Goal: Task Accomplishment & Management: Use online tool/utility

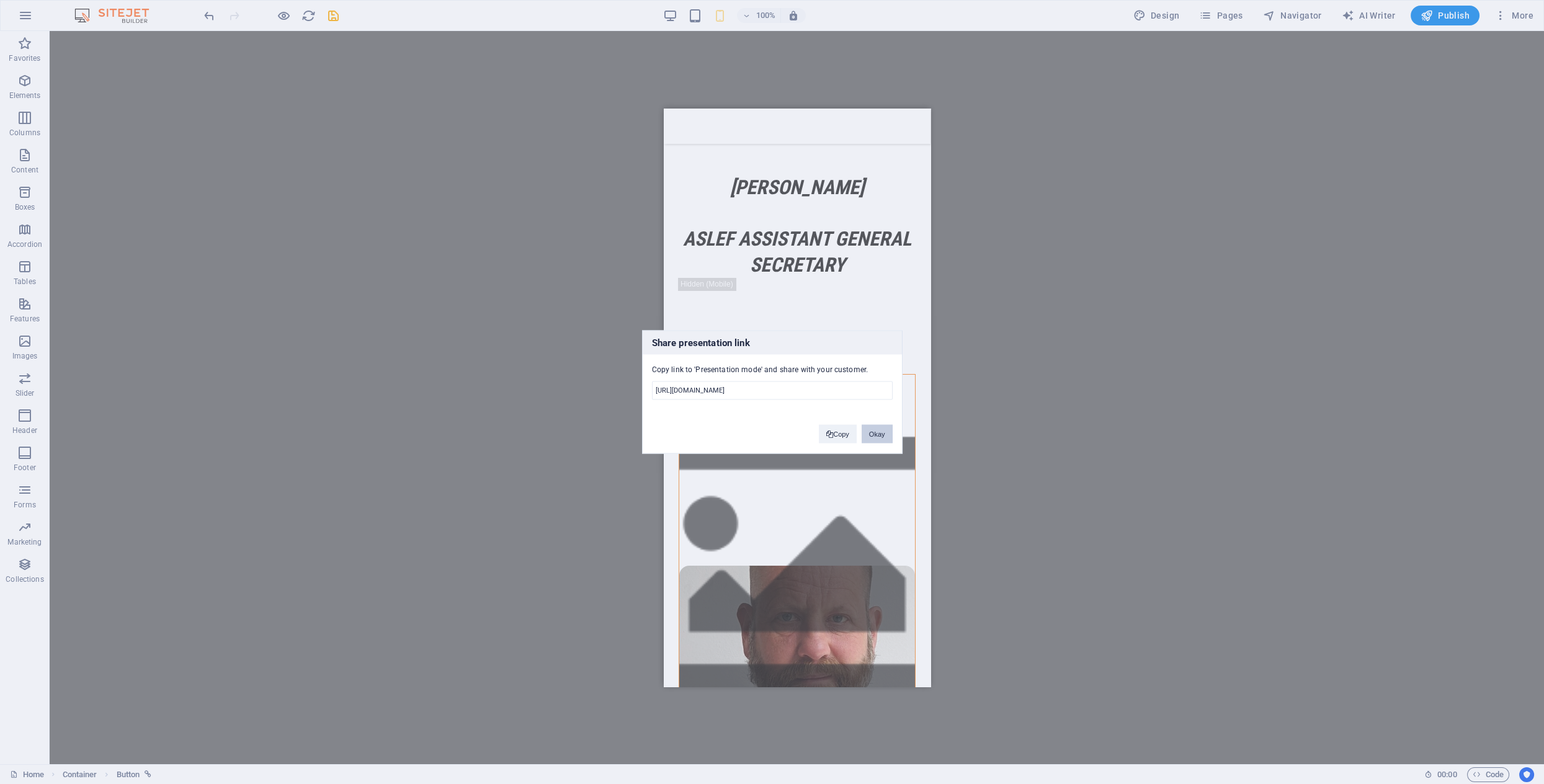
scroll to position [1470, 0]
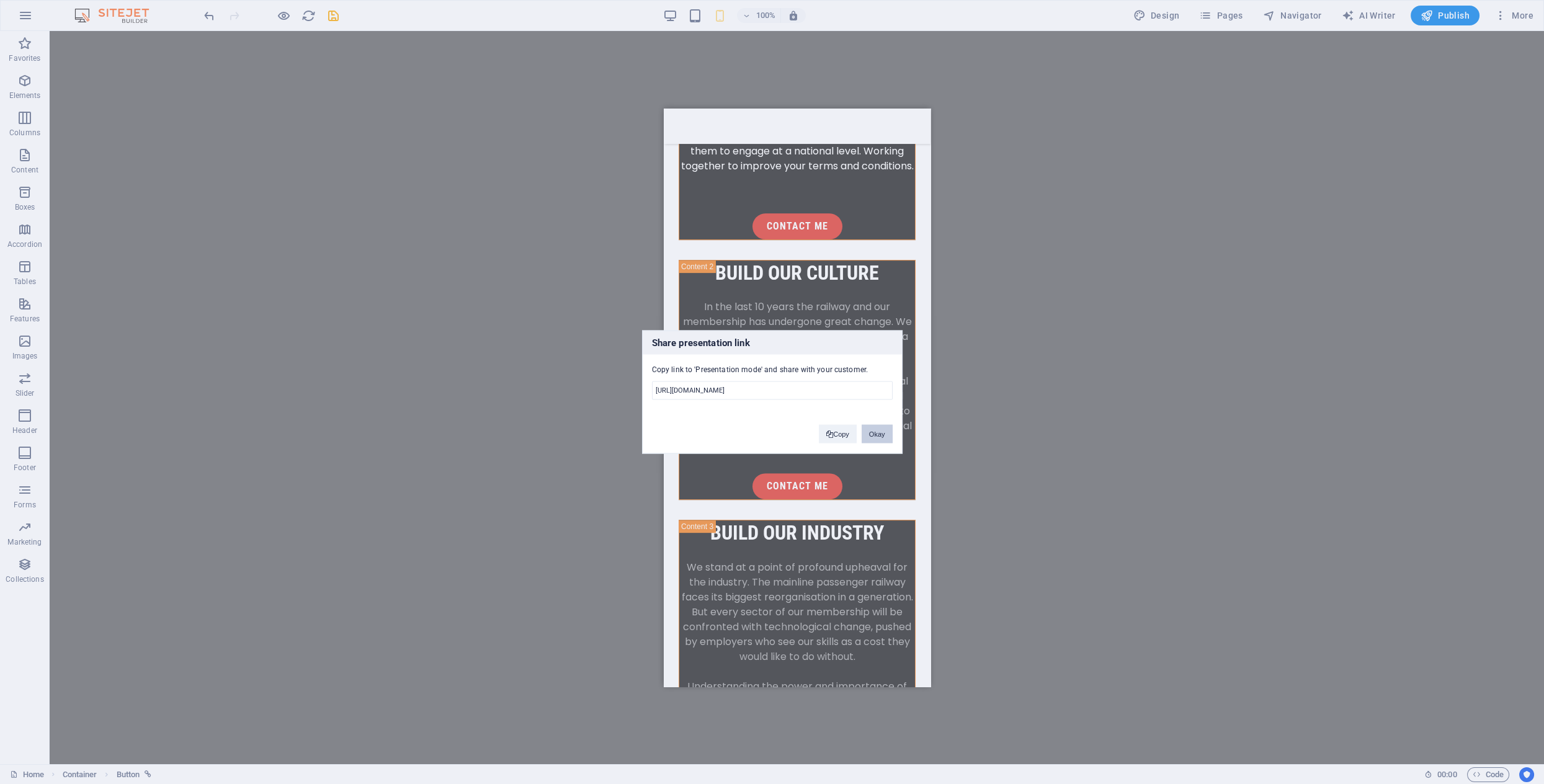
click at [874, 434] on button "Okay" at bounding box center [877, 434] width 31 height 18
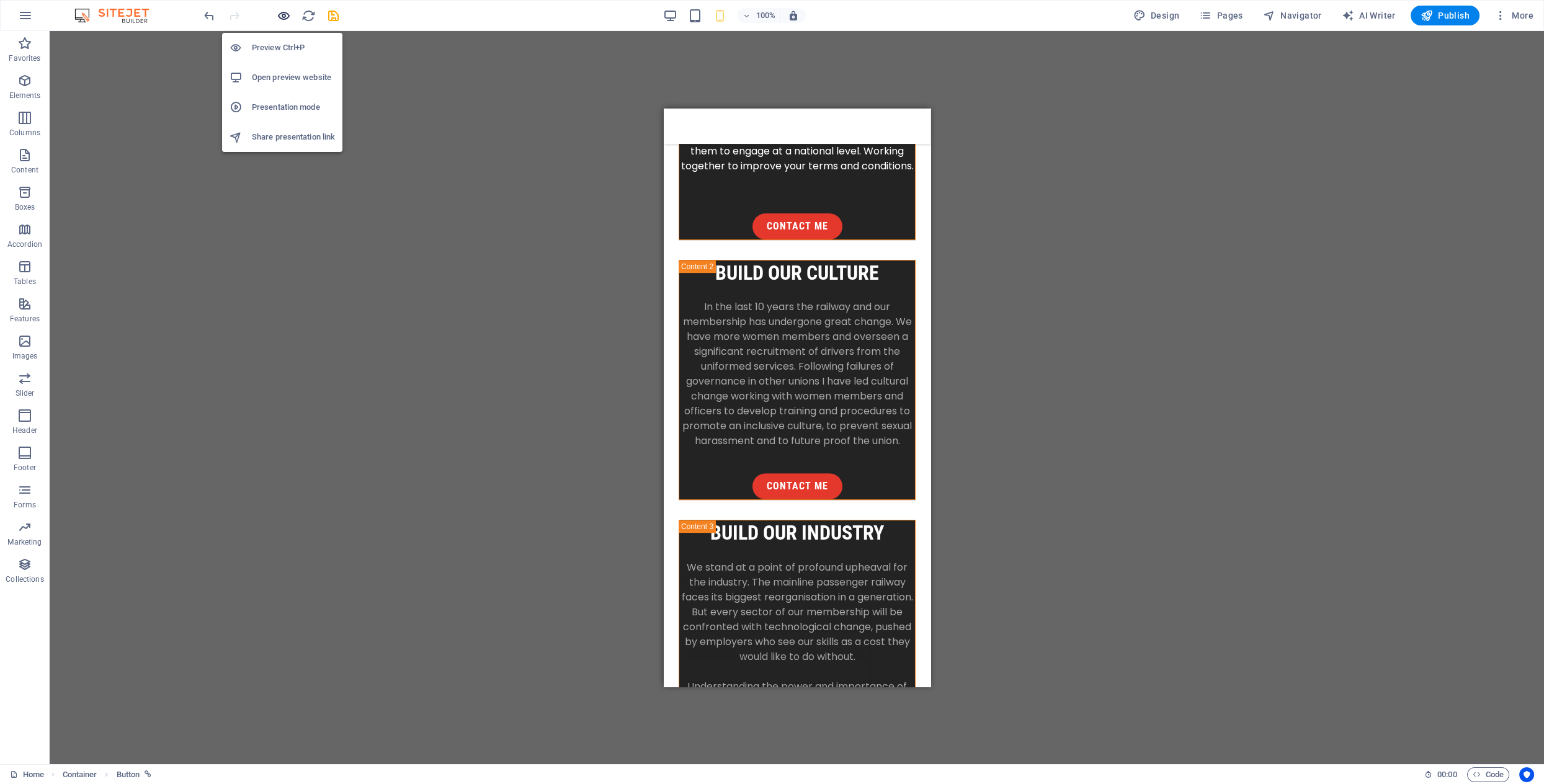
click at [285, 13] on icon "button" at bounding box center [284, 16] width 14 height 14
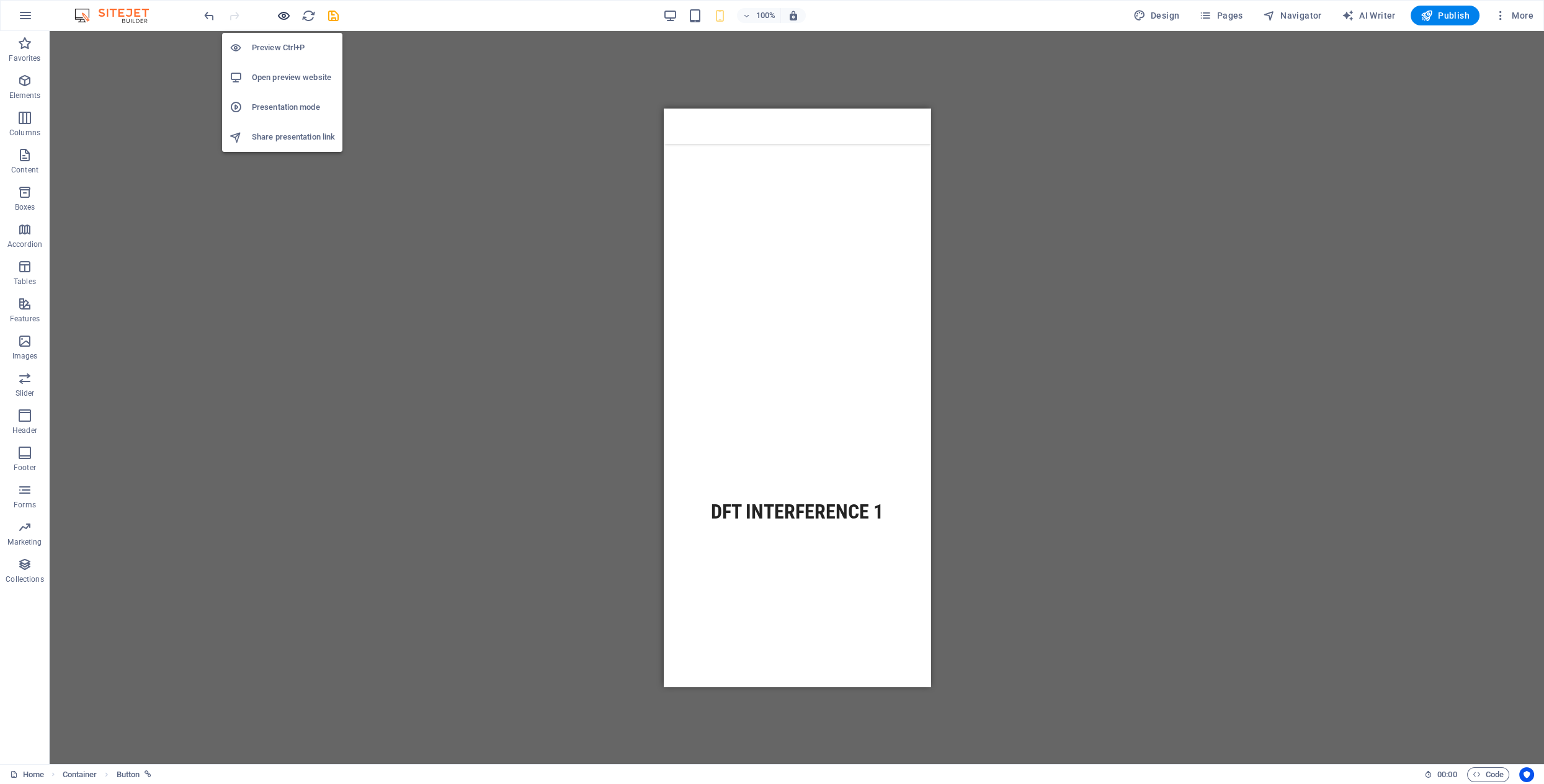
scroll to position [1440, 0]
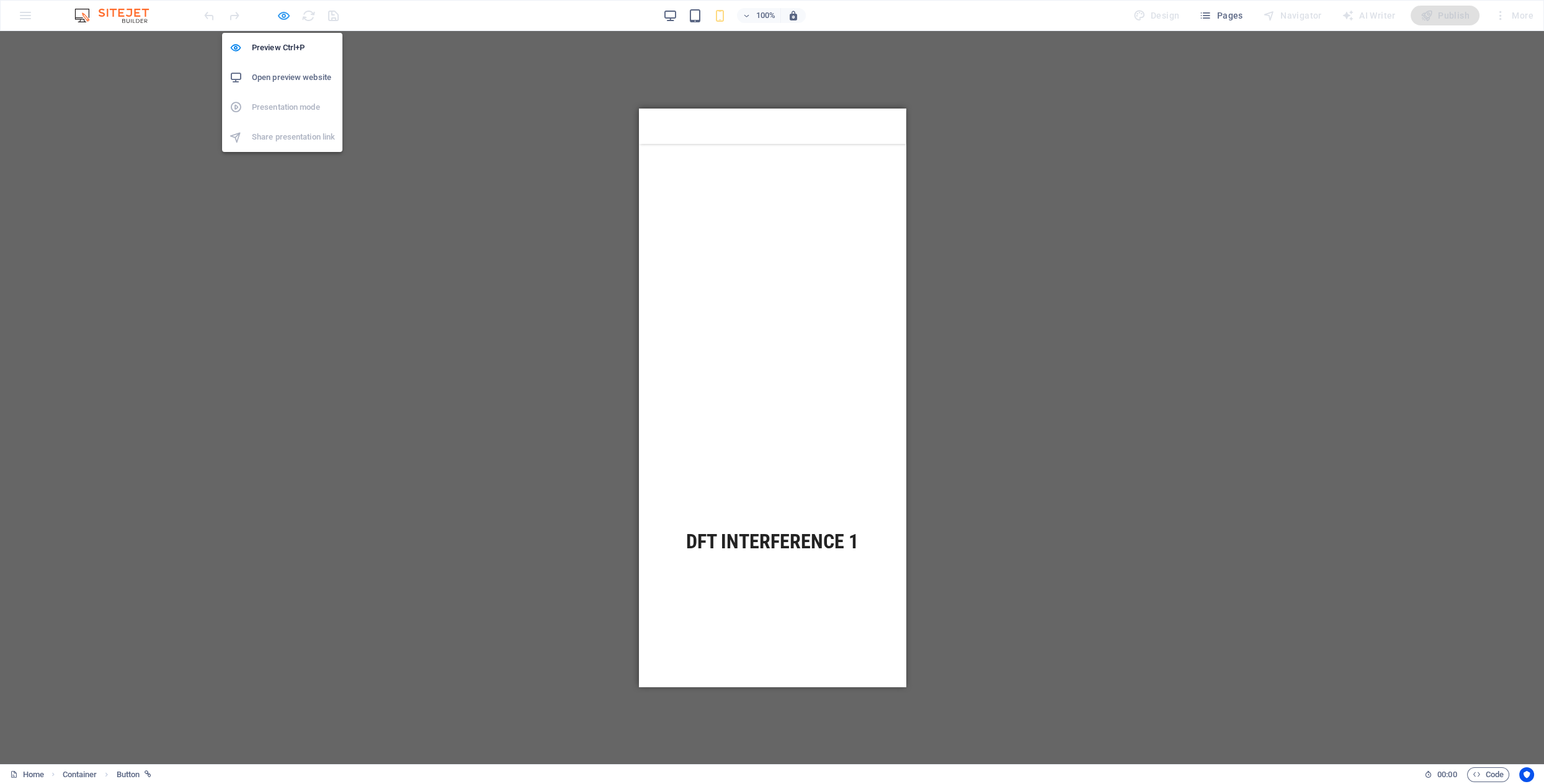
click at [285, 13] on icon "button" at bounding box center [284, 16] width 14 height 14
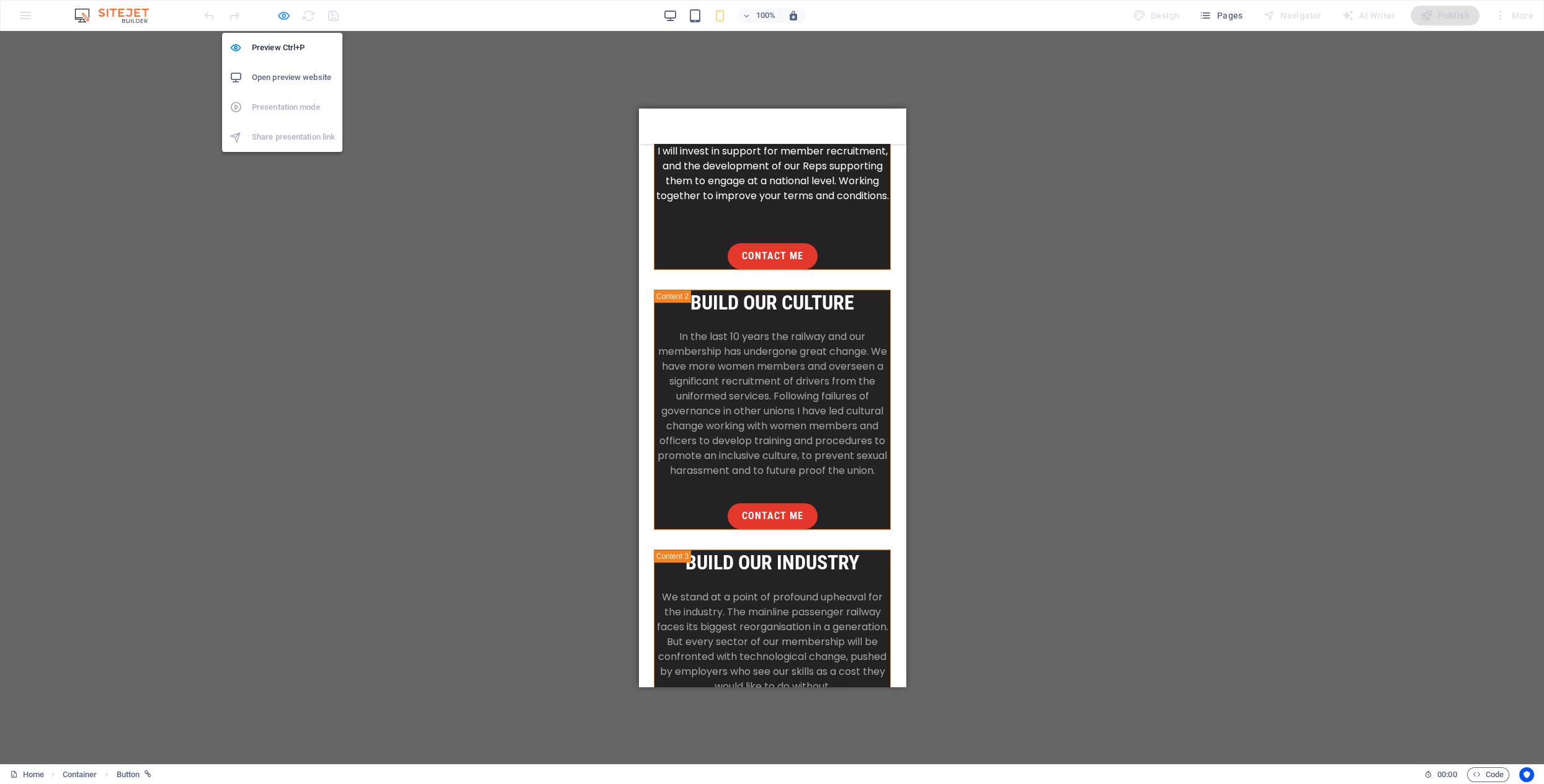
scroll to position [1470, 0]
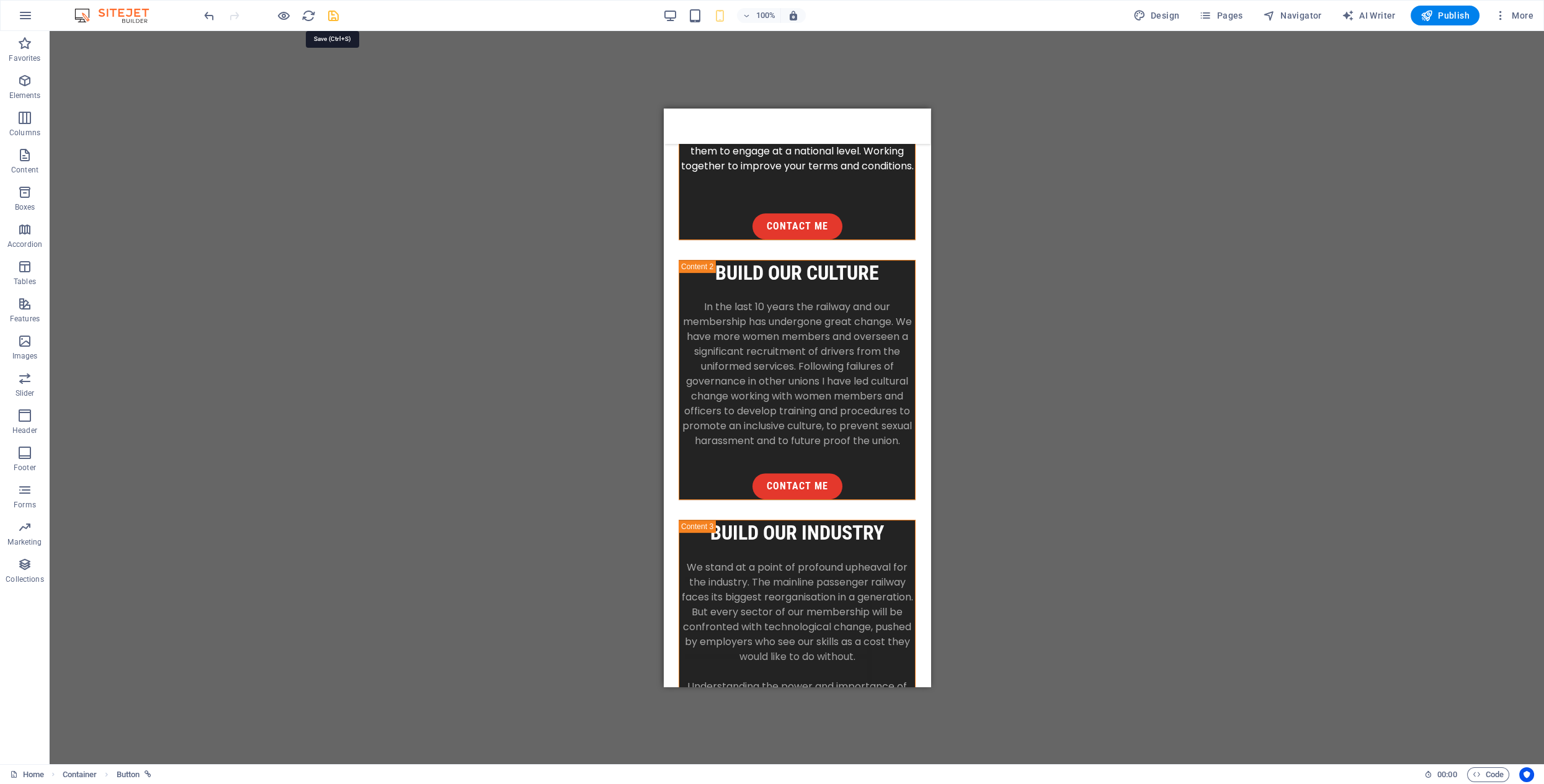
click at [332, 16] on icon "save" at bounding box center [333, 16] width 14 height 14
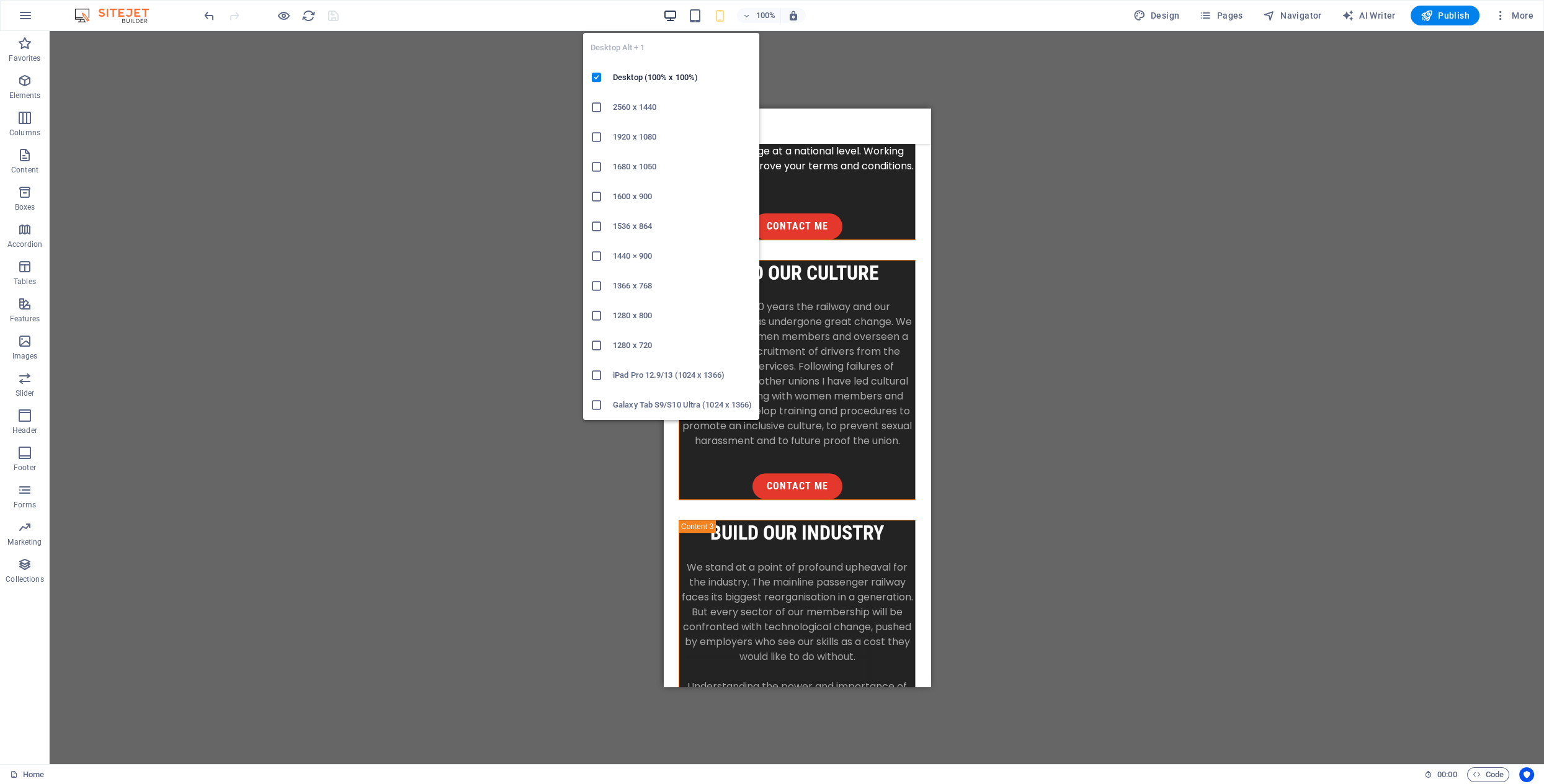
click at [670, 16] on icon "button" at bounding box center [670, 16] width 14 height 14
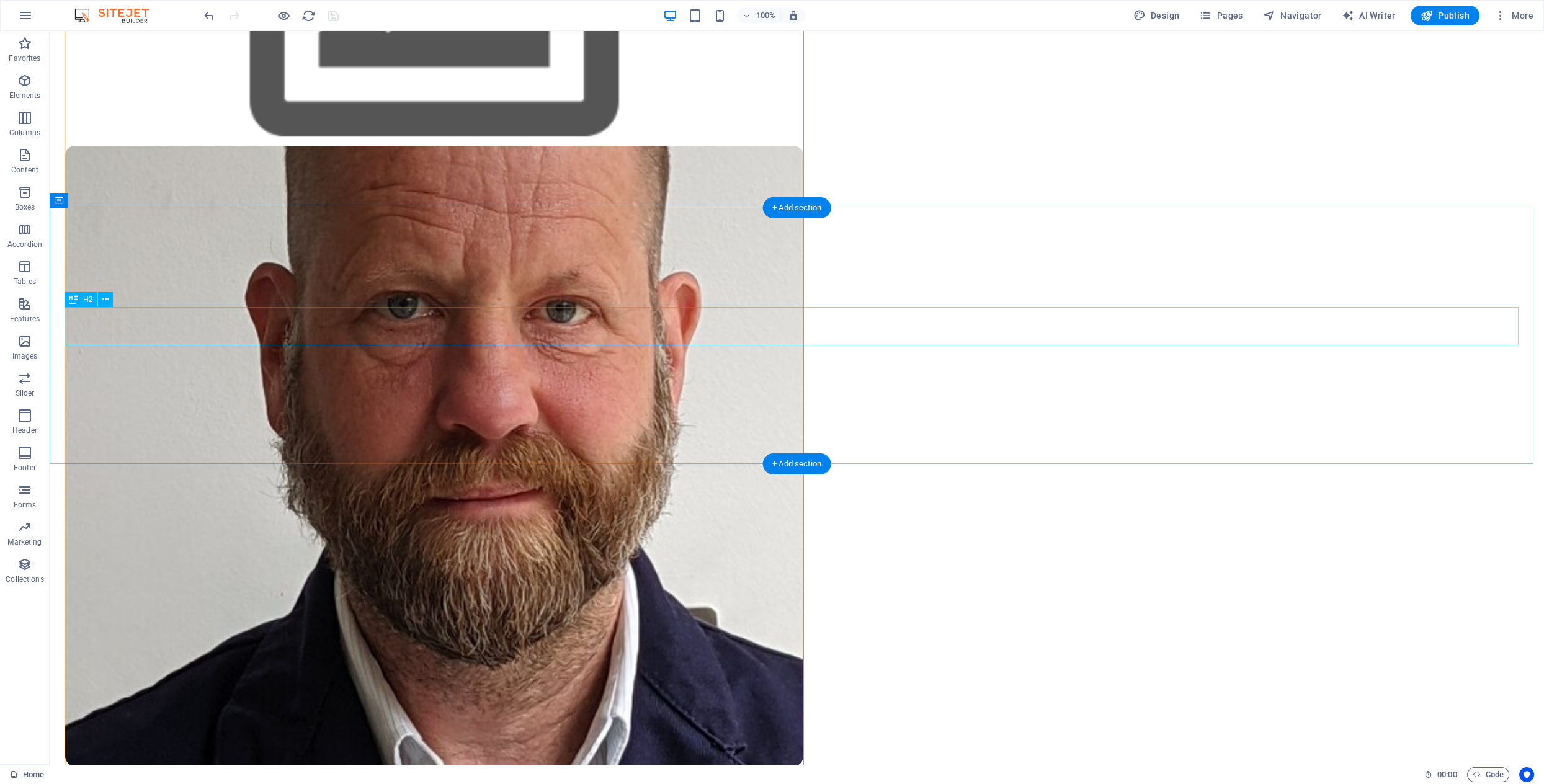
scroll to position [0, 0]
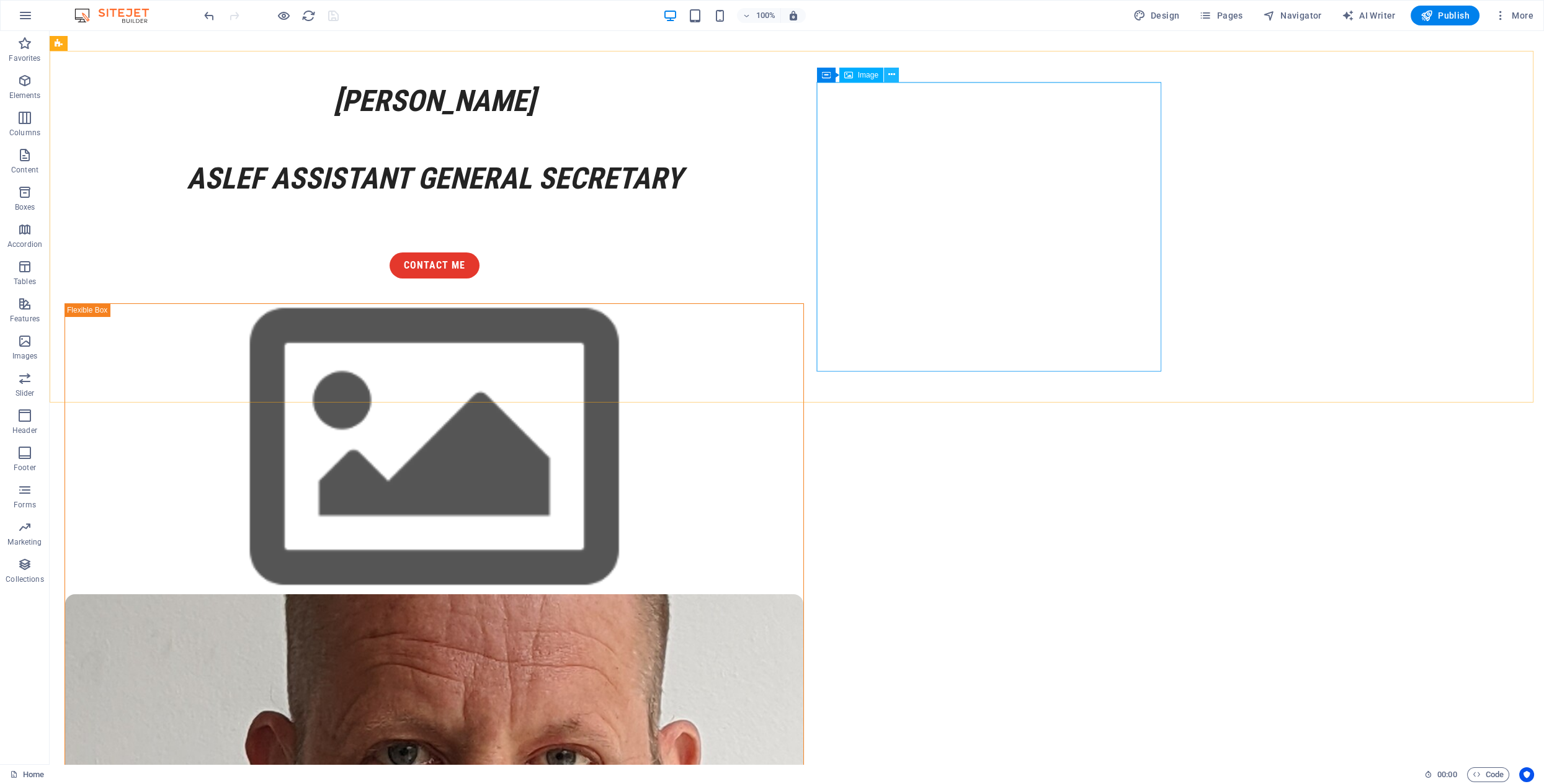
click at [895, 76] on button at bounding box center [891, 75] width 15 height 15
click at [810, 405] on div "+ Add section" at bounding box center [797, 403] width 69 height 21
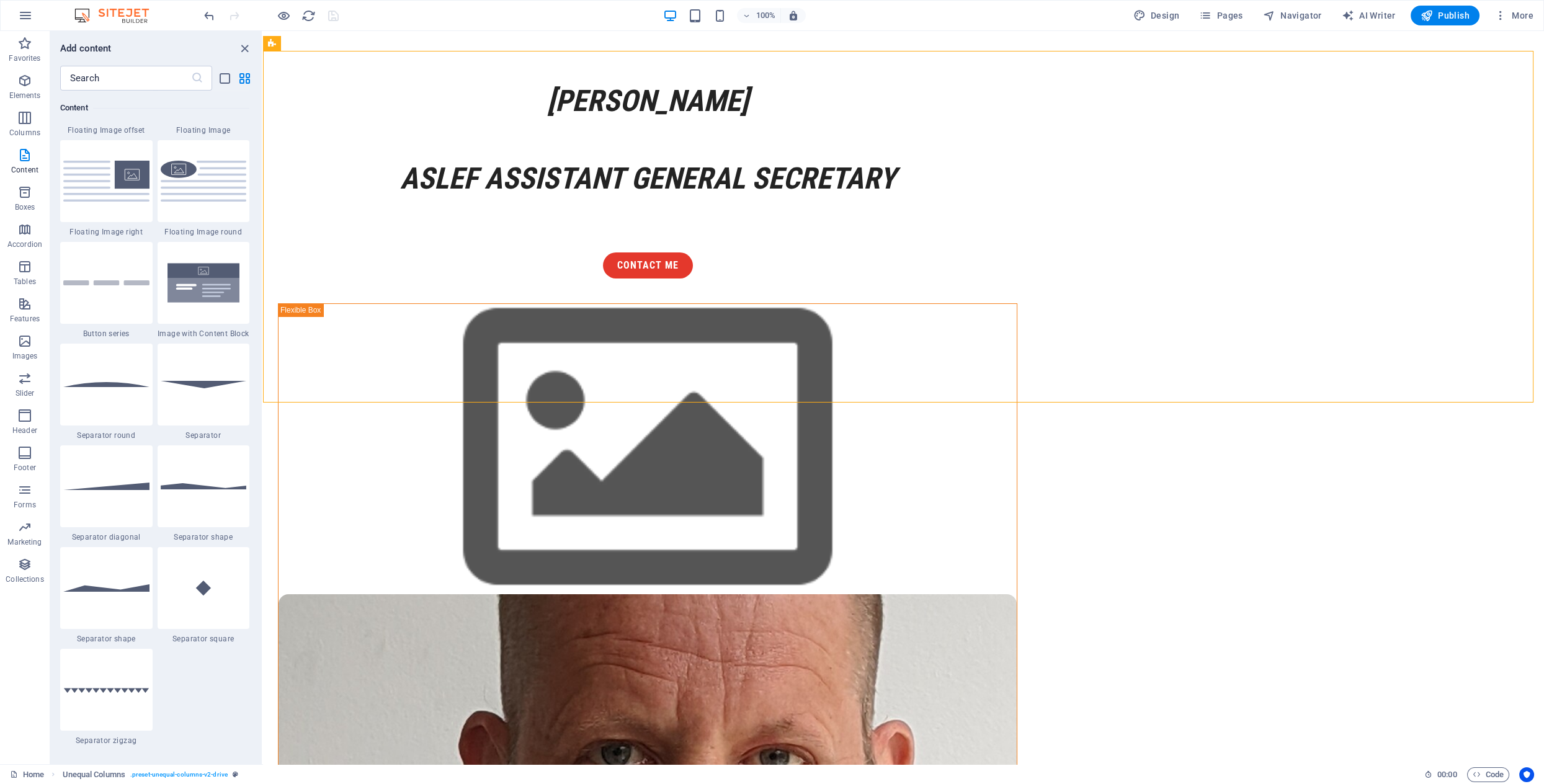
scroll to position [2751, 0]
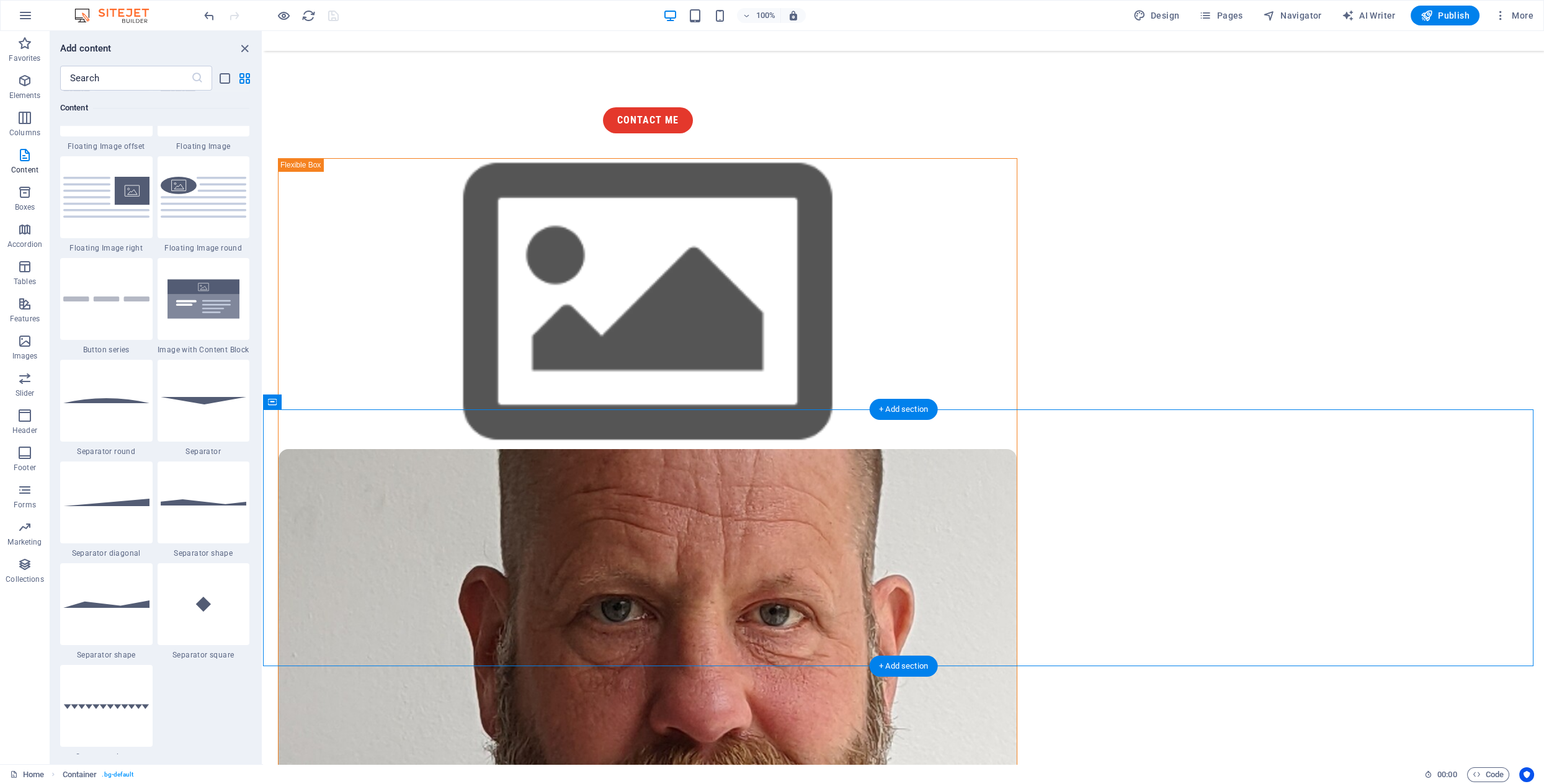
scroll to position [144, 0]
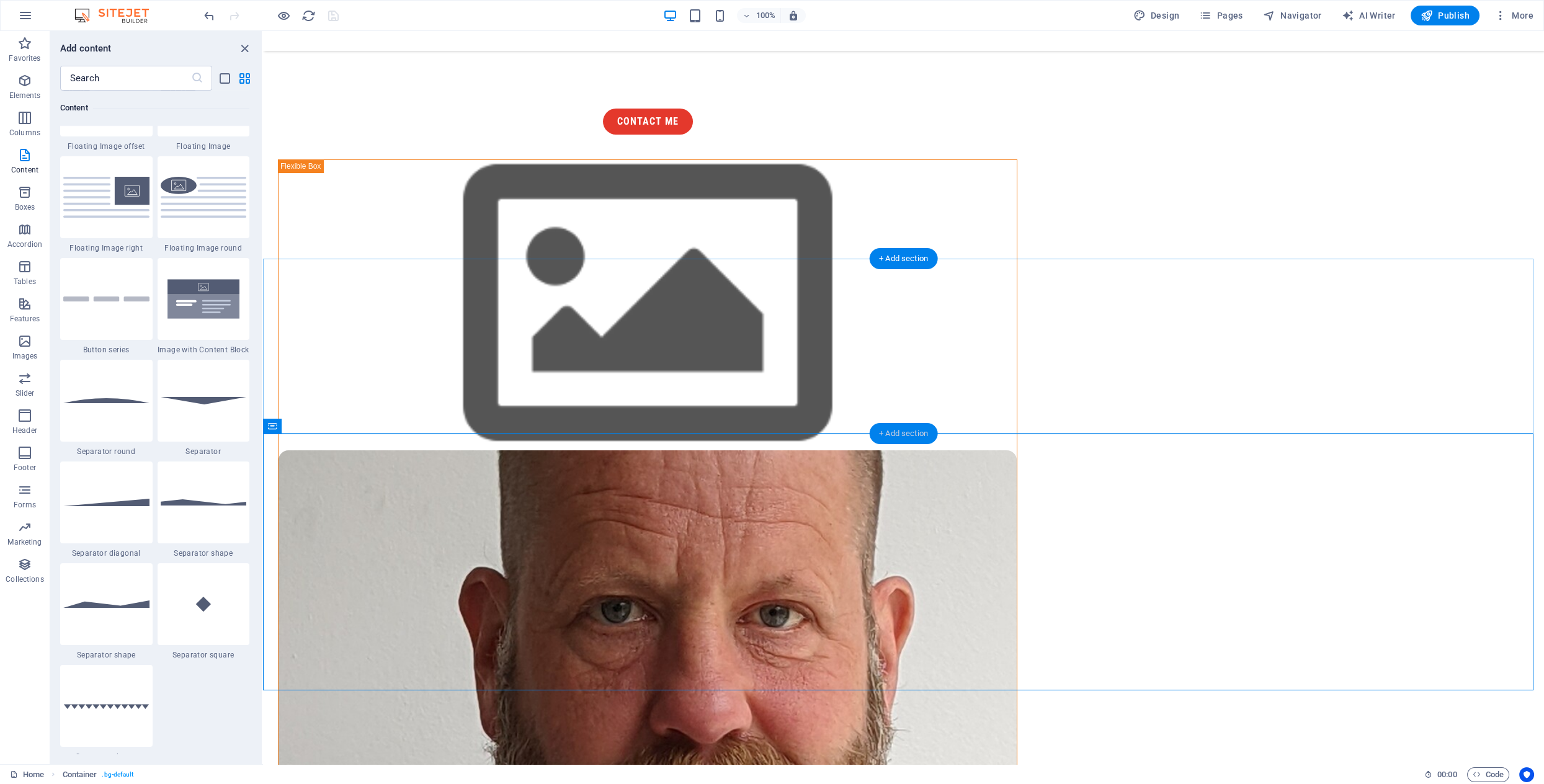
click at [895, 430] on div "+ Add section" at bounding box center [904, 434] width 69 height 21
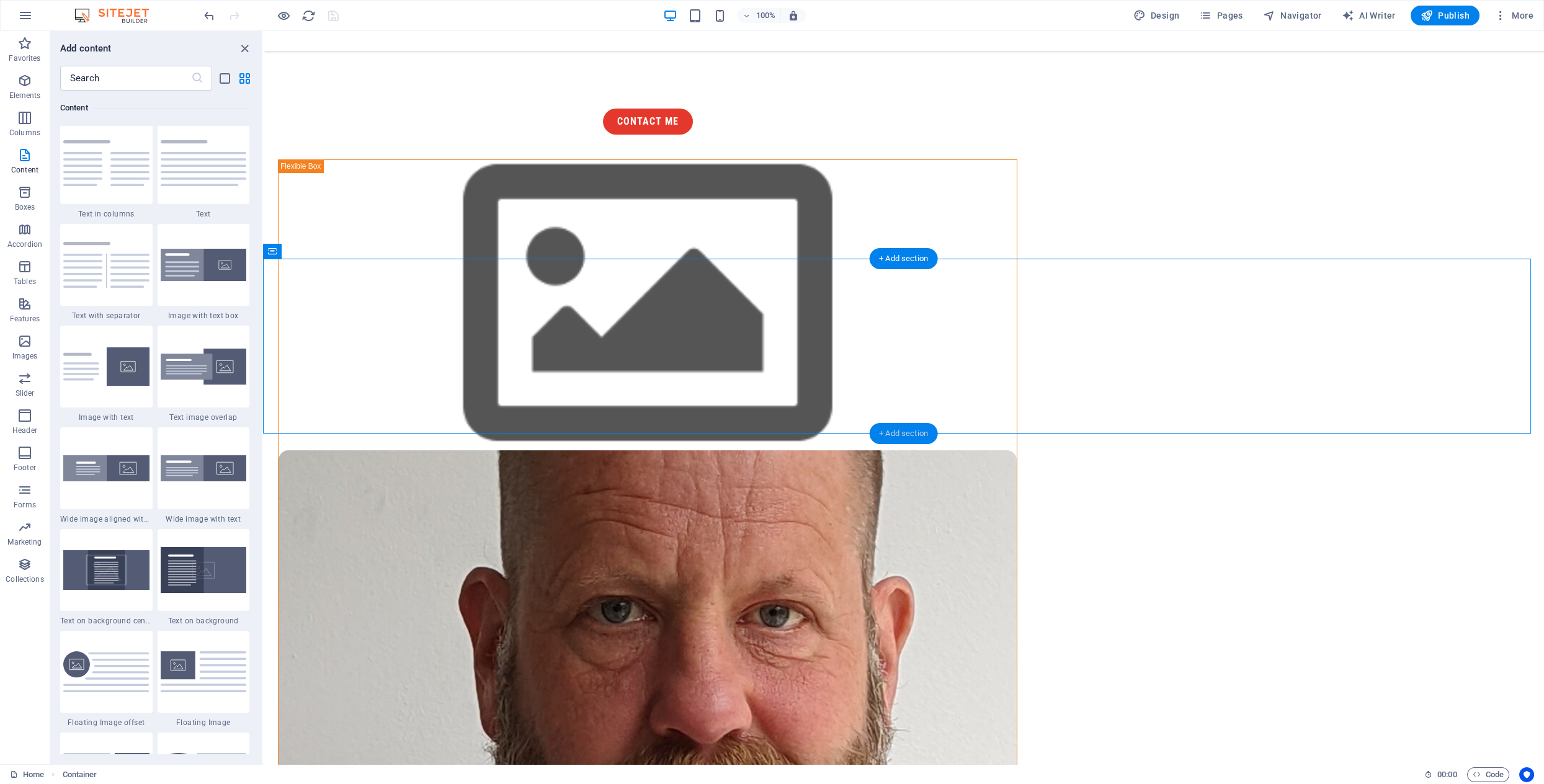
scroll to position [2171, 0]
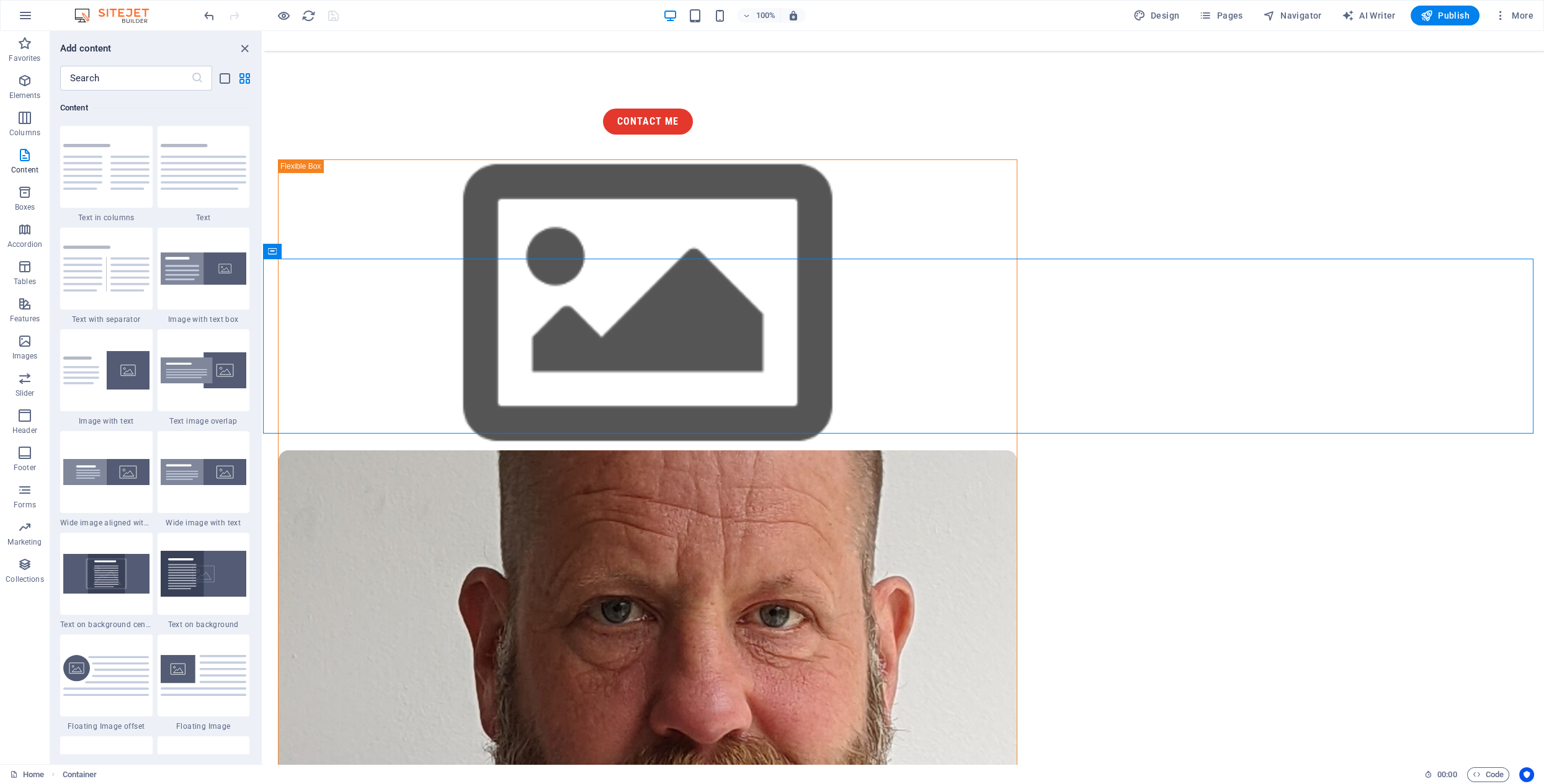
click at [226, 670] on img at bounding box center [204, 675] width 86 height 40
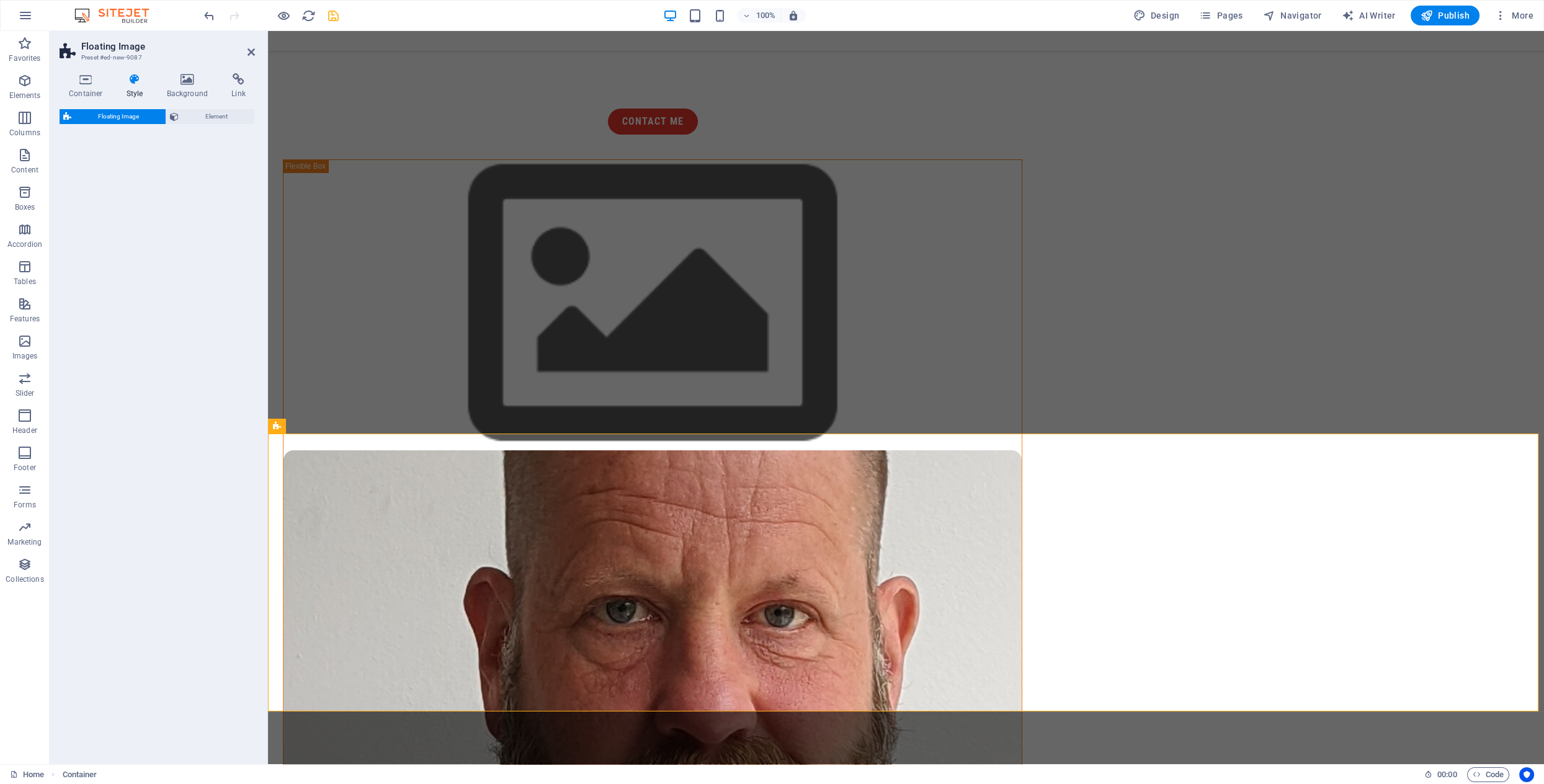
select select "%"
select select "rem"
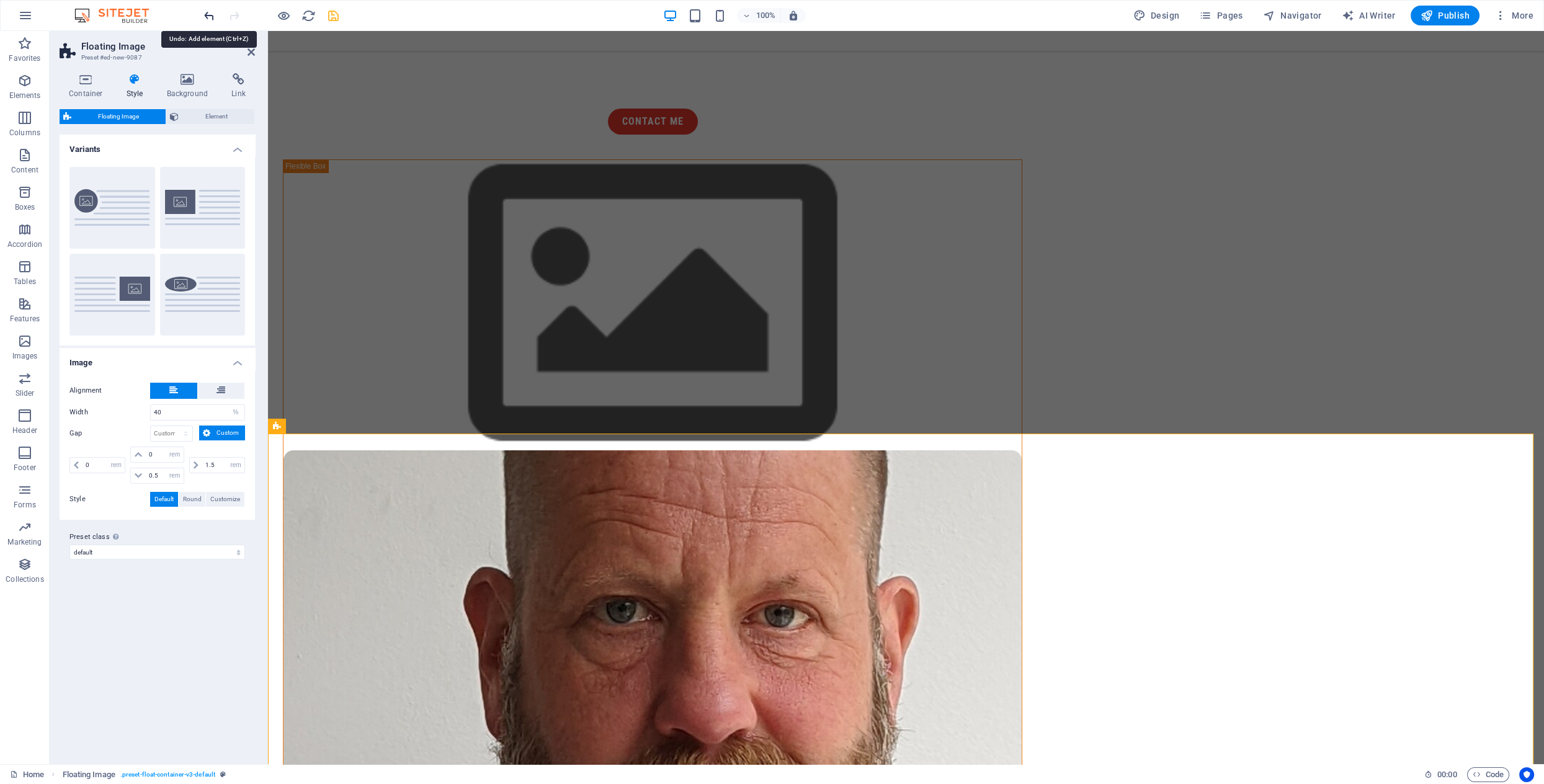
click at [208, 14] on icon "undo" at bounding box center [210, 16] width 14 height 14
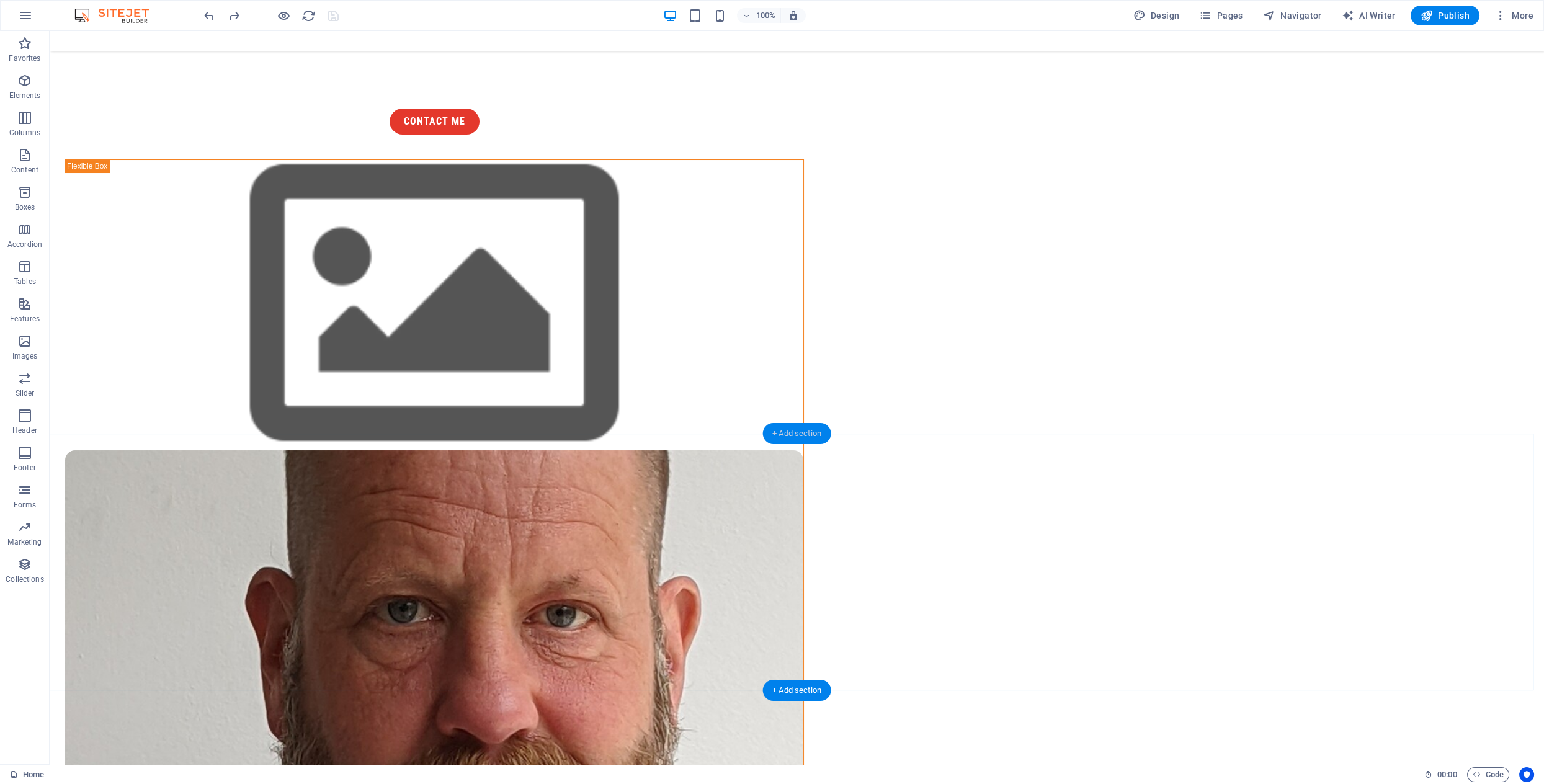
click at [797, 433] on div "+ Add section" at bounding box center [797, 434] width 69 height 21
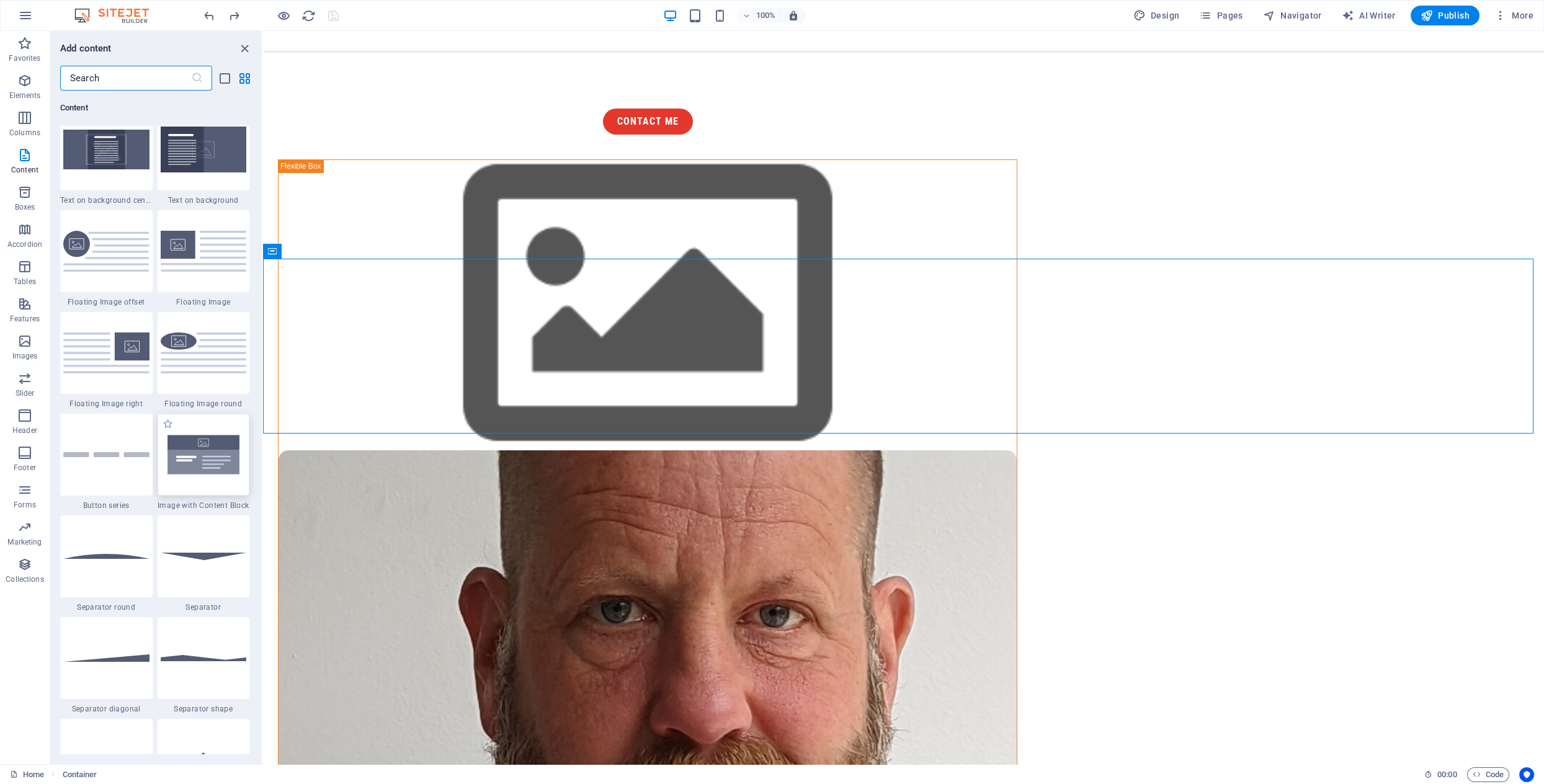
scroll to position [2594, 0]
click at [209, 454] on img at bounding box center [204, 455] width 86 height 57
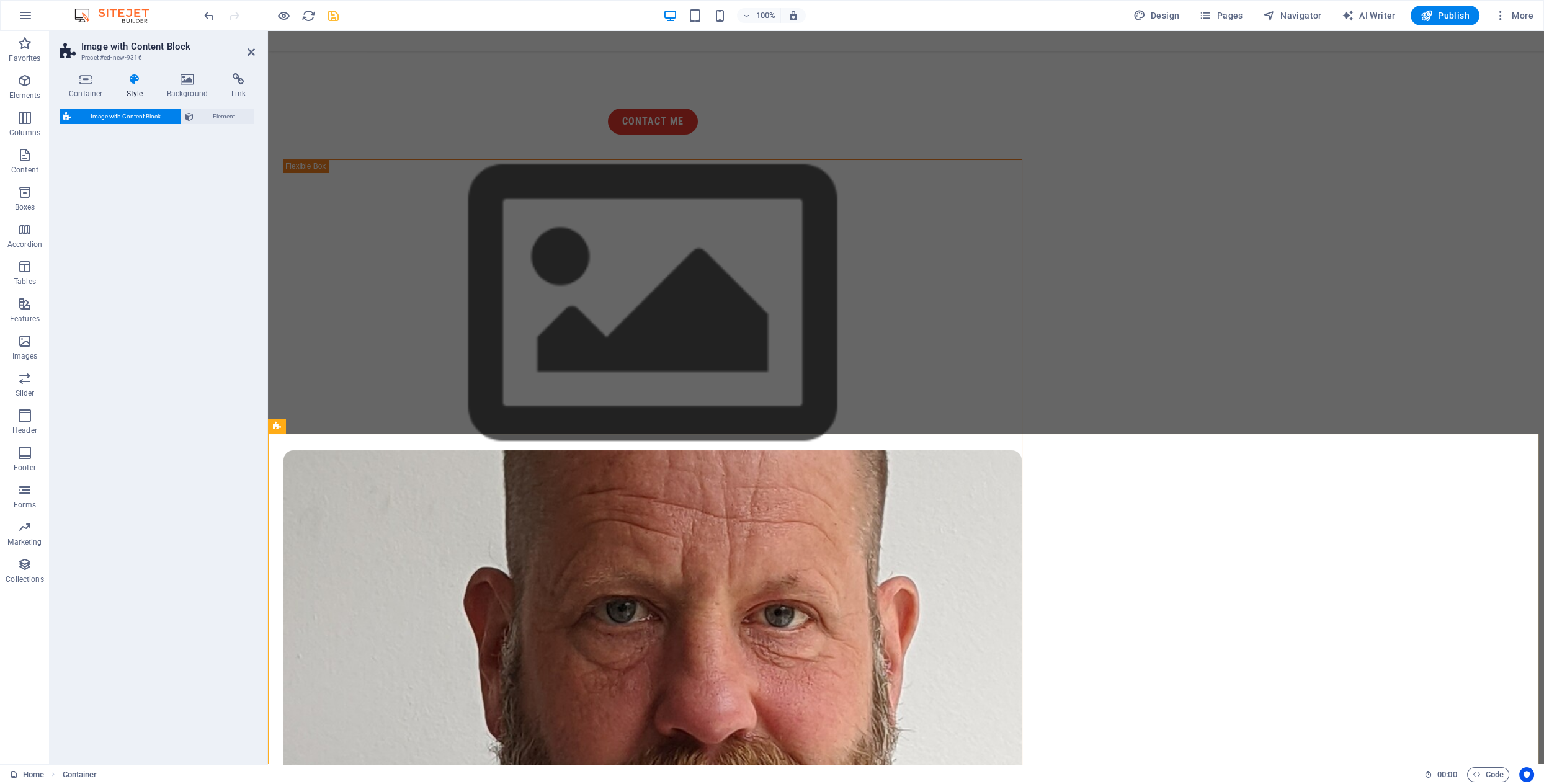
select select "rem"
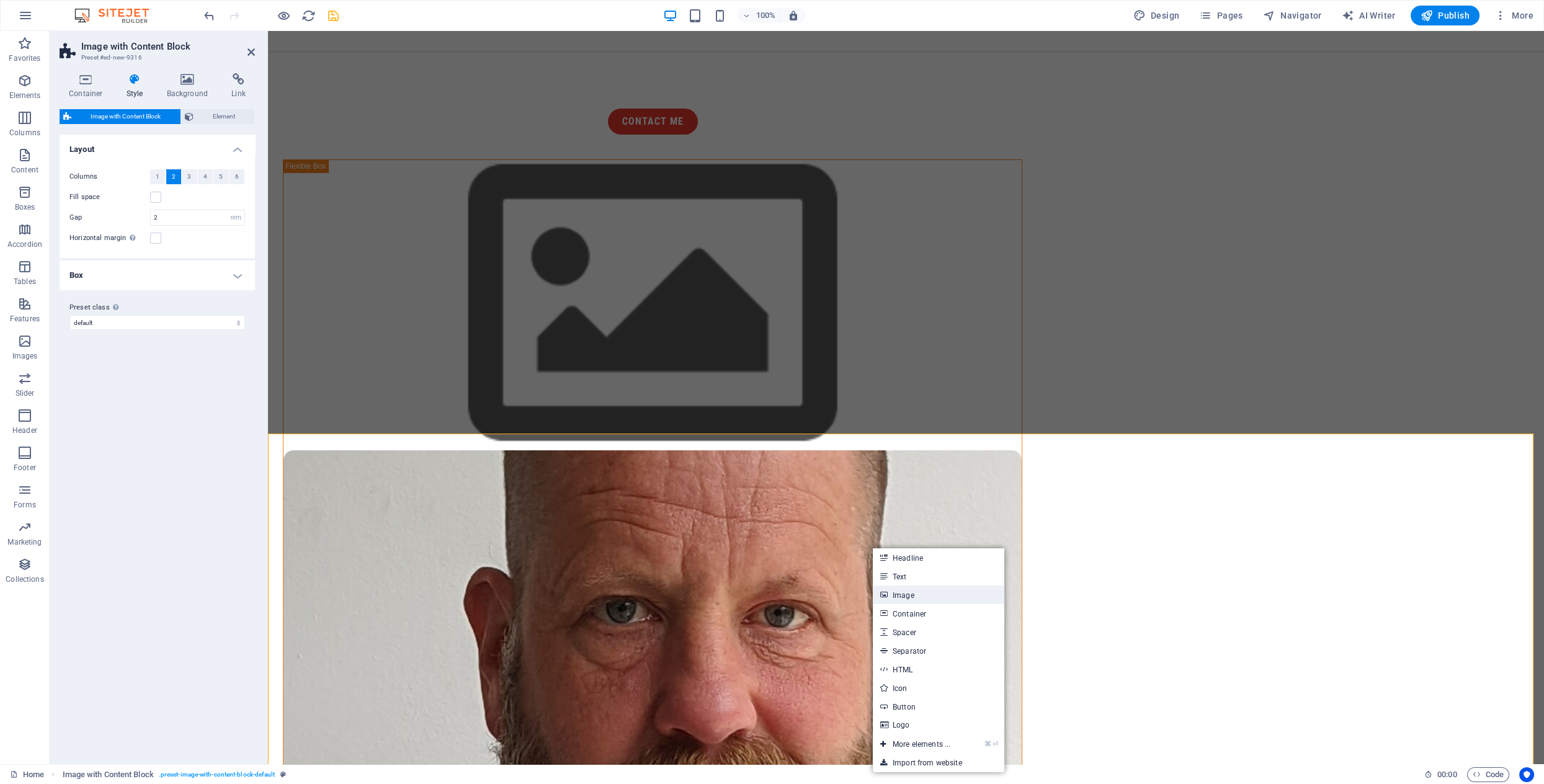
click at [910, 596] on link "Image" at bounding box center [939, 595] width 131 height 18
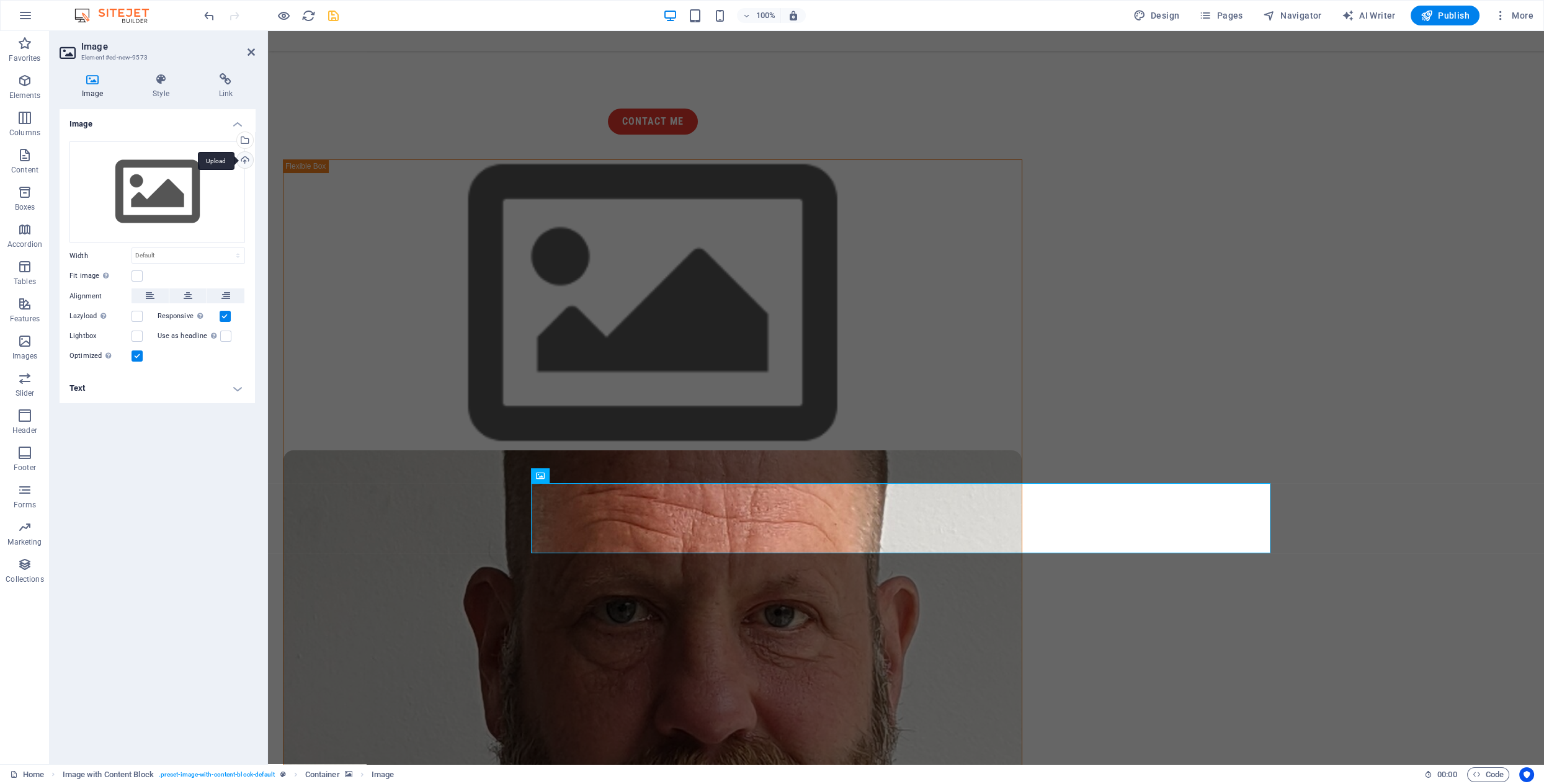
click at [246, 160] on div "Upload" at bounding box center [243, 161] width 18 height 18
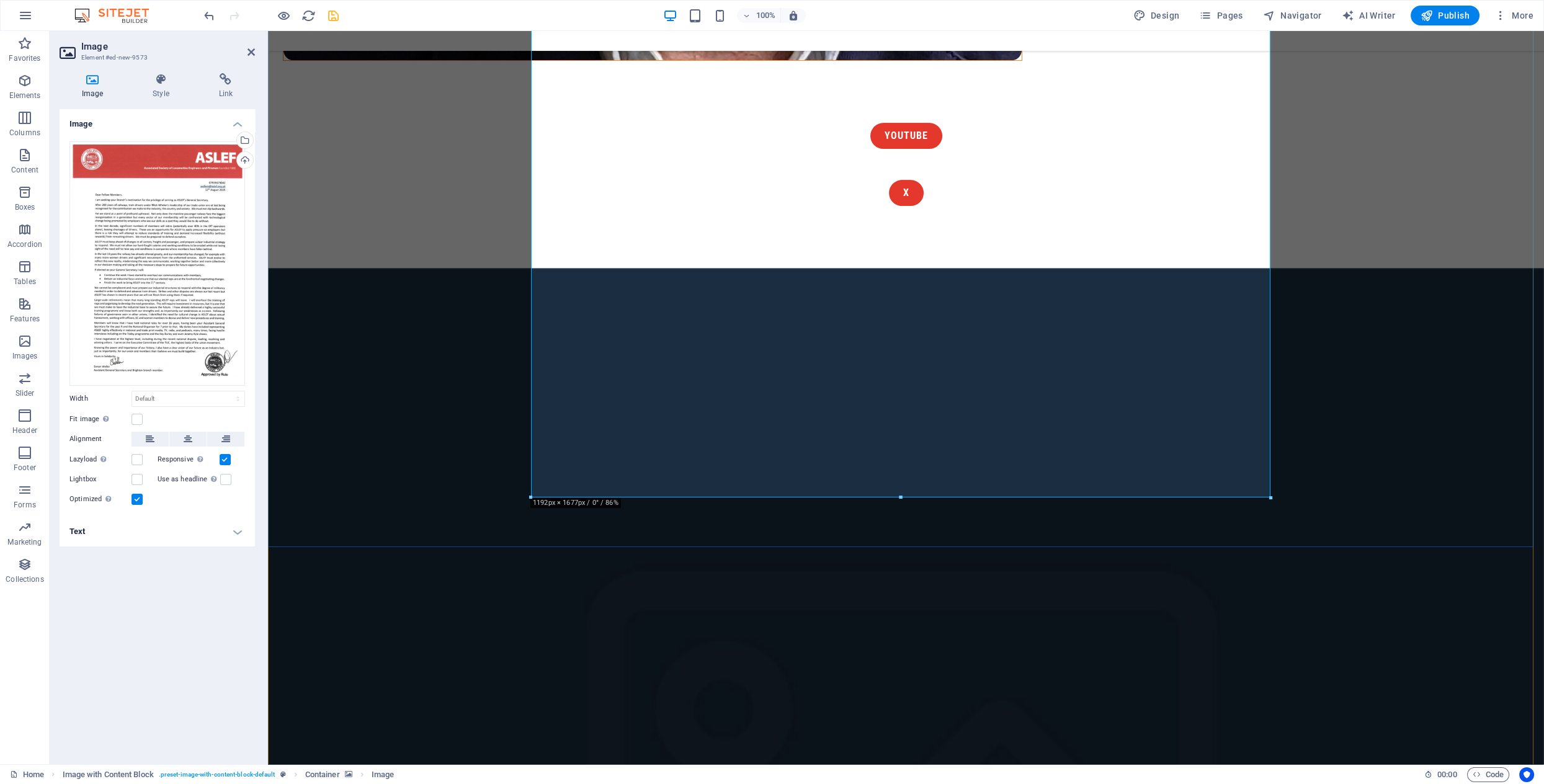
scroll to position [1188, 0]
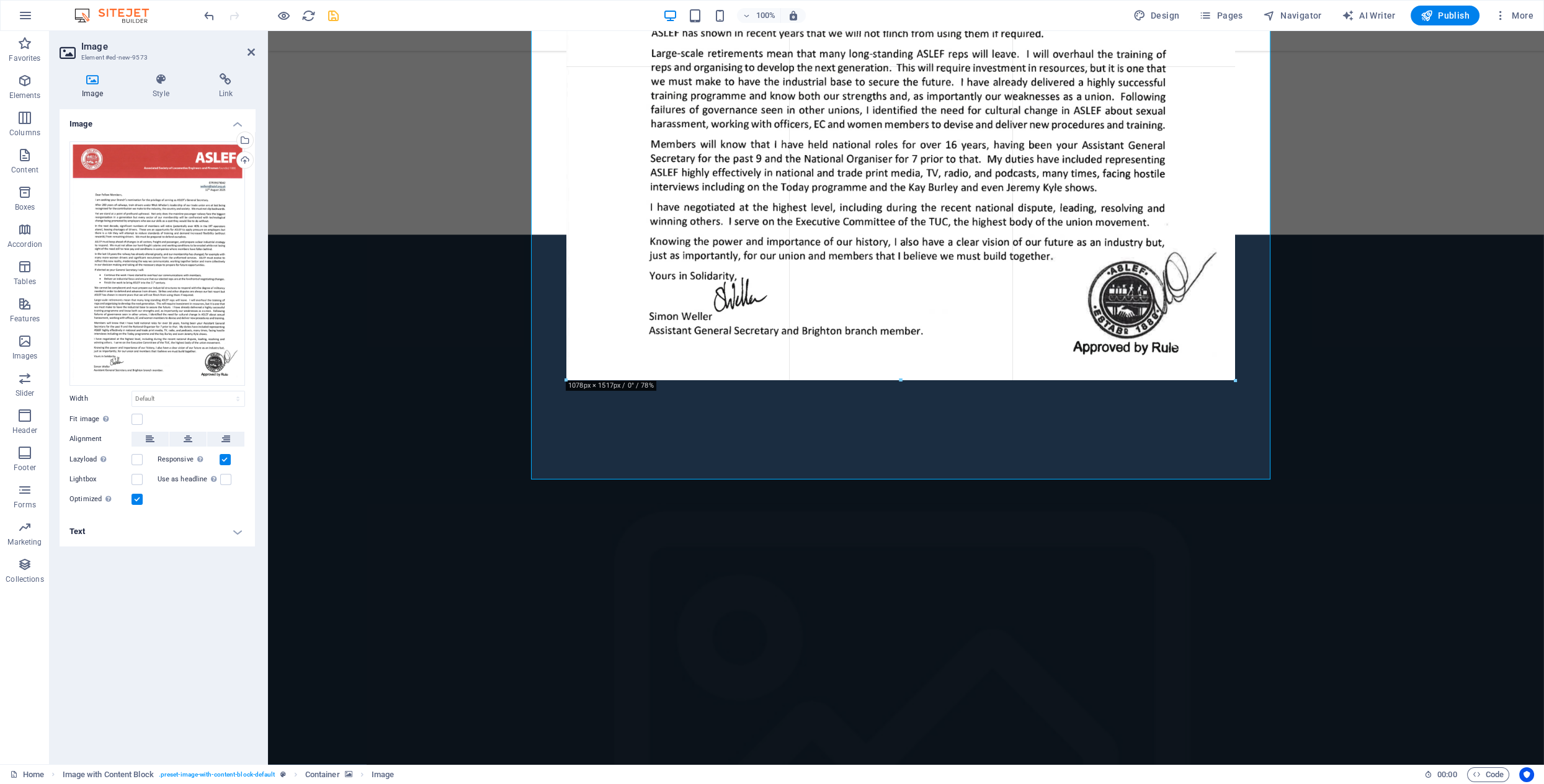
drag, startPoint x: 1269, startPoint y: 478, endPoint x: 1194, endPoint y: 357, distance: 142.4
type input "1077"
select select "px"
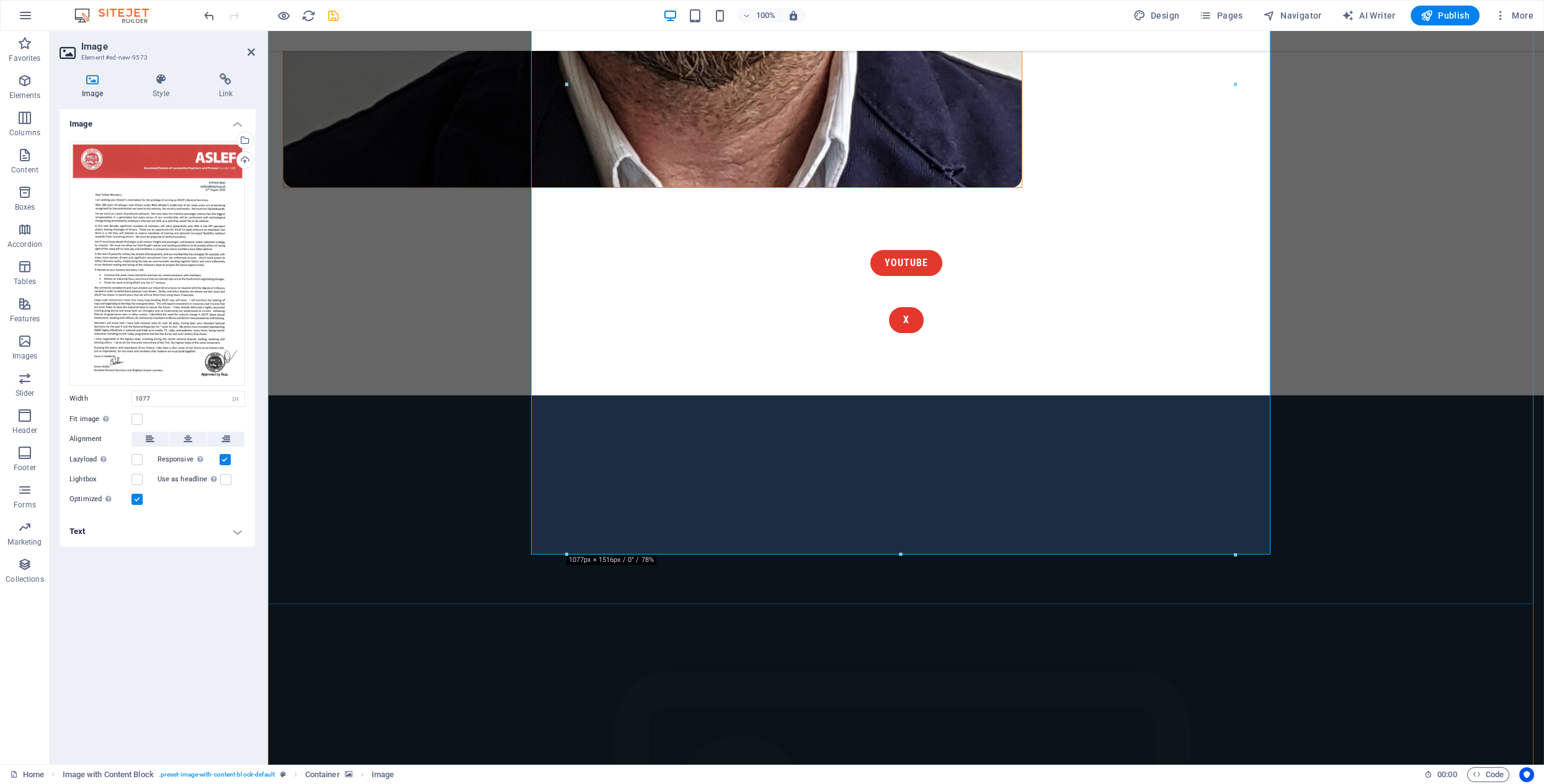
scroll to position [1030, 0]
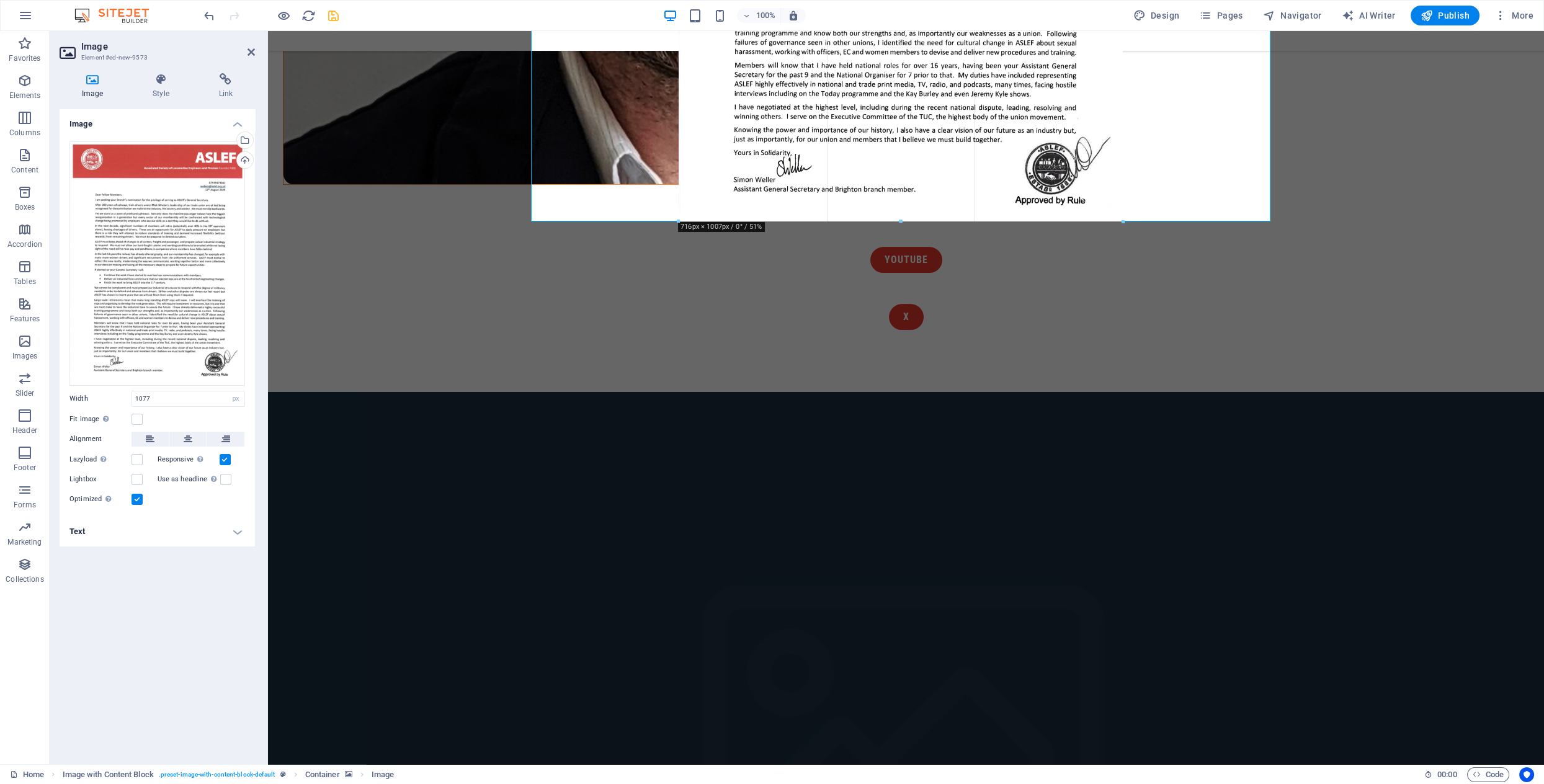
drag, startPoint x: 1234, startPoint y: 536, endPoint x: 628, endPoint y: 187, distance: 699.3
type input "716"
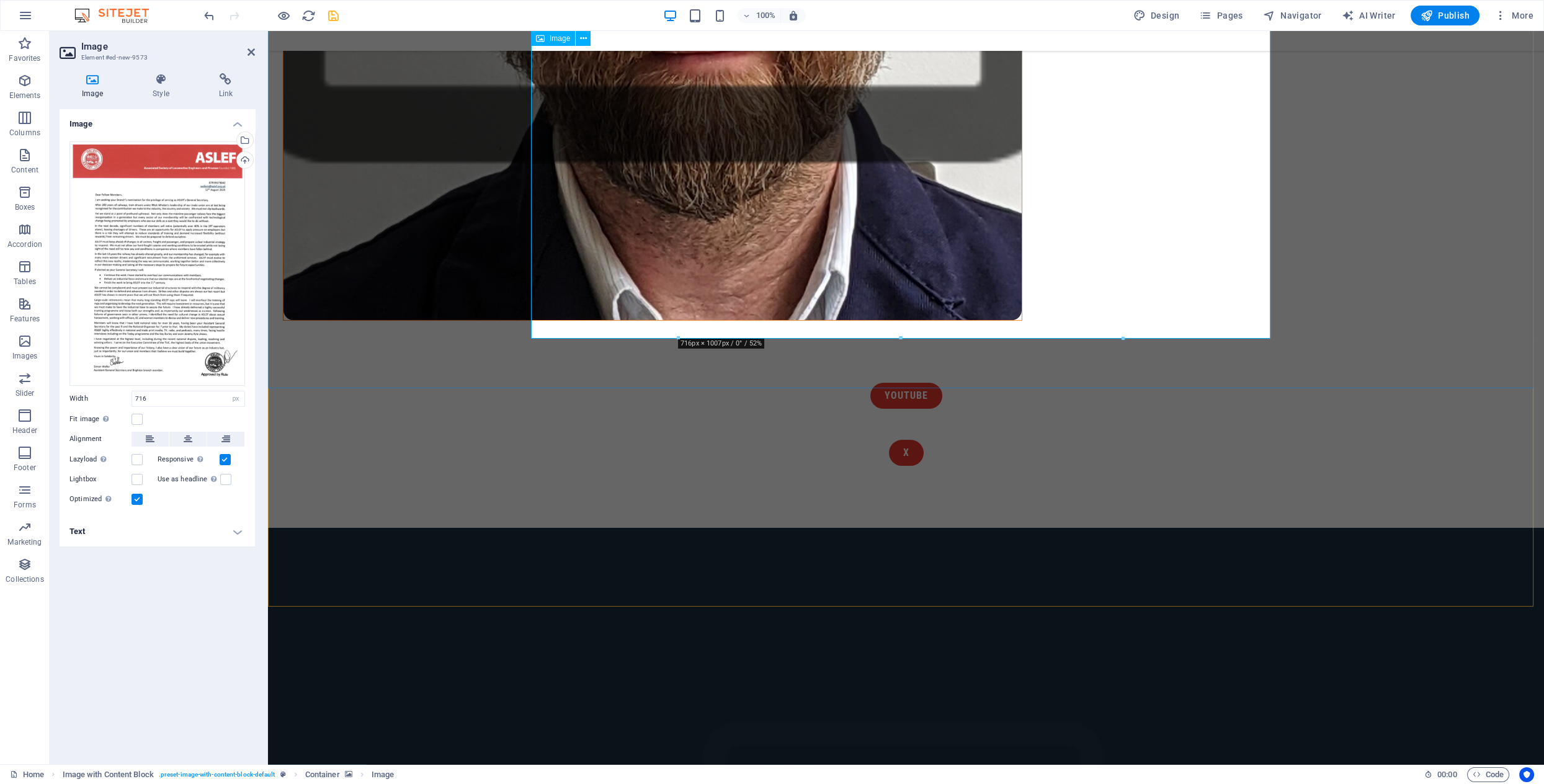
scroll to position [864, 0]
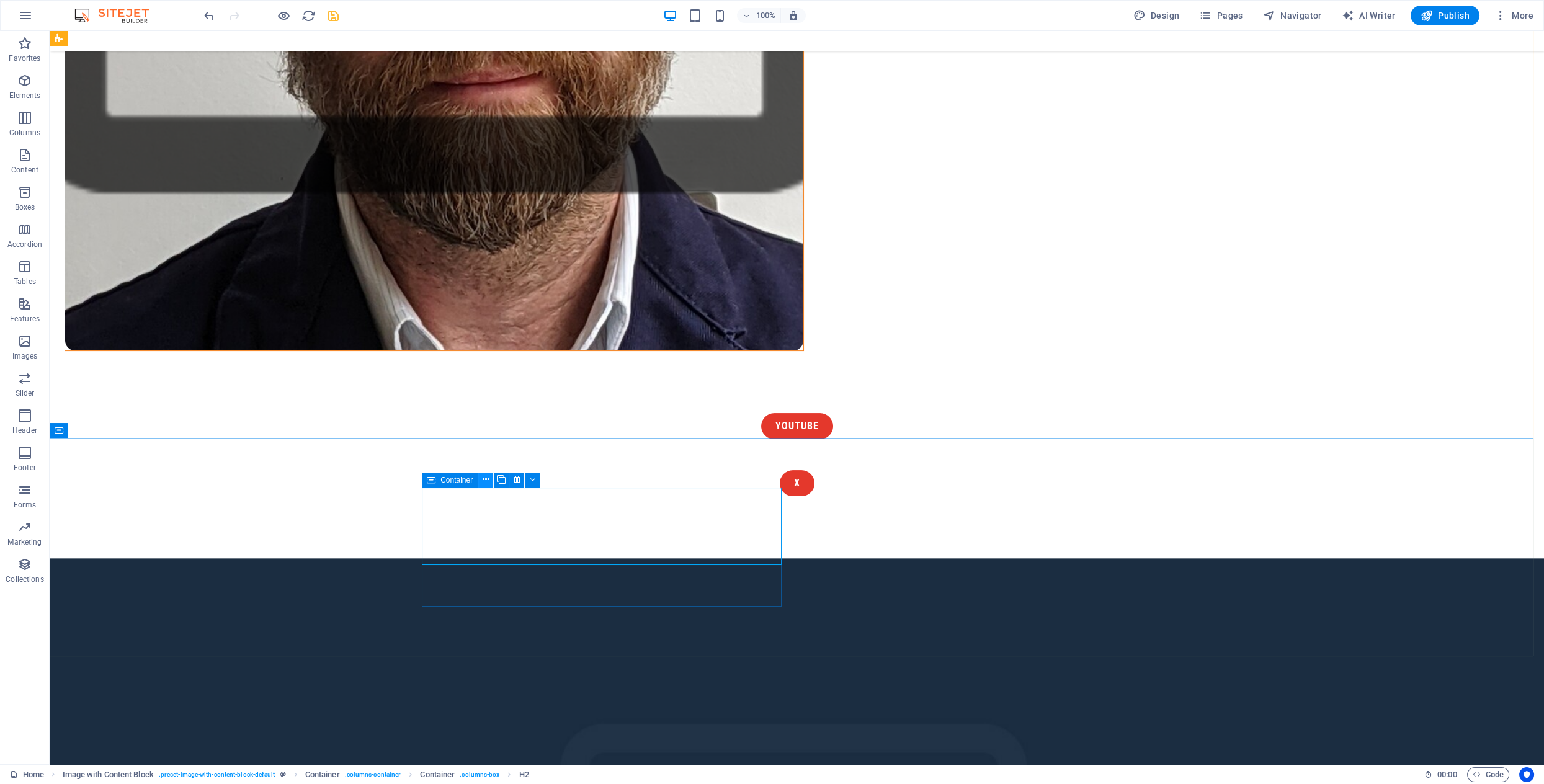
click at [484, 481] on icon at bounding box center [486, 480] width 7 height 13
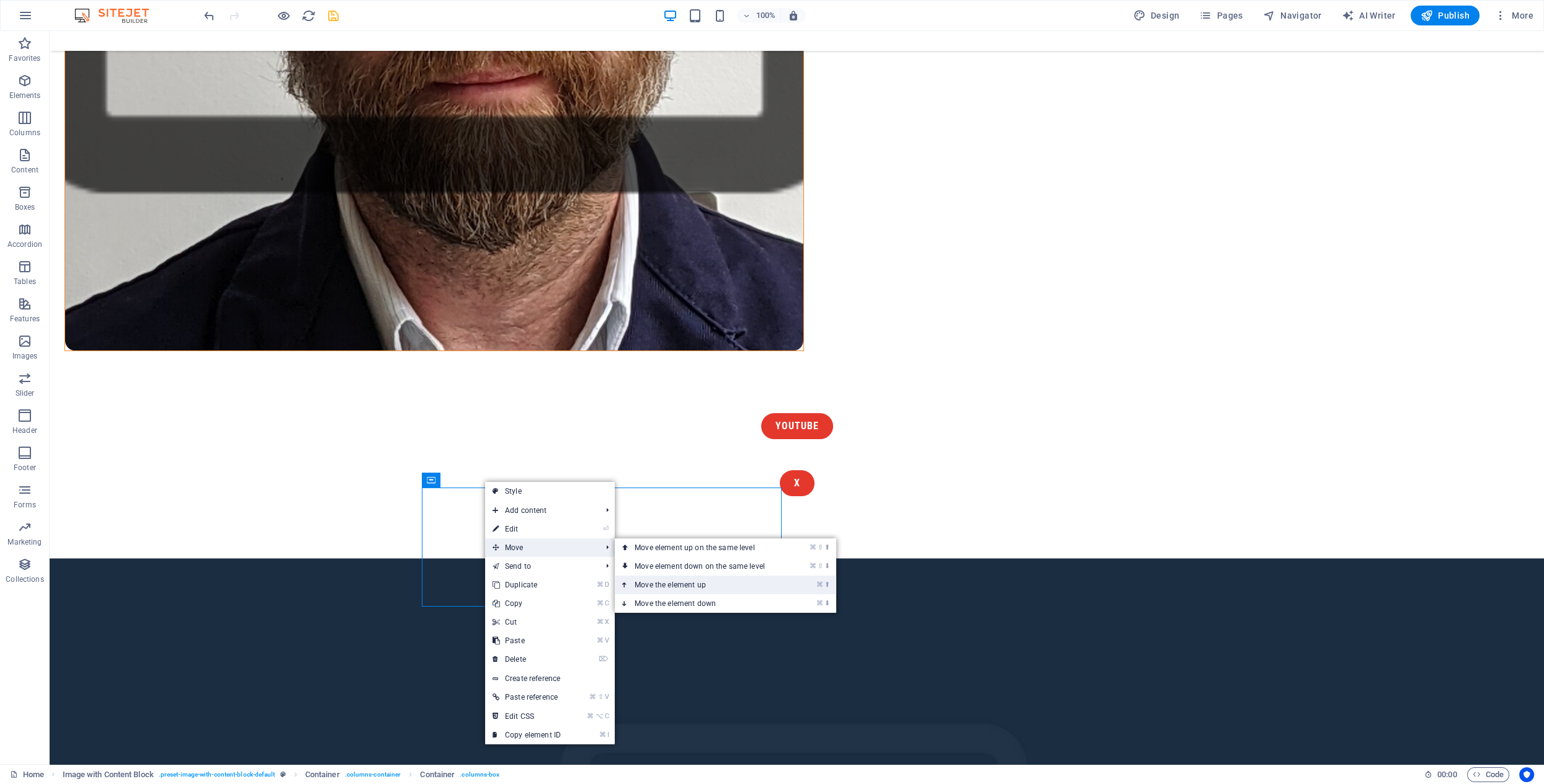
click at [713, 584] on link "⌘ ⬆ Move the element up" at bounding box center [702, 585] width 175 height 18
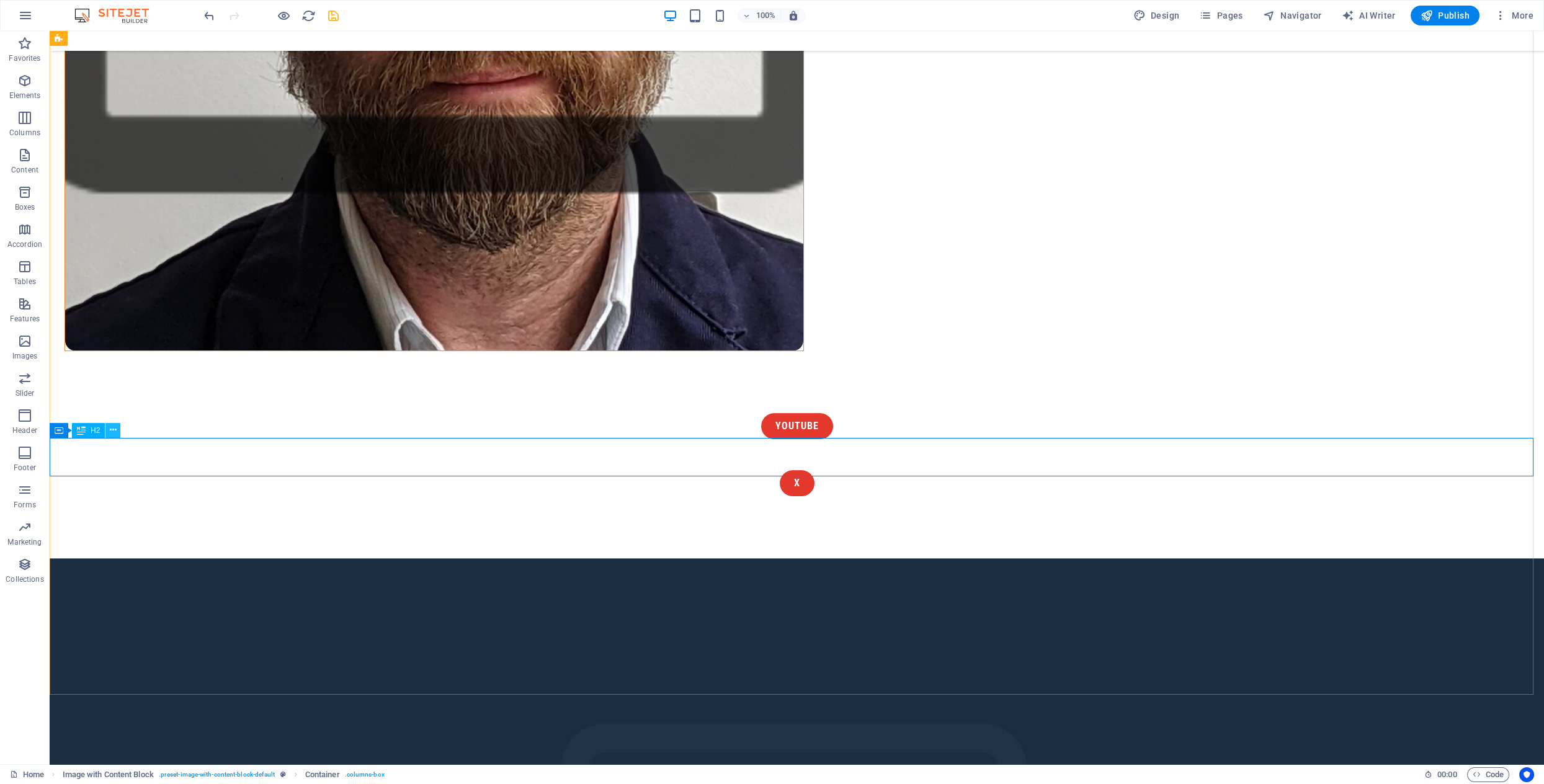
click at [116, 432] on button at bounding box center [112, 430] width 15 height 15
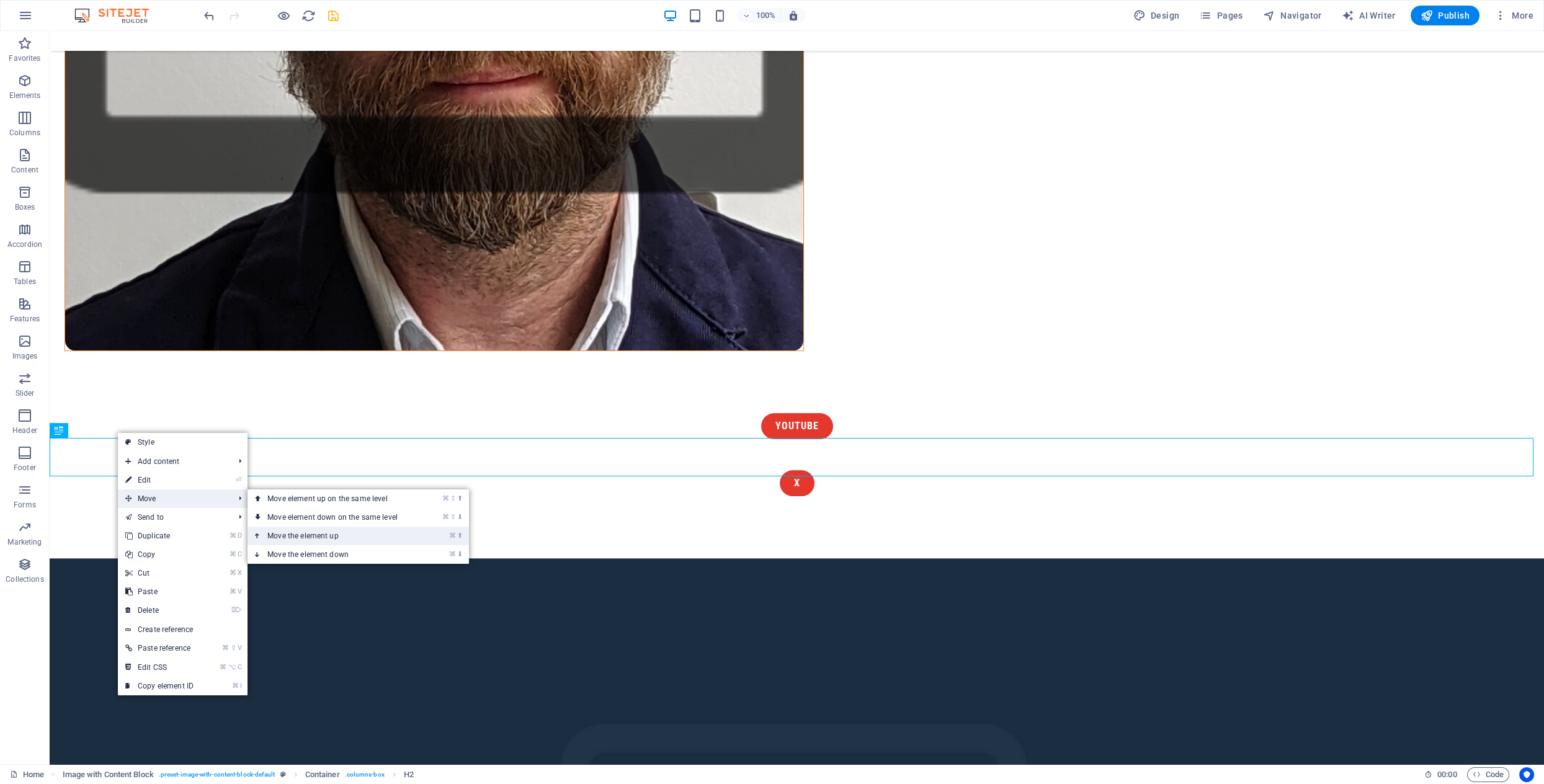
click at [304, 533] on link "⌘ ⬆ Move the element up" at bounding box center [335, 536] width 175 height 18
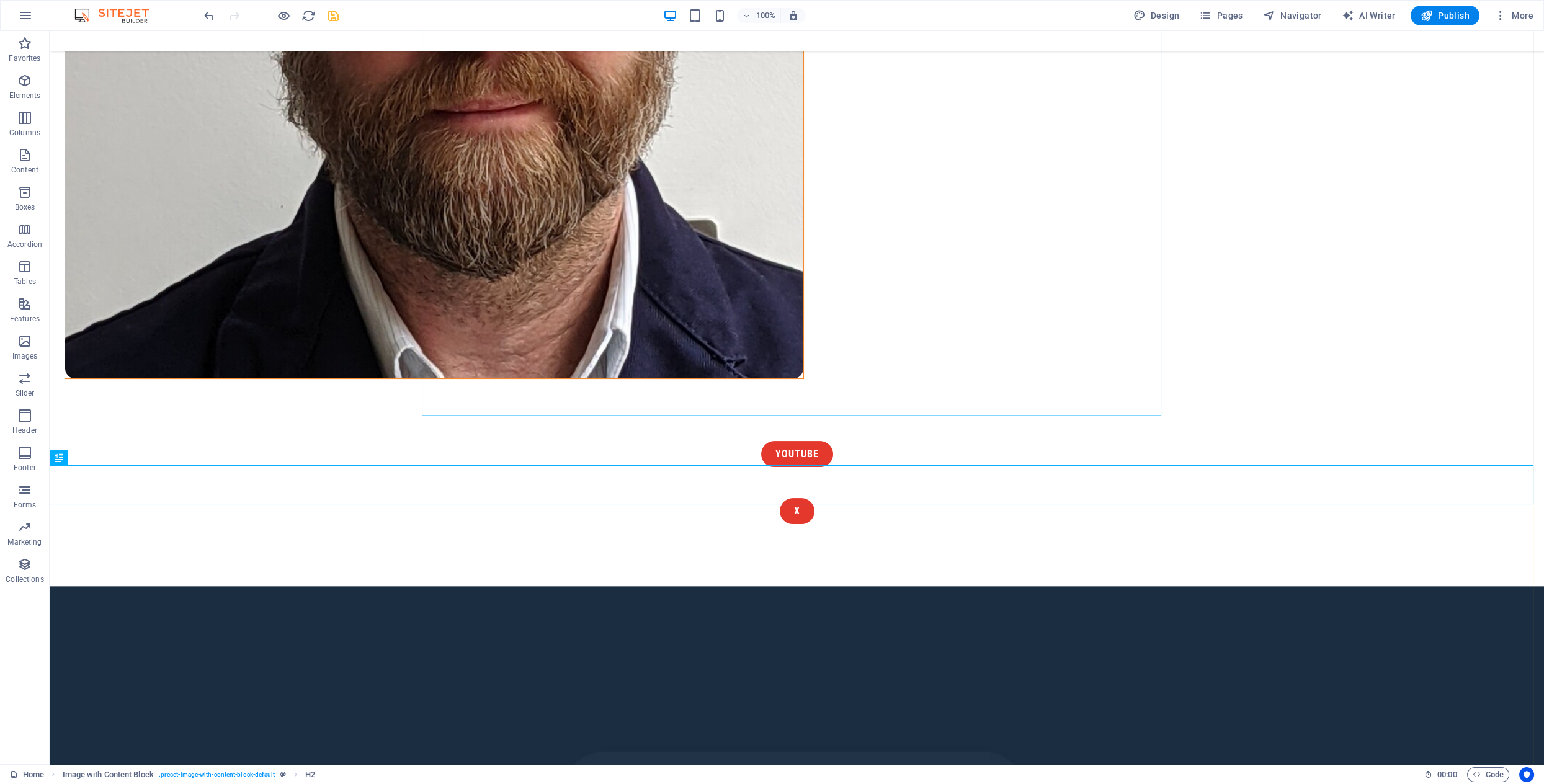
scroll to position [893, 0]
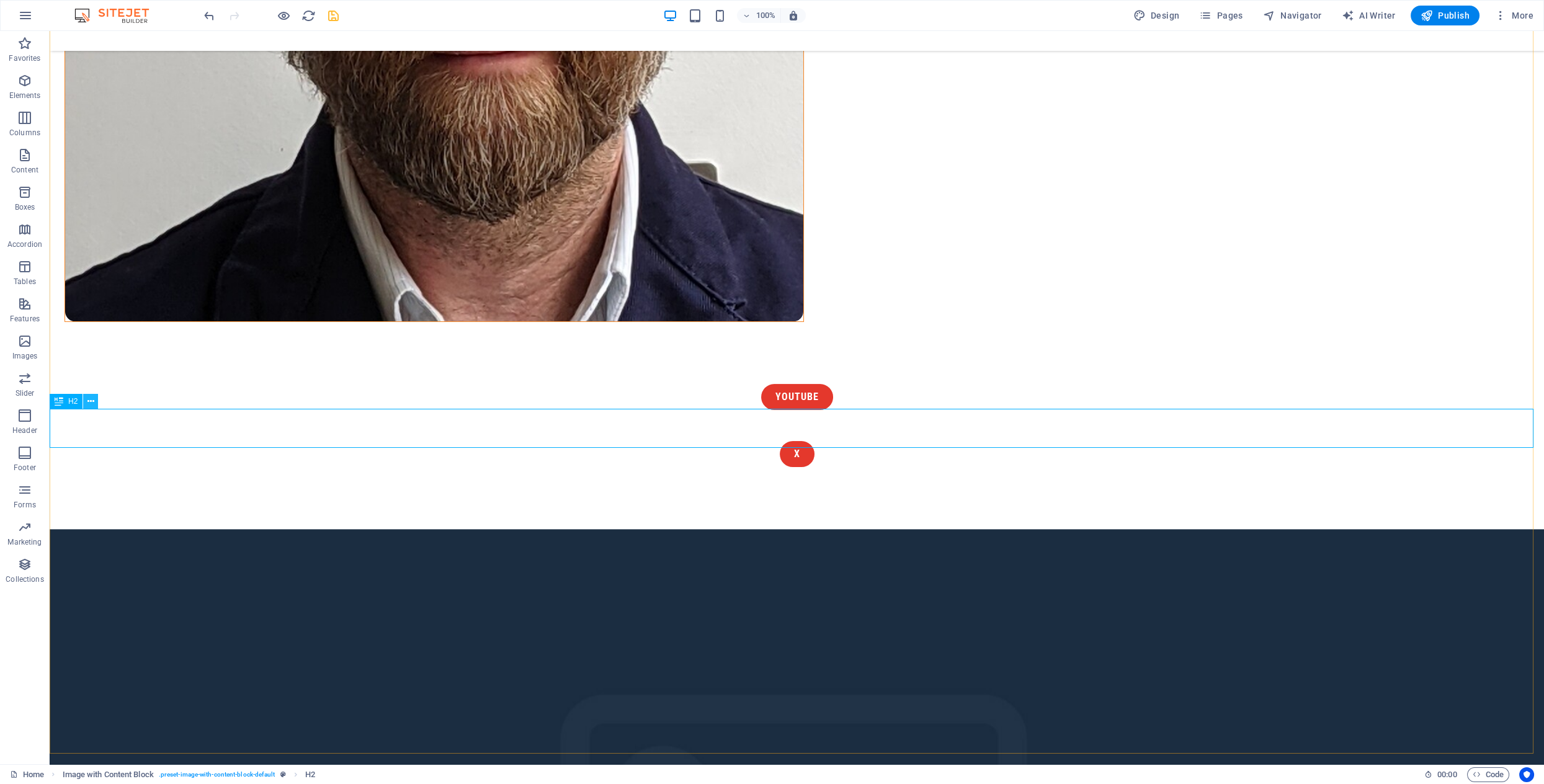
click at [92, 403] on icon at bounding box center [91, 402] width 7 height 13
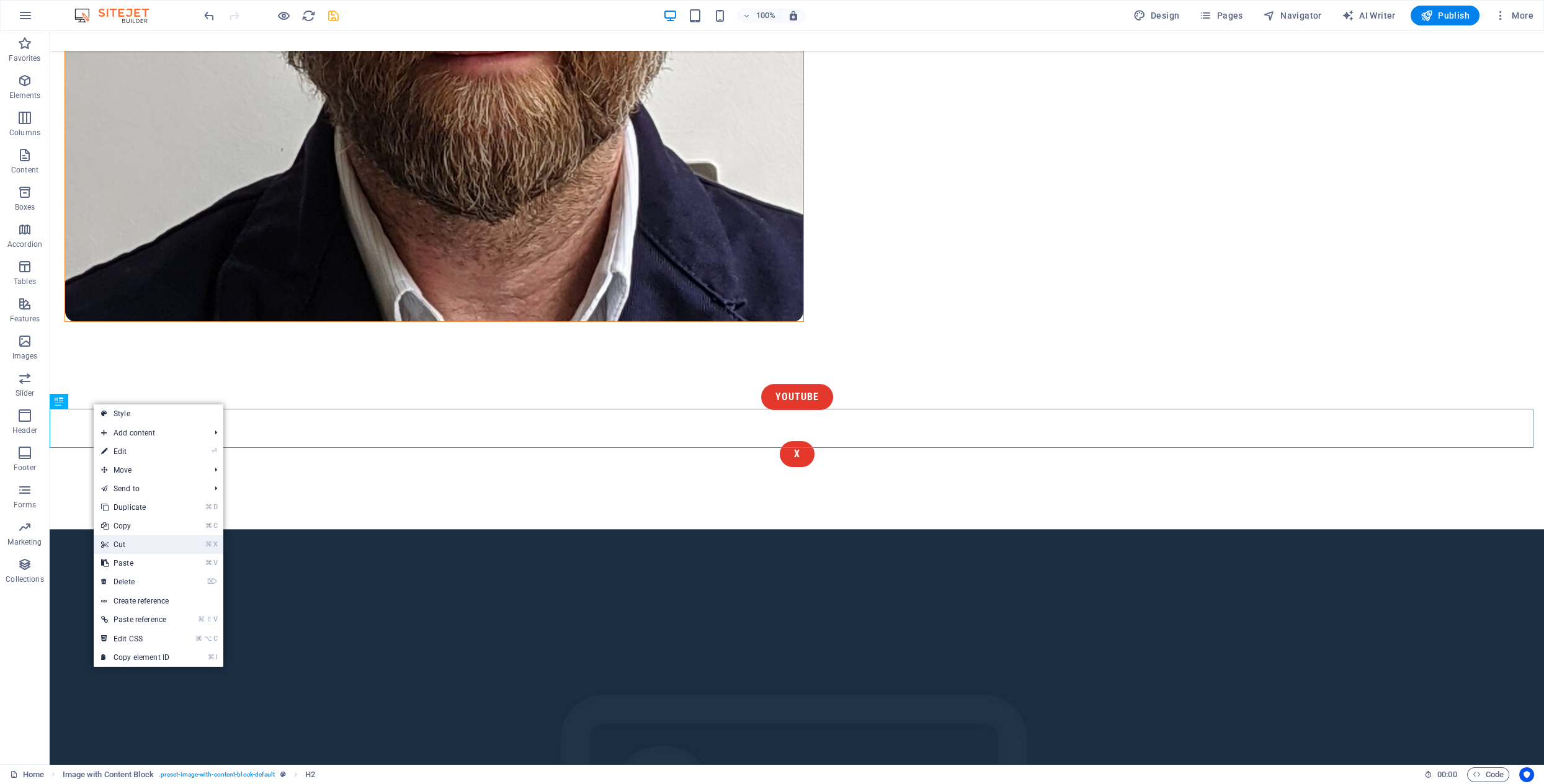
drag, startPoint x: 128, startPoint y: 546, endPoint x: 79, endPoint y: 516, distance: 57.5
click at [128, 546] on link "⌘ X Cut" at bounding box center [135, 545] width 83 height 18
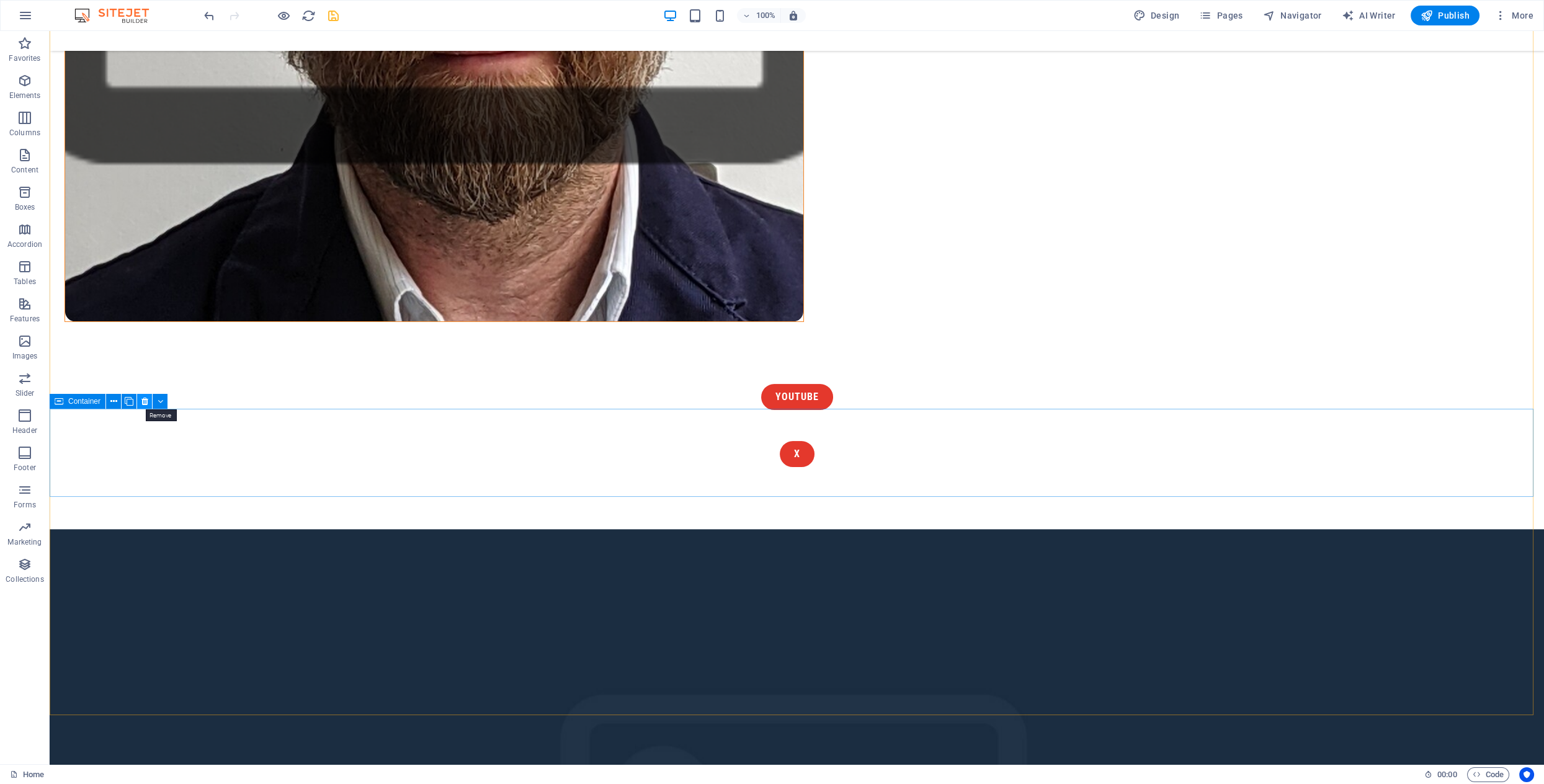
click at [145, 402] on icon at bounding box center [145, 402] width 7 height 13
drag, startPoint x: 145, startPoint y: 402, endPoint x: 95, endPoint y: 371, distance: 58.8
click at [145, 402] on icon at bounding box center [145, 402] width 7 height 13
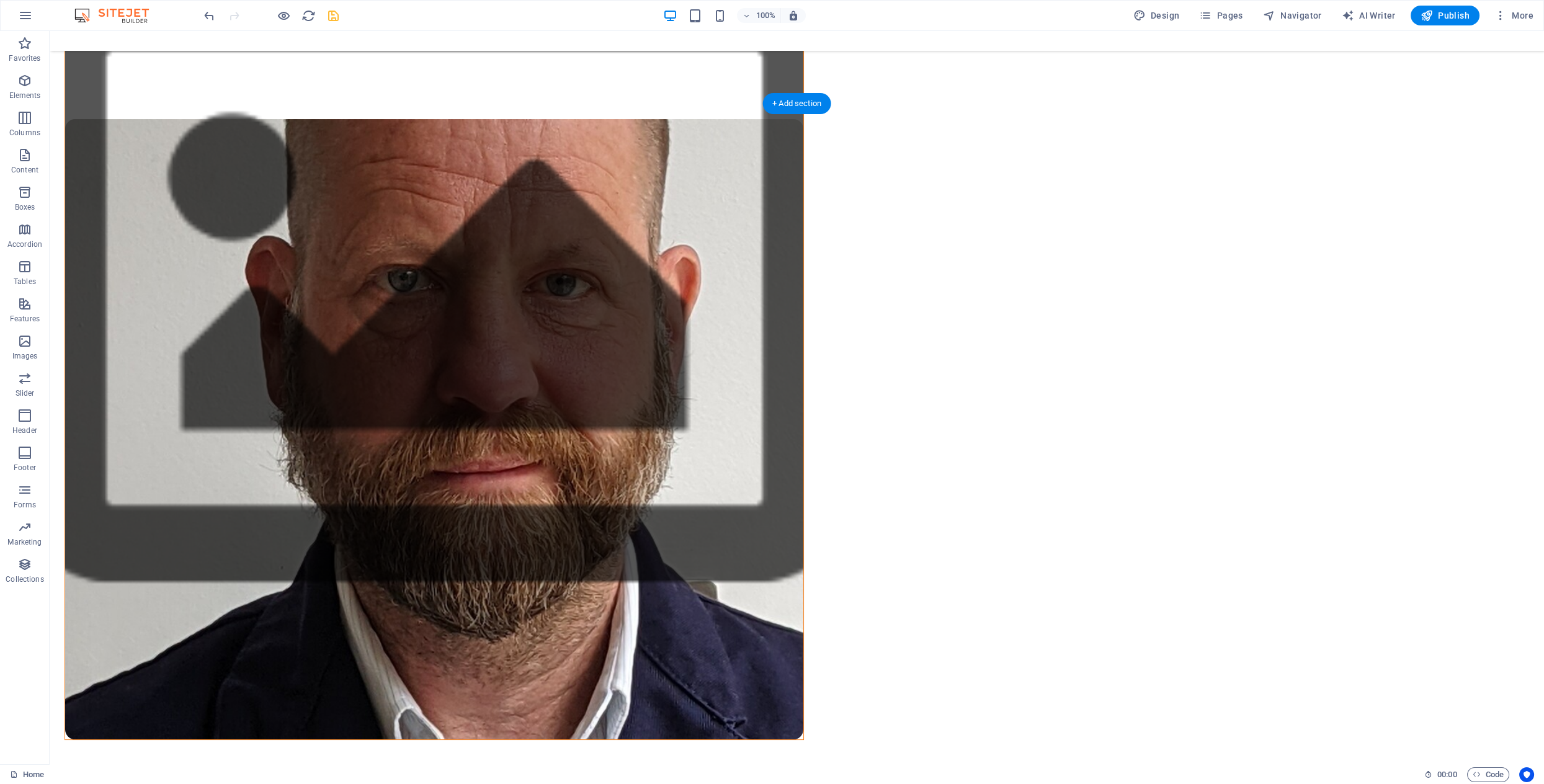
scroll to position [473, 0]
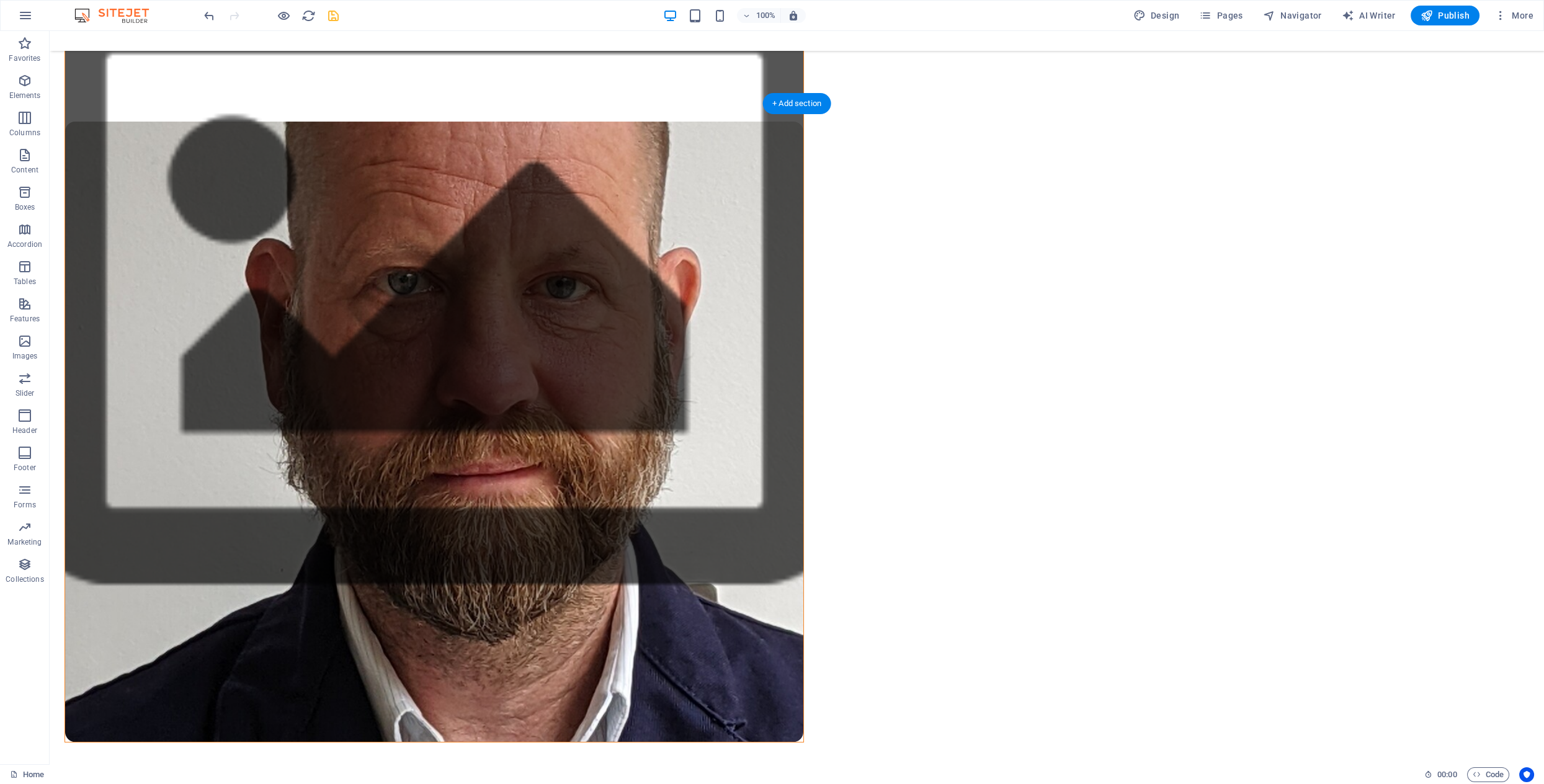
drag, startPoint x: 1389, startPoint y: 393, endPoint x: 1347, endPoint y: 381, distance: 43.7
click at [477, 152] on icon at bounding box center [474, 147] width 7 height 13
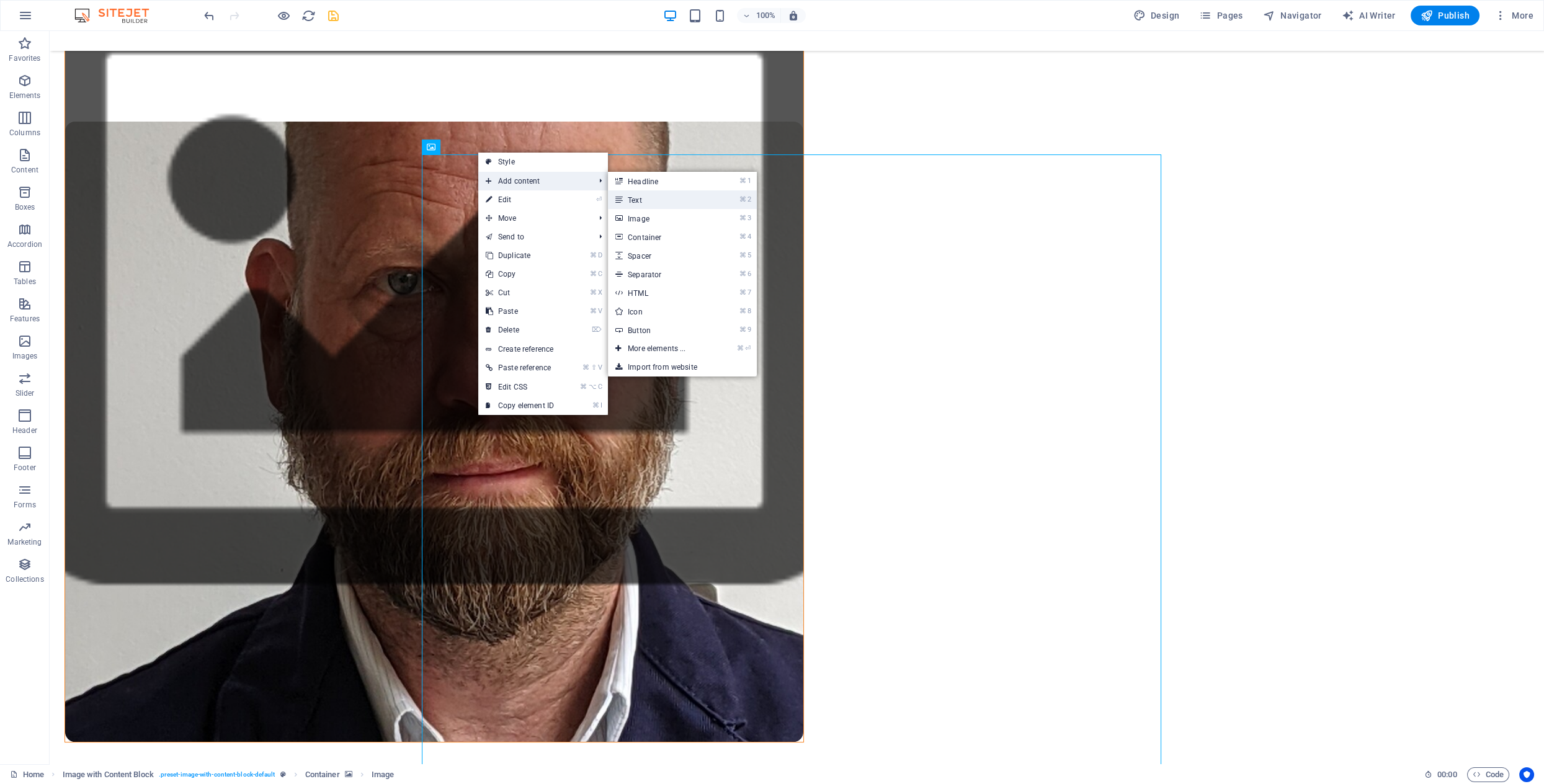
click at [641, 200] on link "⌘ 2 Text" at bounding box center [659, 200] width 102 height 18
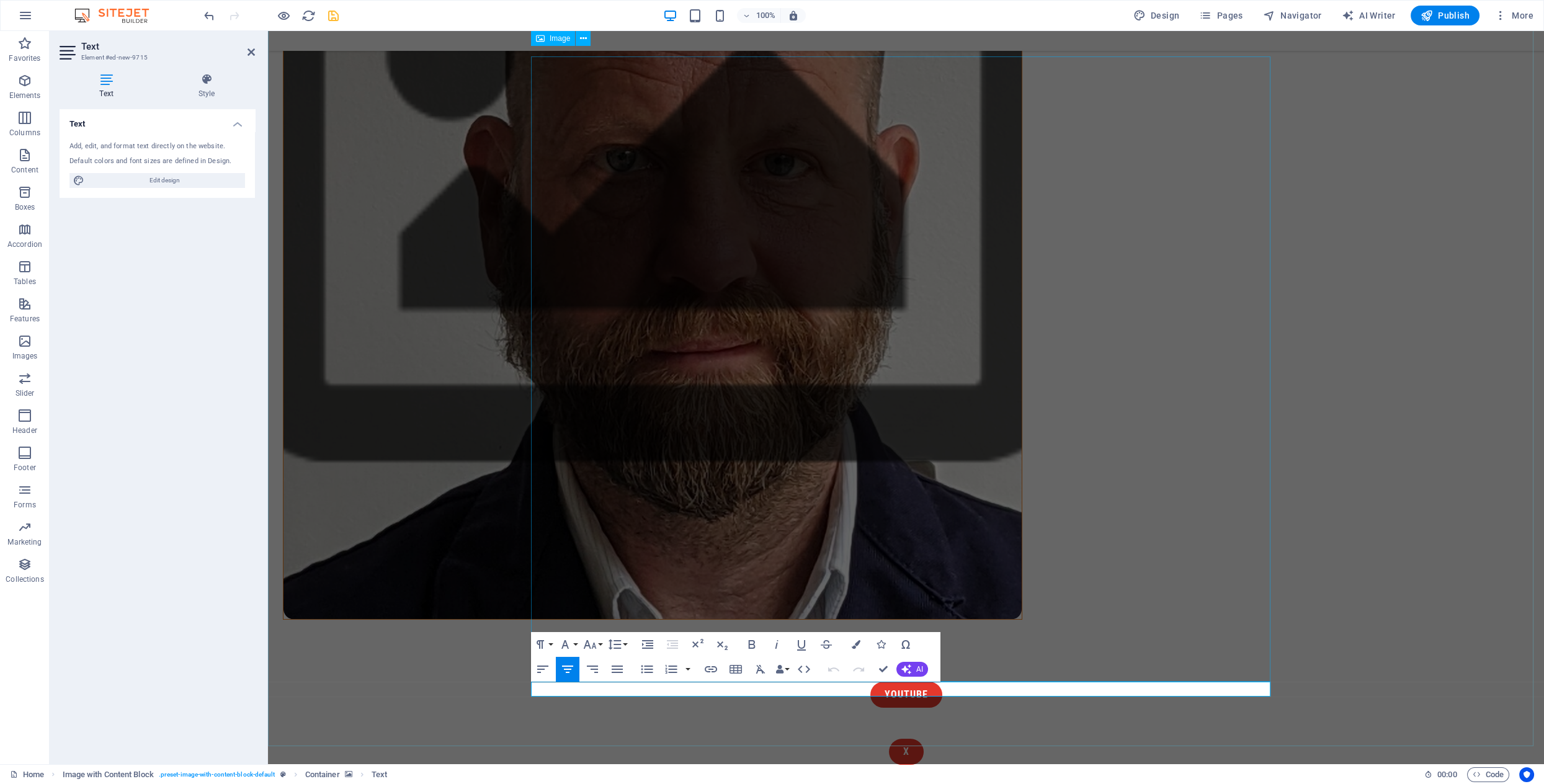
scroll to position [557, 0]
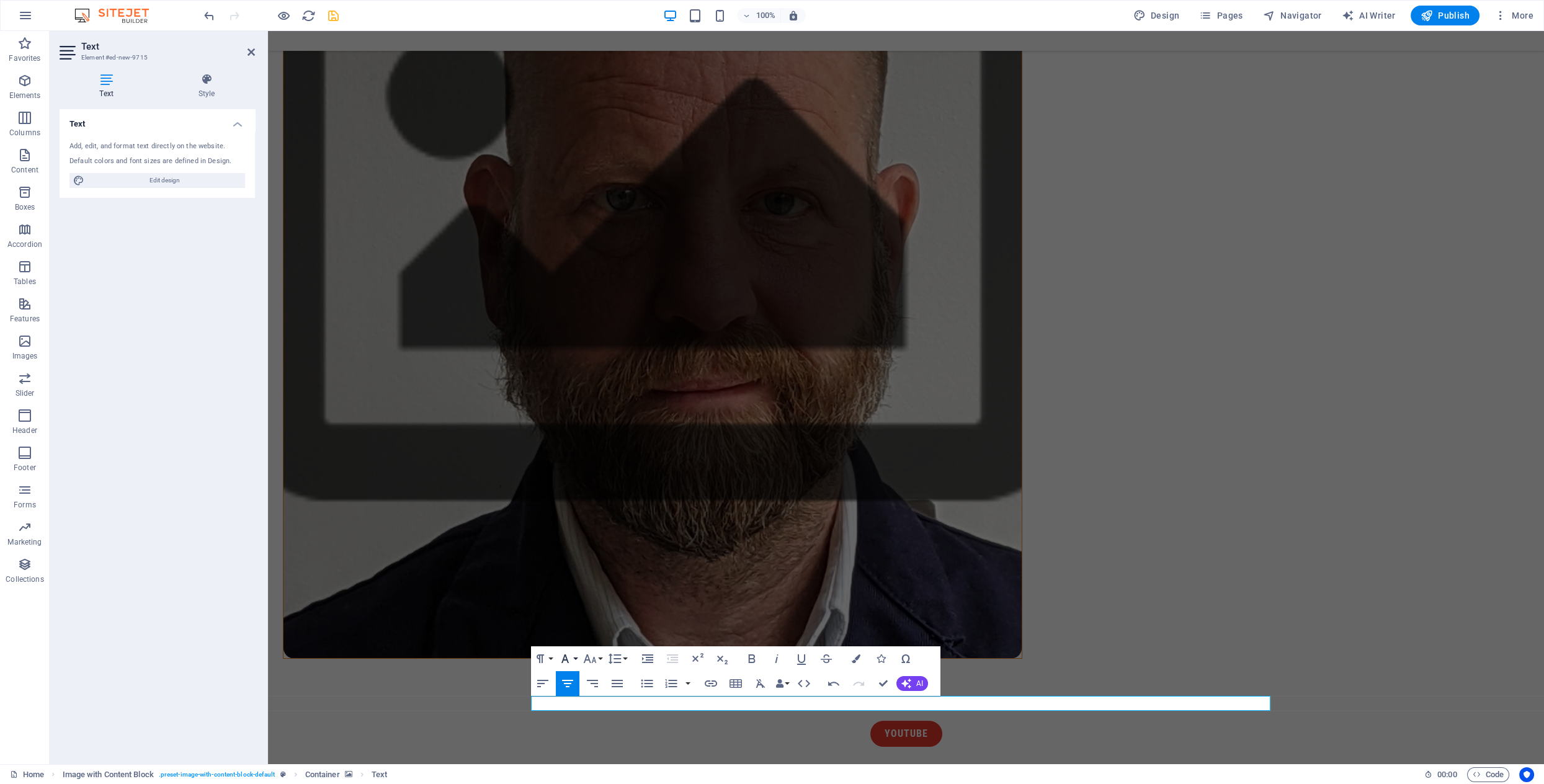
click at [574, 658] on button "Font Family" at bounding box center [567, 658] width 23 height 25
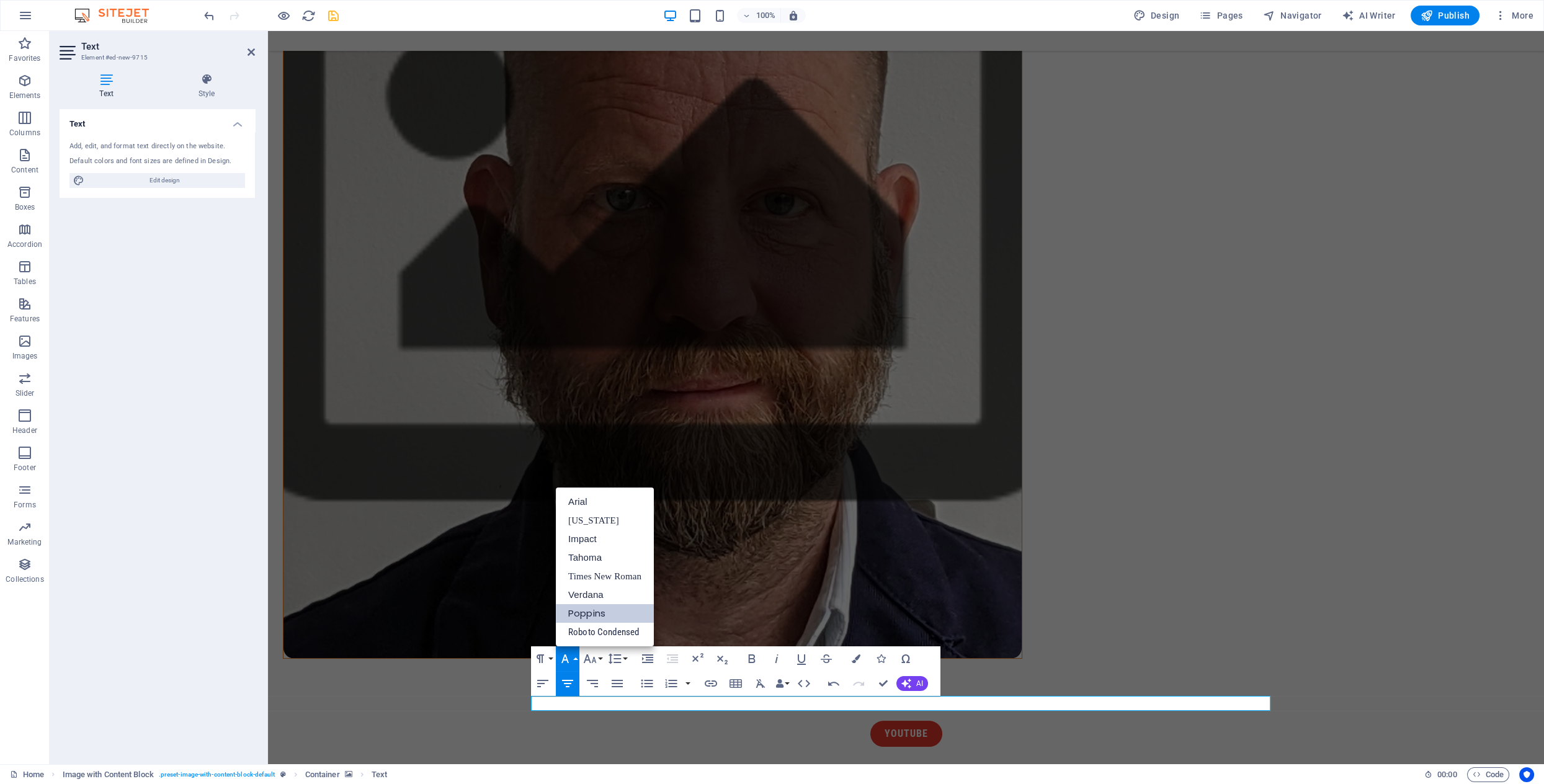
scroll to position [0, 0]
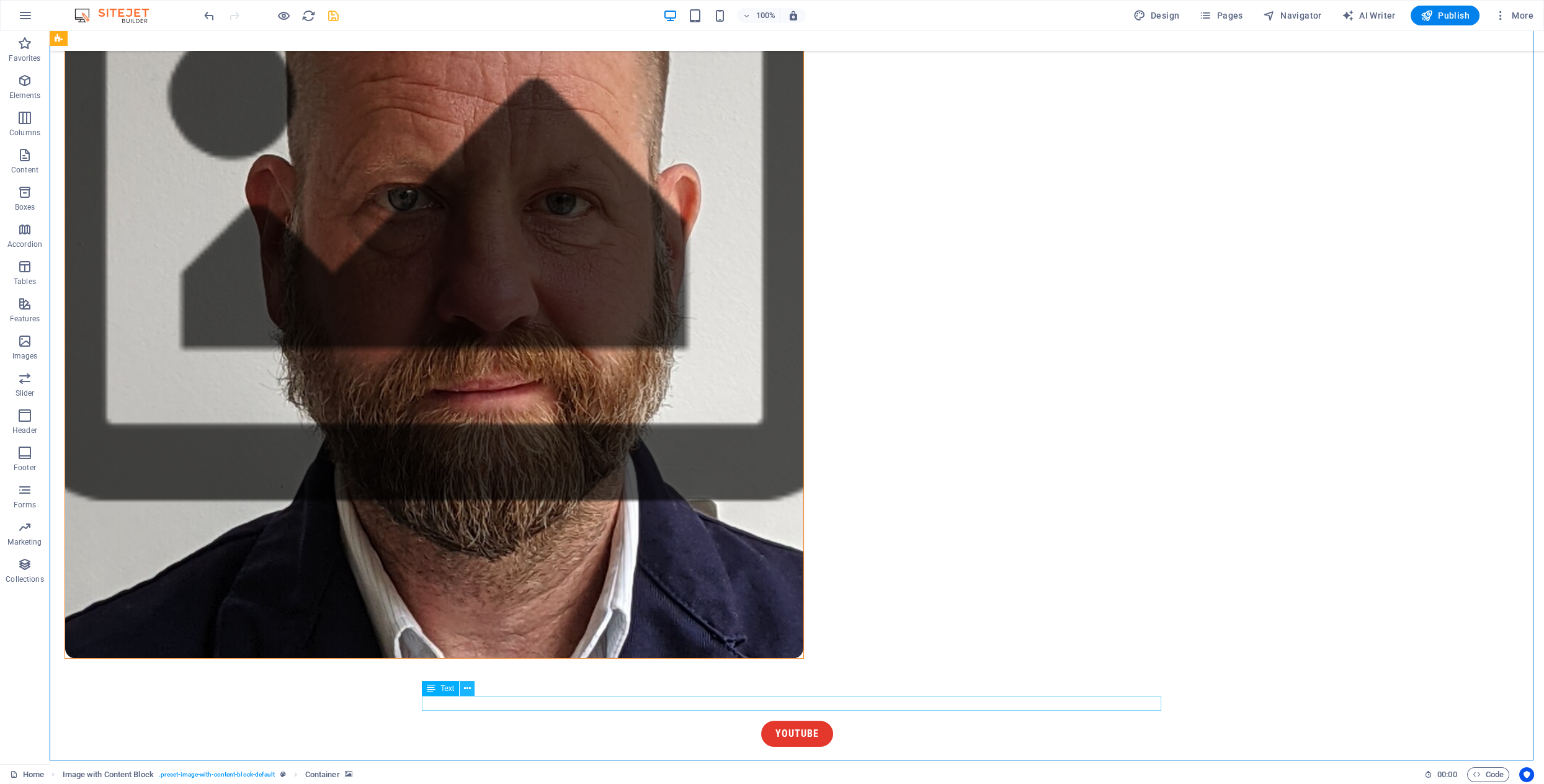
click at [466, 691] on icon at bounding box center [468, 689] width 7 height 13
click at [470, 690] on button at bounding box center [466, 688] width 15 height 15
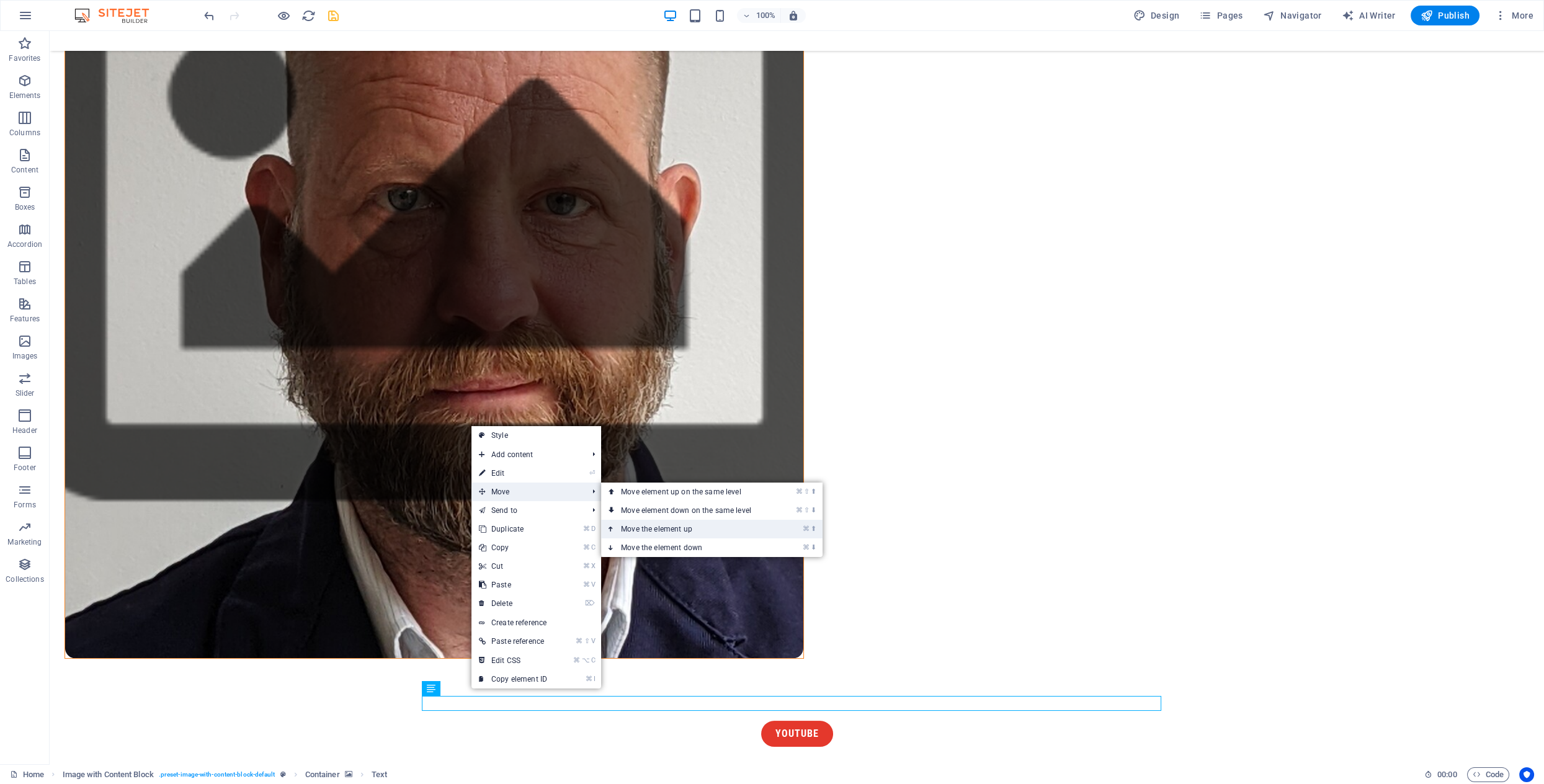
click at [670, 530] on link "⌘ ⬆ Move the element up" at bounding box center [689, 529] width 175 height 18
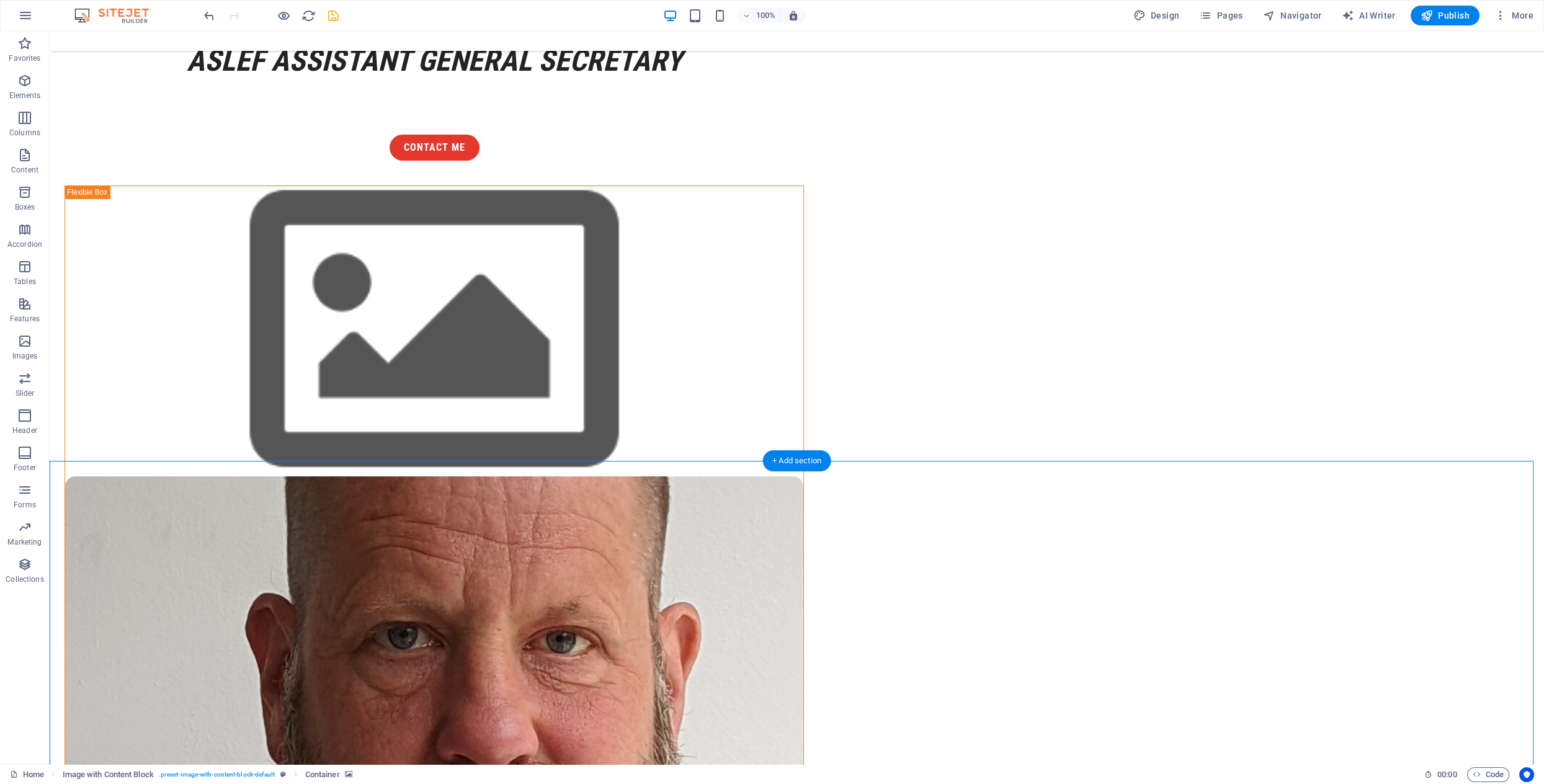
scroll to position [116, 0]
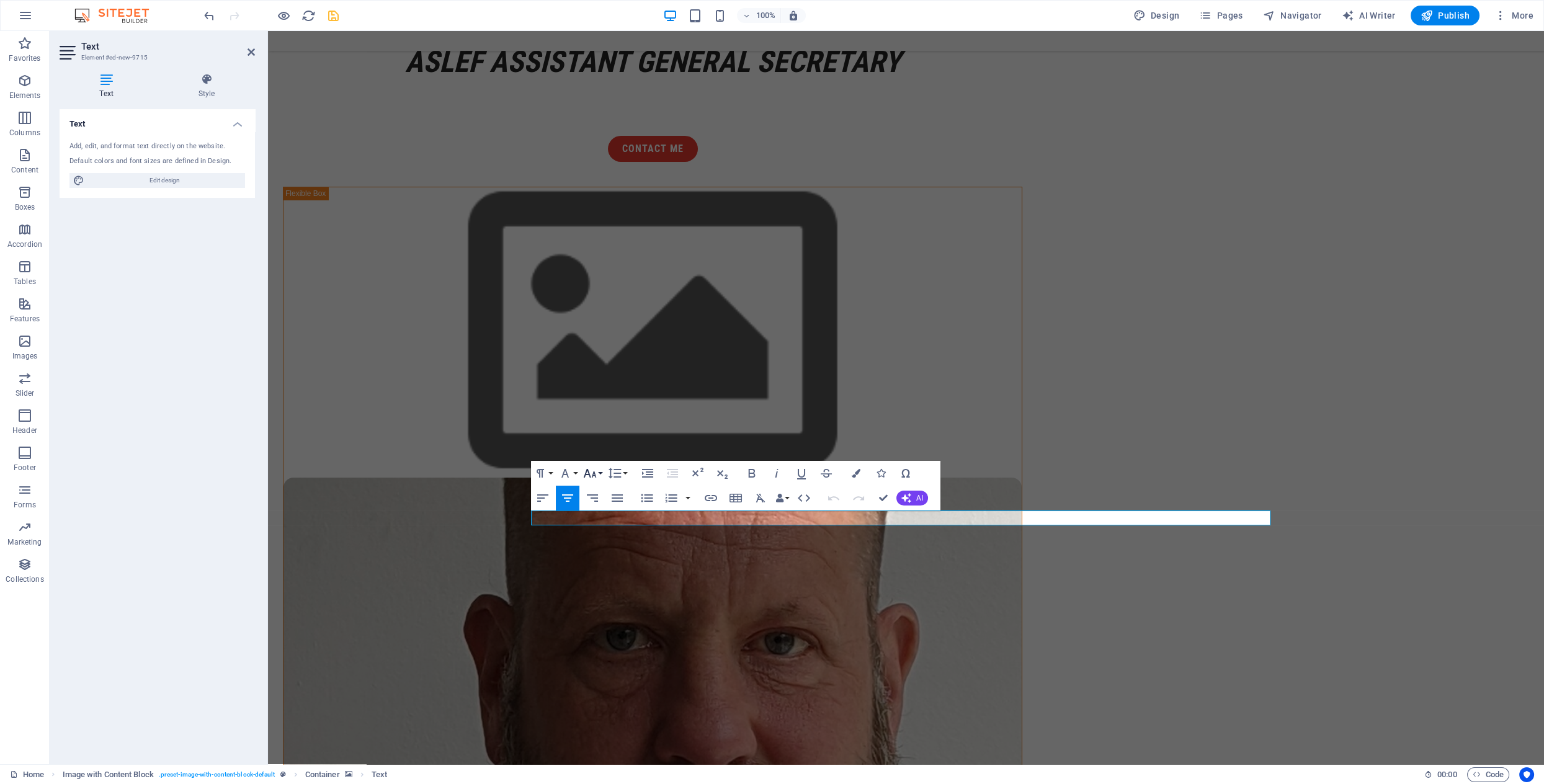
click at [589, 473] on icon "button" at bounding box center [589, 473] width 15 height 15
click at [598, 606] on link "18" at bounding box center [603, 609] width 44 height 18
click at [595, 470] on icon "button" at bounding box center [589, 473] width 15 height 15
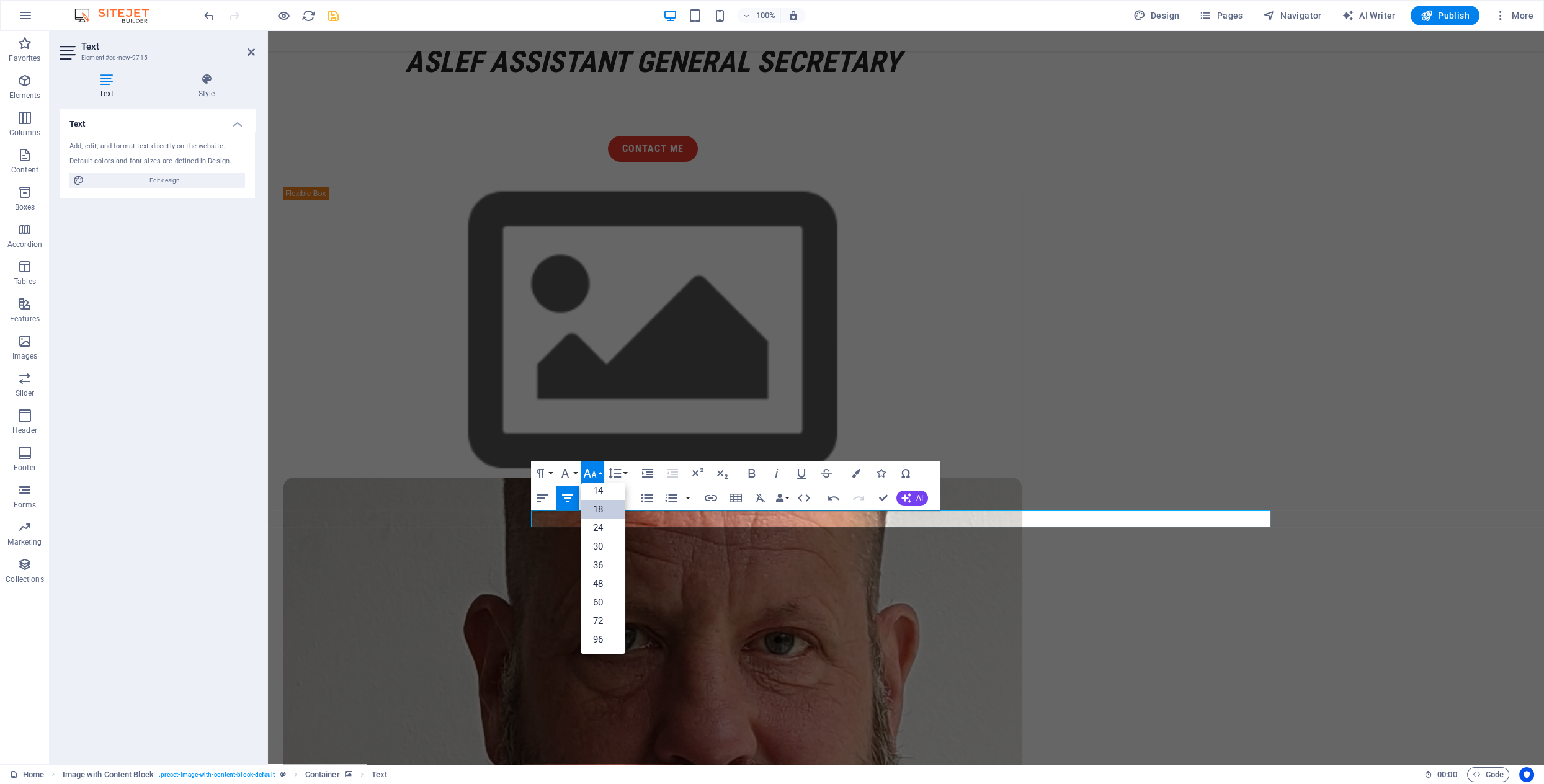
scroll to position [100, 0]
click at [603, 568] on link "36" at bounding box center [603, 565] width 44 height 18
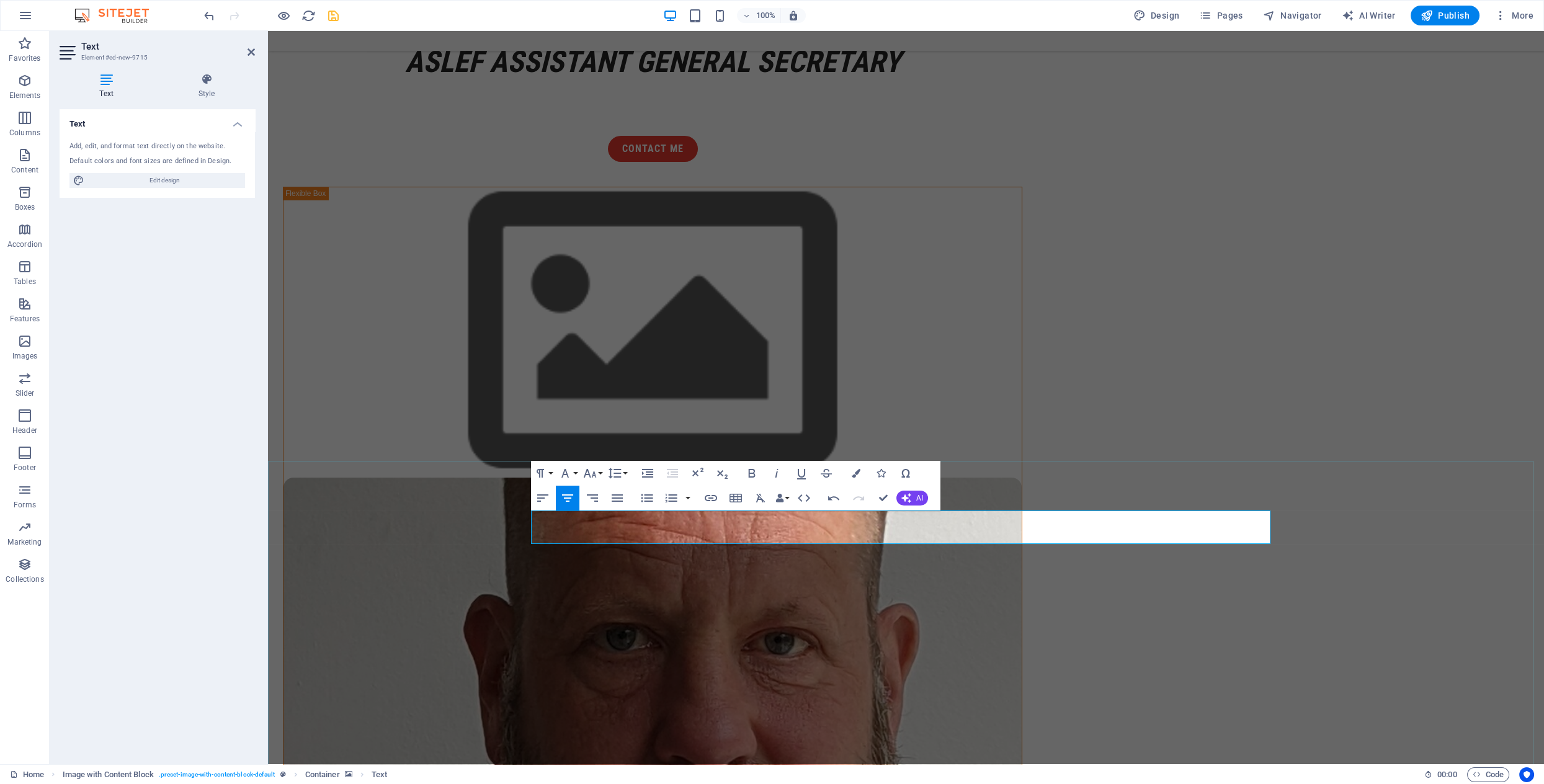
drag, startPoint x: 663, startPoint y: 532, endPoint x: 1150, endPoint y: 536, distance: 487.0
click at [753, 475] on icon "button" at bounding box center [752, 473] width 15 height 15
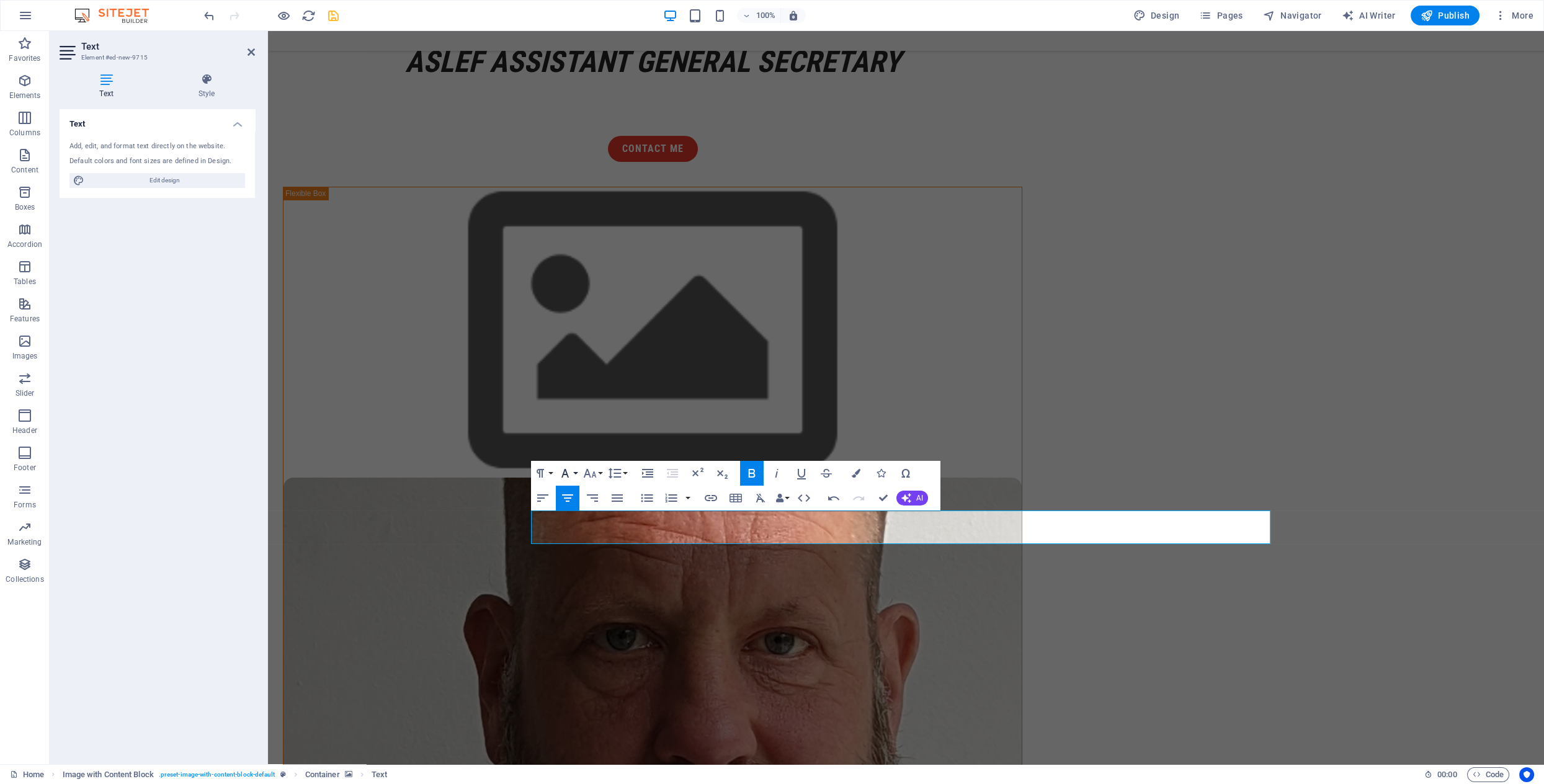
click at [577, 472] on button "Font Family" at bounding box center [567, 473] width 23 height 25
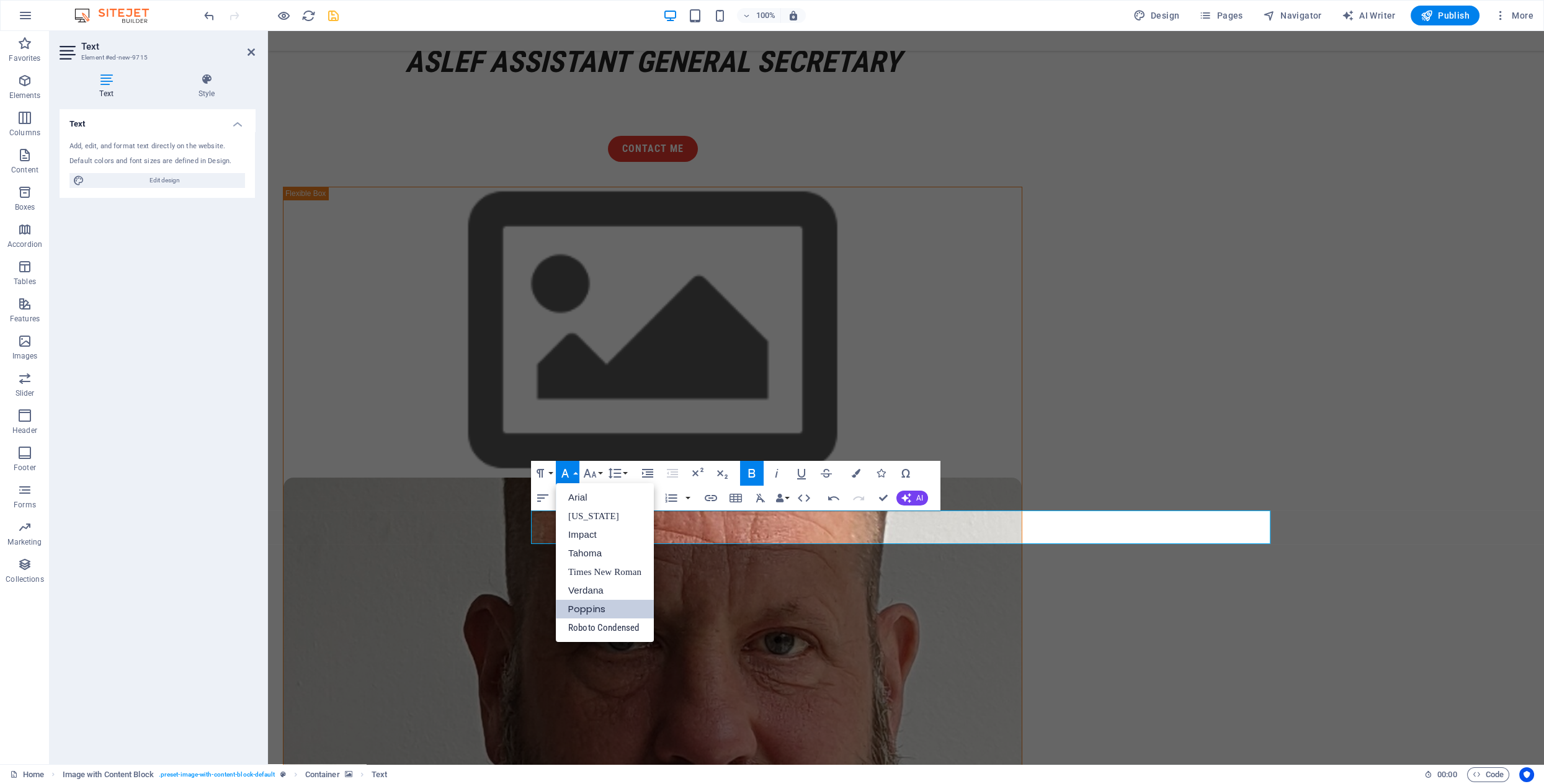
scroll to position [0, 0]
click at [593, 473] on icon "button" at bounding box center [590, 474] width 13 height 8
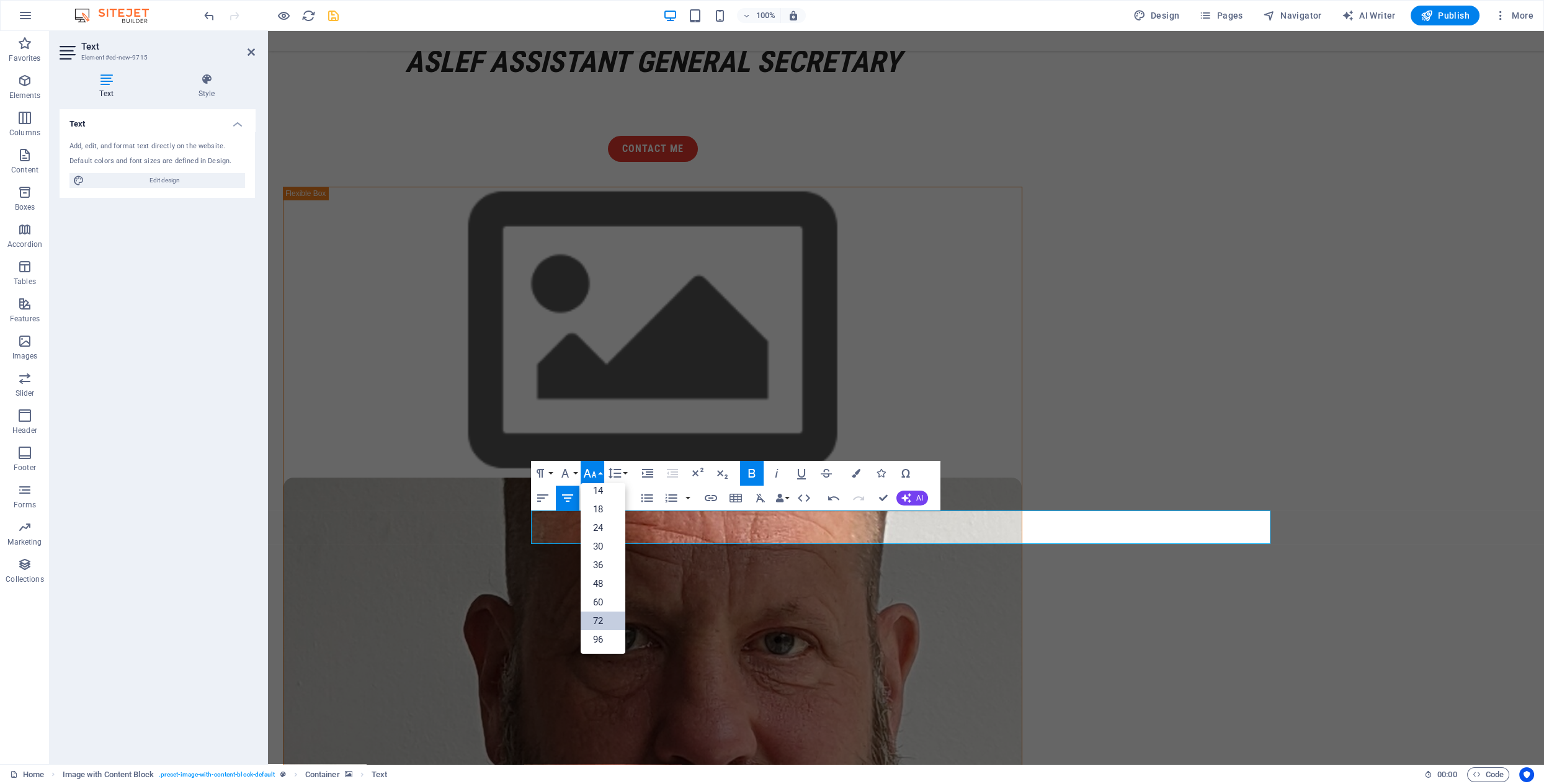
click at [606, 618] on link "72" at bounding box center [603, 621] width 44 height 18
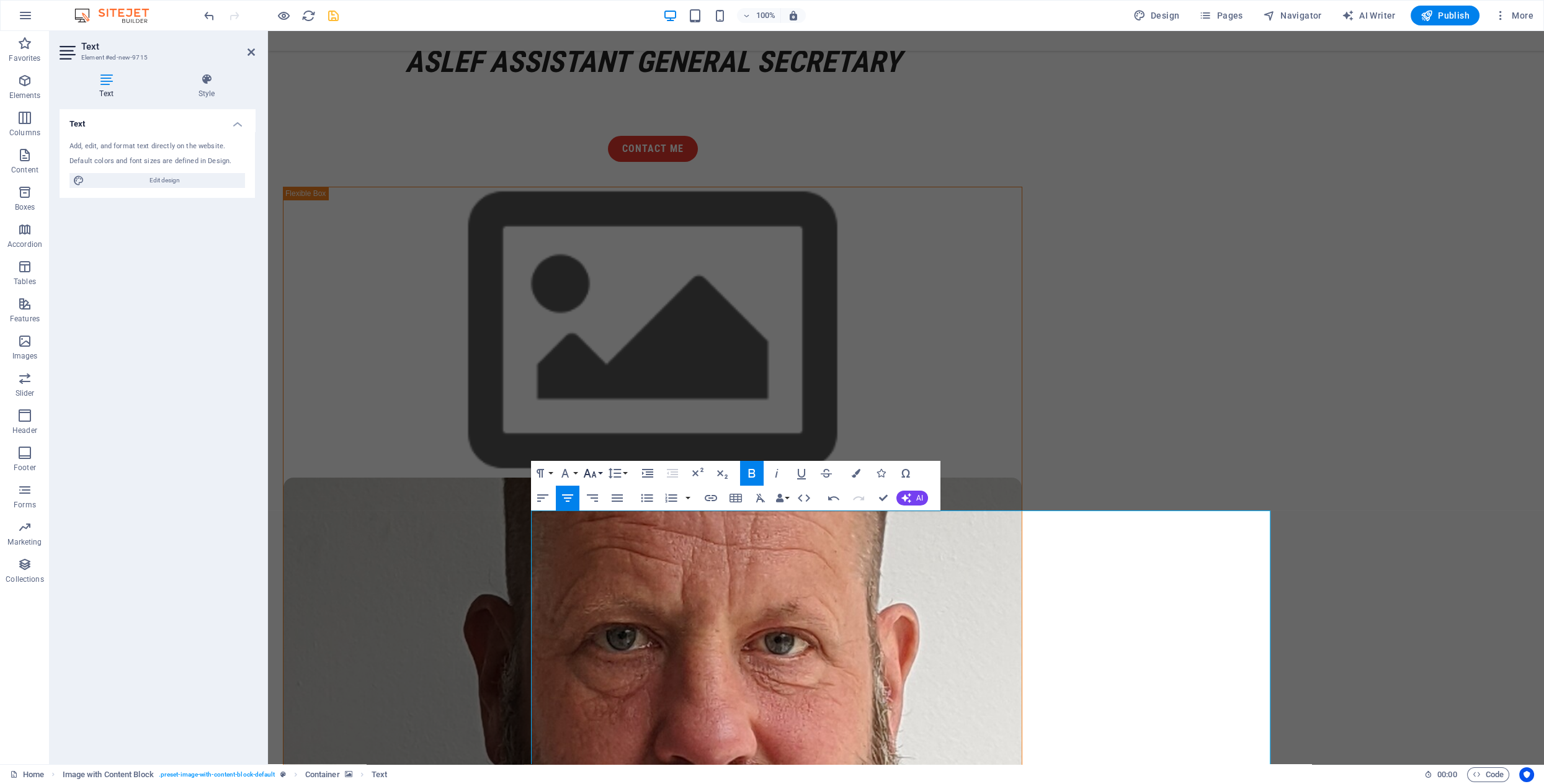
click at [589, 474] on icon "button" at bounding box center [590, 474] width 13 height 8
click at [601, 598] on link "60" at bounding box center [603, 602] width 44 height 18
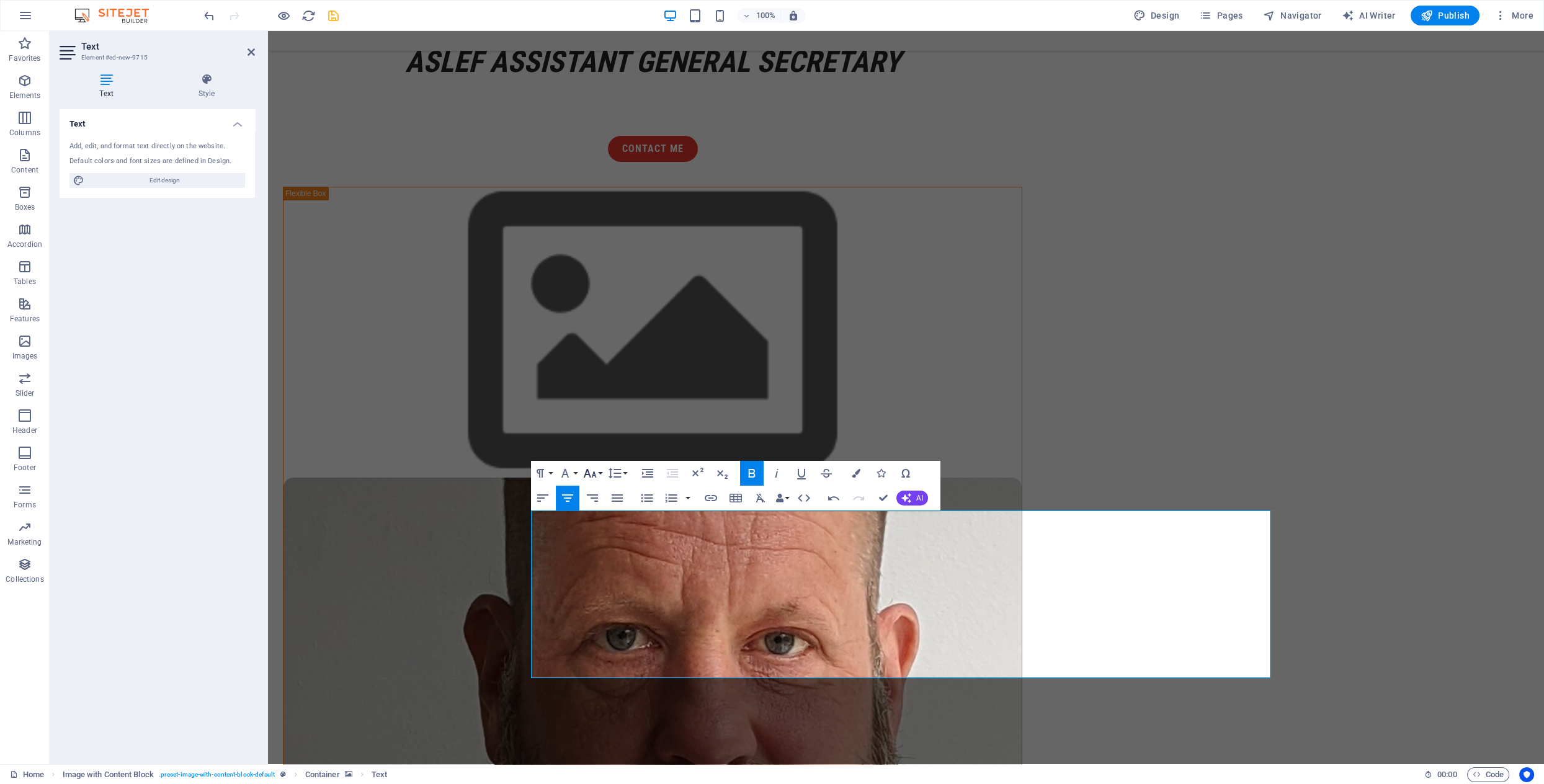
click at [593, 472] on icon "button" at bounding box center [590, 474] width 13 height 8
click at [605, 565] on link "36" at bounding box center [603, 565] width 44 height 18
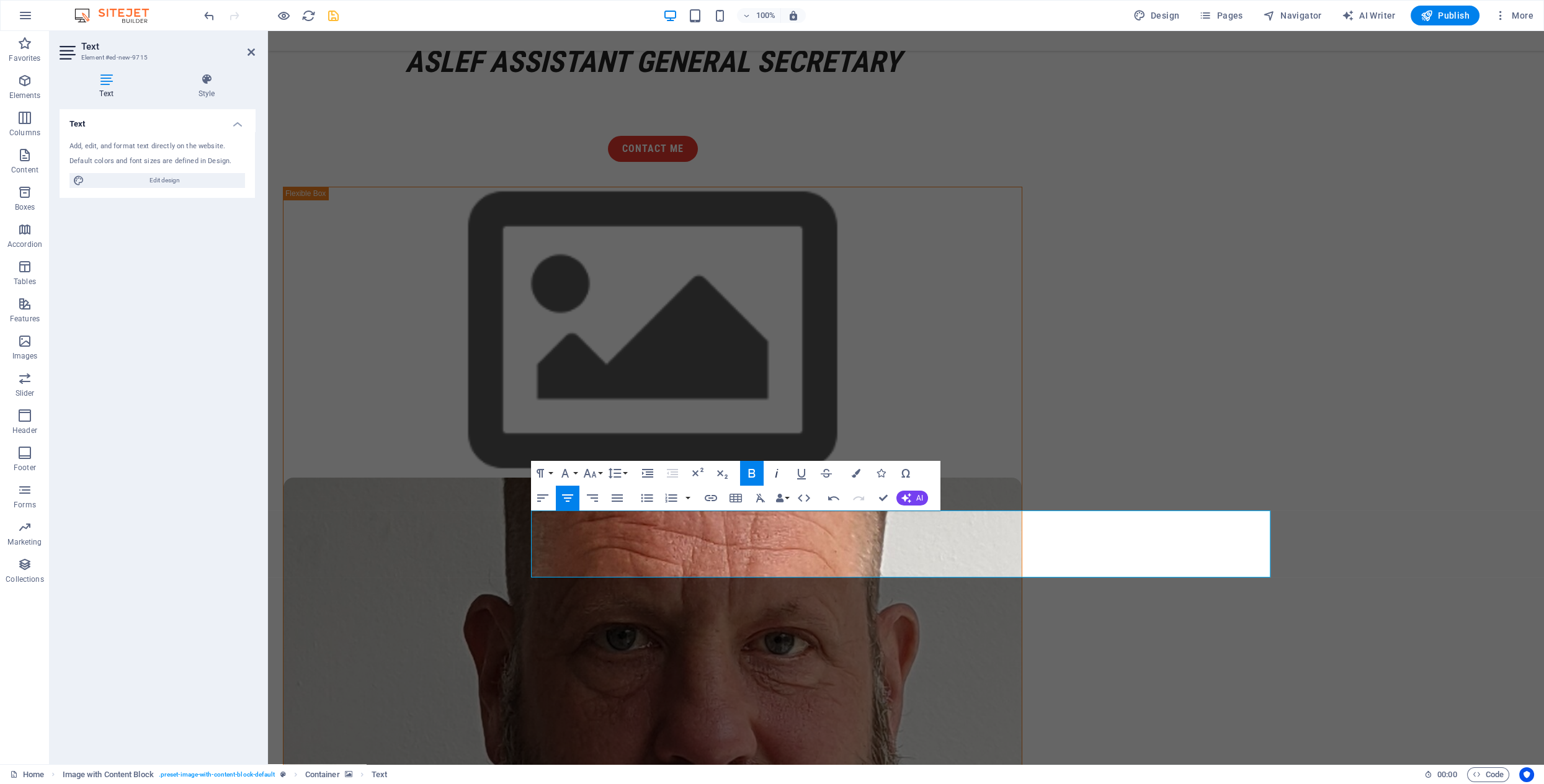
click at [775, 472] on icon "button" at bounding box center [776, 473] width 15 height 15
select select "px"
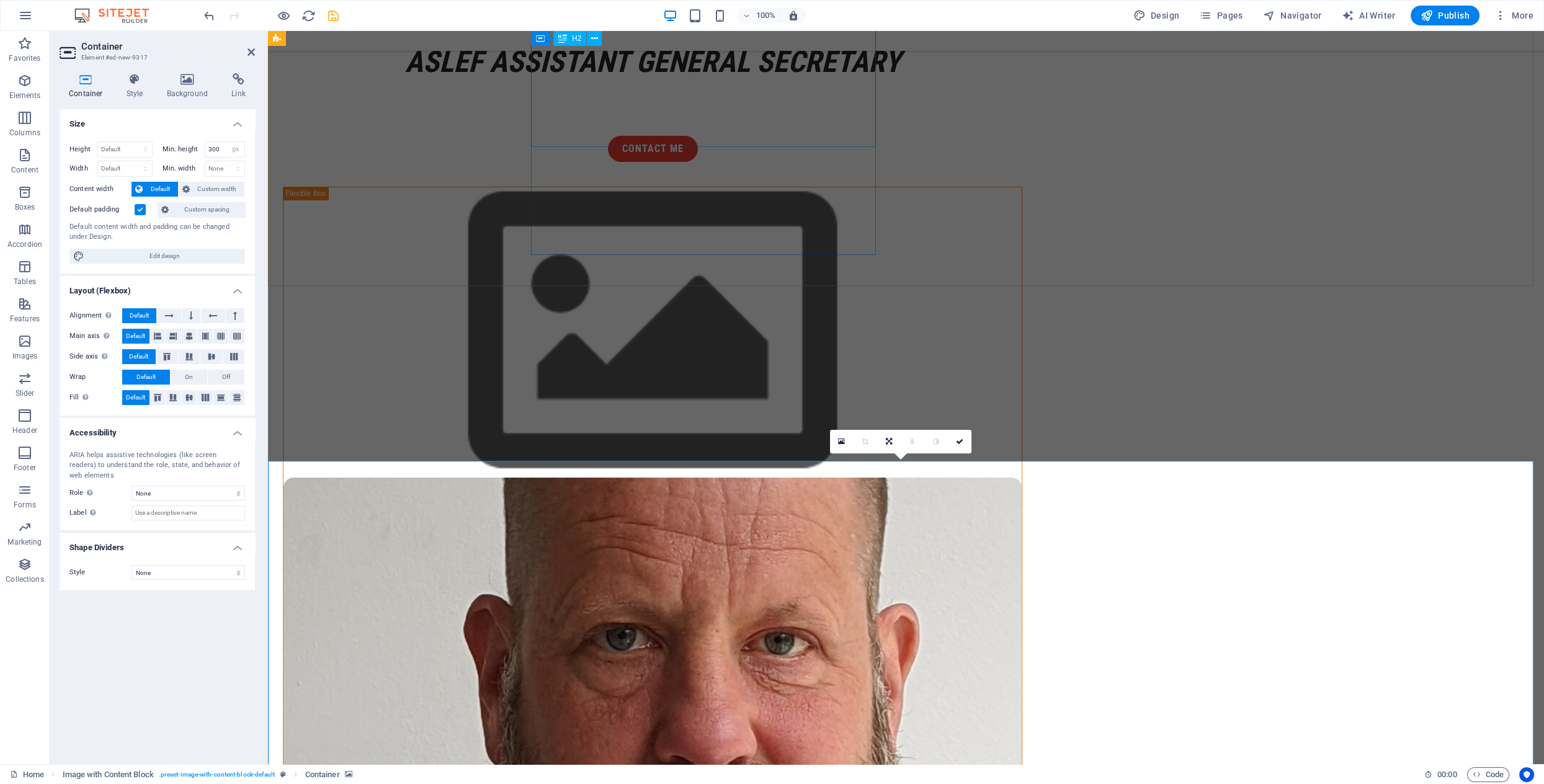
click at [730, 81] on div "[PERSON_NAME] ASLEF Assistant General Secretary" at bounding box center [653, 23] width 740 height 116
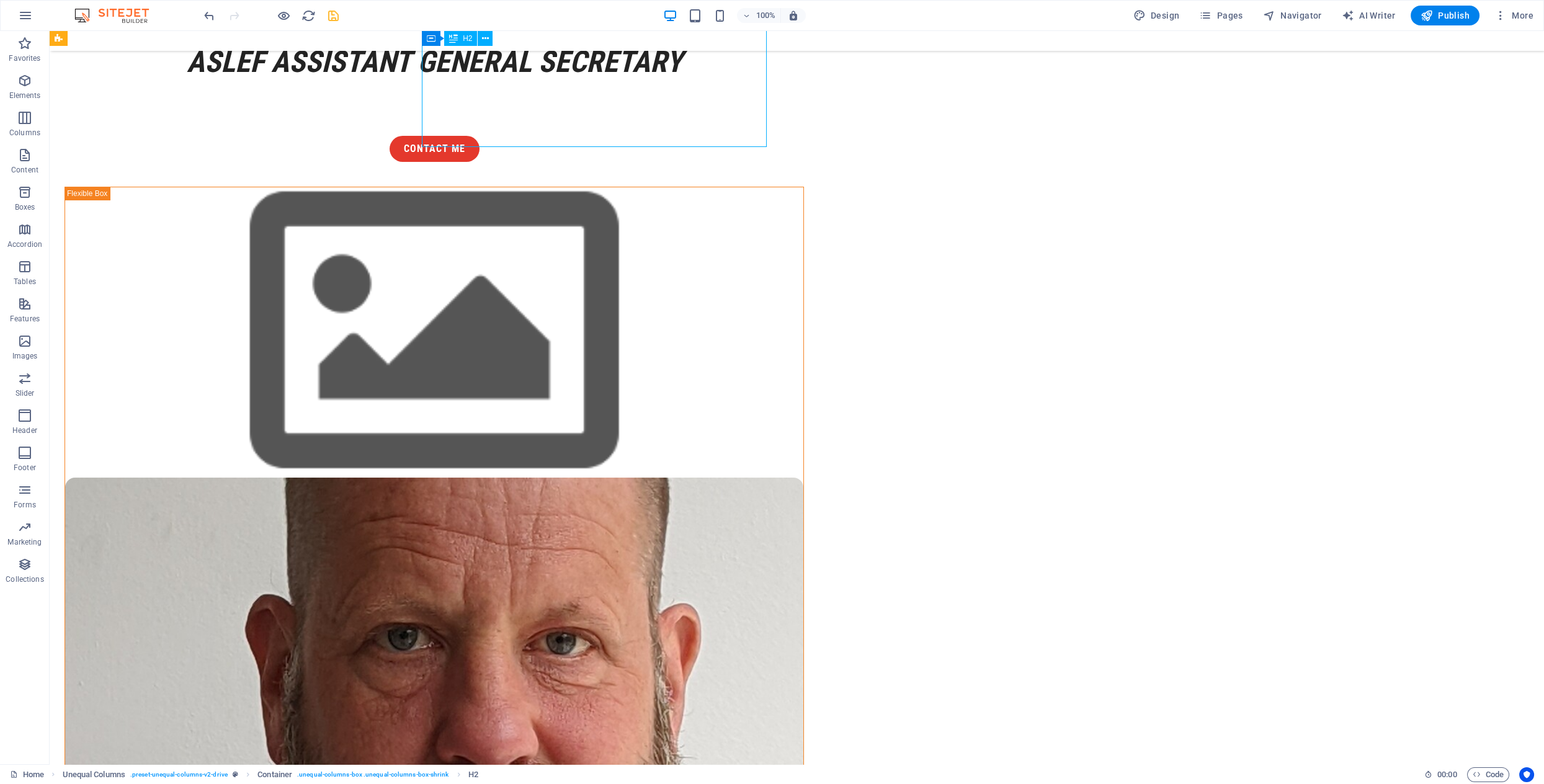
click at [489, 80] on div "[PERSON_NAME] ASLEF Assistant General Secretary" at bounding box center [434, 23] width 740 height 116
click at [488, 81] on div "[PERSON_NAME] ASLEF Assistant General Secretary" at bounding box center [434, 23] width 740 height 116
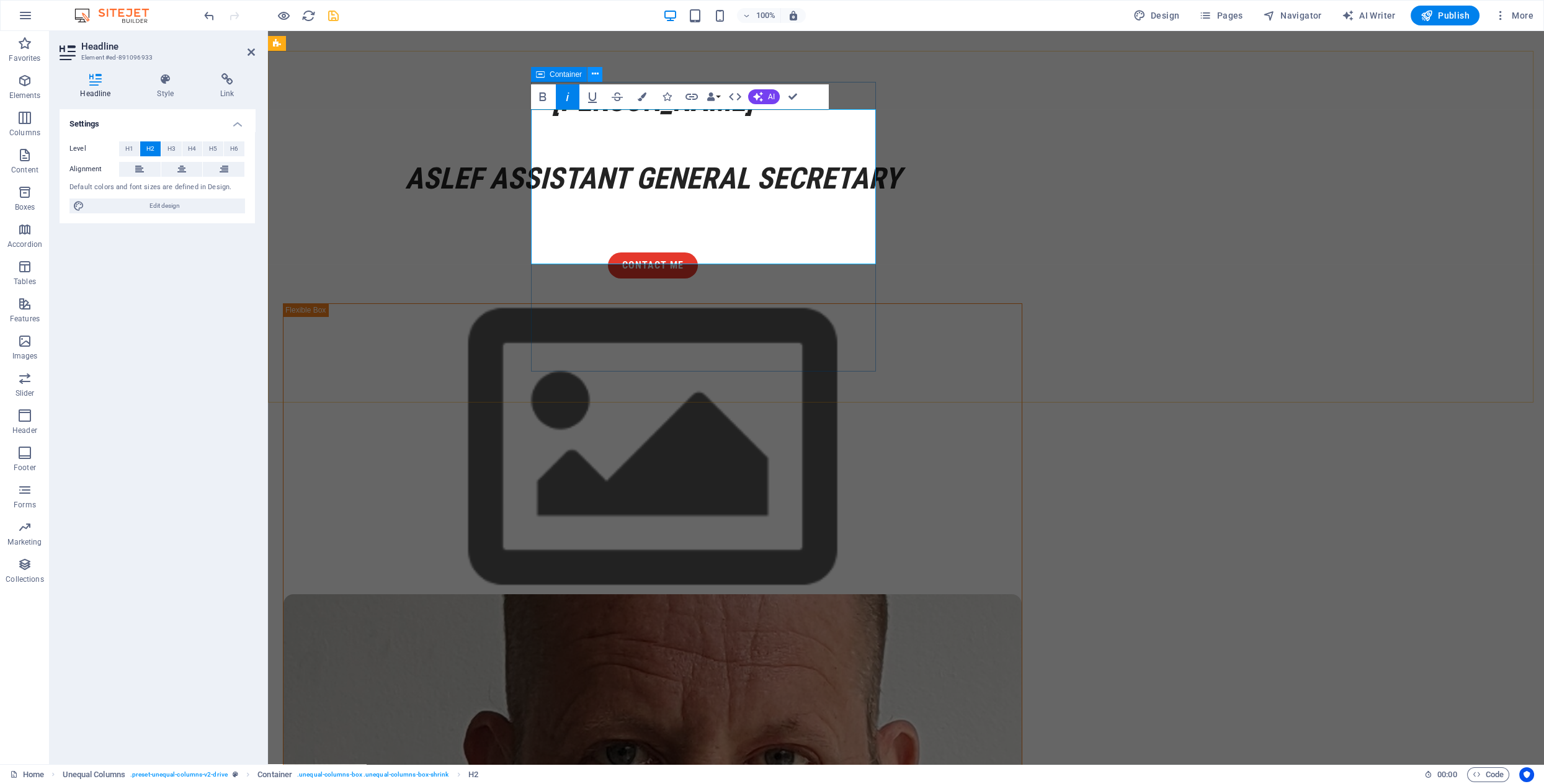
click at [595, 73] on icon at bounding box center [596, 74] width 7 height 13
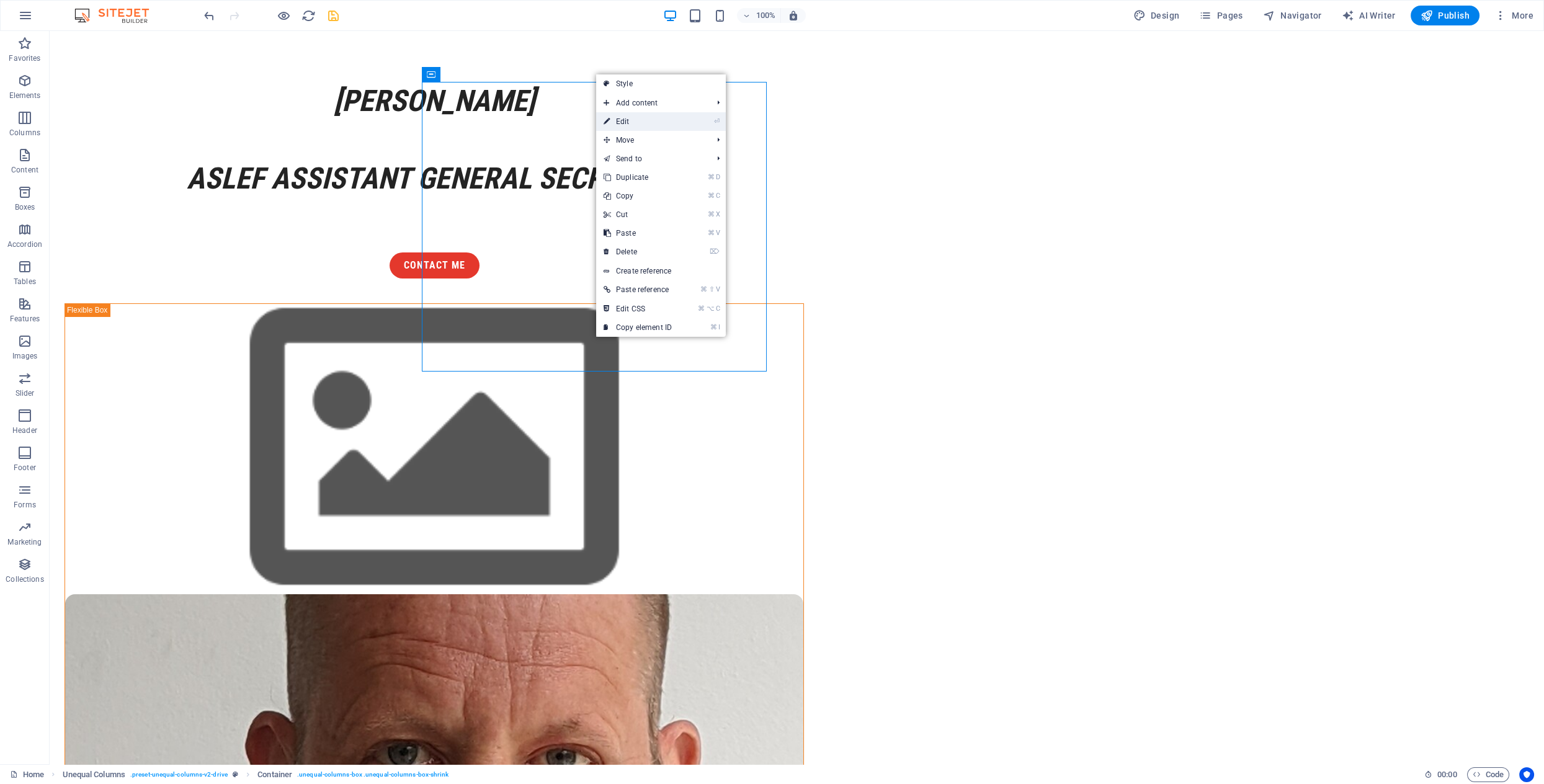
click at [619, 123] on link "⏎ Edit" at bounding box center [638, 121] width 83 height 18
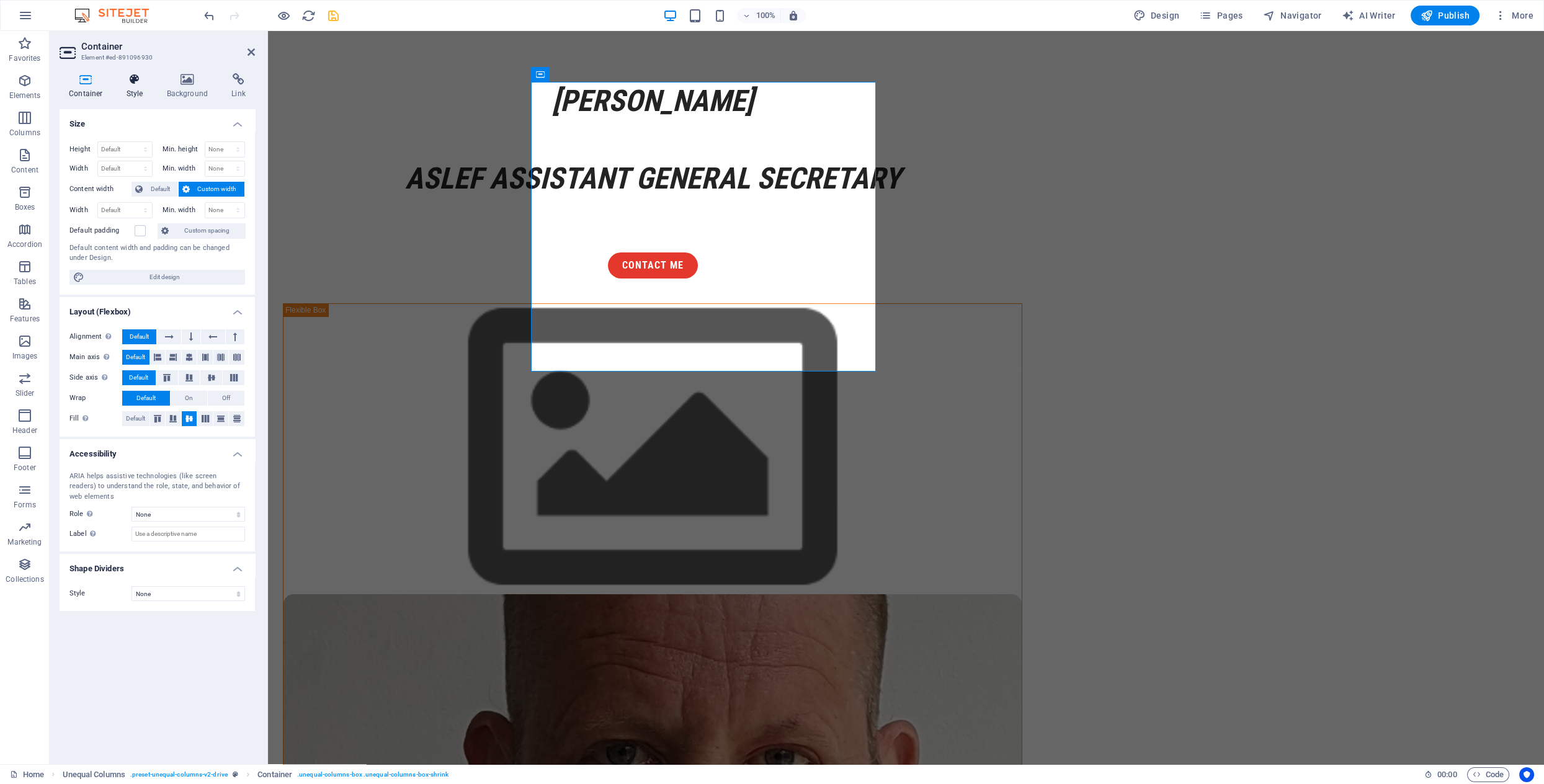
click at [140, 83] on icon at bounding box center [135, 80] width 35 height 13
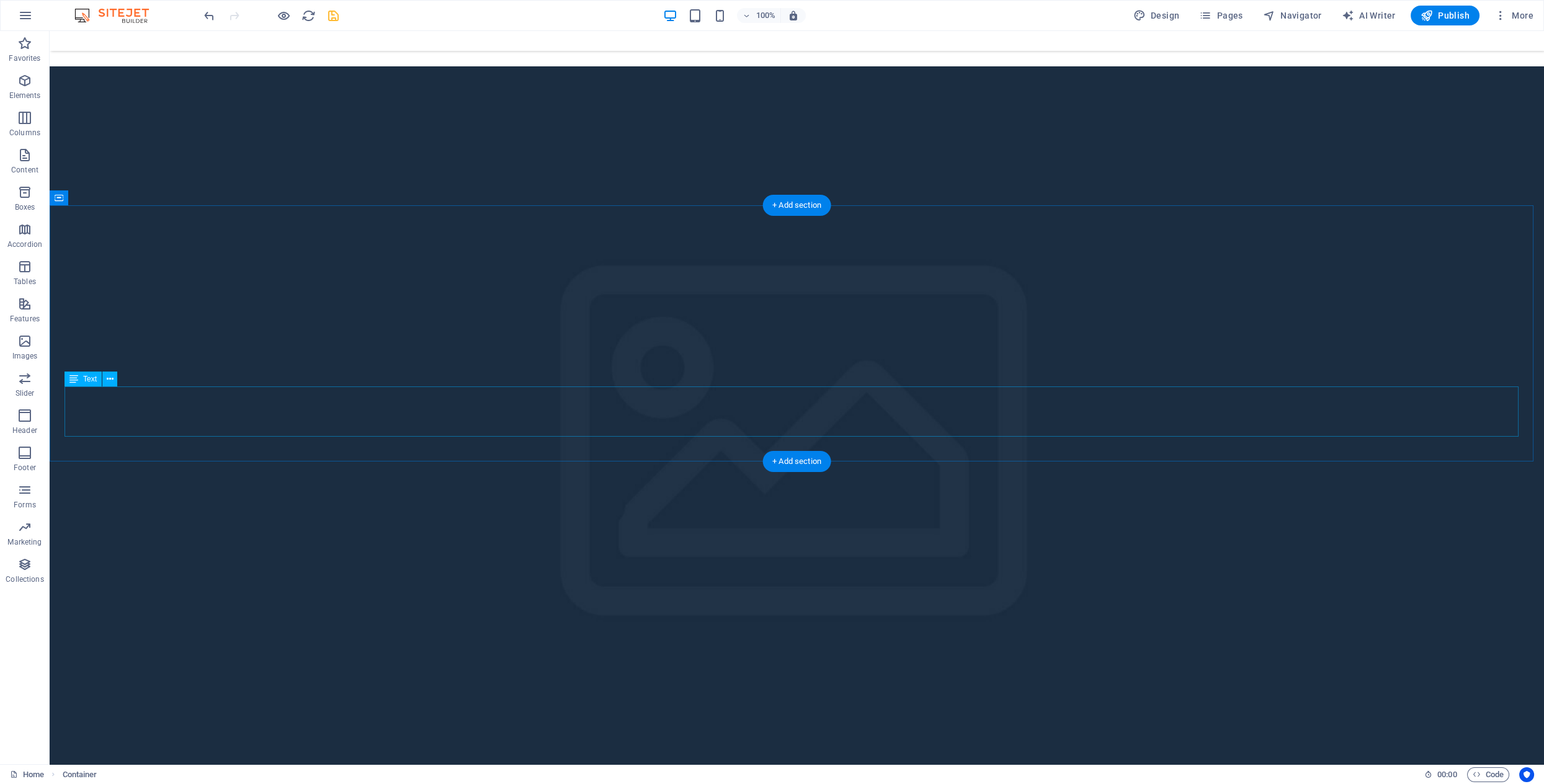
scroll to position [1410, 0]
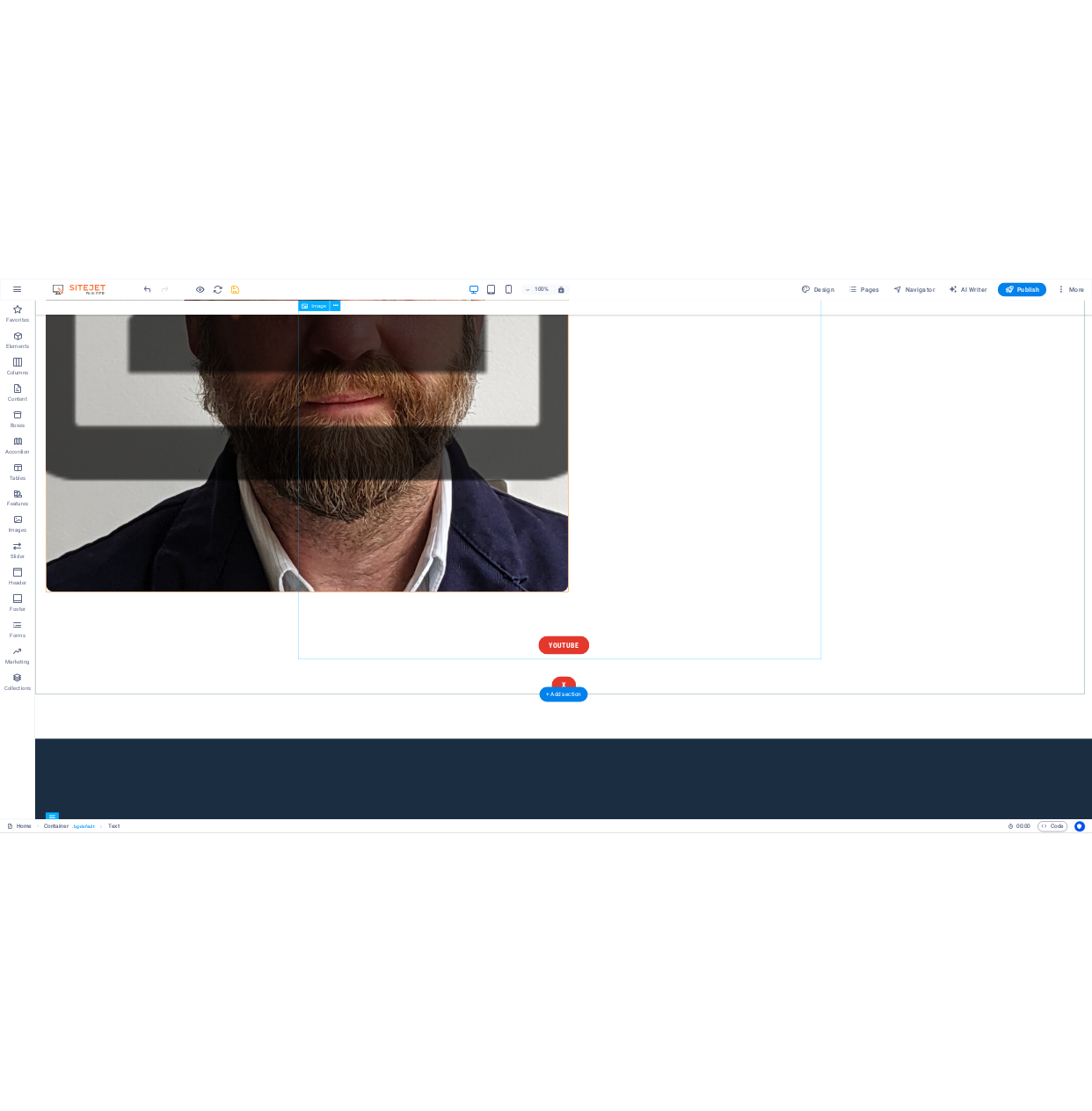
scroll to position [977, 0]
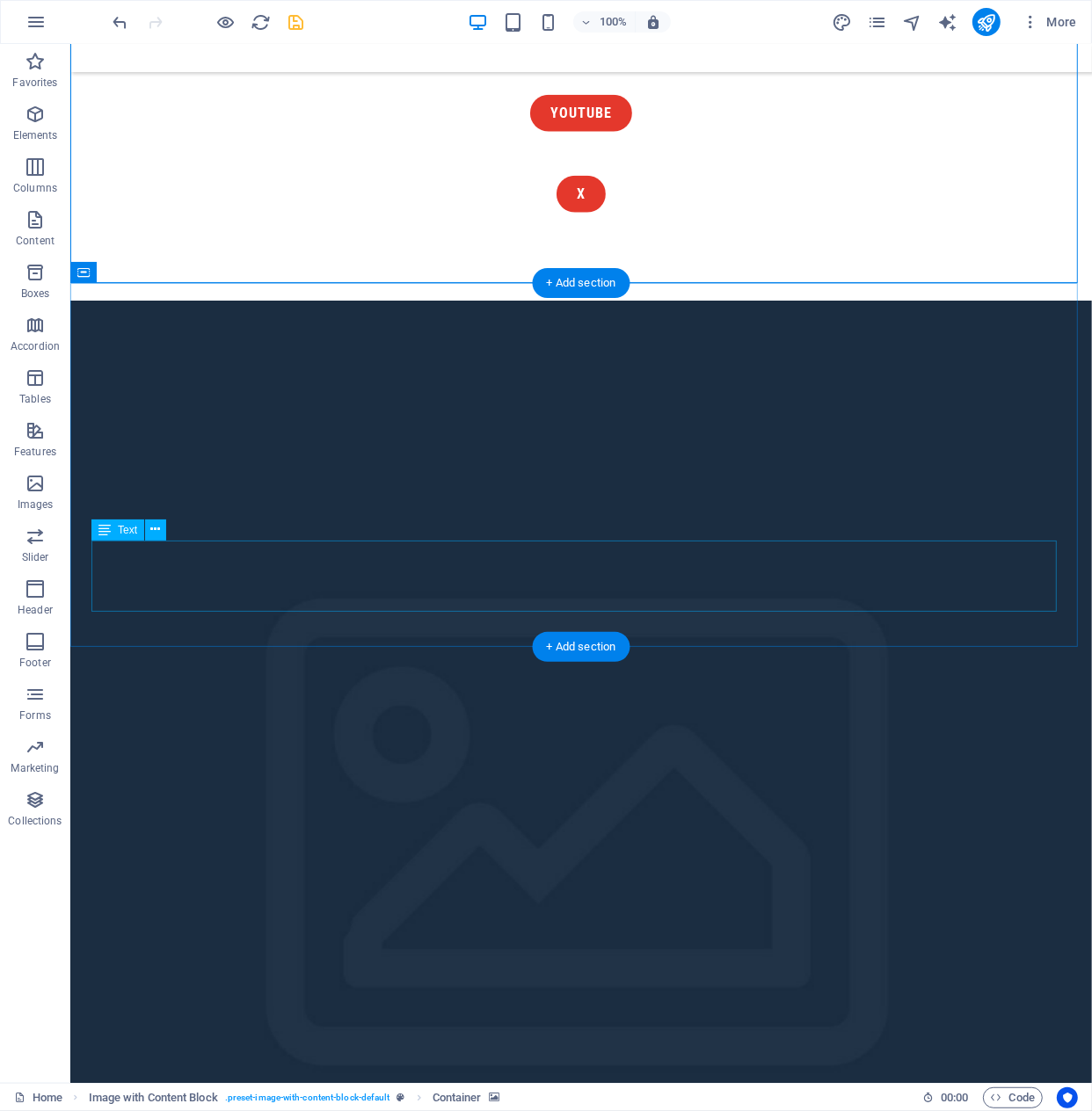
scroll to position [1602, 0]
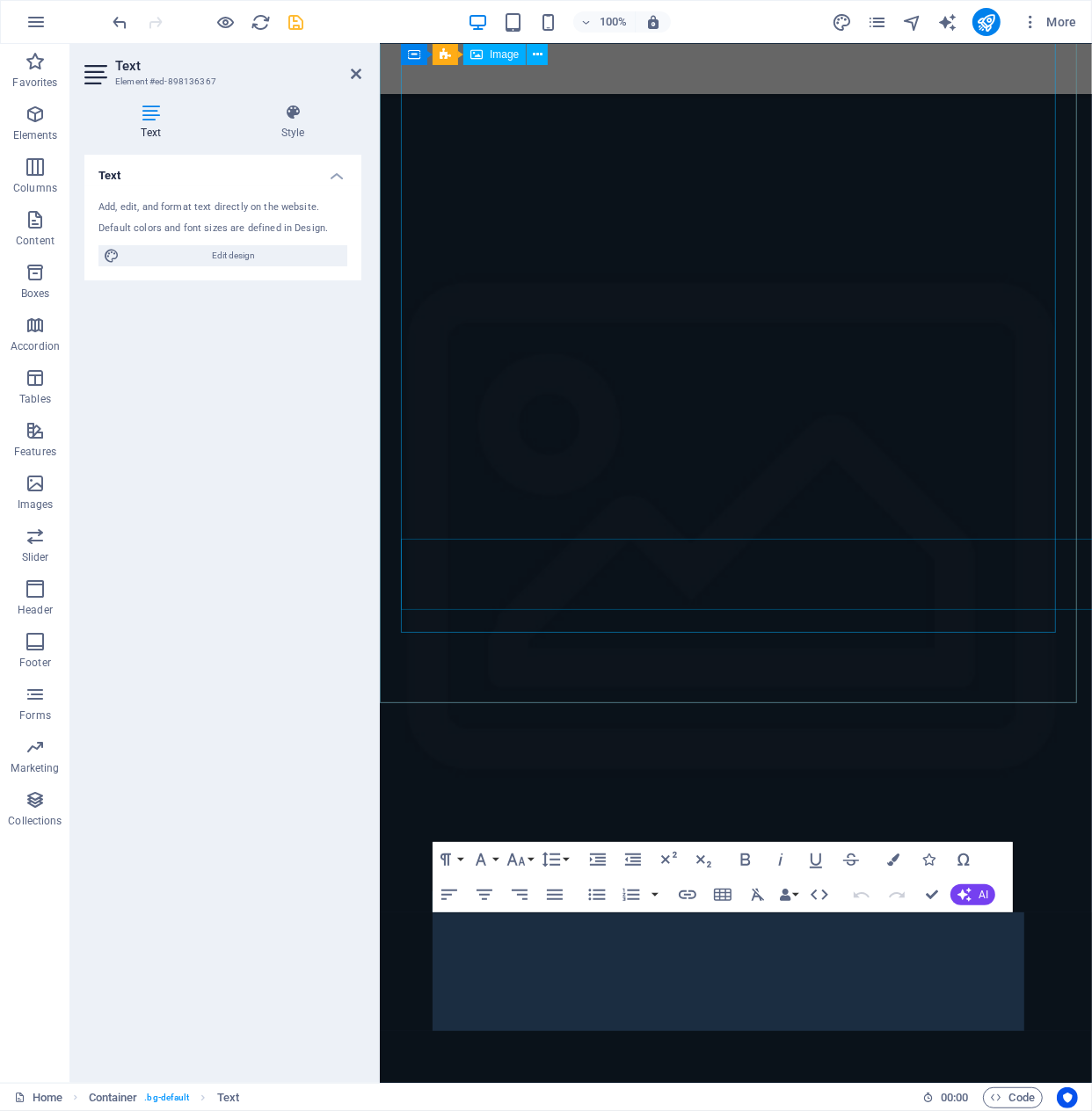
scroll to position [1624, 0]
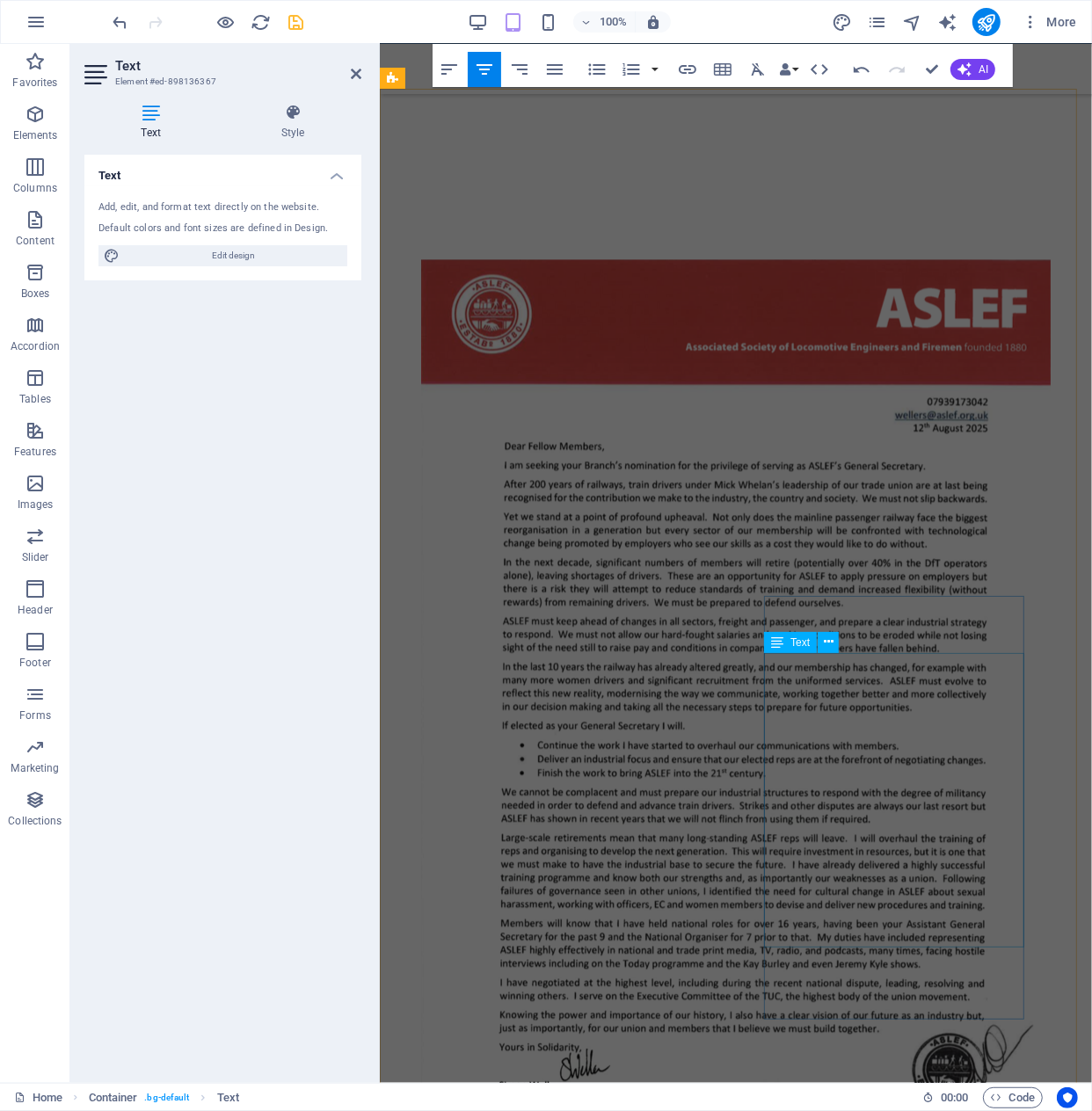
scroll to position [2661, 0]
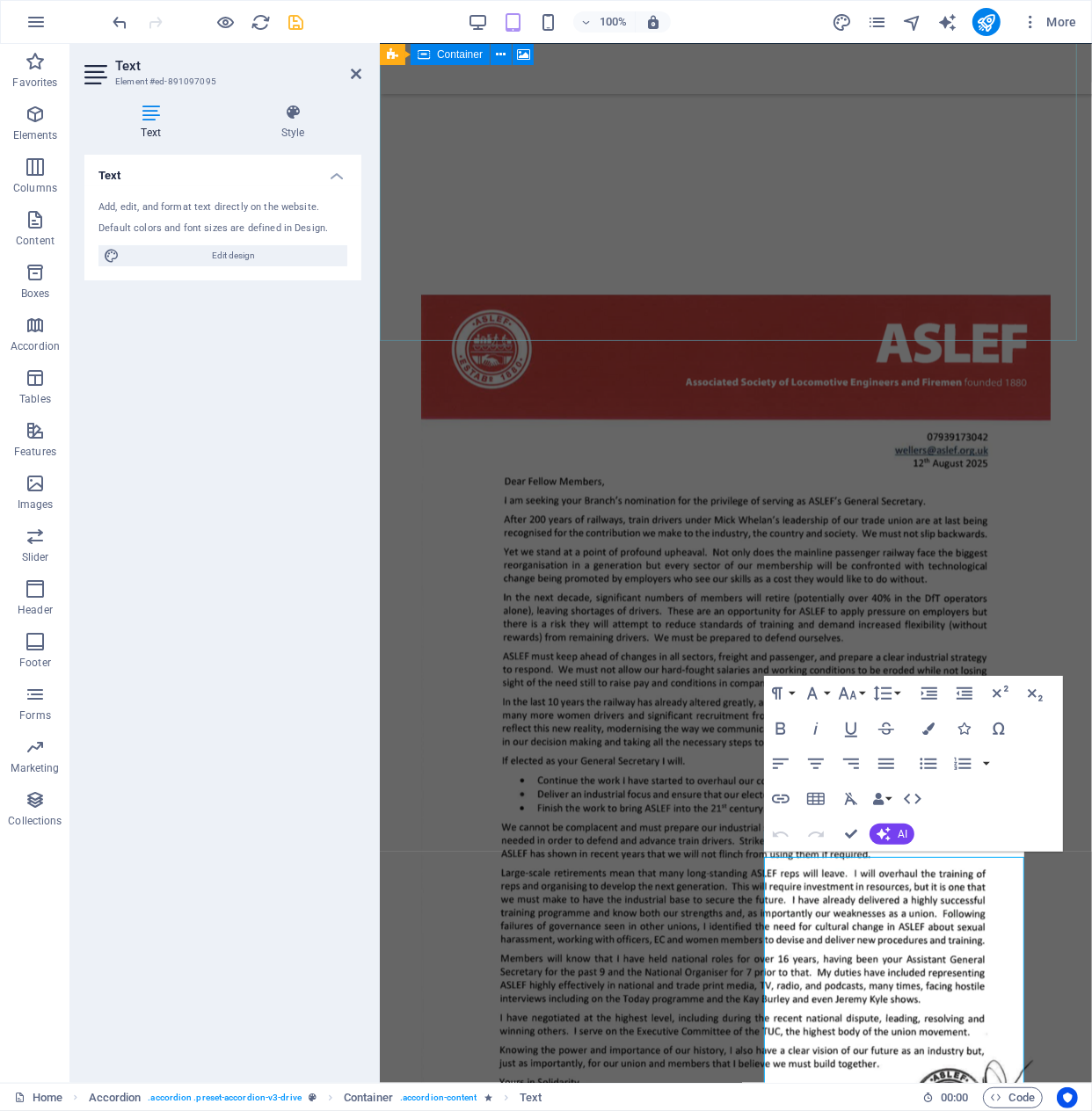
scroll to position [2009, 0]
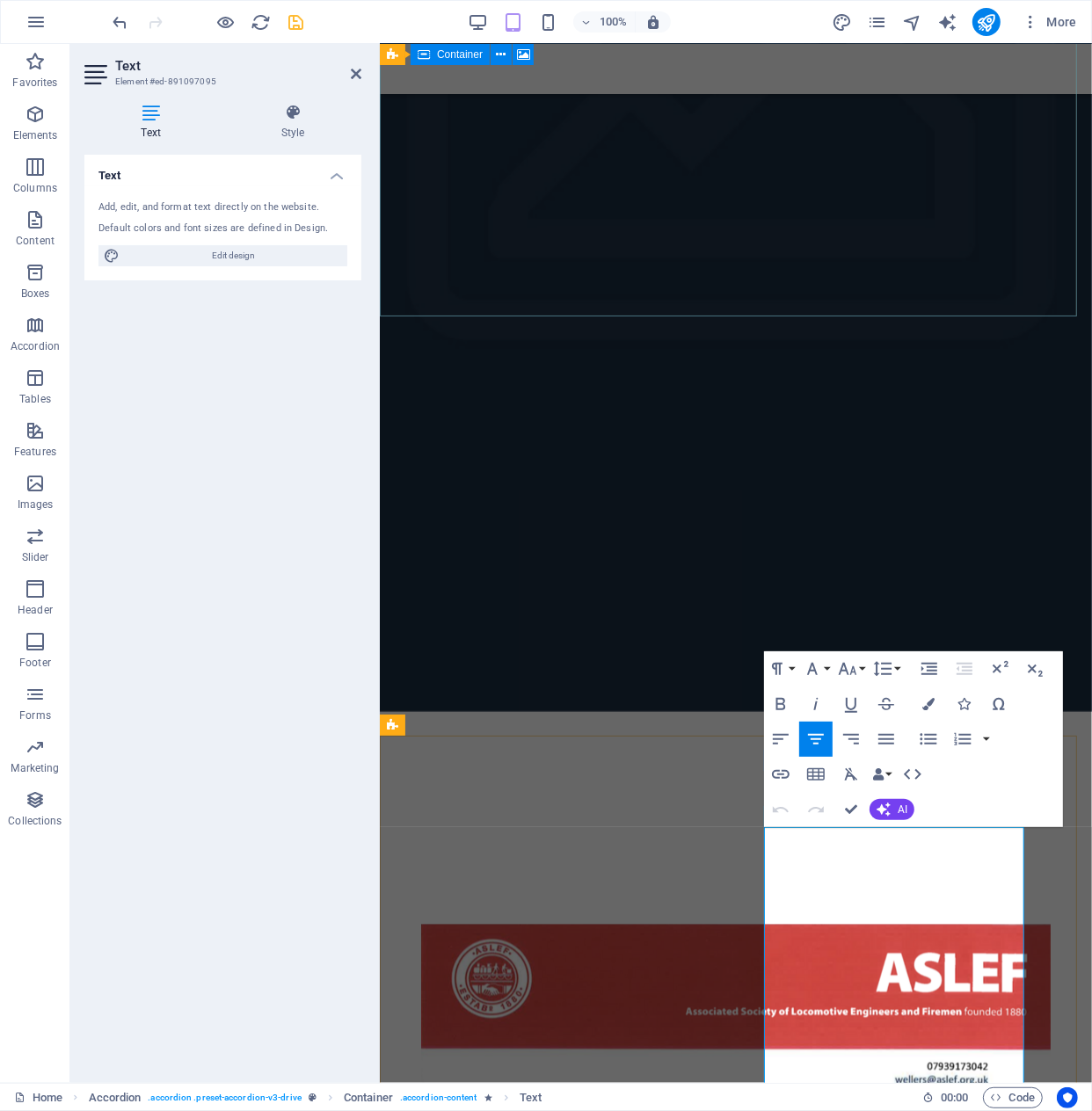
scroll to position [2032, 0]
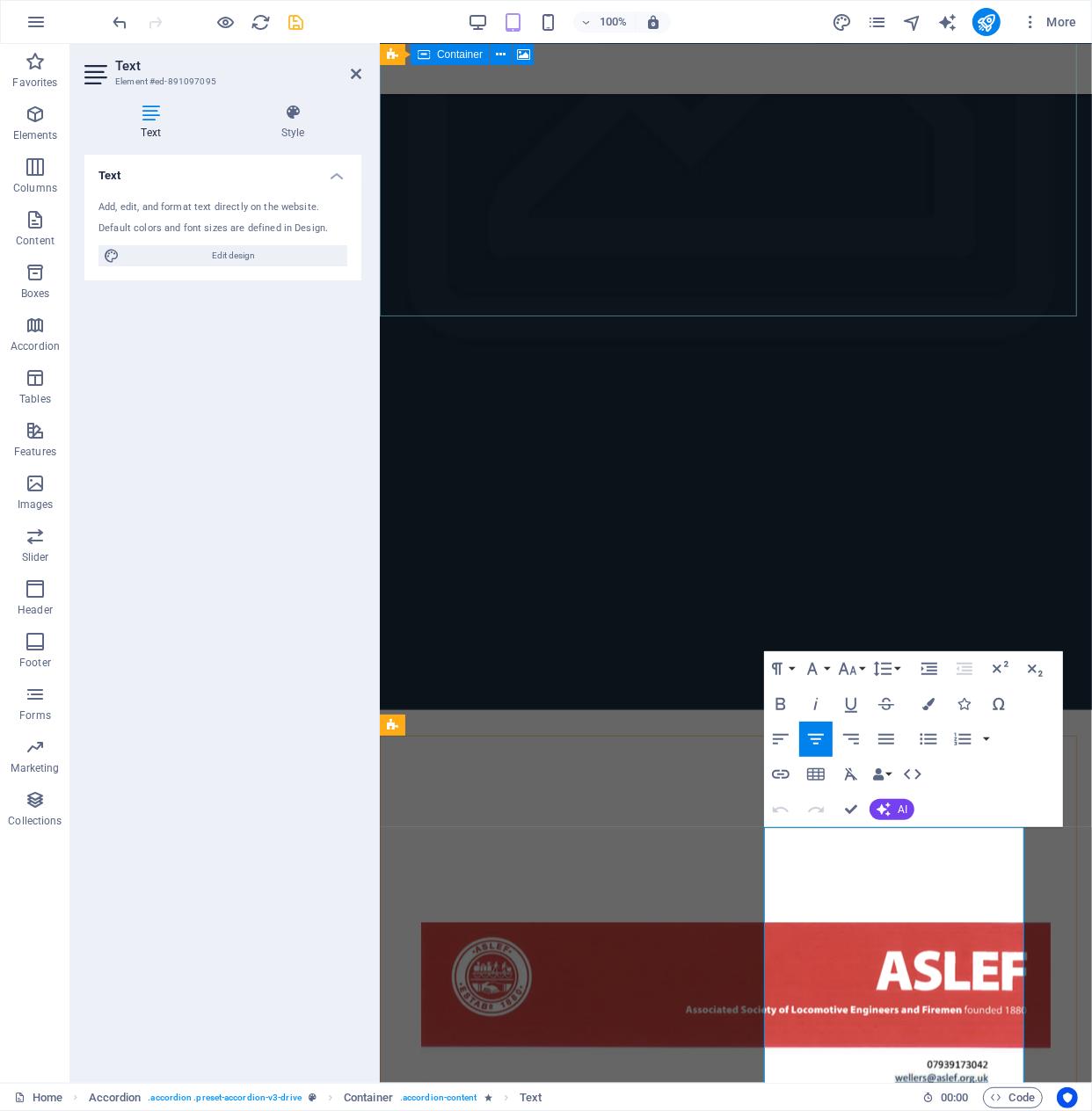
drag, startPoint x: 776, startPoint y: 1005, endPoint x: 918, endPoint y: 1066, distance: 154.3
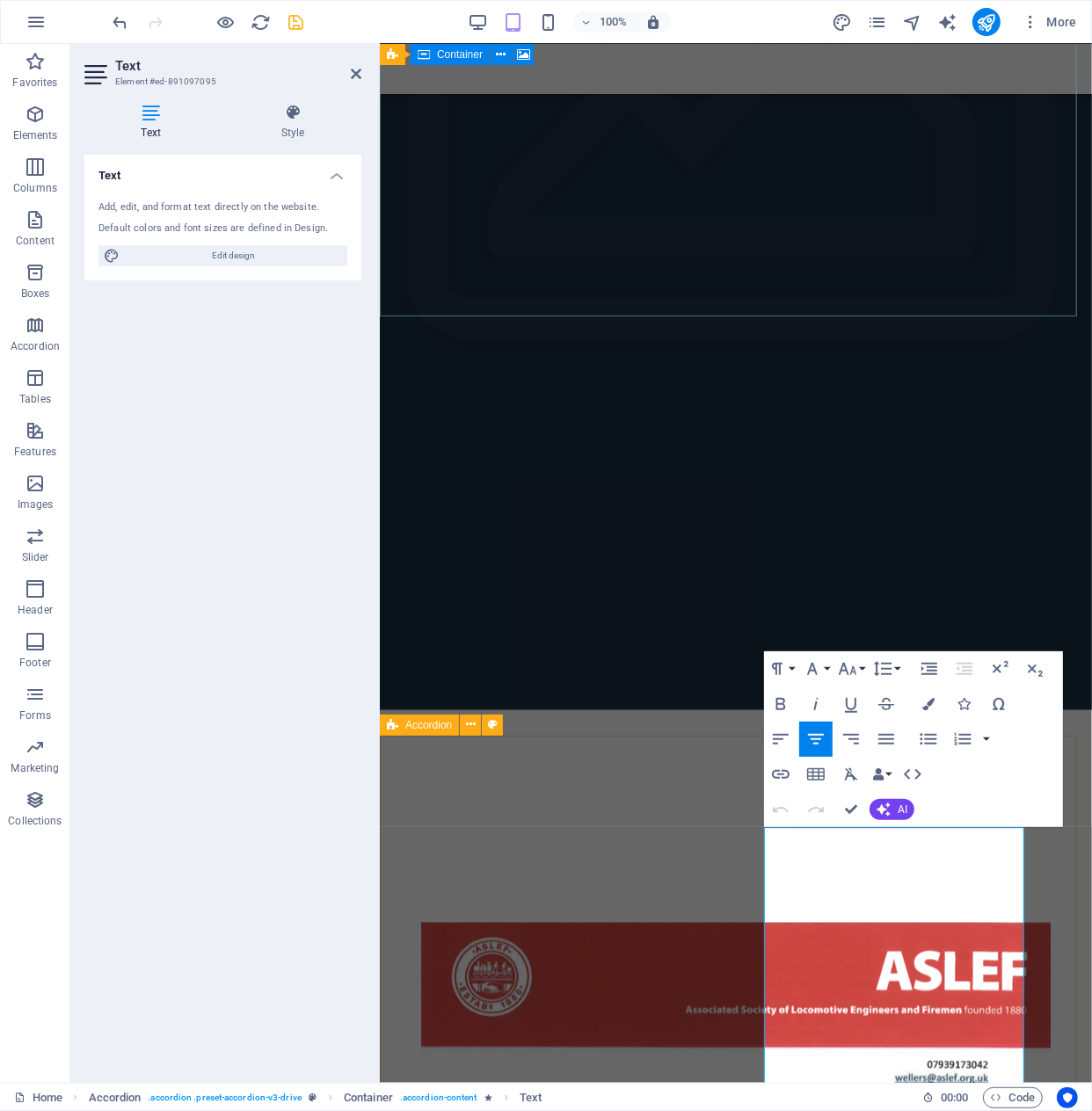
scroll to position [2072, 0]
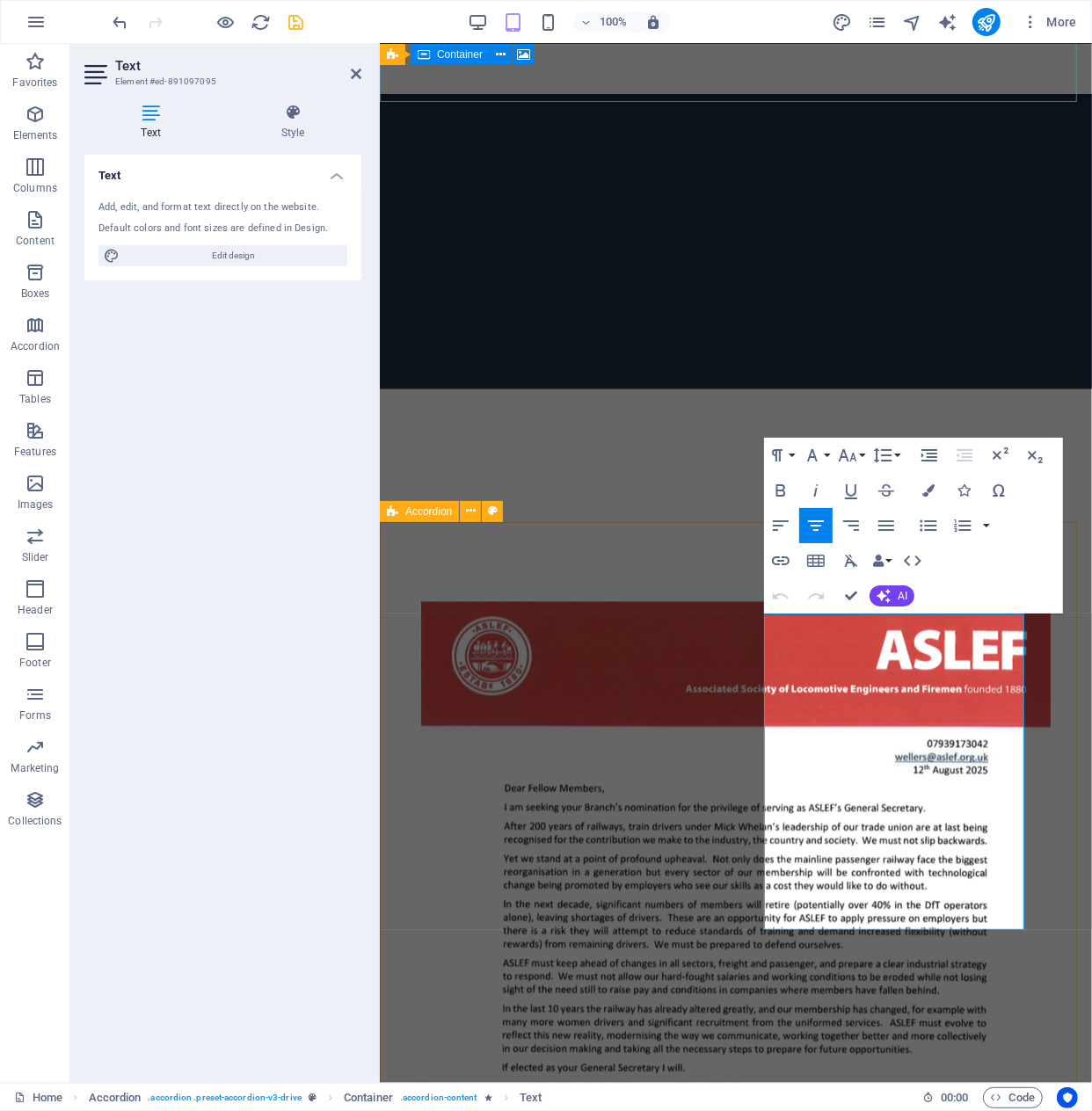
scroll to position [2410, 0]
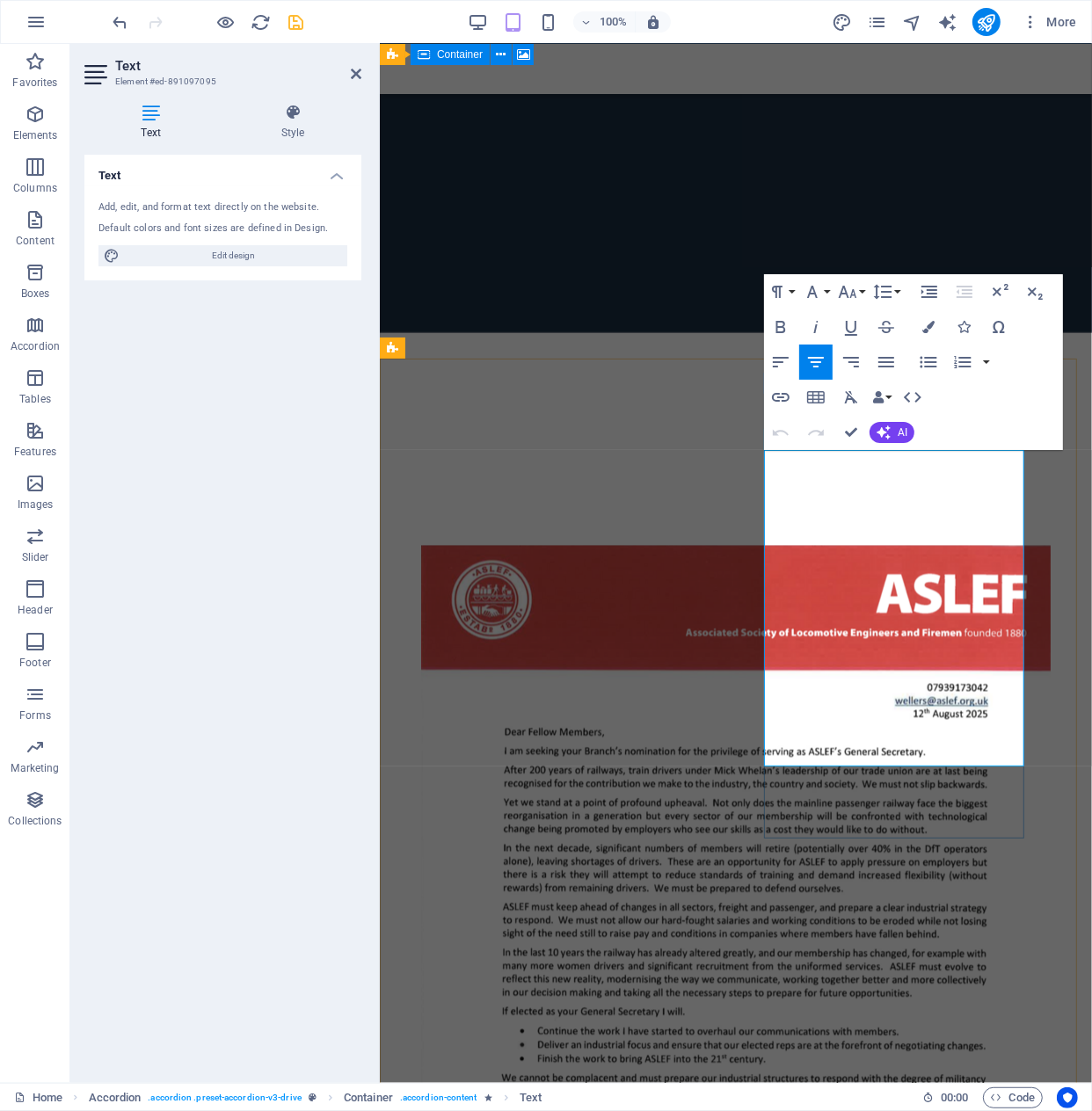
drag, startPoint x: 939, startPoint y: 734, endPoint x: 763, endPoint y: 639, distance: 199.8
click at [782, 328] on icon "button" at bounding box center [781, 327] width 10 height 12
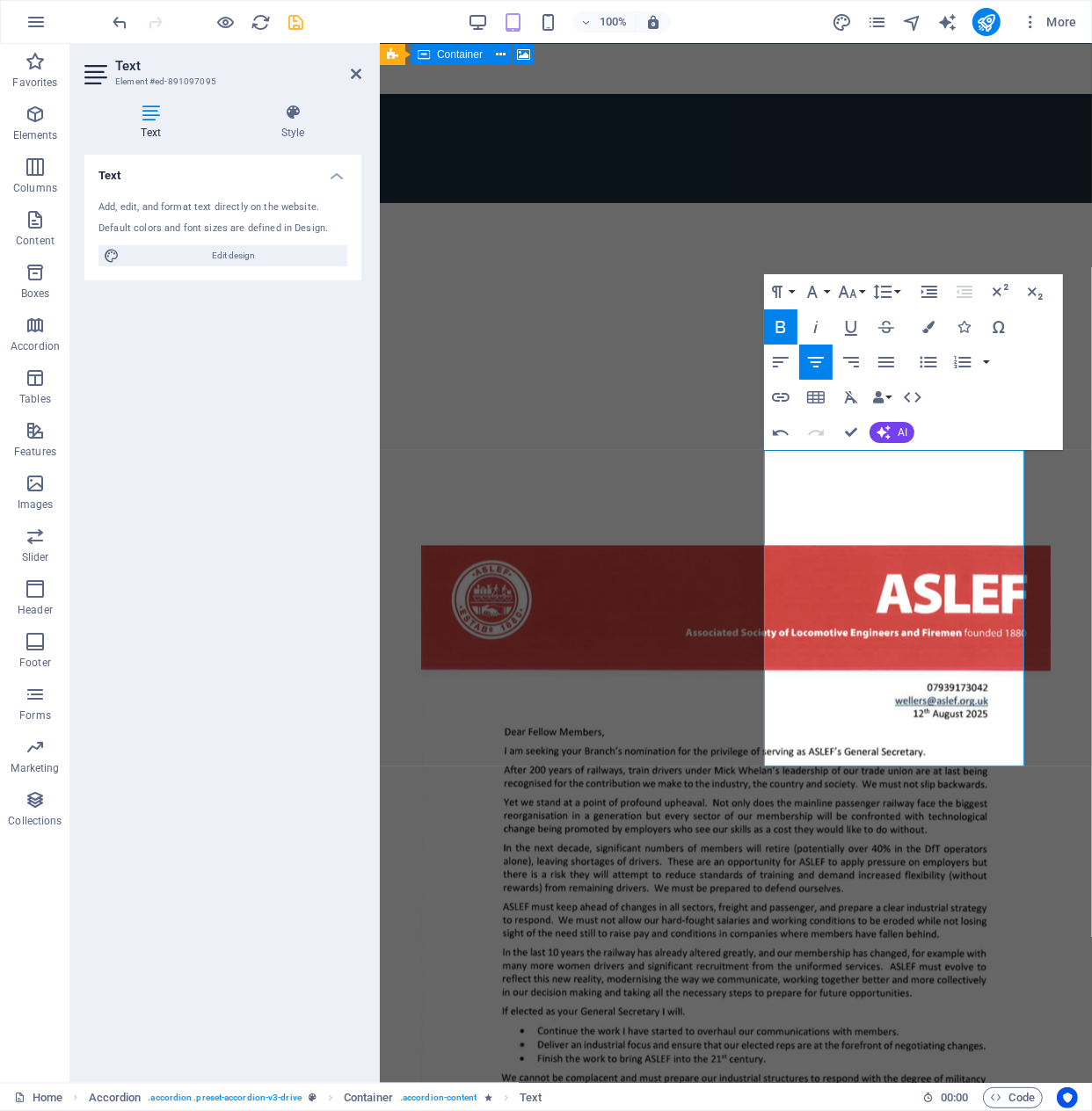
click at [782, 328] on icon "button" at bounding box center [781, 327] width 10 height 12
click at [829, 292] on button "Font Family" at bounding box center [815, 291] width 33 height 35
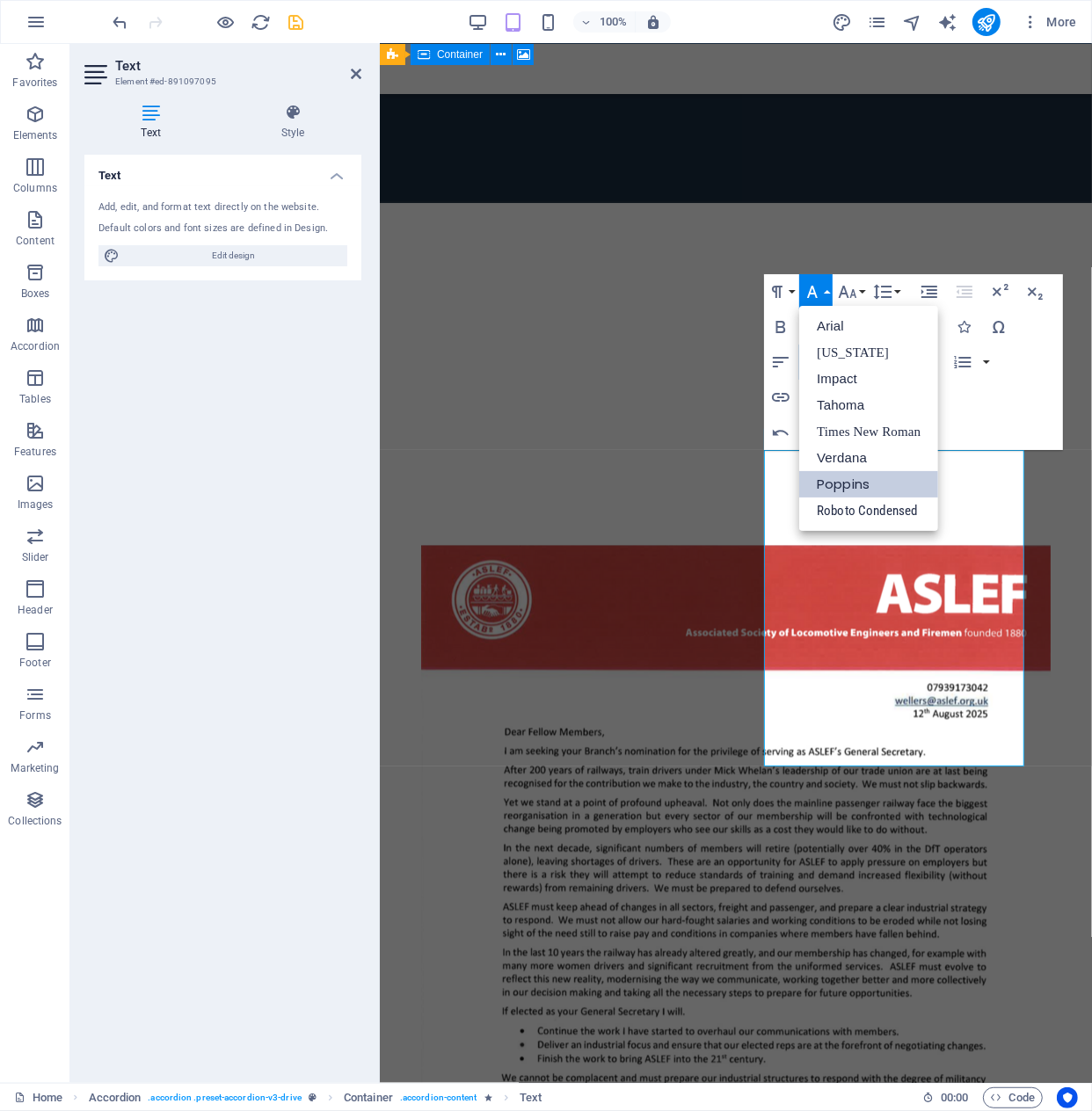
scroll to position [0, 0]
click at [829, 292] on button "Font Family" at bounding box center [815, 291] width 33 height 35
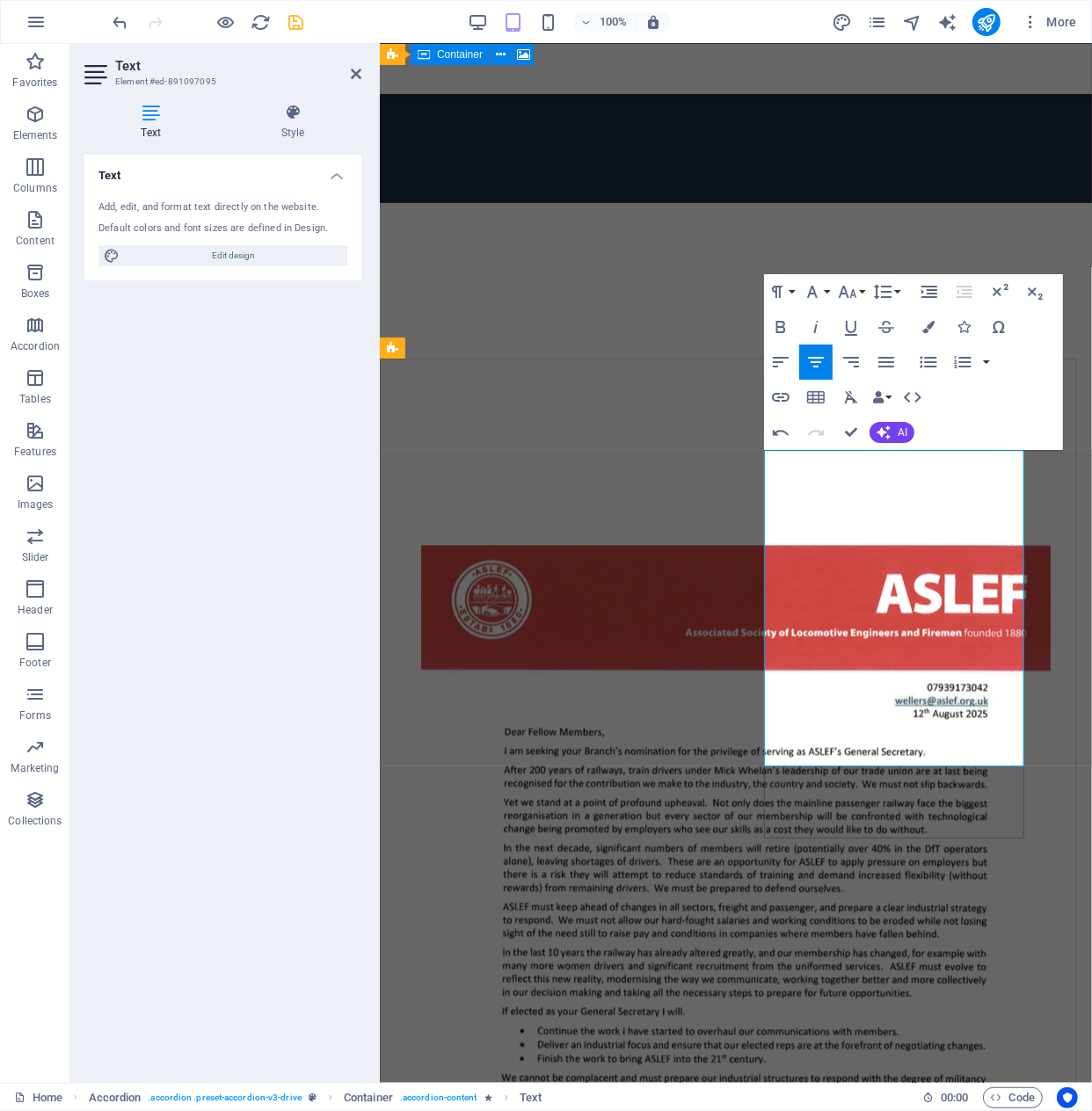
drag, startPoint x: 1010, startPoint y: 588, endPoint x: 789, endPoint y: 465, distance: 253.4
click at [818, 287] on icon "button" at bounding box center [812, 291] width 21 height 21
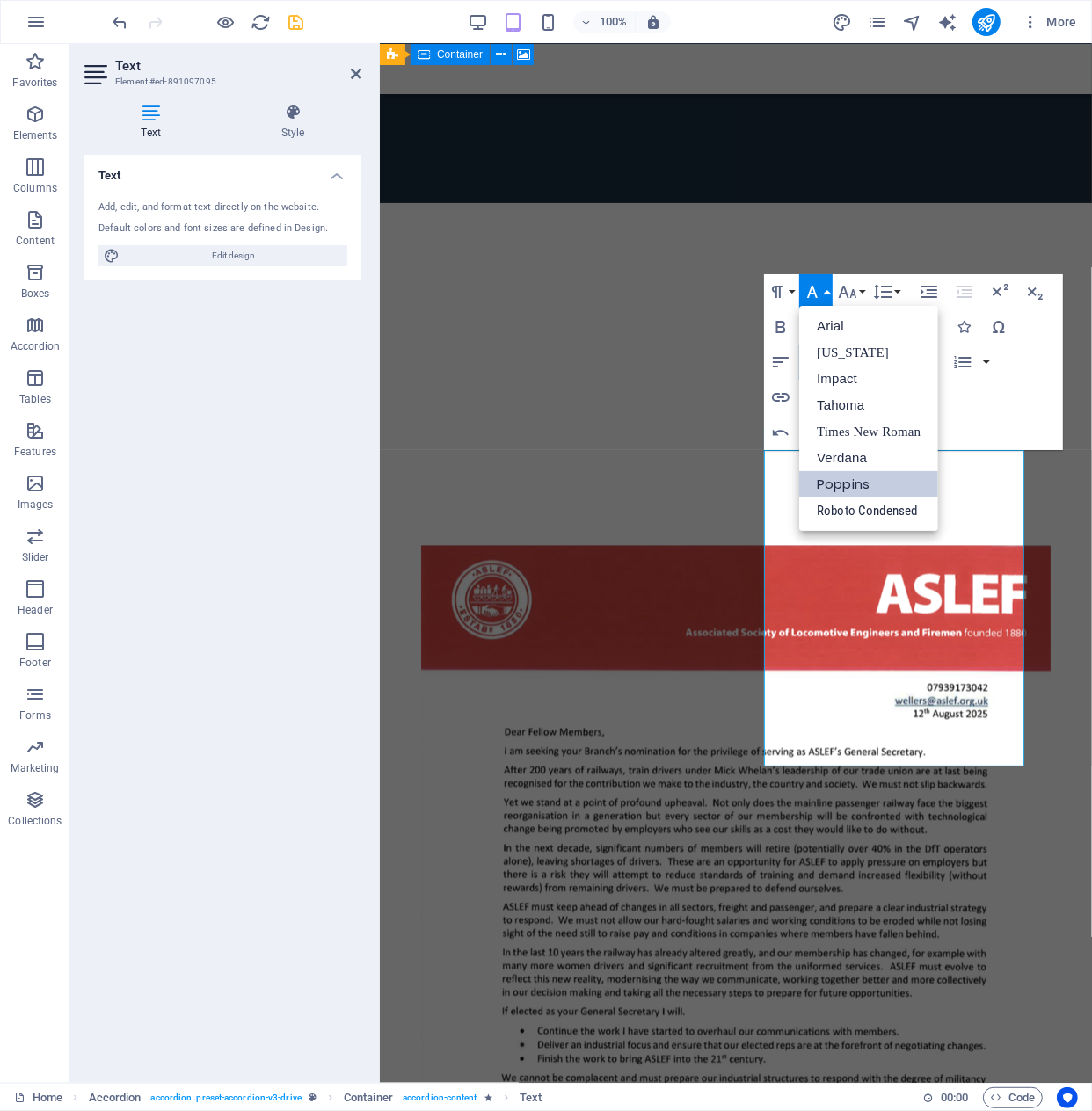
click at [818, 287] on icon "button" at bounding box center [812, 291] width 21 height 21
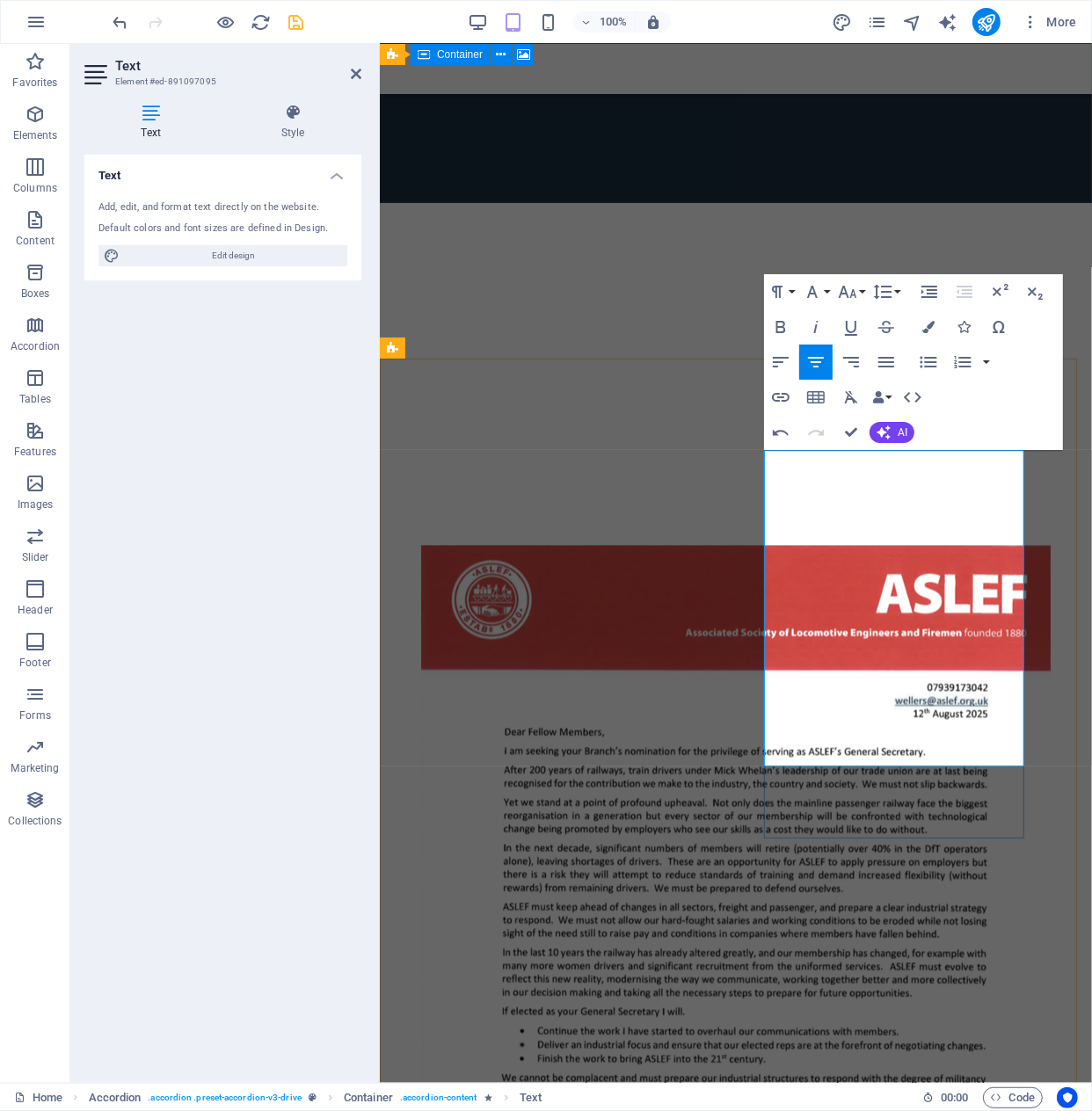
drag, startPoint x: 926, startPoint y: 651, endPoint x: 891, endPoint y: 647, distance: 35.3
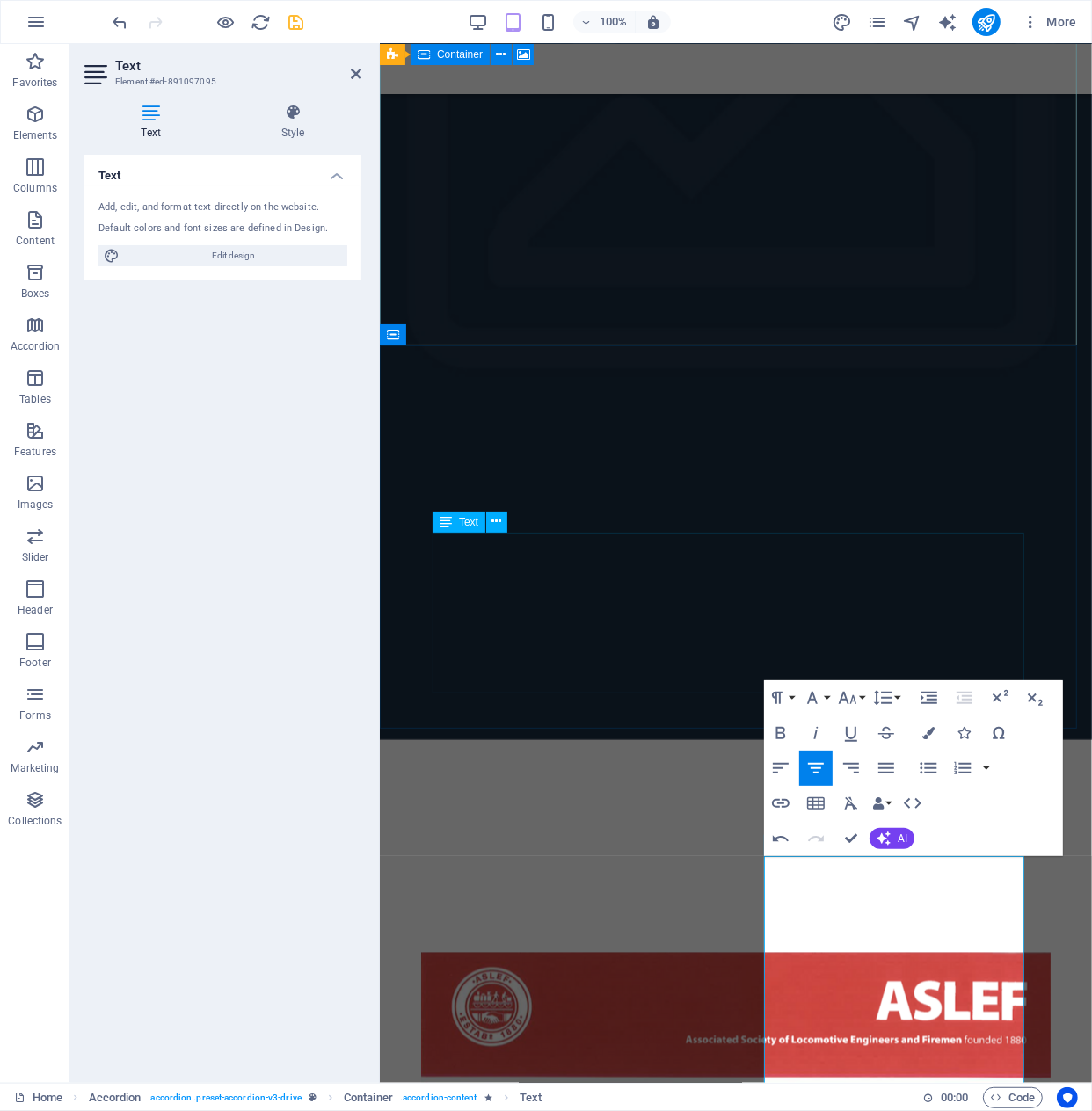
scroll to position [2003, 0]
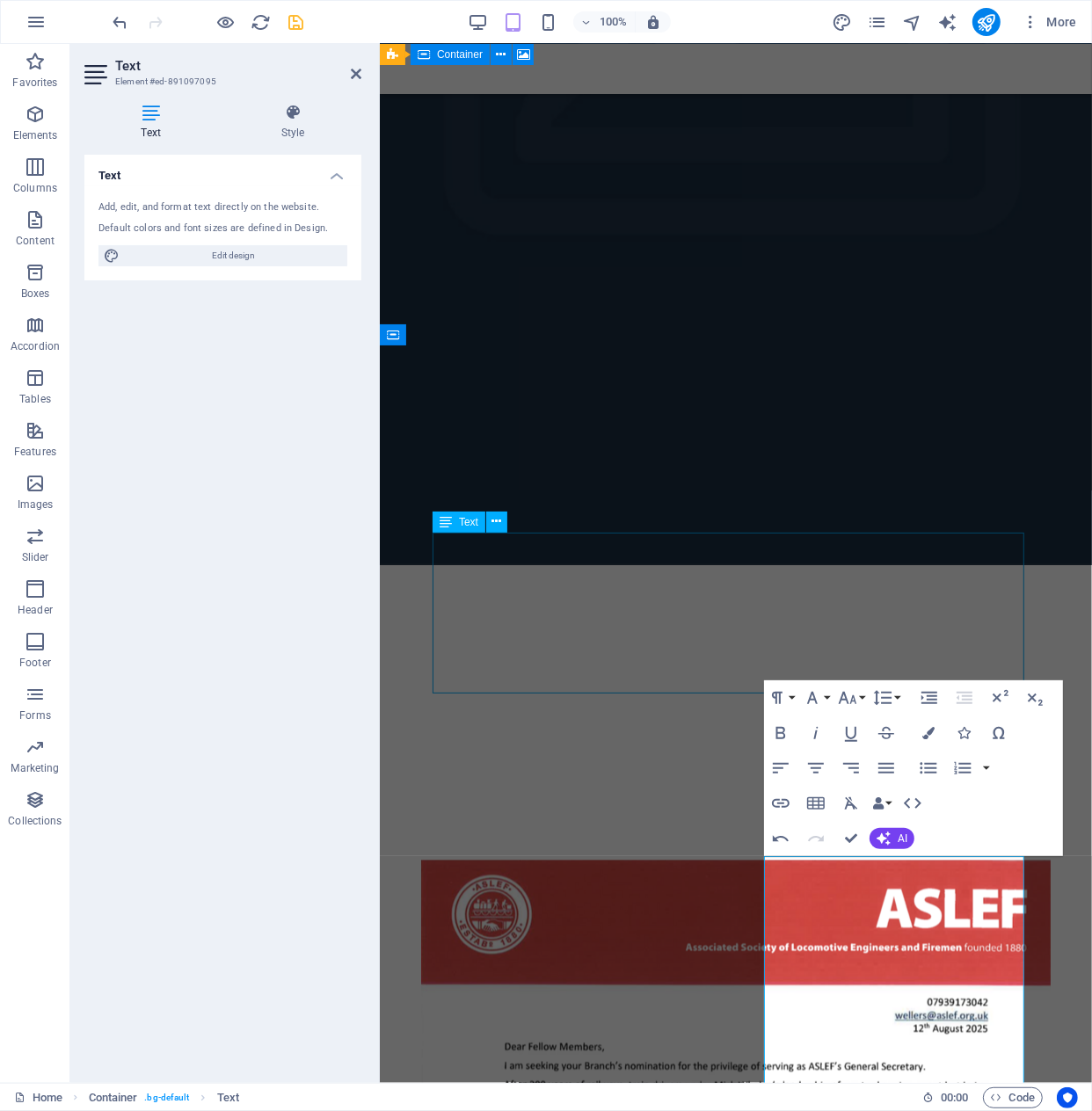
scroll to position [1982, 0]
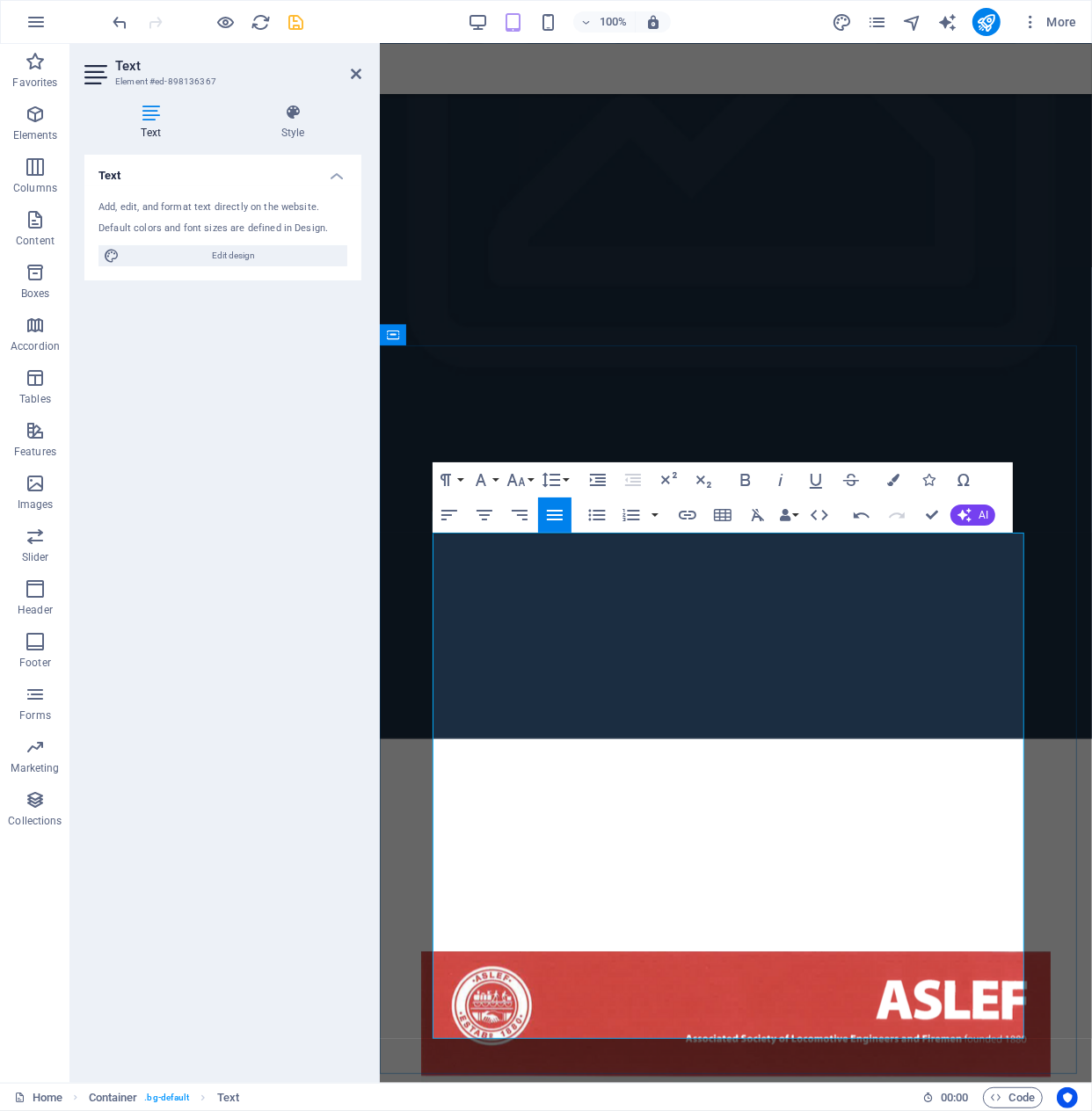
drag, startPoint x: 437, startPoint y: 709, endPoint x: 535, endPoint y: 738, distance: 102.9
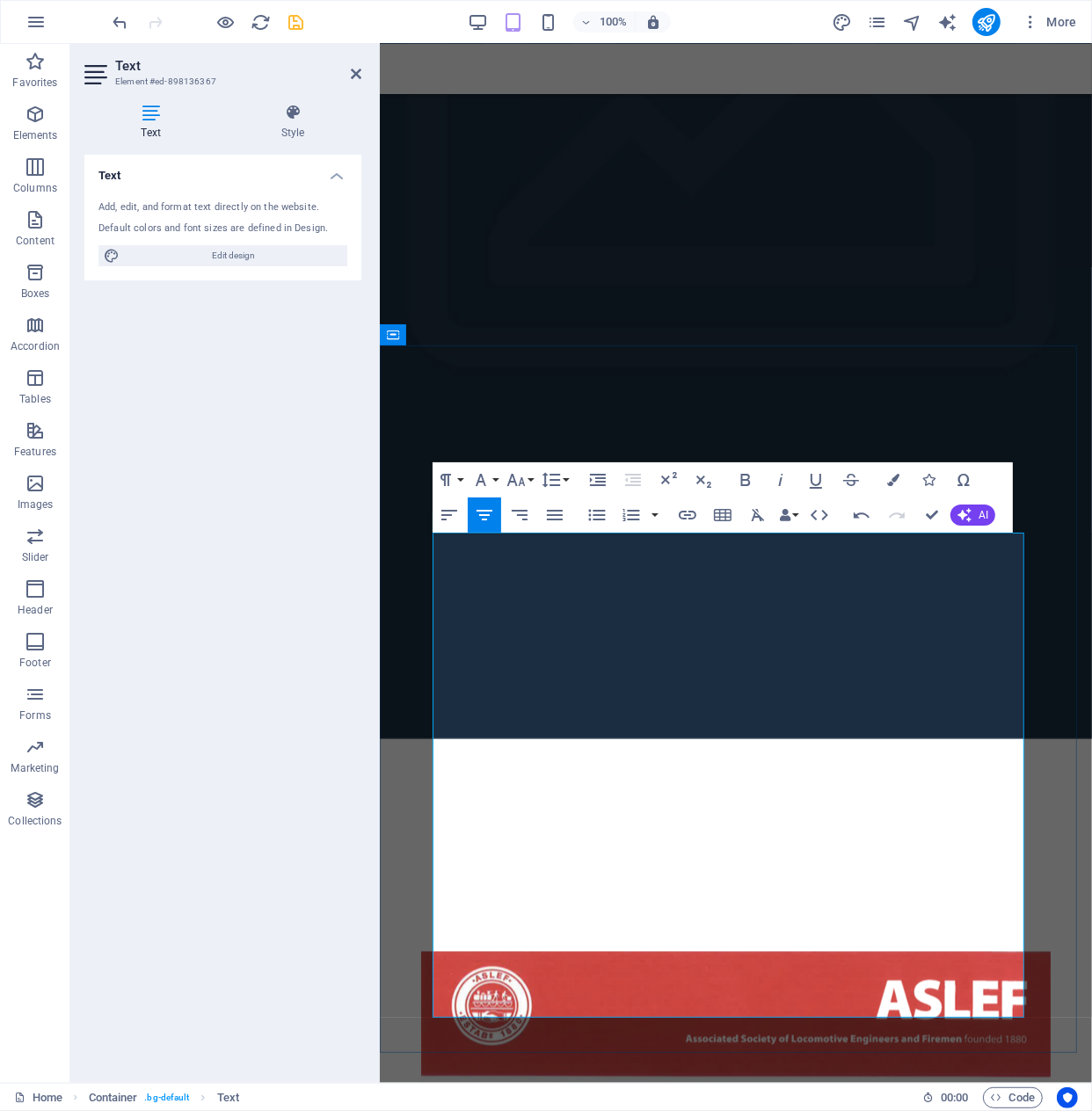
drag, startPoint x: 436, startPoint y: 771, endPoint x: 582, endPoint y: 942, distance: 224.5
click at [479, 526] on button "Align Center" at bounding box center [484, 515] width 33 height 35
drag, startPoint x: 877, startPoint y: 635, endPoint x: 488, endPoint y: 554, distance: 397.8
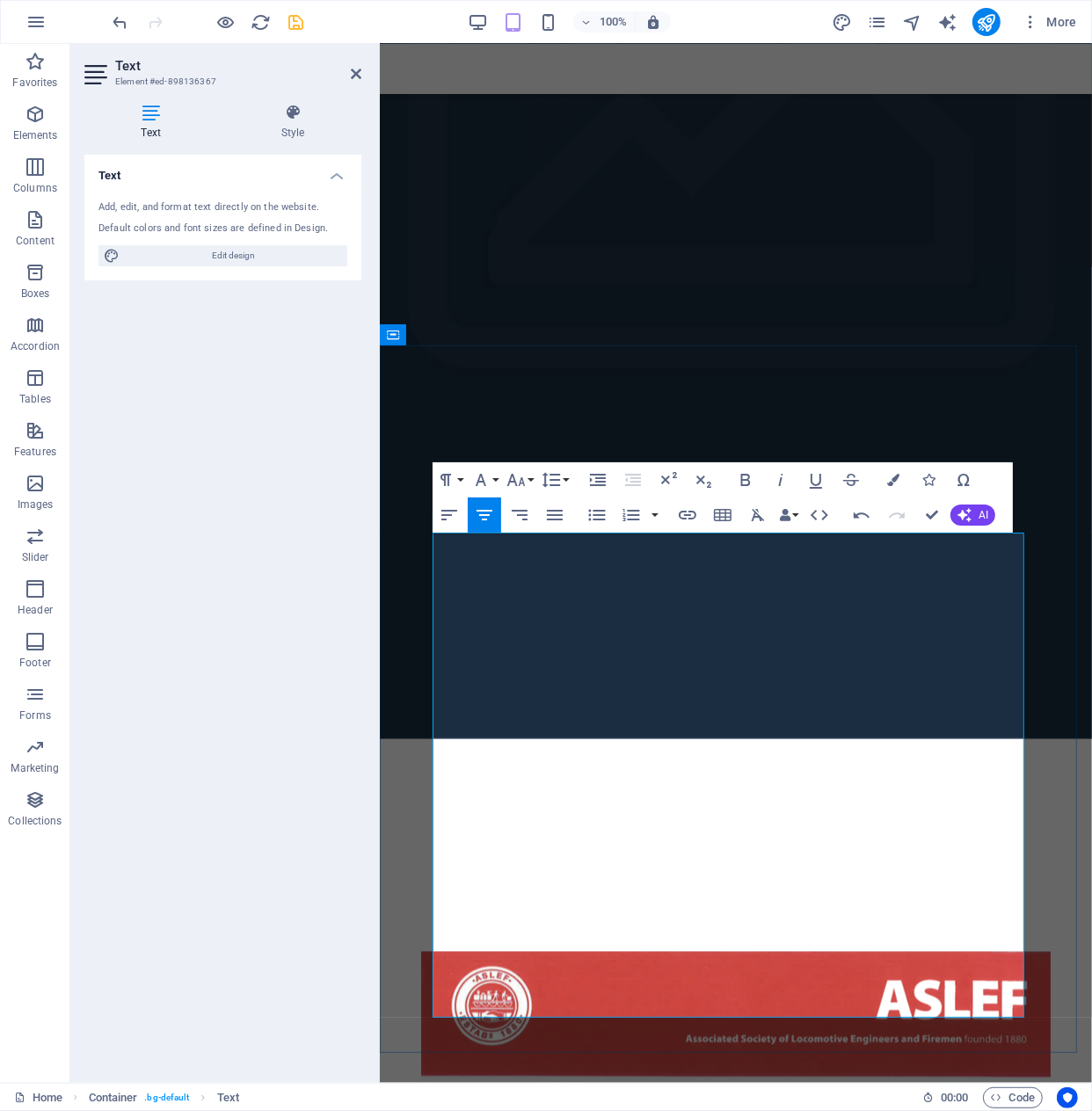
click at [600, 512] on icon "button" at bounding box center [596, 515] width 21 height 21
click at [449, 510] on icon "button" at bounding box center [449, 515] width 16 height 11
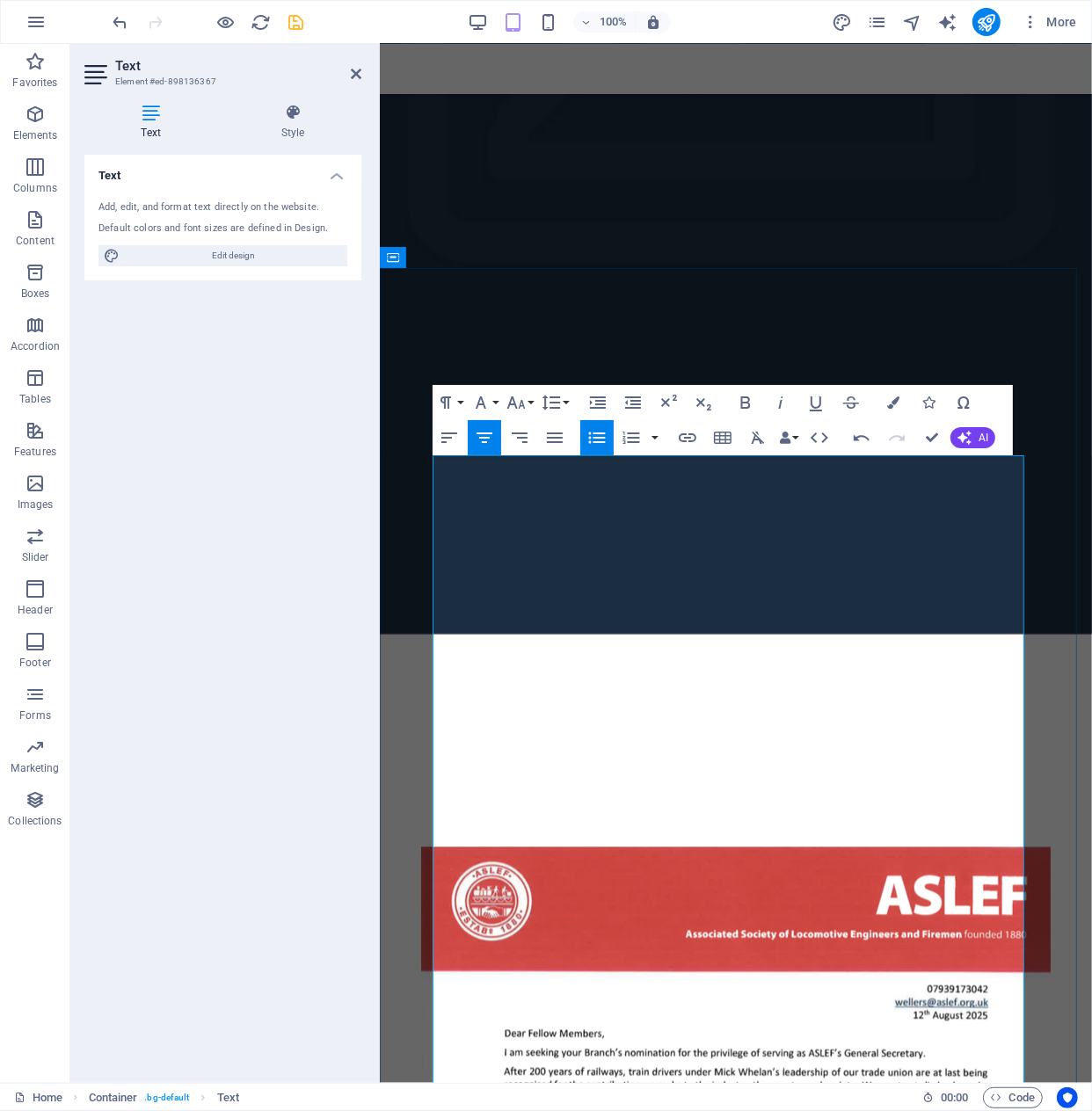
scroll to position [2165, 0]
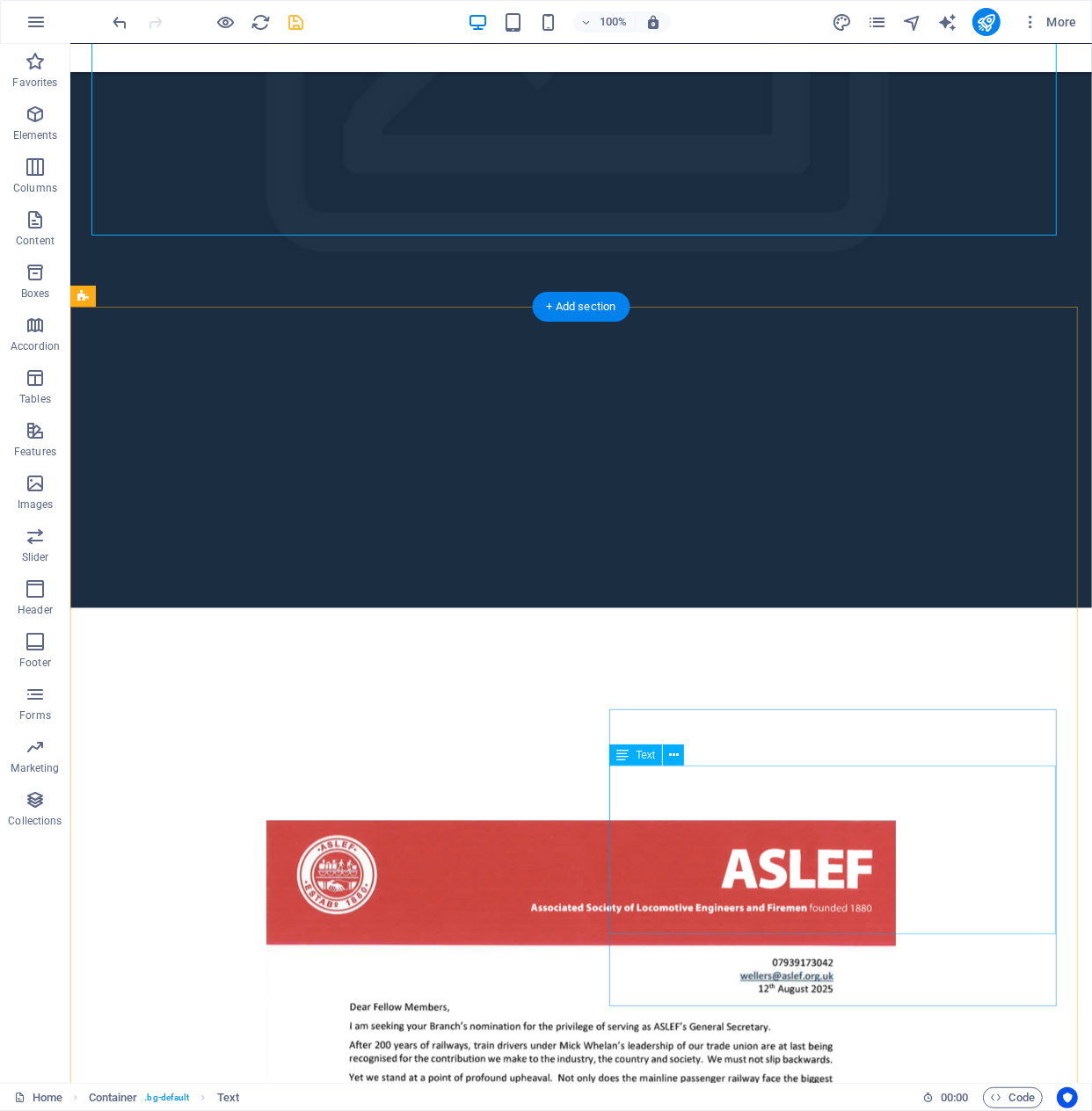
scroll to position [2438, 0]
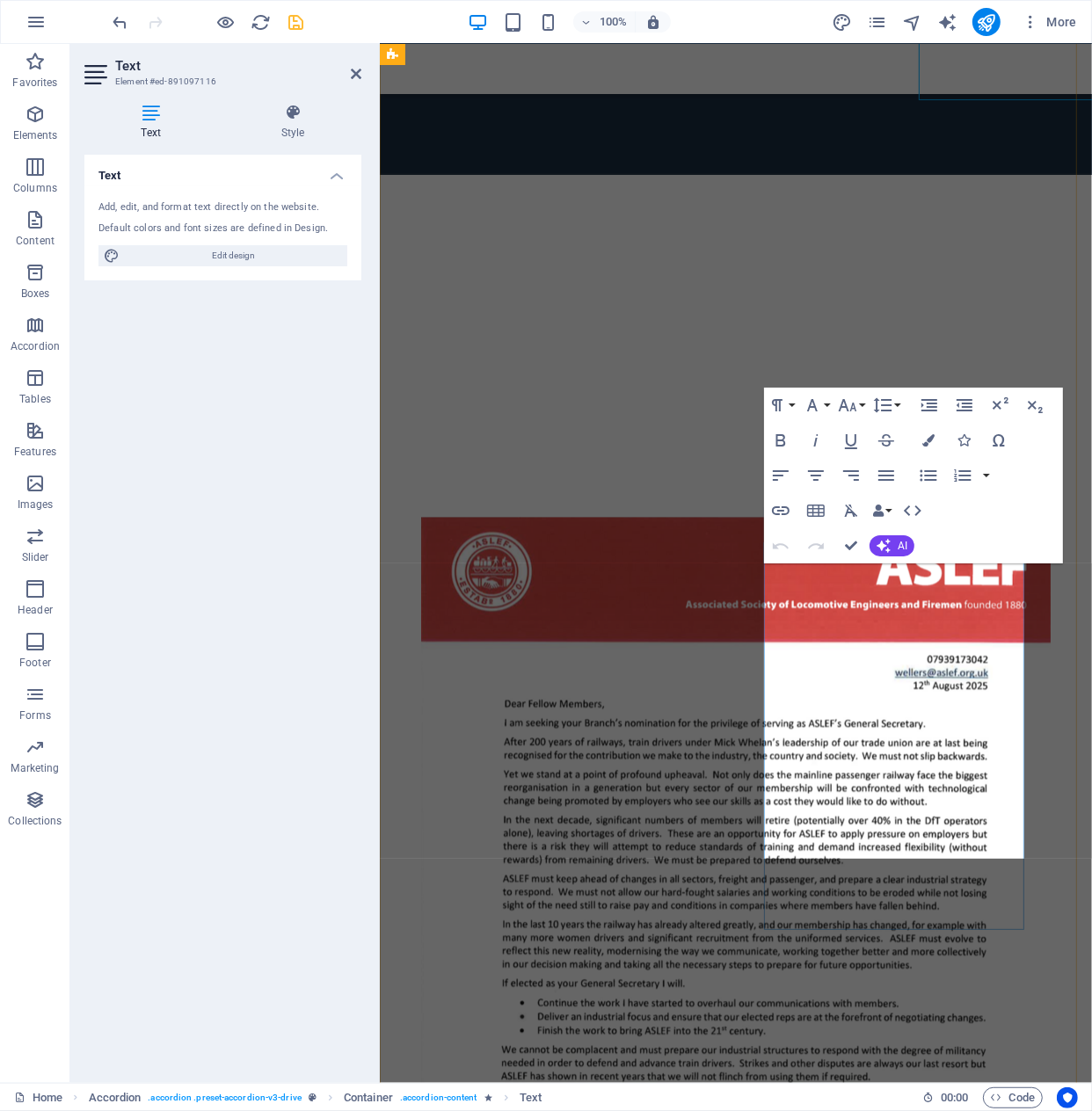
scroll to position [3259, 0]
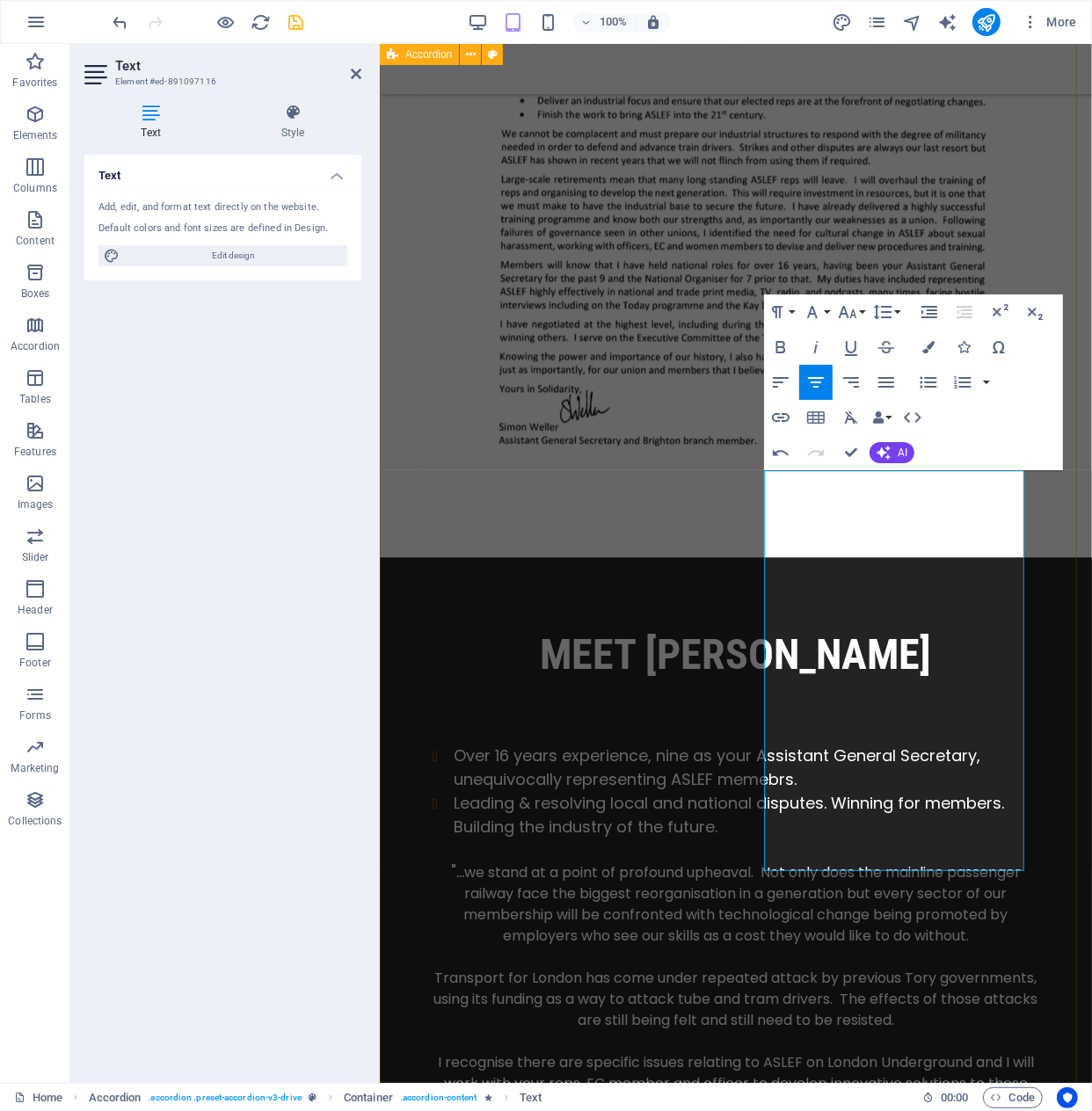
scroll to position [3370, 0]
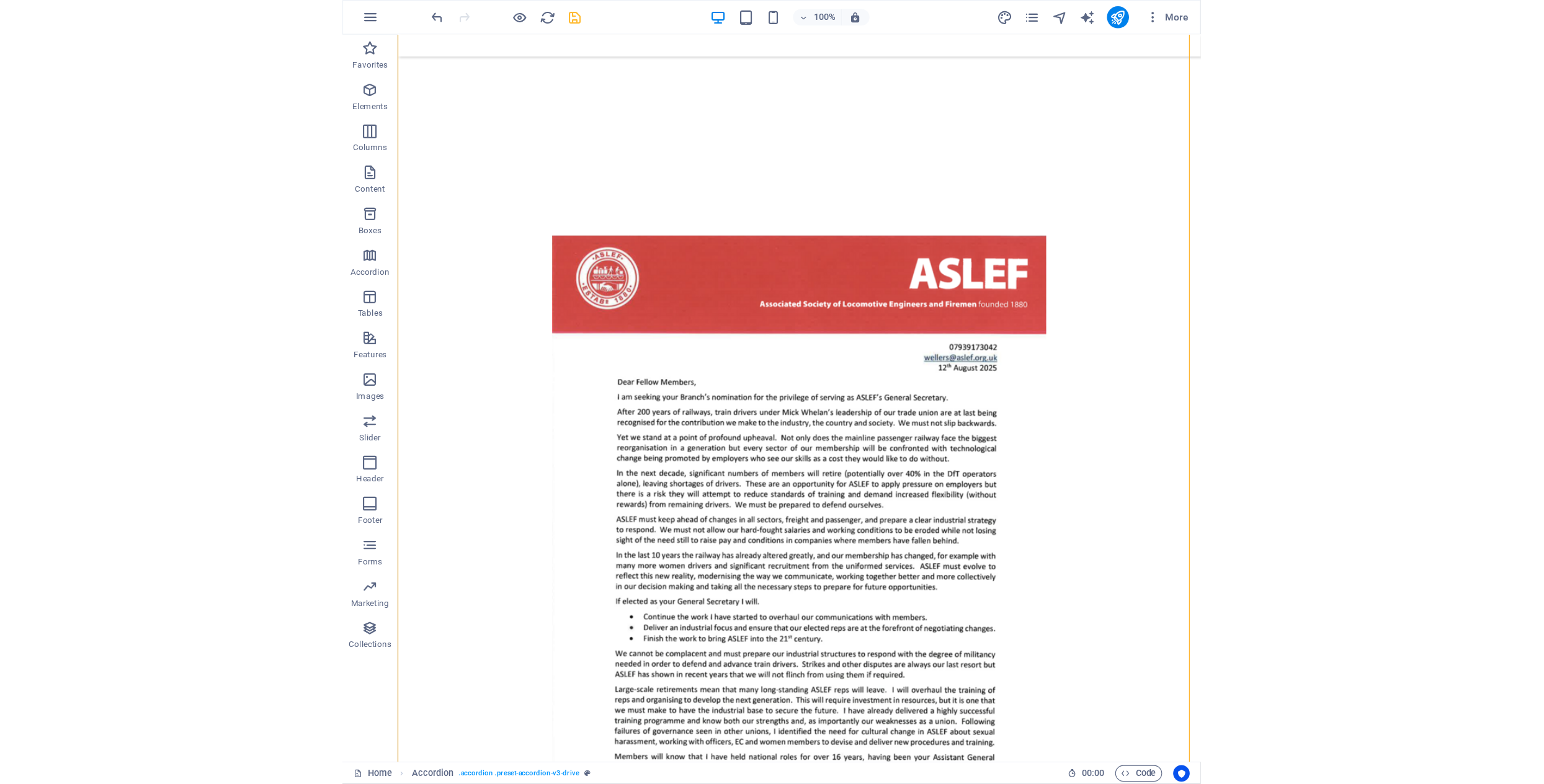
scroll to position [2054, 0]
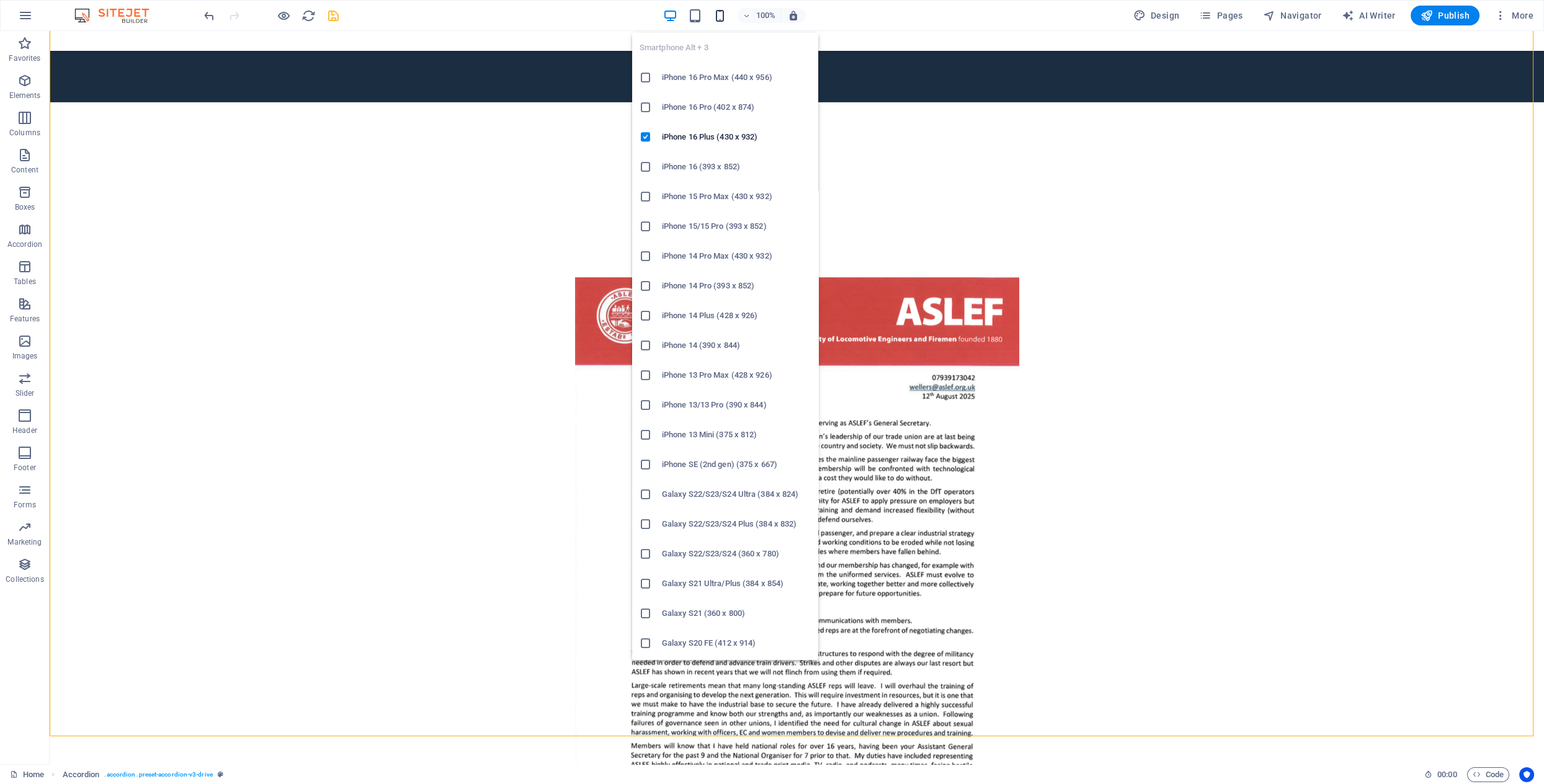
click at [722, 18] on icon "button" at bounding box center [720, 16] width 14 height 14
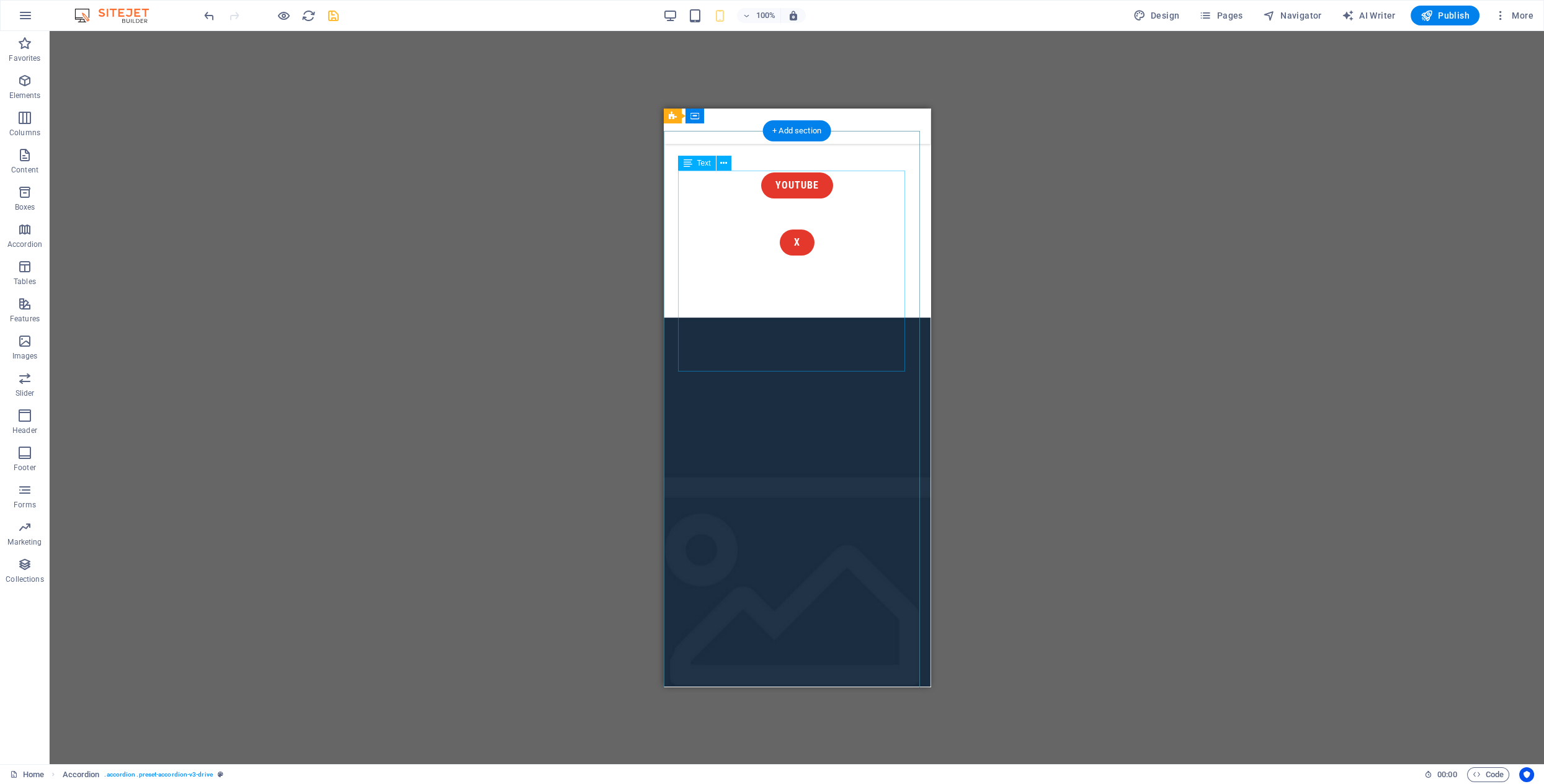
scroll to position [649, 0]
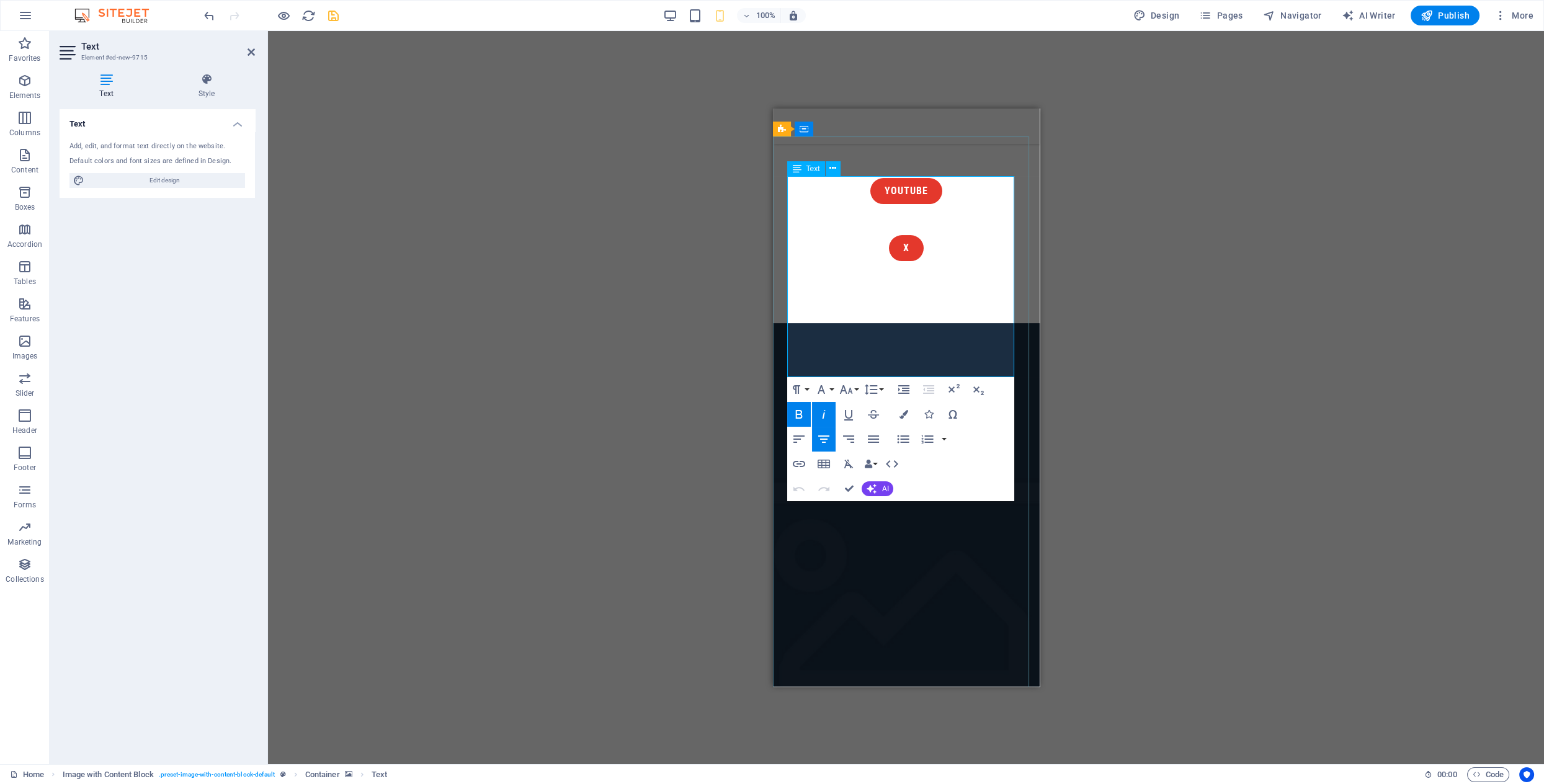
drag, startPoint x: 1006, startPoint y: 361, endPoint x: 791, endPoint y: 196, distance: 271.0
click at [828, 390] on button "Font Family" at bounding box center [824, 389] width 23 height 25
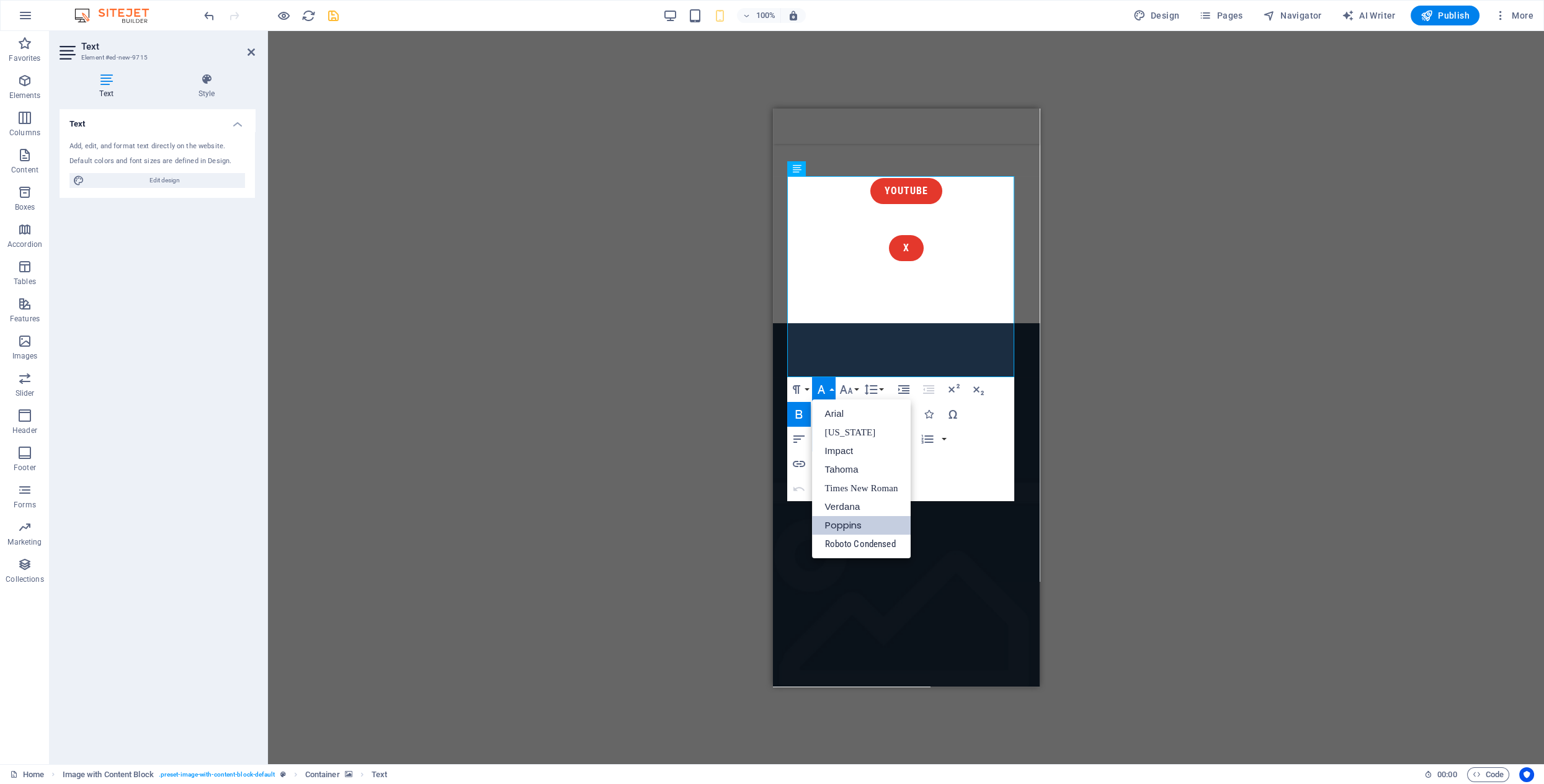
scroll to position [0, 0]
click at [842, 389] on icon "button" at bounding box center [846, 390] width 13 height 8
click at [861, 420] on link "18" at bounding box center [859, 426] width 44 height 18
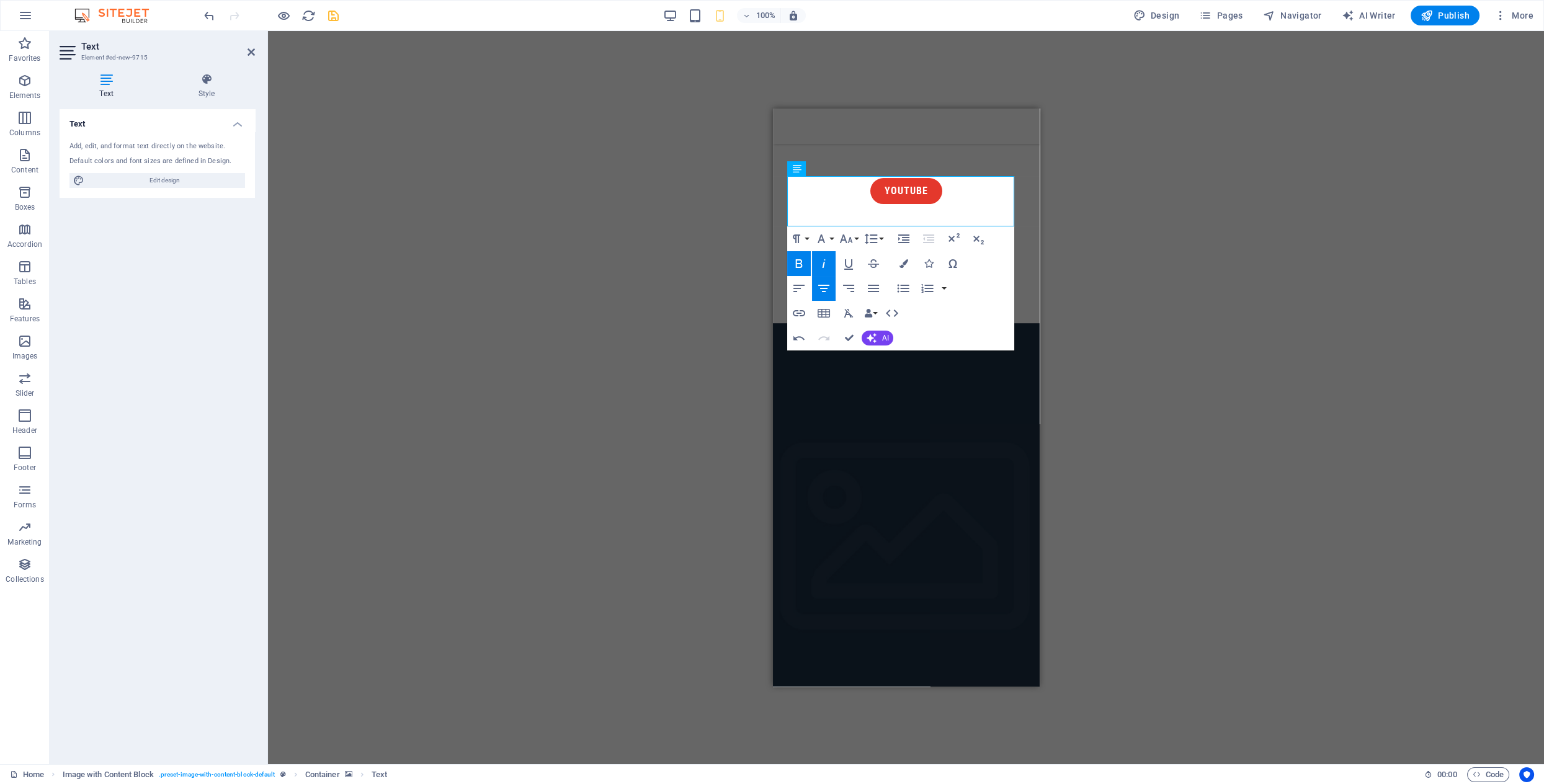
click at [1169, 373] on div "Menu Bar Unequal Columns Container H2 Container Text Spacer Container Button Sp…" at bounding box center [906, 397] width 1276 height 733
click at [1166, 374] on div "Menu Bar Unequal Columns Container H2 Container Text Spacer Container Button Sp…" at bounding box center [906, 397] width 1276 height 733
click at [526, 350] on div "Menu Bar Unequal Columns Container H2 Container Text Spacer Container Button Sp…" at bounding box center [906, 397] width 1276 height 733
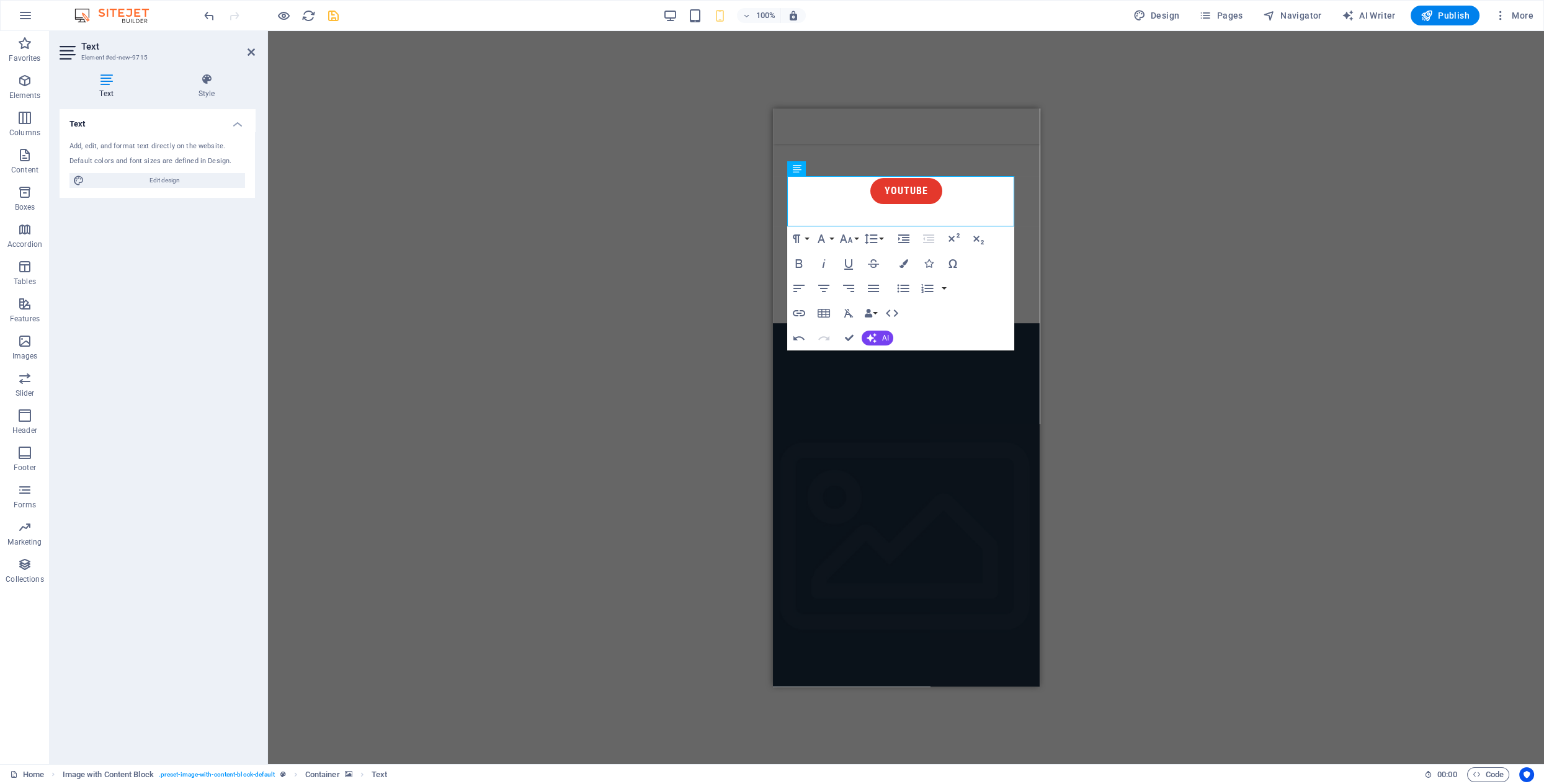
click at [550, 347] on div "Menu Bar Unequal Columns Container H2 Container Text Spacer Container Button Sp…" at bounding box center [906, 397] width 1276 height 733
click at [550, 347] on div "Menu Bar Unequal Columns Container H2 Container Text Spacer Container Button Sp…" at bounding box center [906, 397] width 1276 height 733
click at [1147, 277] on div "Menu Bar Unequal Columns Container H2 Container Text Spacer Container Button Sp…" at bounding box center [906, 397] width 1276 height 733
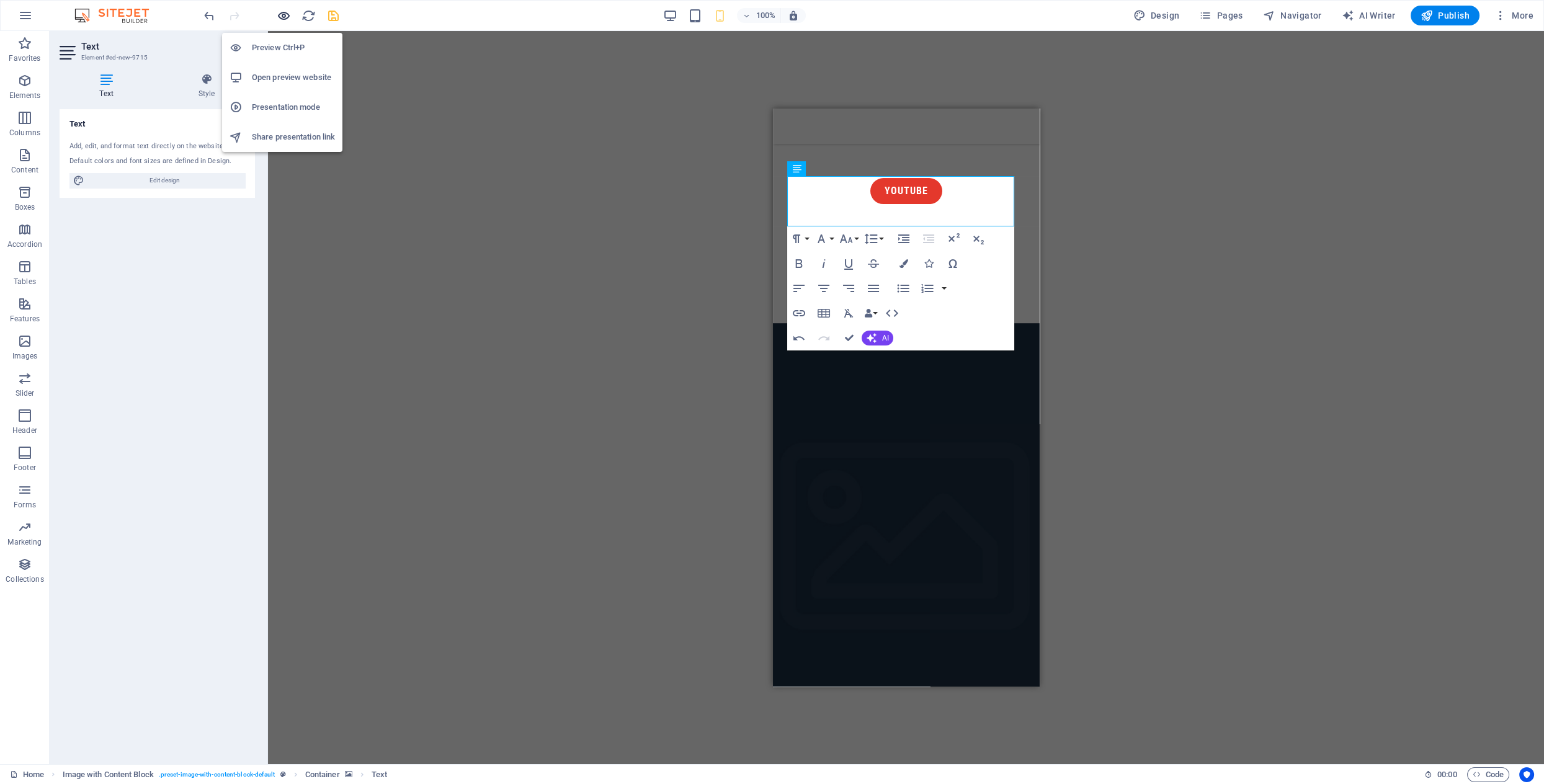
click at [280, 13] on icon "button" at bounding box center [284, 16] width 14 height 14
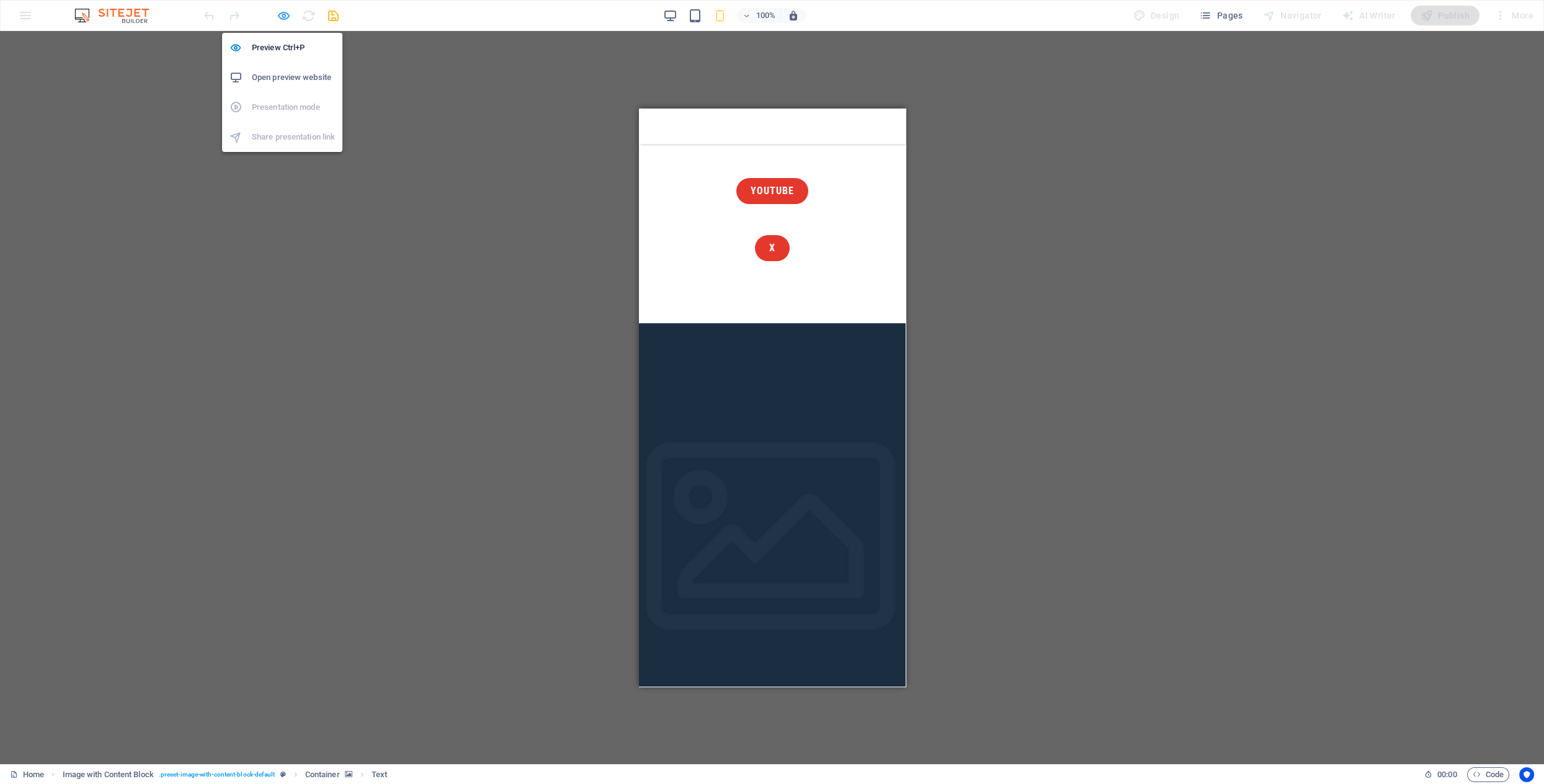
scroll to position [619, 0]
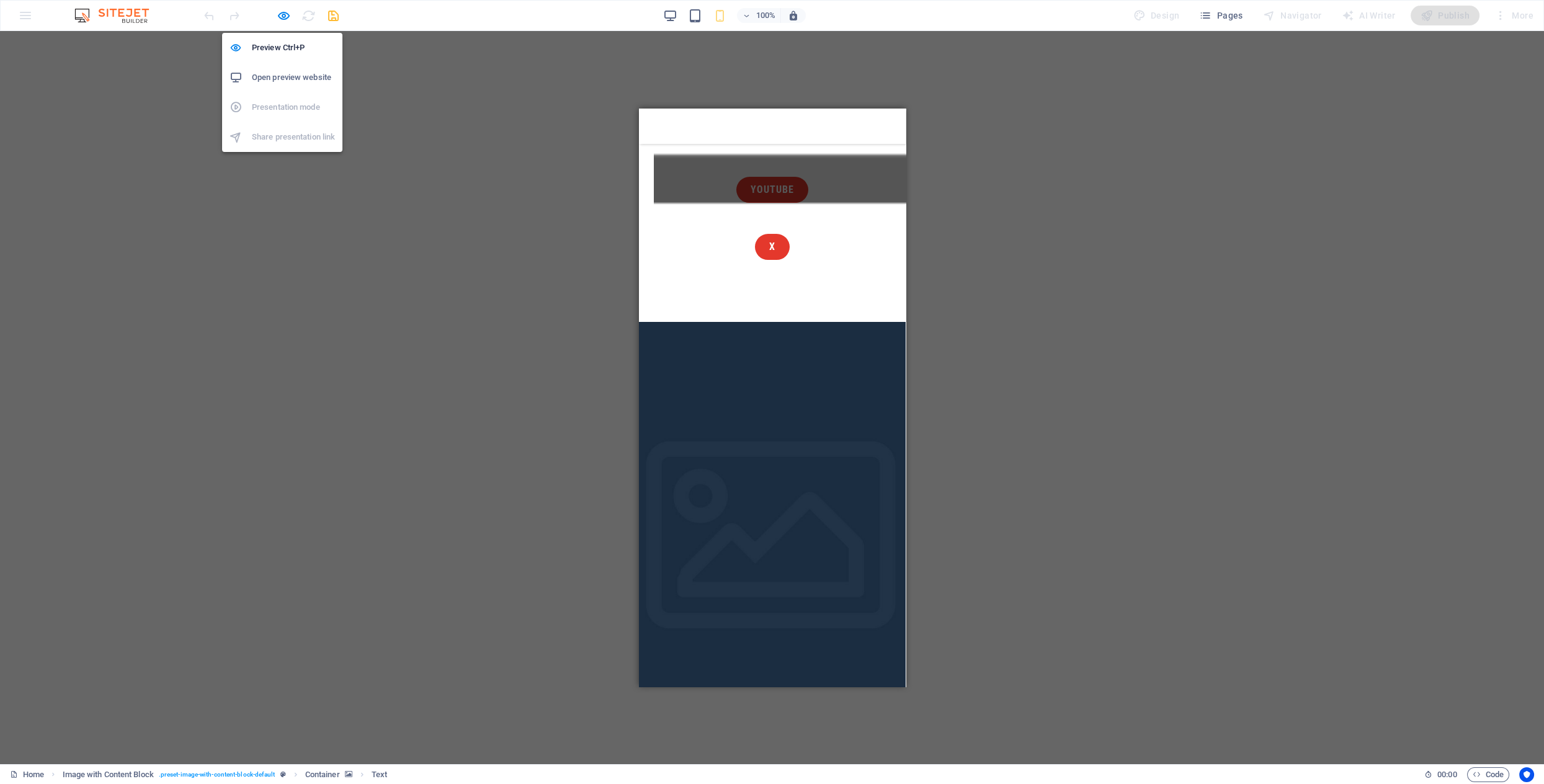
drag, startPoint x: 282, startPoint y: 13, endPoint x: 486, endPoint y: 185, distance: 266.8
click at [282, 13] on icon "button" at bounding box center [284, 16] width 14 height 14
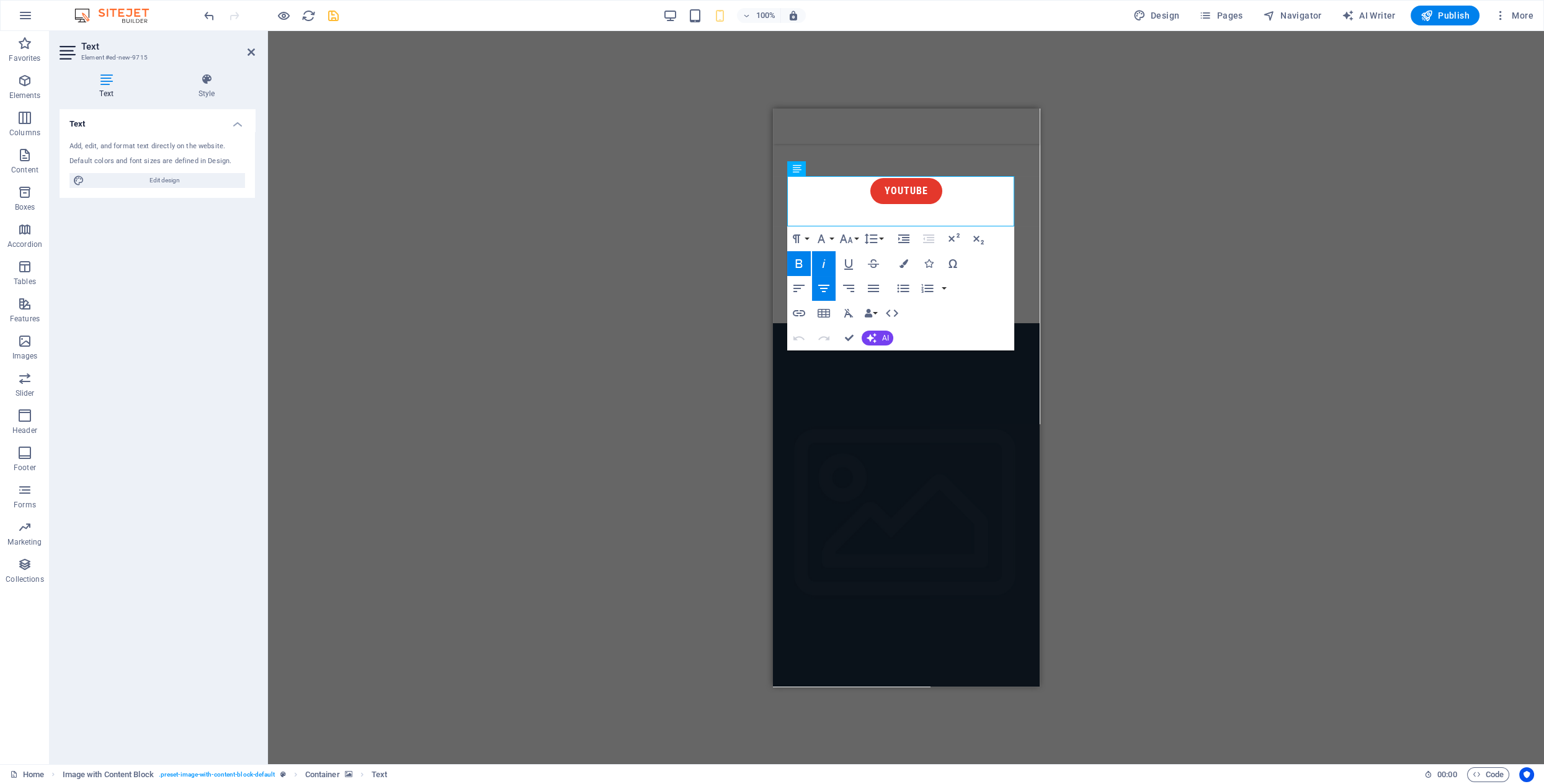
click at [1087, 233] on div "Menu Bar Unequal Columns Container H2 Container Text Spacer Container Button Sp…" at bounding box center [906, 397] width 1276 height 733
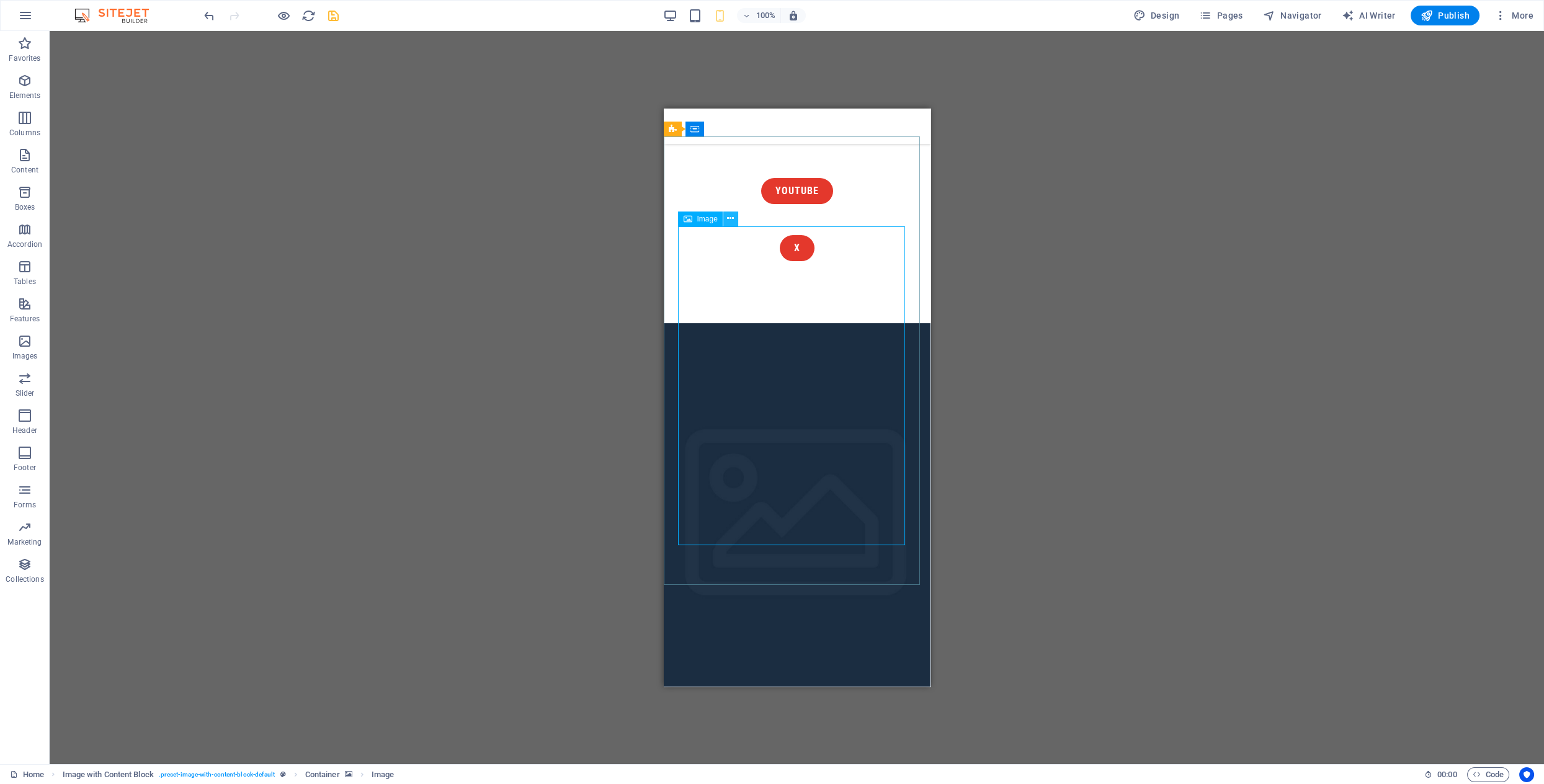
click at [730, 218] on icon at bounding box center [730, 219] width 7 height 13
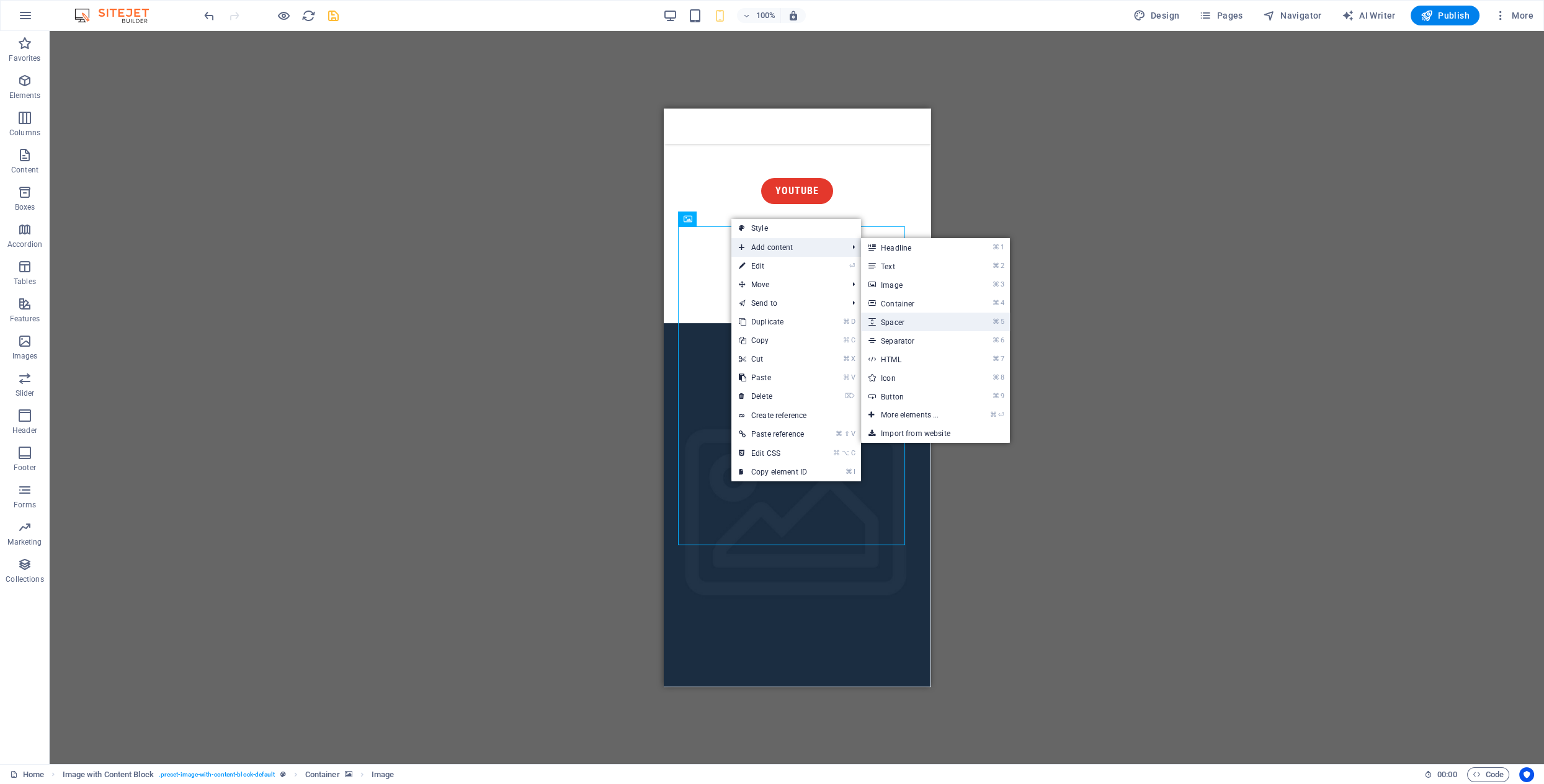
click at [898, 322] on link "⌘ 5 Spacer" at bounding box center [912, 322] width 102 height 18
select select "px"
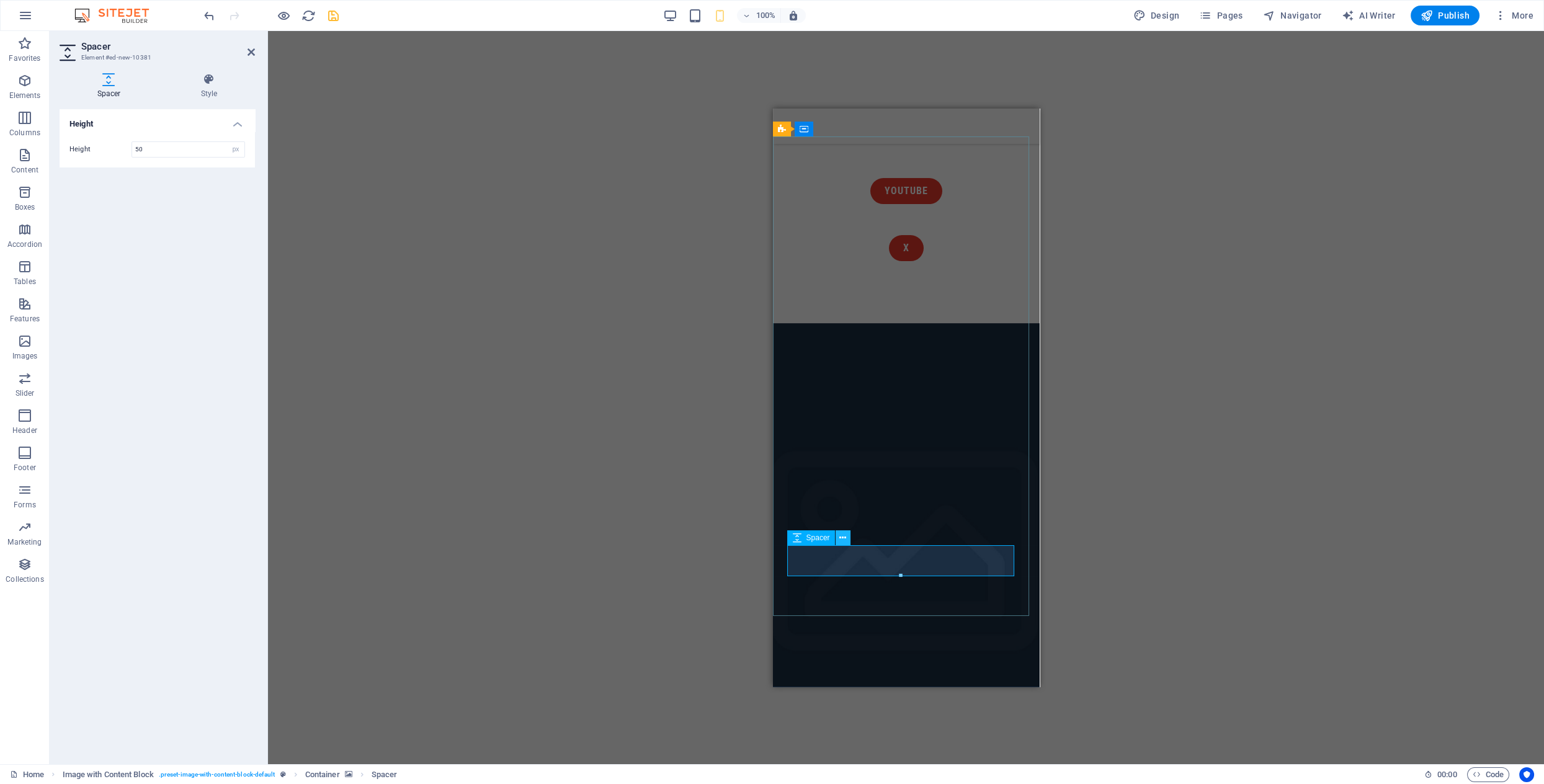
click at [844, 536] on icon at bounding box center [843, 538] width 7 height 13
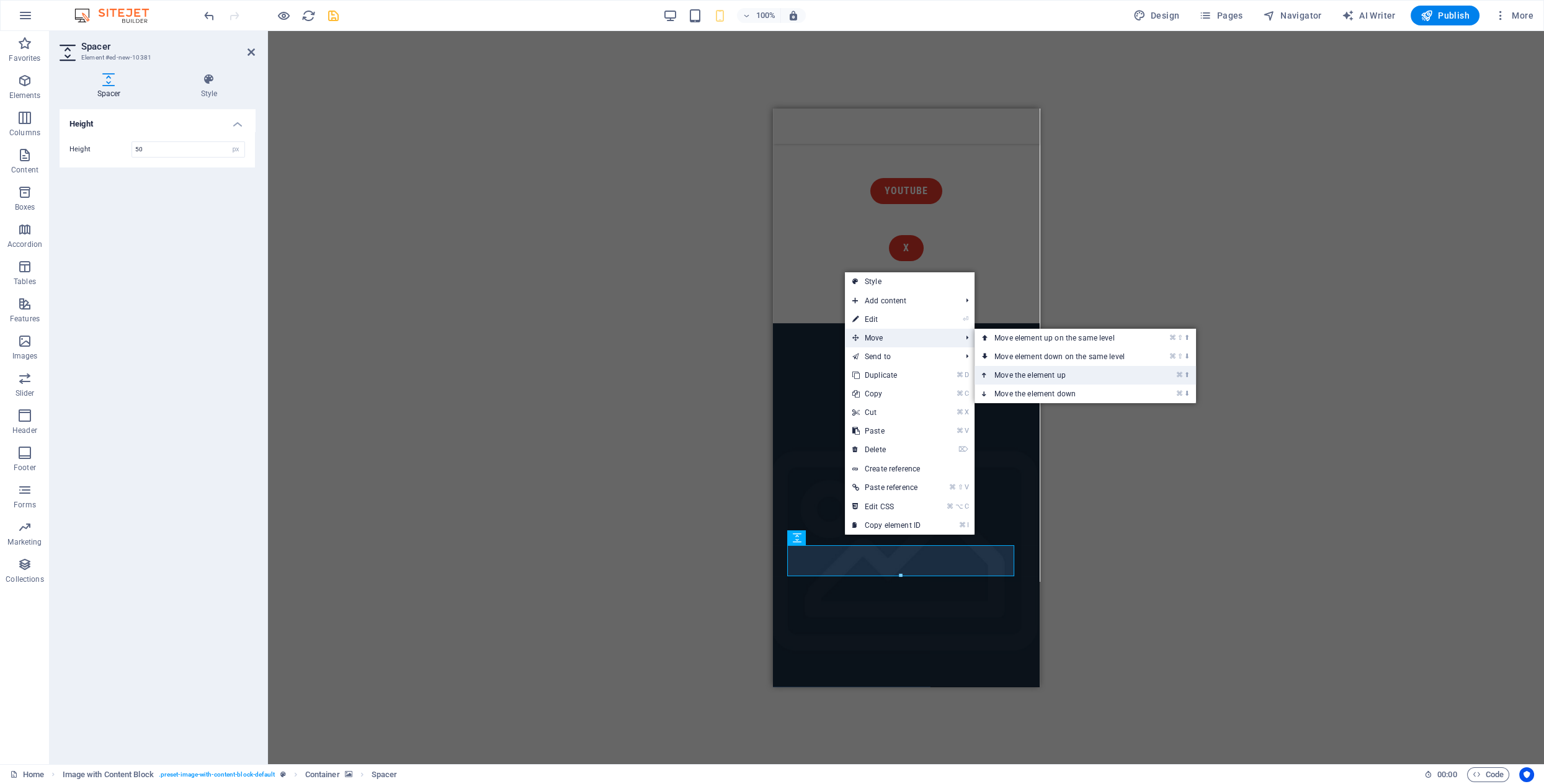
click at [1006, 377] on link "⌘ ⬆ Move the element up" at bounding box center [1062, 375] width 175 height 18
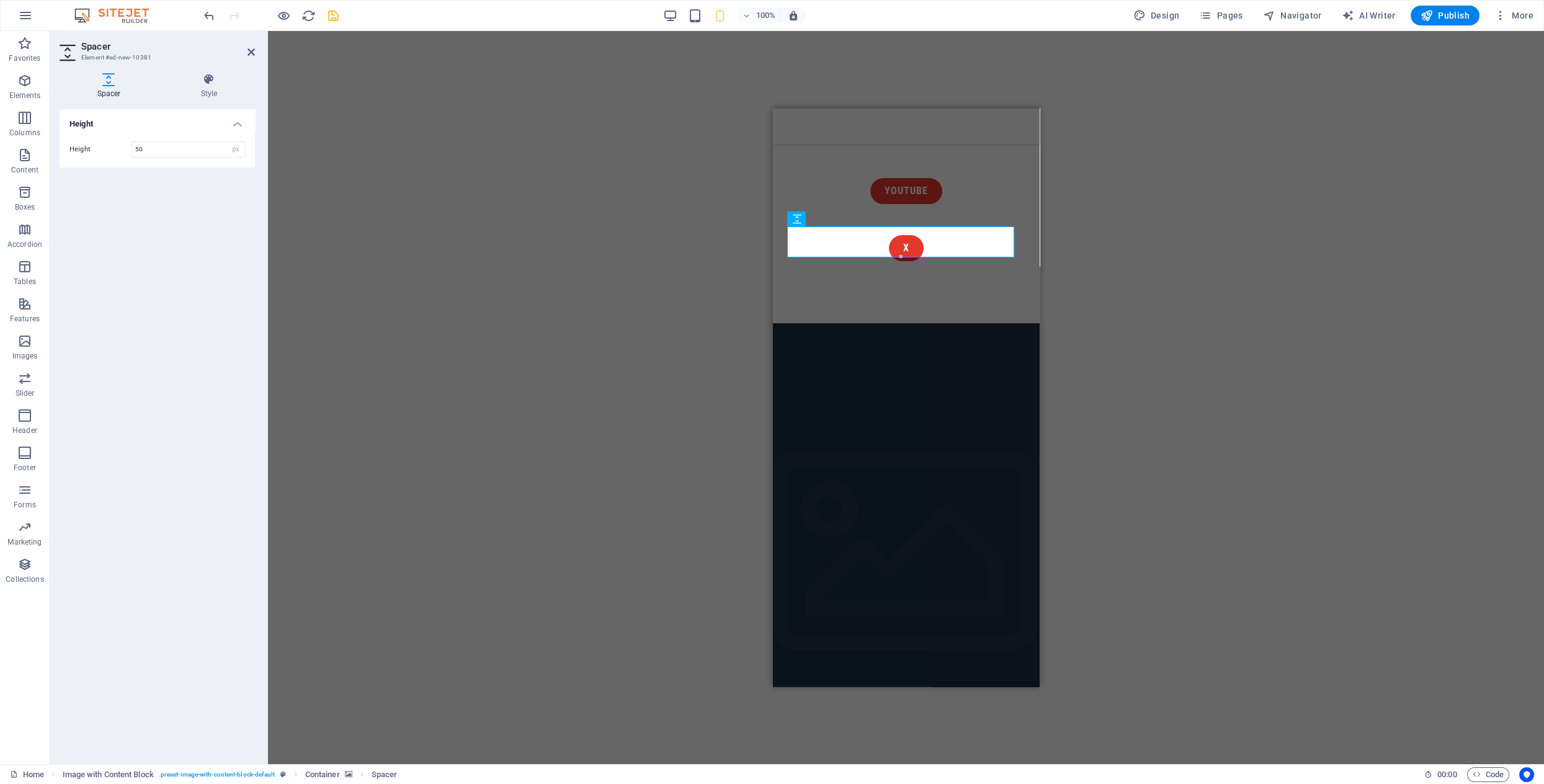
click at [1098, 370] on div "Menu Bar Unequal Columns Container H2 Container Text Spacer Container Button Sp…" at bounding box center [906, 397] width 1276 height 733
click at [1101, 362] on div "Menu Bar Unequal Columns Container H2 Container Text Spacer Container Button Sp…" at bounding box center [906, 397] width 1276 height 733
click at [521, 360] on div "Menu Bar Unequal Columns Container H2 Container Text Spacer Container Button Sp…" at bounding box center [906, 397] width 1276 height 733
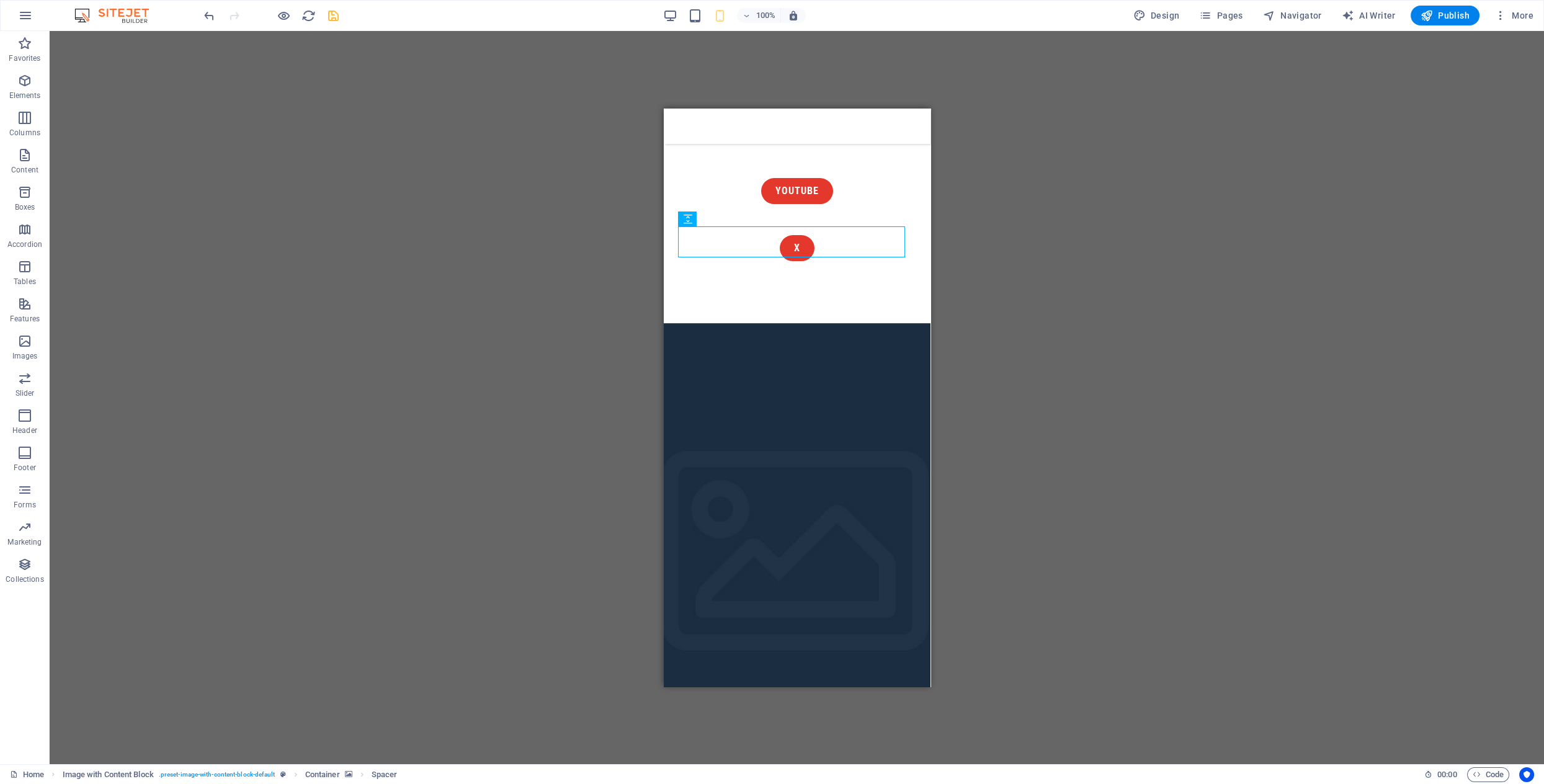
click at [505, 356] on div "Menu Bar Unequal Columns Container H2 Container Text Spacer Container Button Sp…" at bounding box center [797, 397] width 1495 height 733
click at [692, 323] on figure at bounding box center [797, 563] width 267 height 480
click at [795, 131] on icon at bounding box center [795, 128] width 7 height 13
select select "rem"
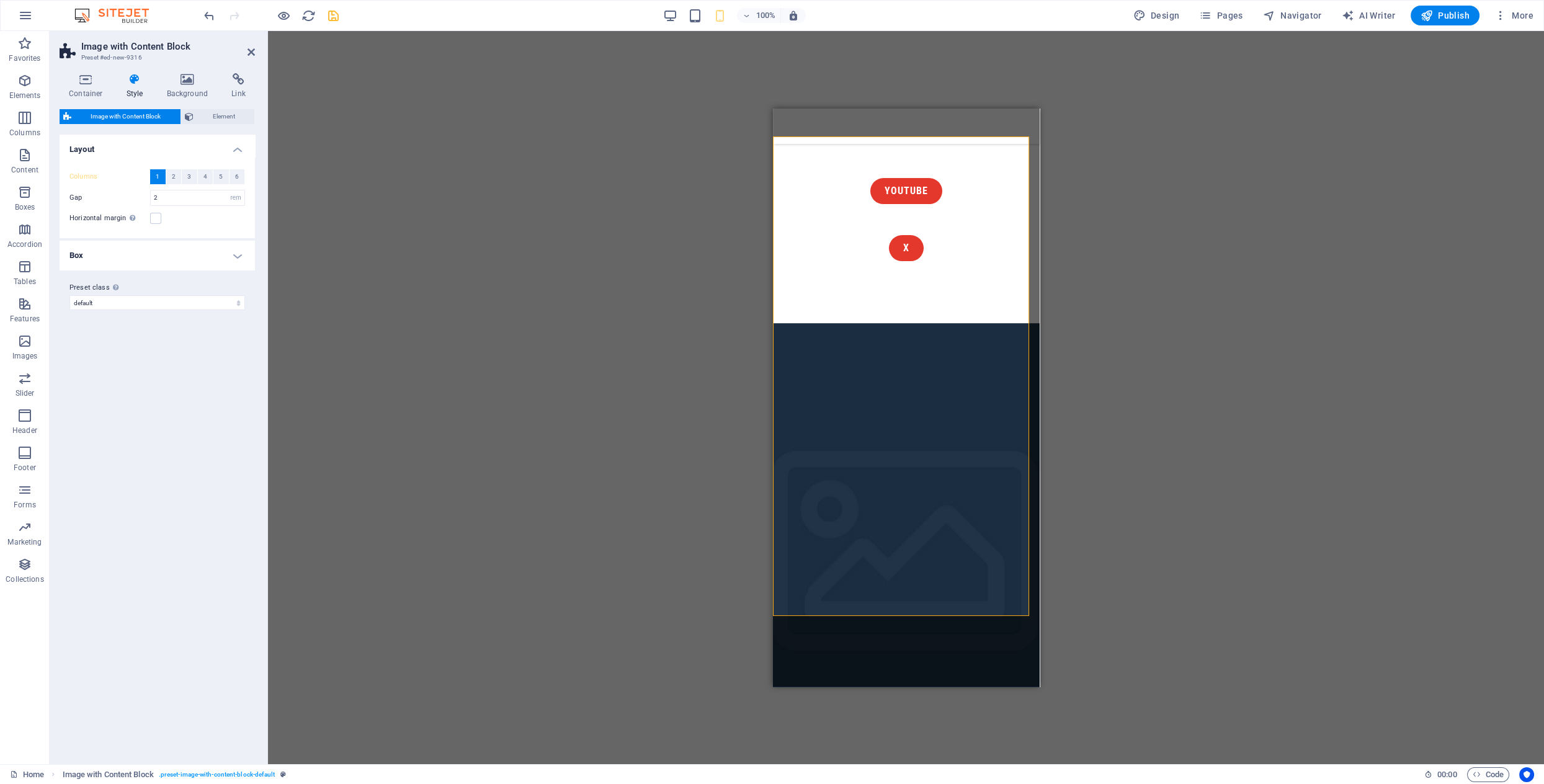
click at [134, 82] on icon at bounding box center [135, 80] width 35 height 13
click at [177, 81] on icon at bounding box center [187, 80] width 60 height 13
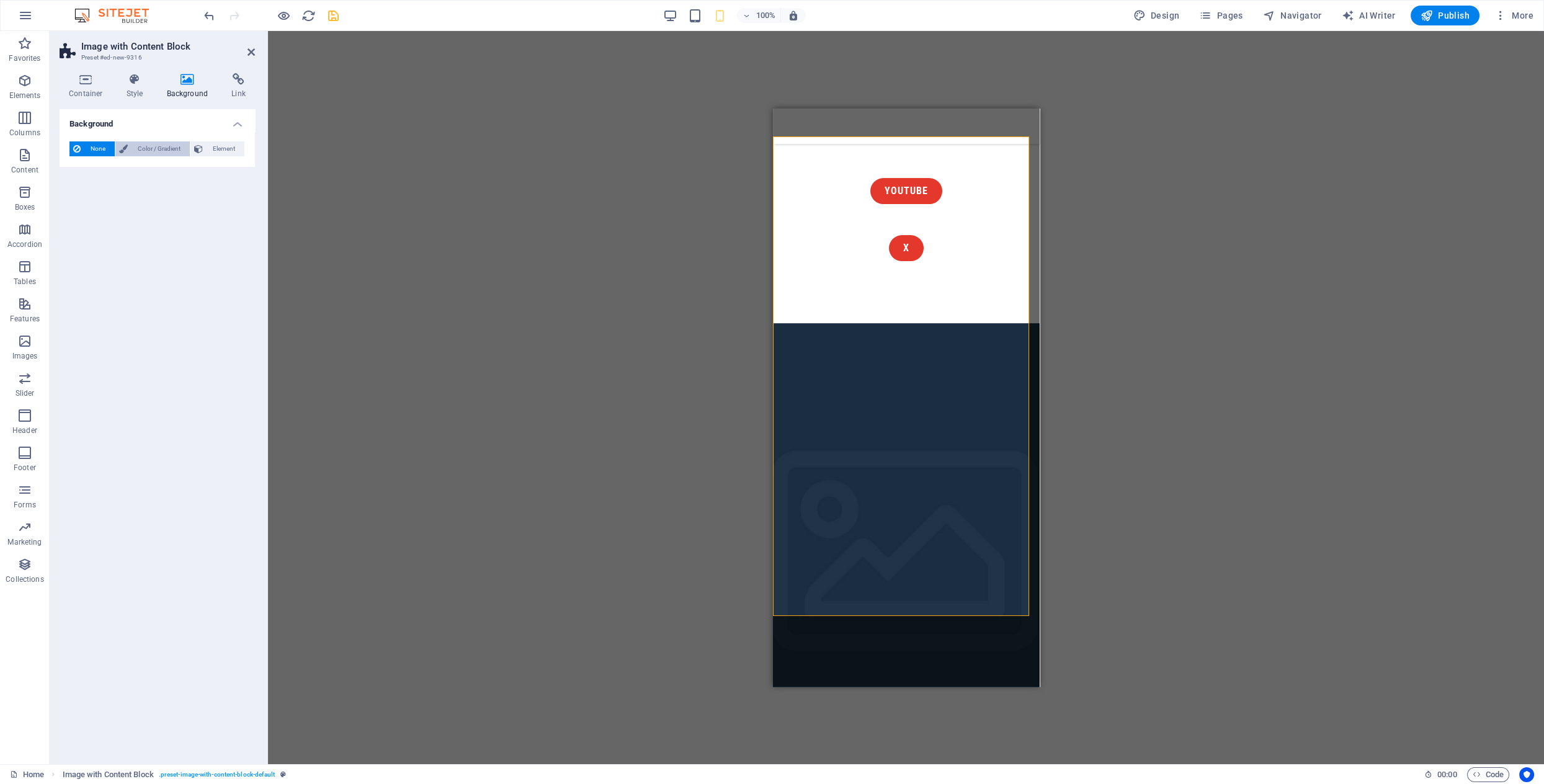
click at [159, 147] on span "Color / Gradient" at bounding box center [158, 148] width 54 height 15
click at [90, 198] on span "Color" at bounding box center [98, 198] width 18 height 10
click at [356, 136] on div "Menu Bar Unequal Columns Container H2 Container Text Spacer Container Button Sp…" at bounding box center [906, 397] width 1276 height 733
click at [253, 51] on icon at bounding box center [251, 52] width 8 height 10
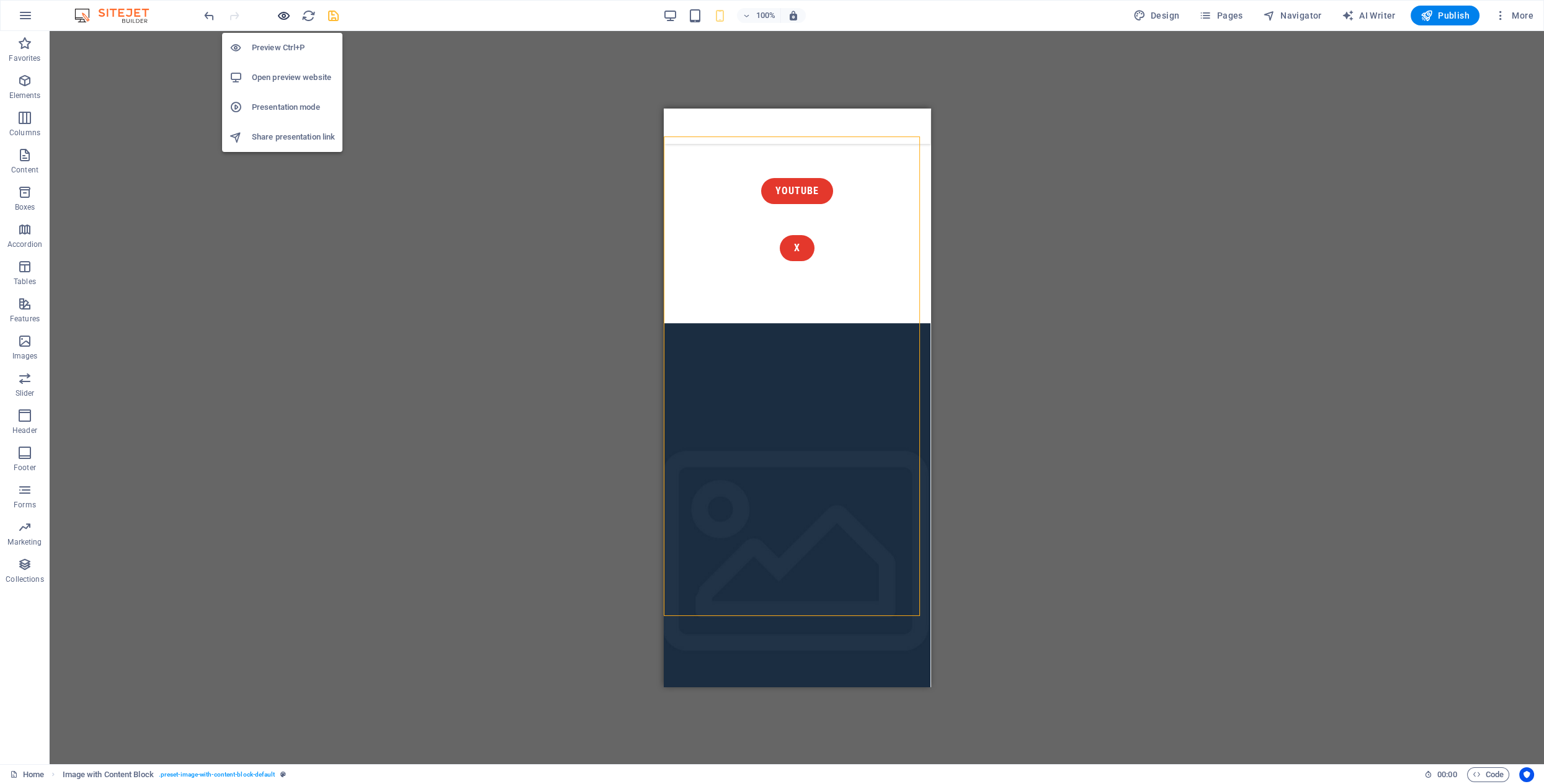
click at [281, 13] on icon "button" at bounding box center [284, 16] width 14 height 14
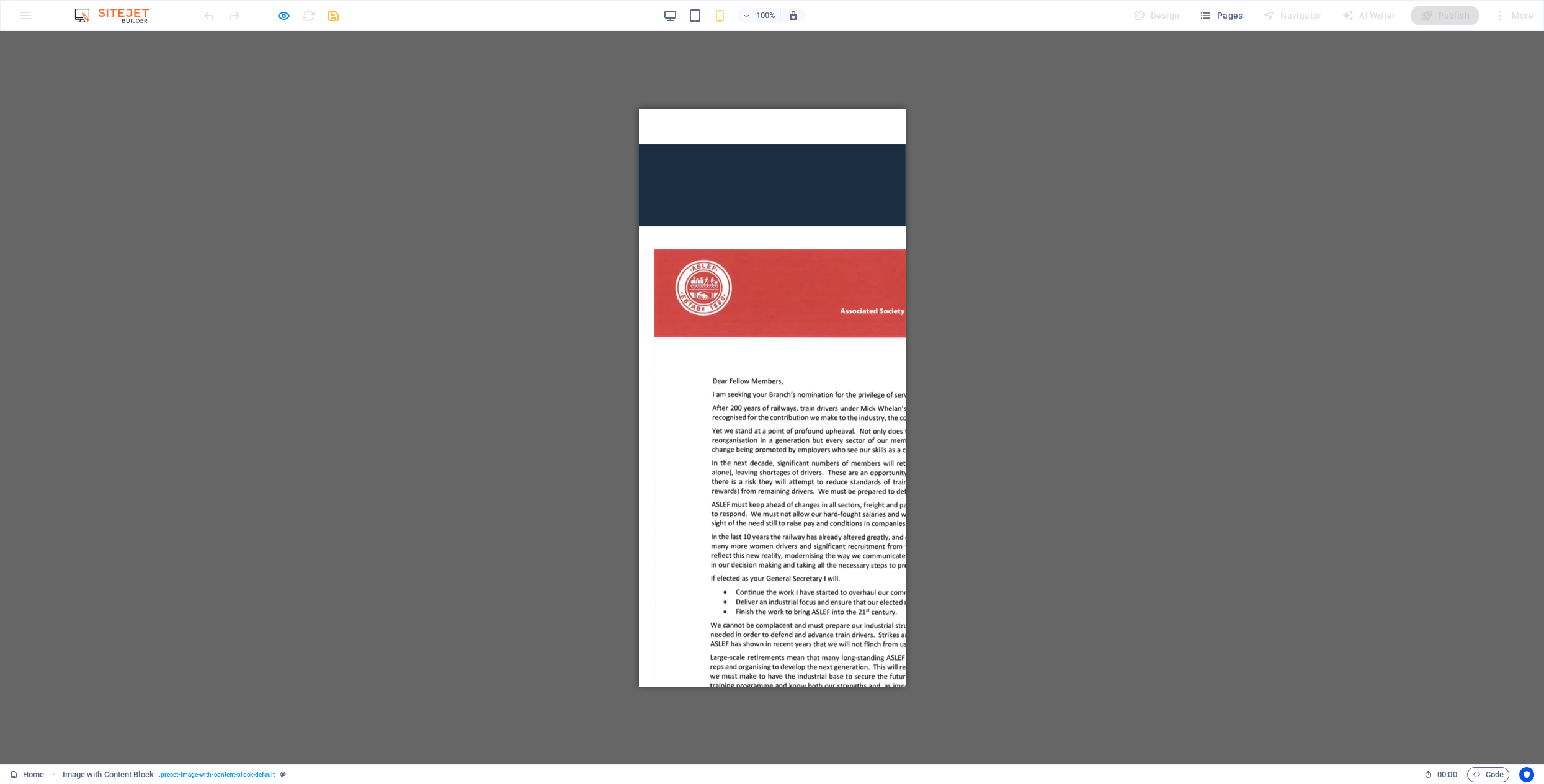
scroll to position [1291, 0]
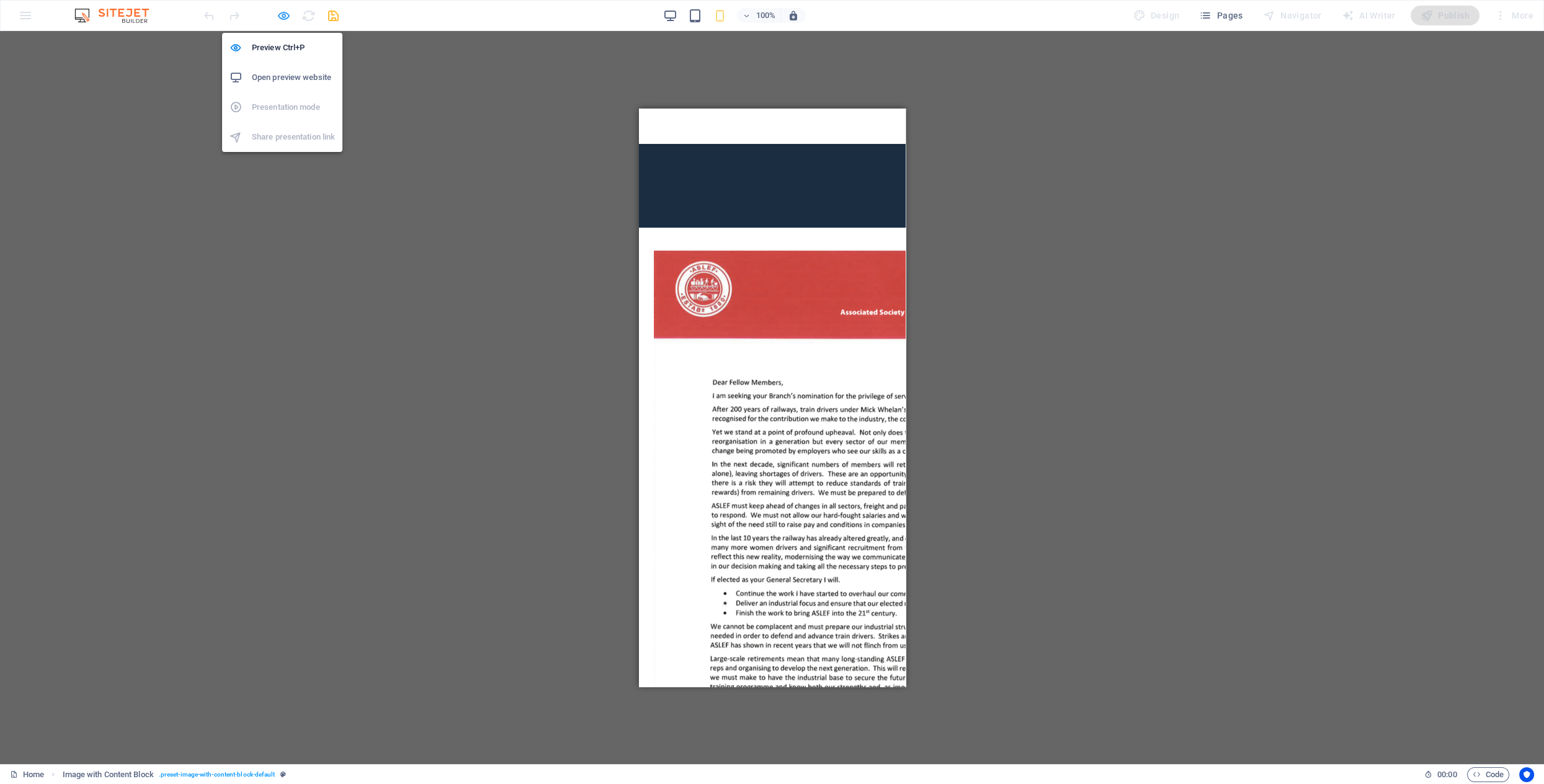
click at [280, 13] on icon "button" at bounding box center [284, 16] width 14 height 14
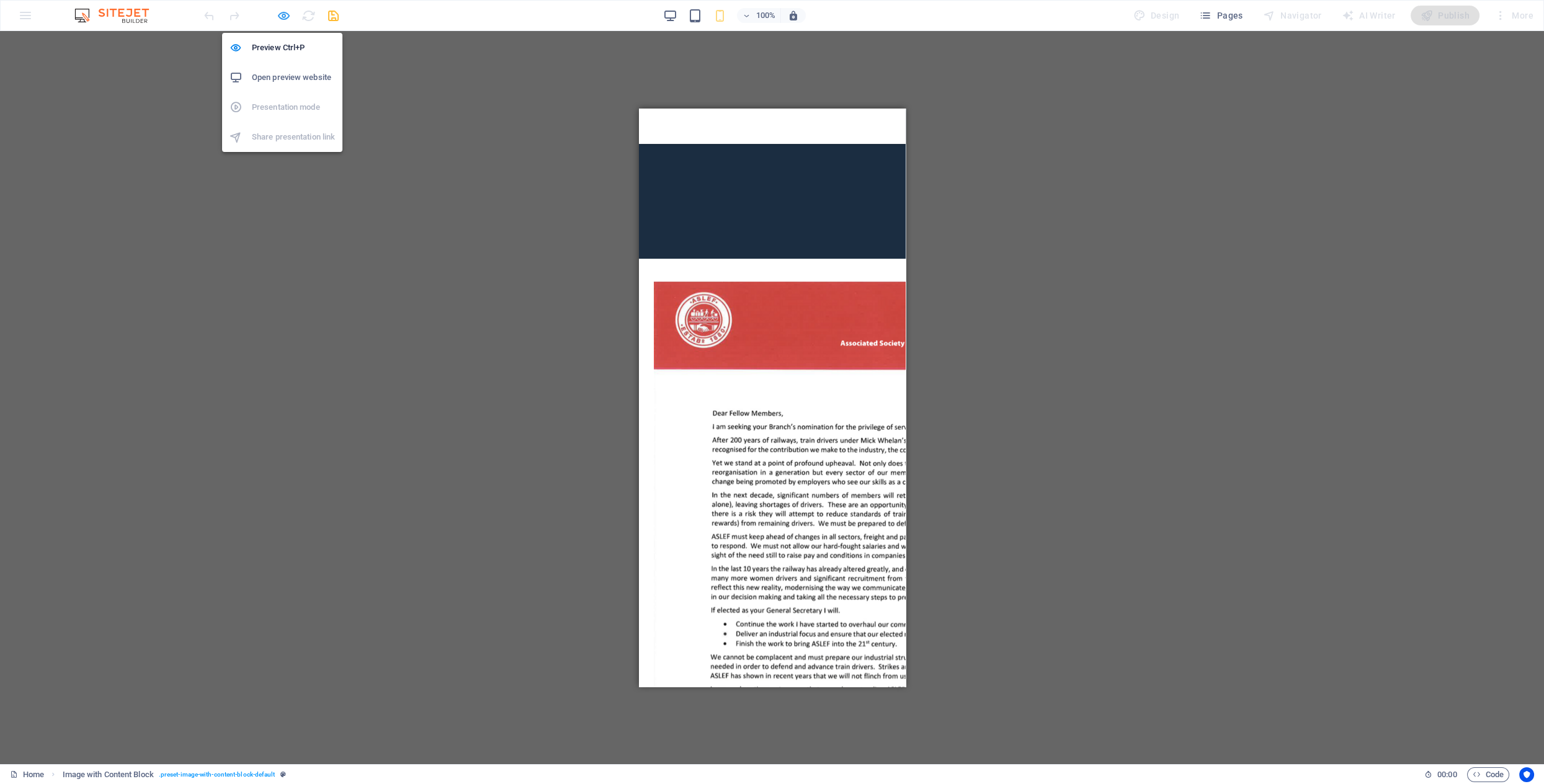
scroll to position [1322, 0]
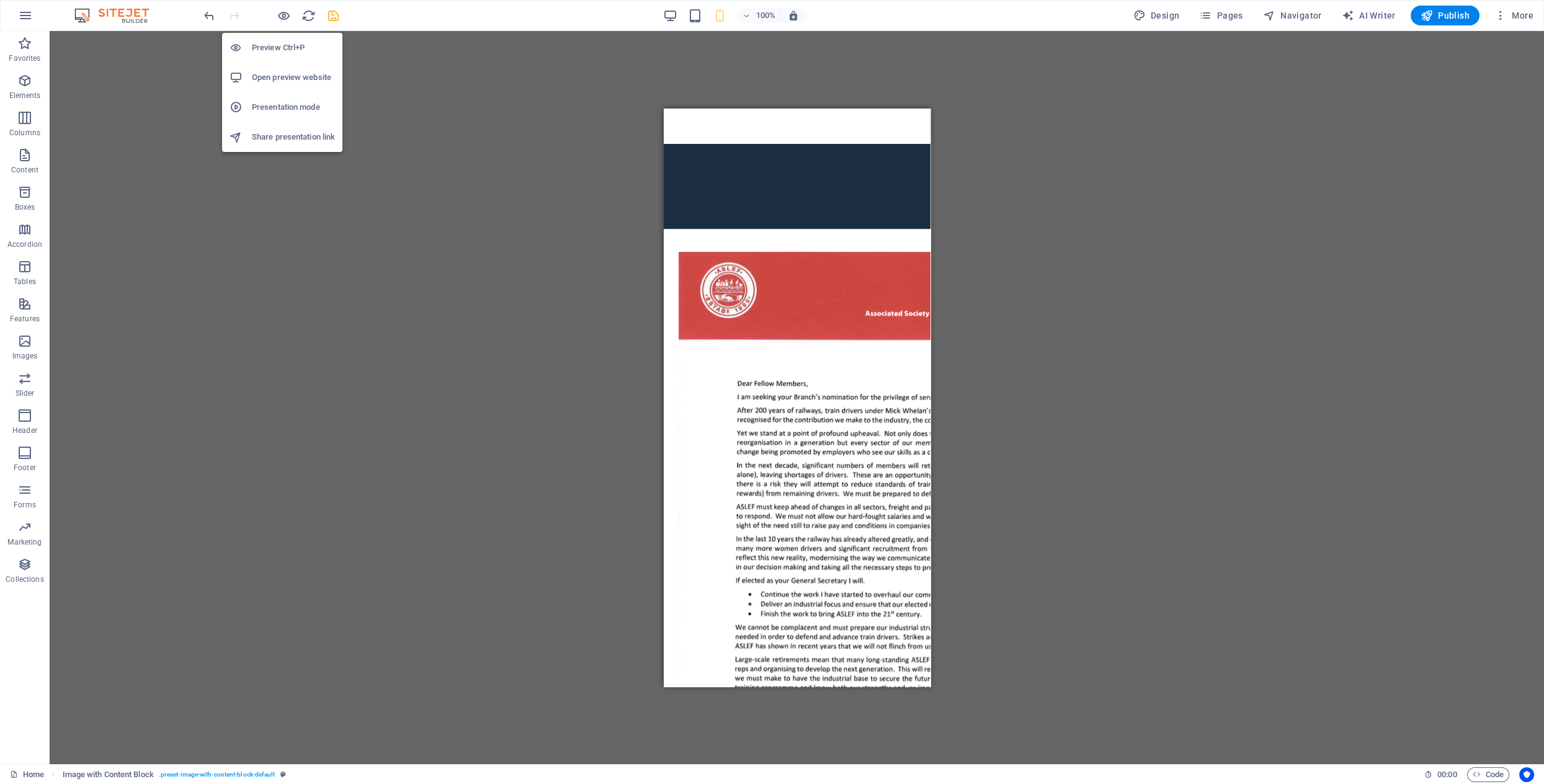
click at [295, 137] on h6 "Share presentation link" at bounding box center [294, 137] width 83 height 15
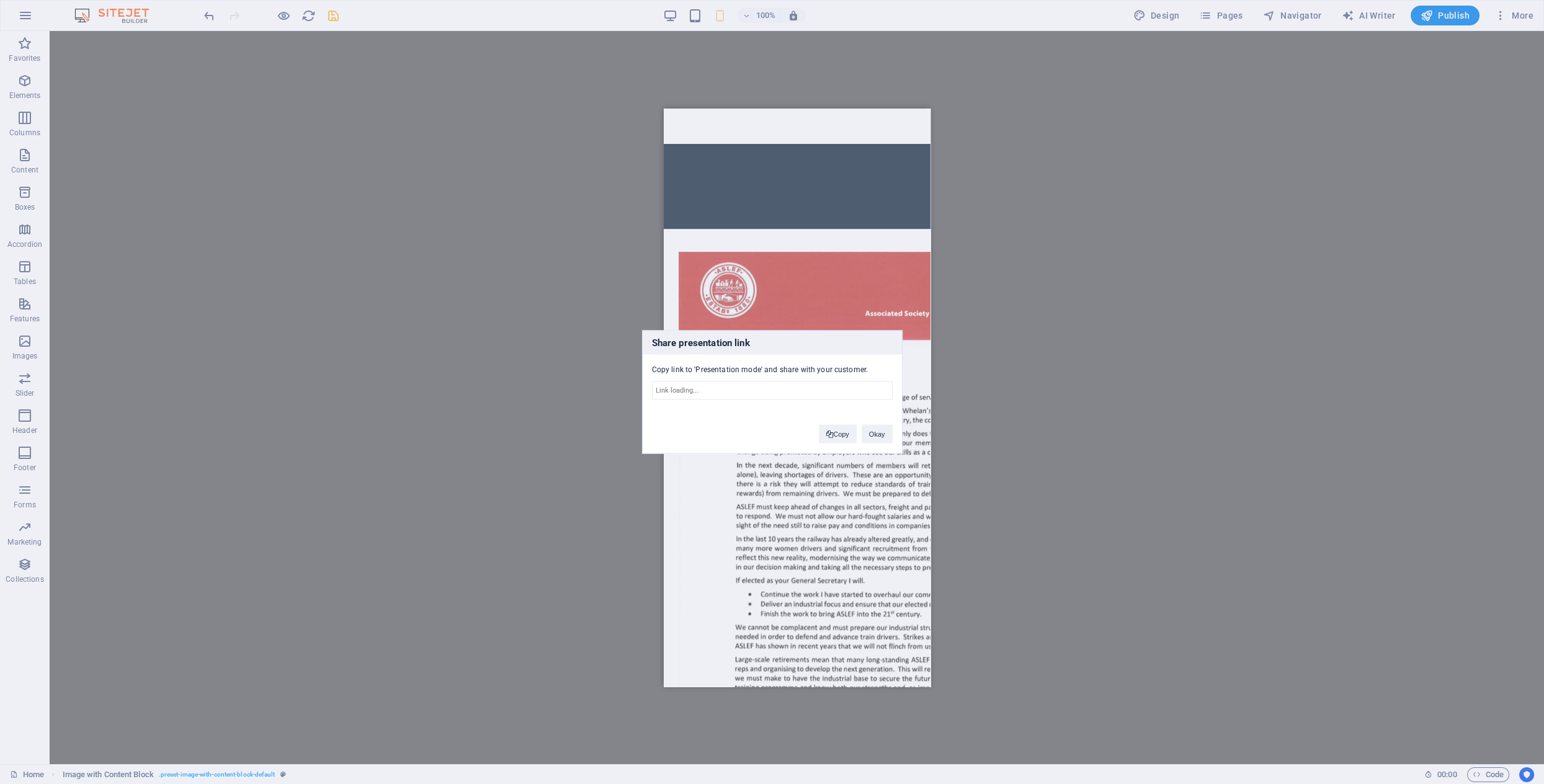
type input "[URL][DOMAIN_NAME]"
drag, startPoint x: 844, startPoint y: 435, endPoint x: 840, endPoint y: 441, distance: 7.2
click at [844, 435] on button "Copy" at bounding box center [838, 434] width 38 height 18
click at [877, 432] on button "Okay" at bounding box center [877, 434] width 31 height 18
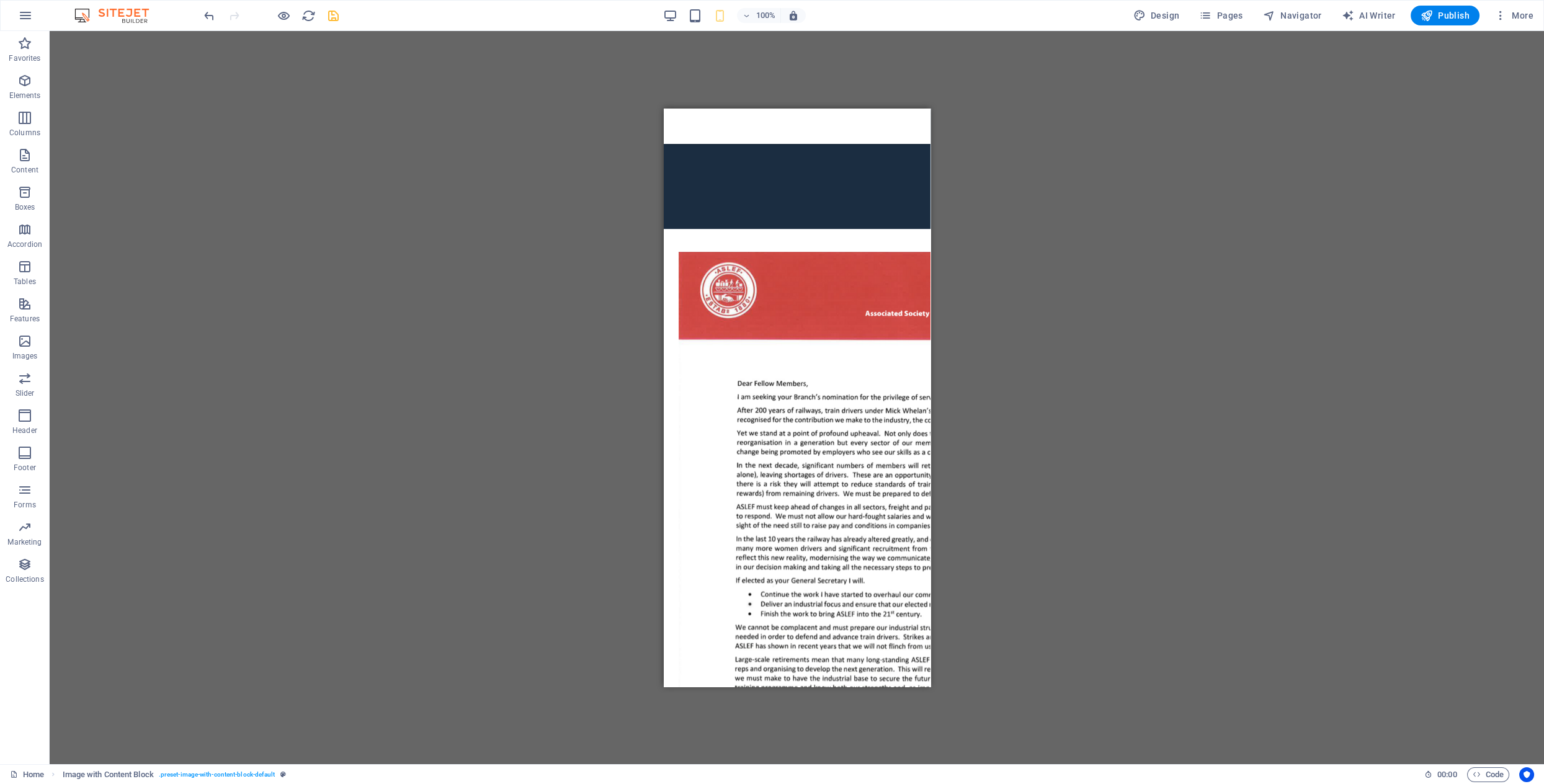
drag, startPoint x: 372, startPoint y: 234, endPoint x: 466, endPoint y: 254, distance: 96.1
click at [373, 234] on div "Menu Bar Unequal Columns Container H2 Container Text Spacer Container Button Sp…" at bounding box center [797, 397] width 1495 height 733
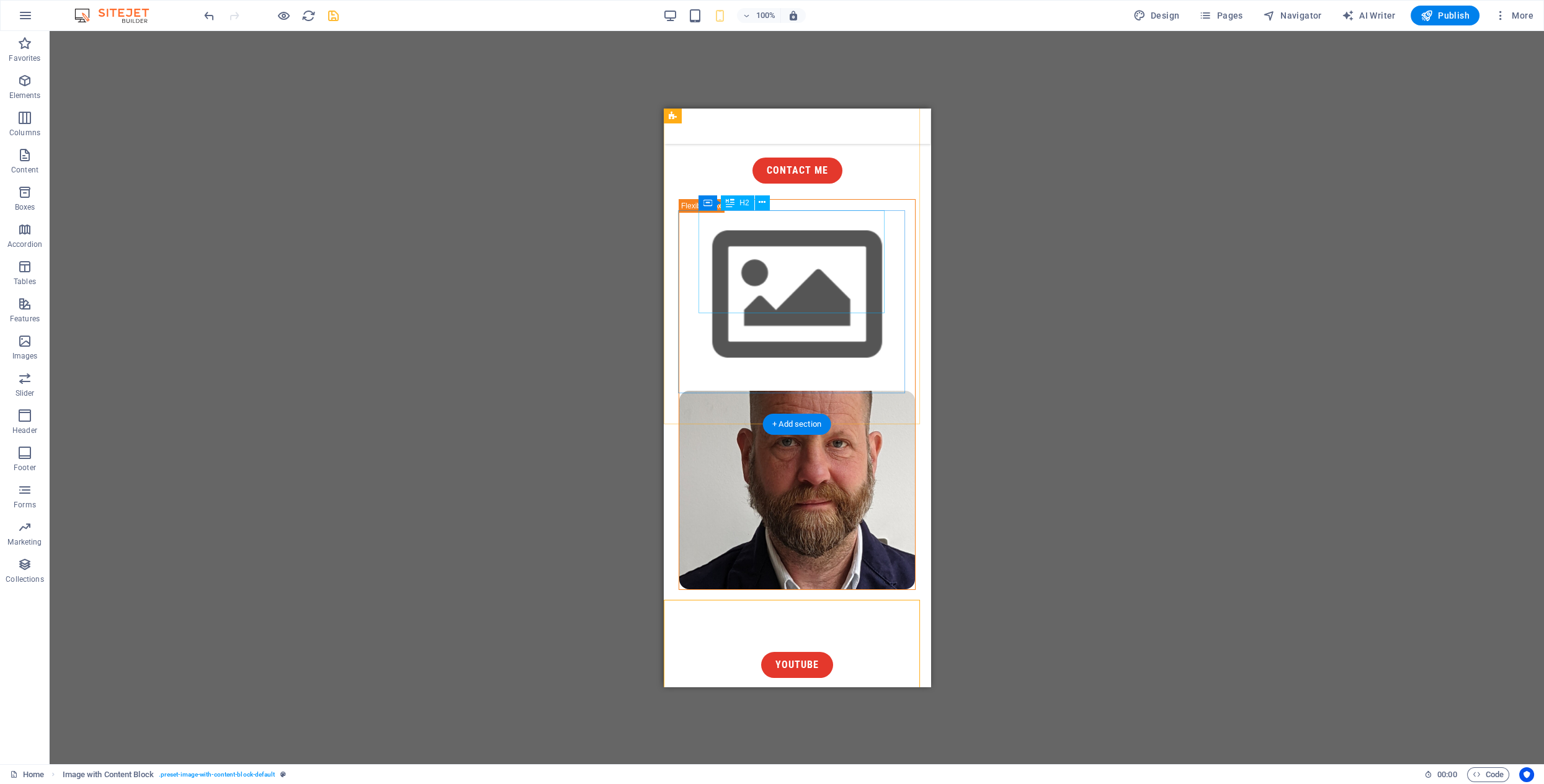
scroll to position [0, 0]
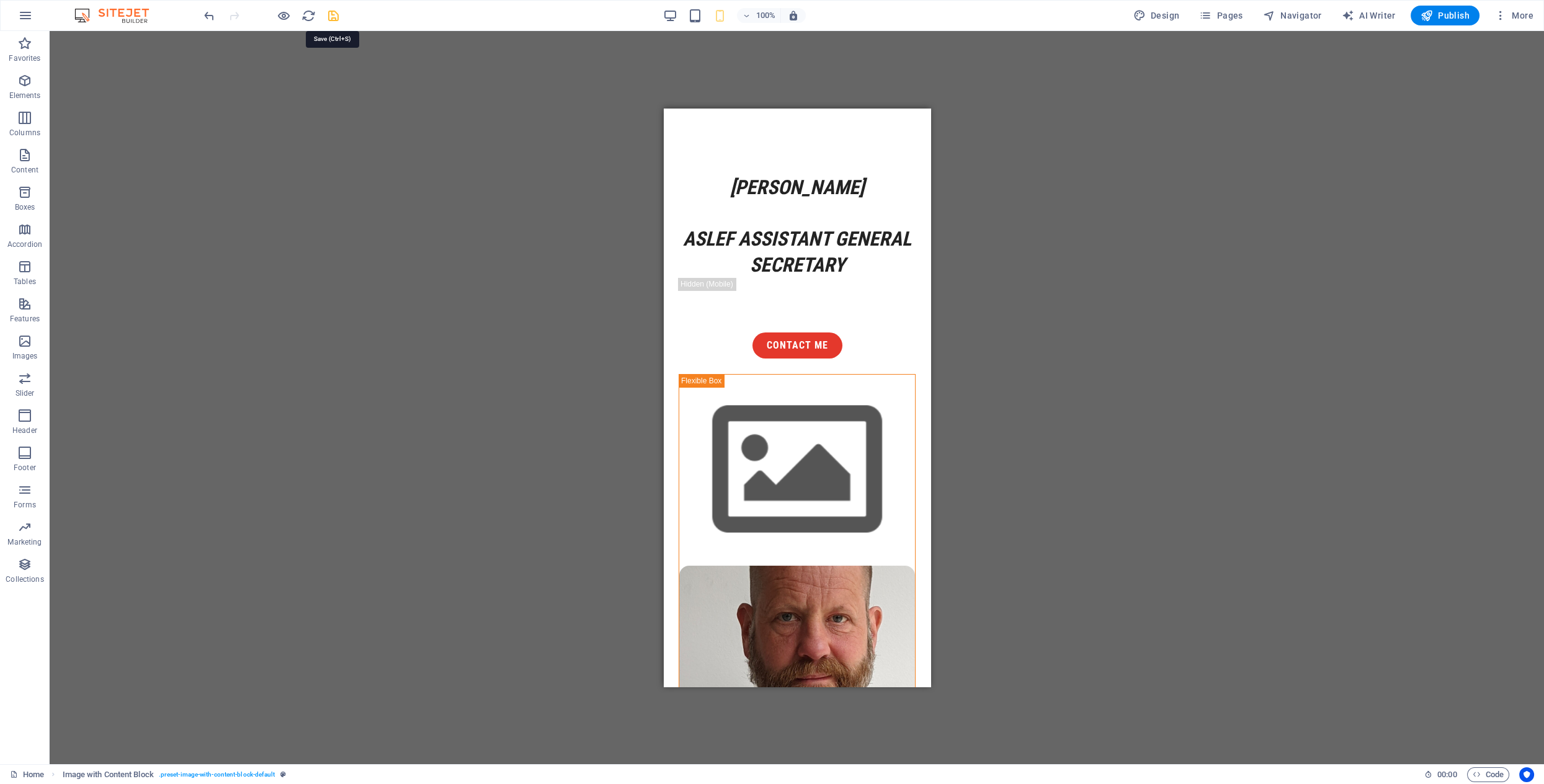
click at [332, 10] on icon "save" at bounding box center [333, 16] width 14 height 14
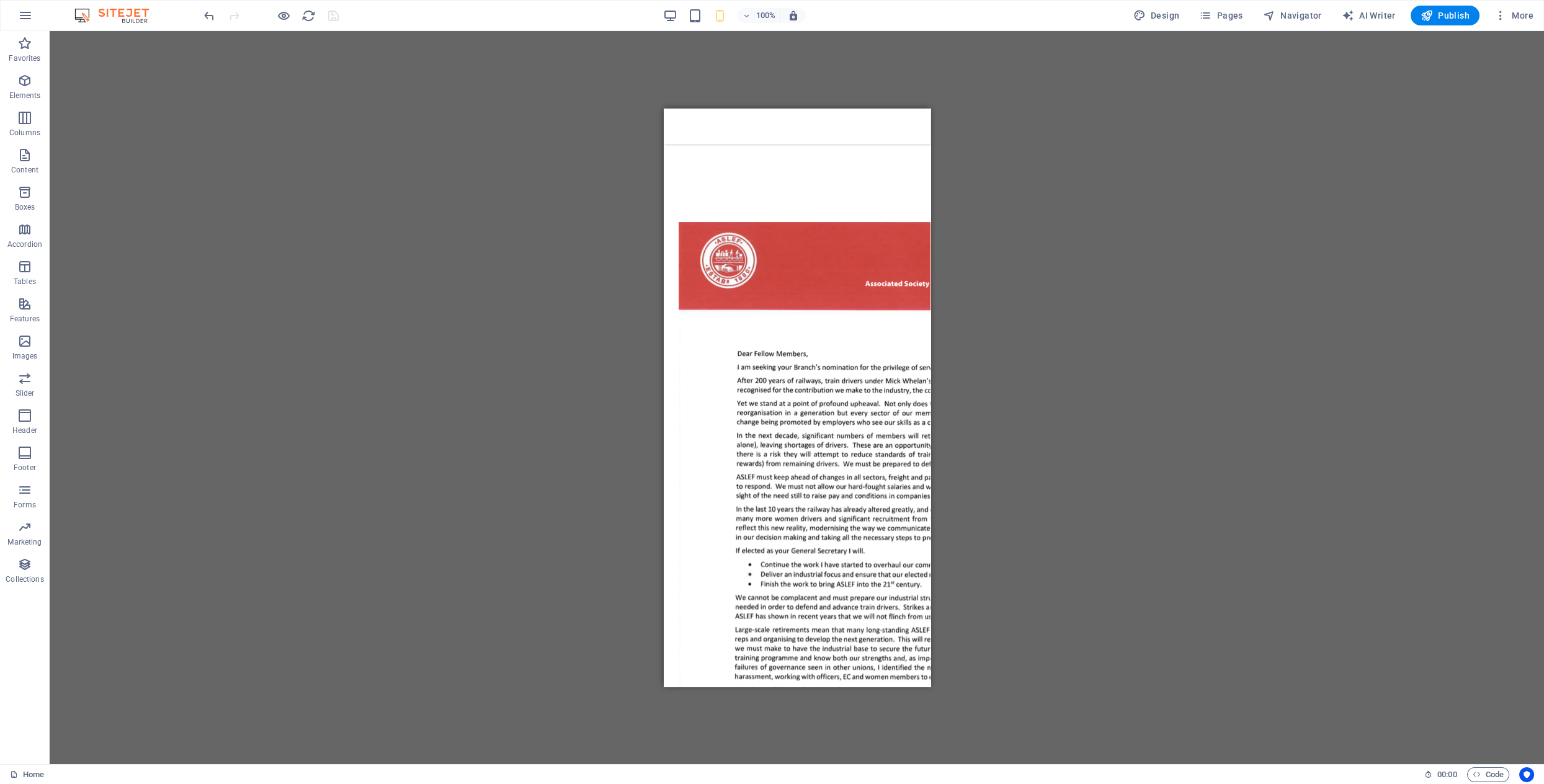
scroll to position [1369, 0]
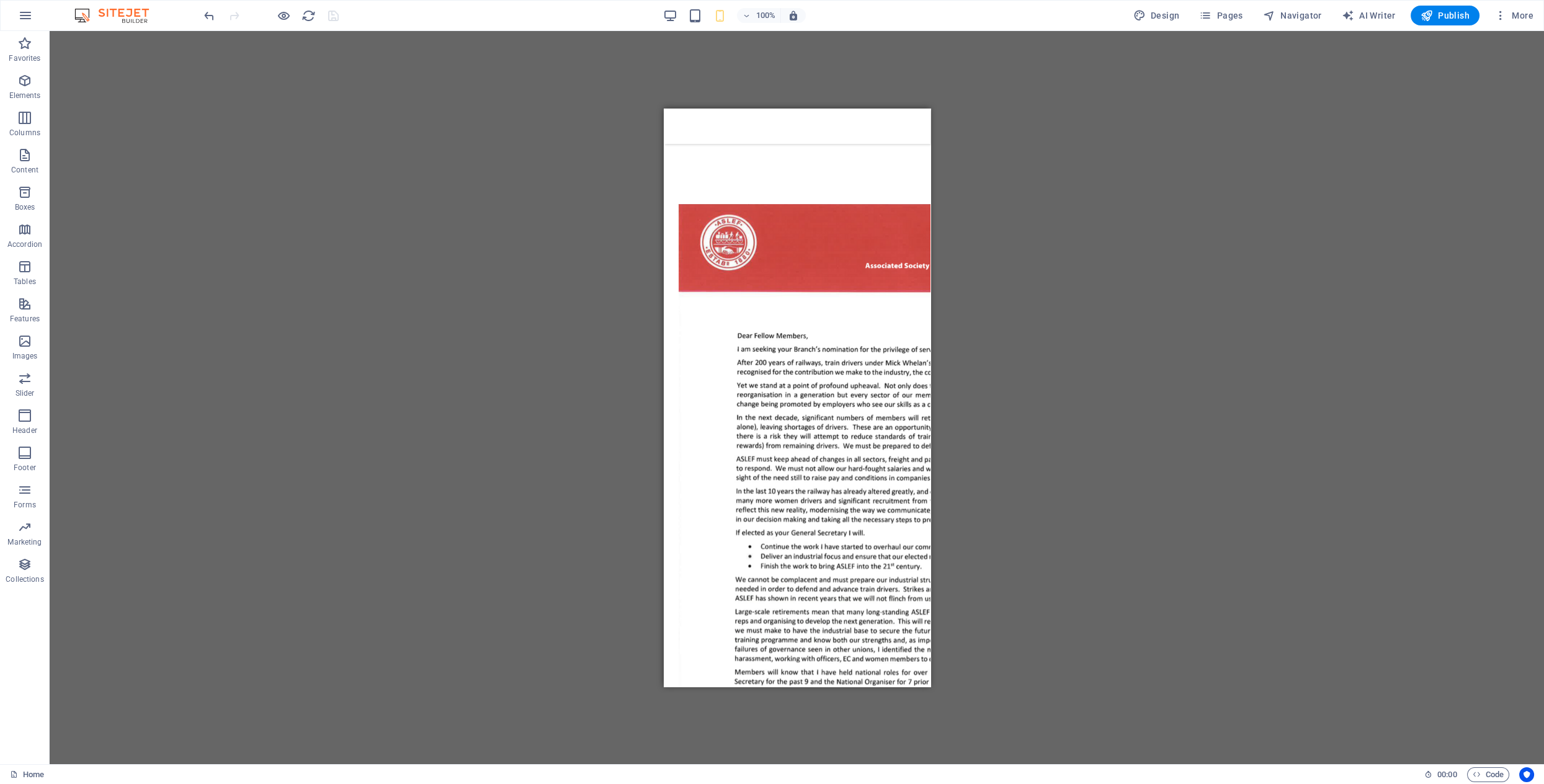
drag, startPoint x: 925, startPoint y: 162, endPoint x: 1593, endPoint y: 426, distance: 718.3
drag, startPoint x: 1593, startPoint y: 406, endPoint x: 924, endPoint y: 394, distance: 669.1
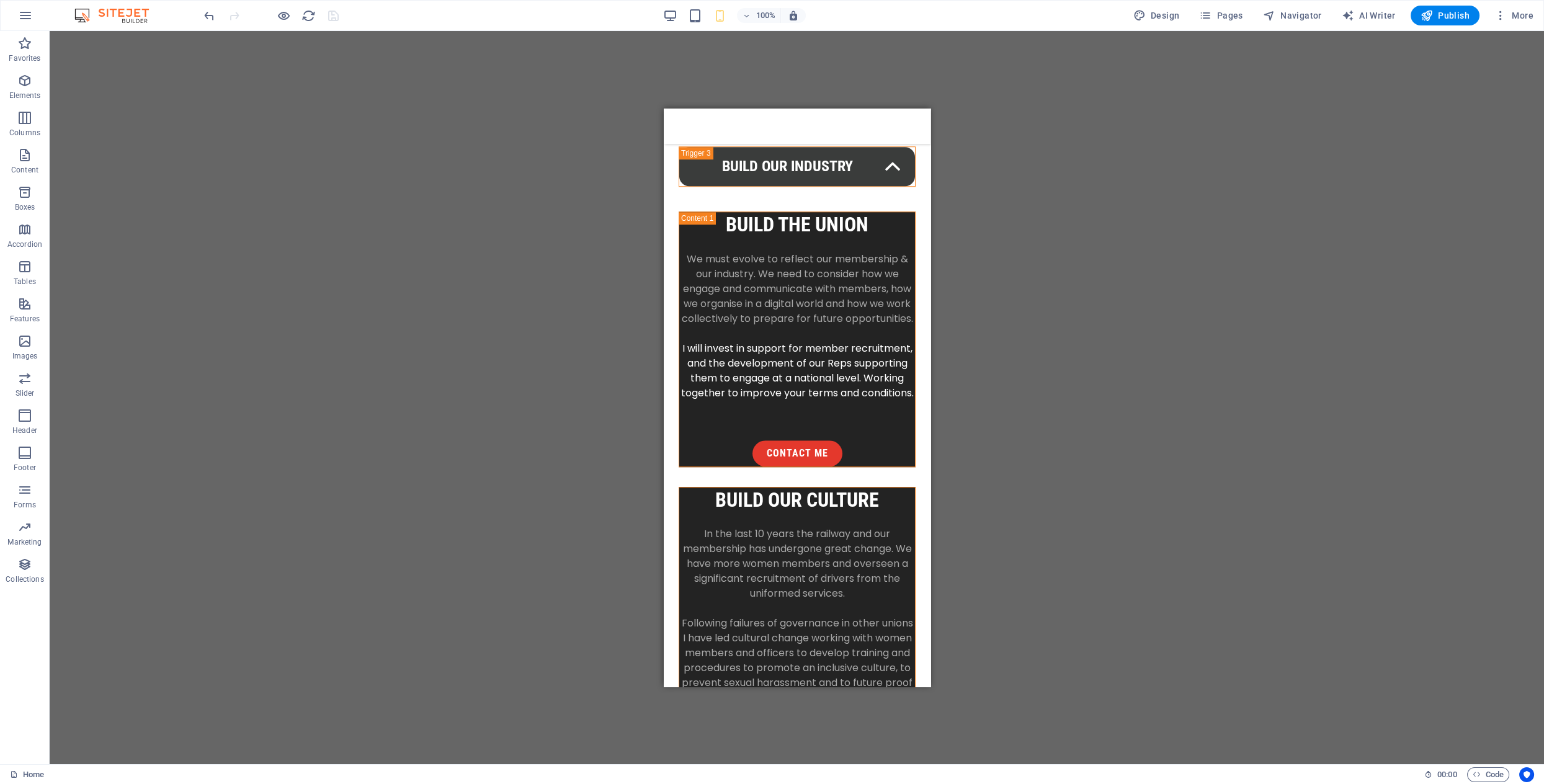
scroll to position [3047, 0]
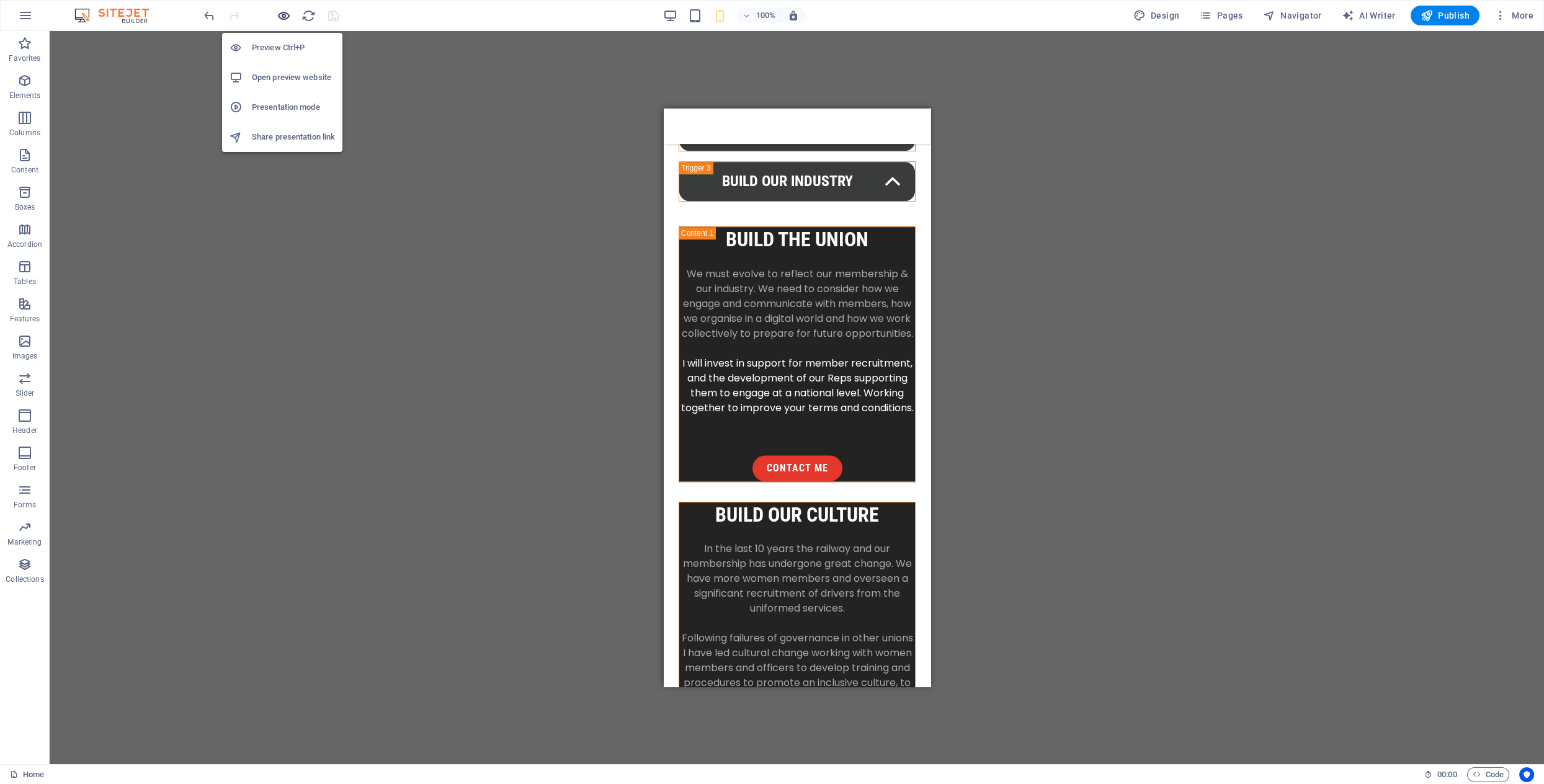
click at [284, 15] on icon "button" at bounding box center [284, 16] width 14 height 14
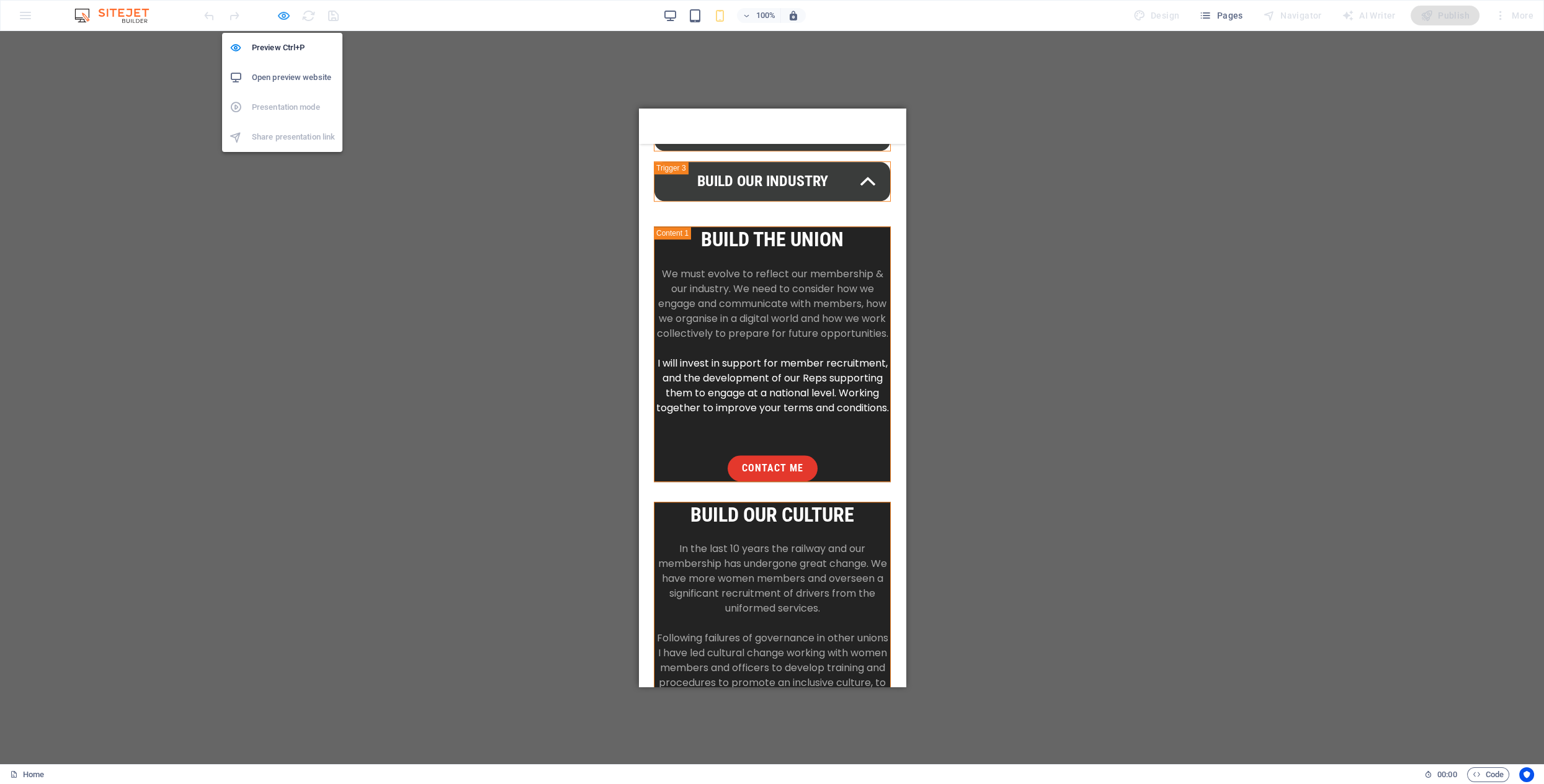
scroll to position [3017, 0]
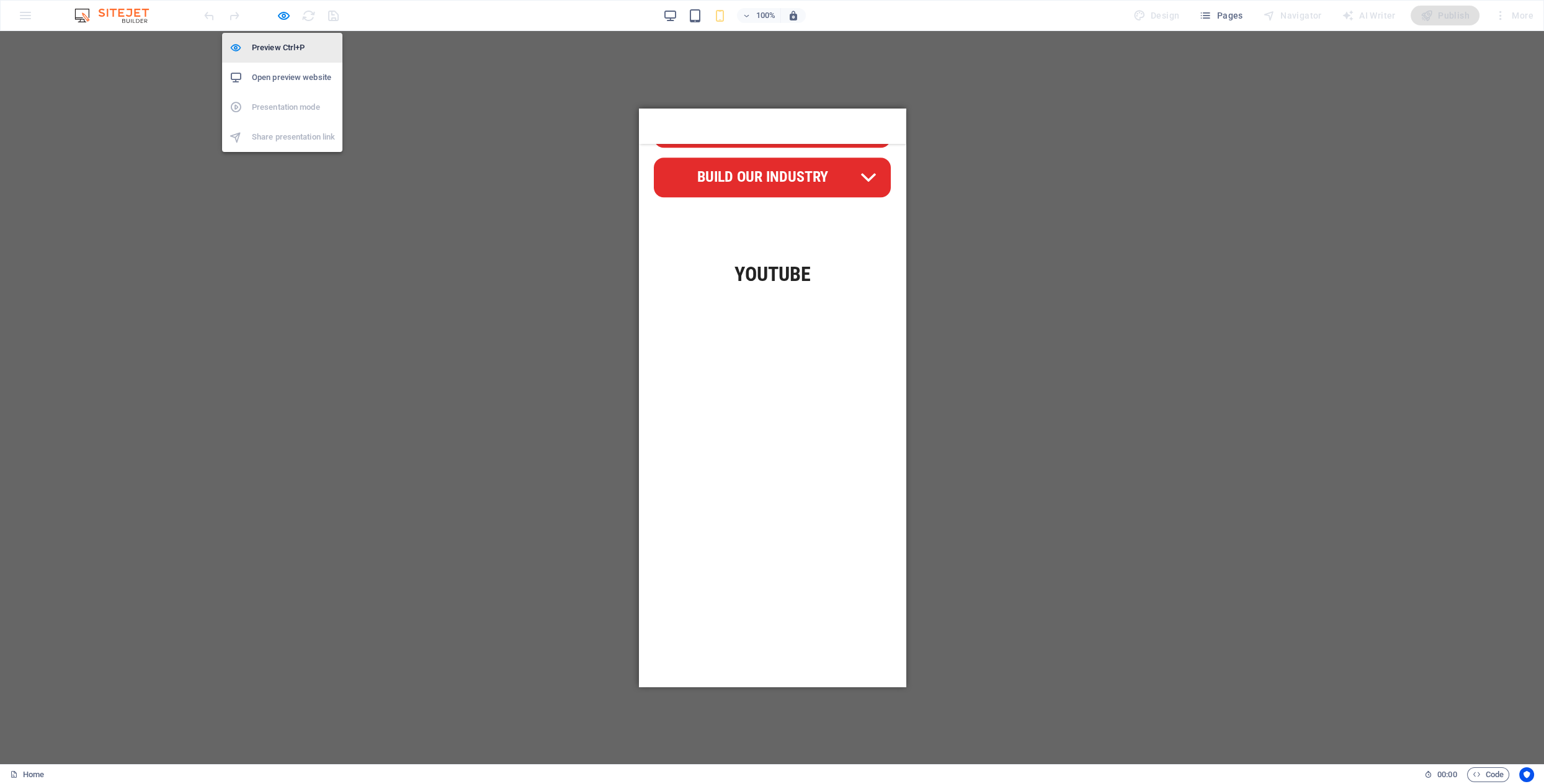
click at [277, 49] on h6 "Preview Ctrl+P" at bounding box center [294, 47] width 83 height 15
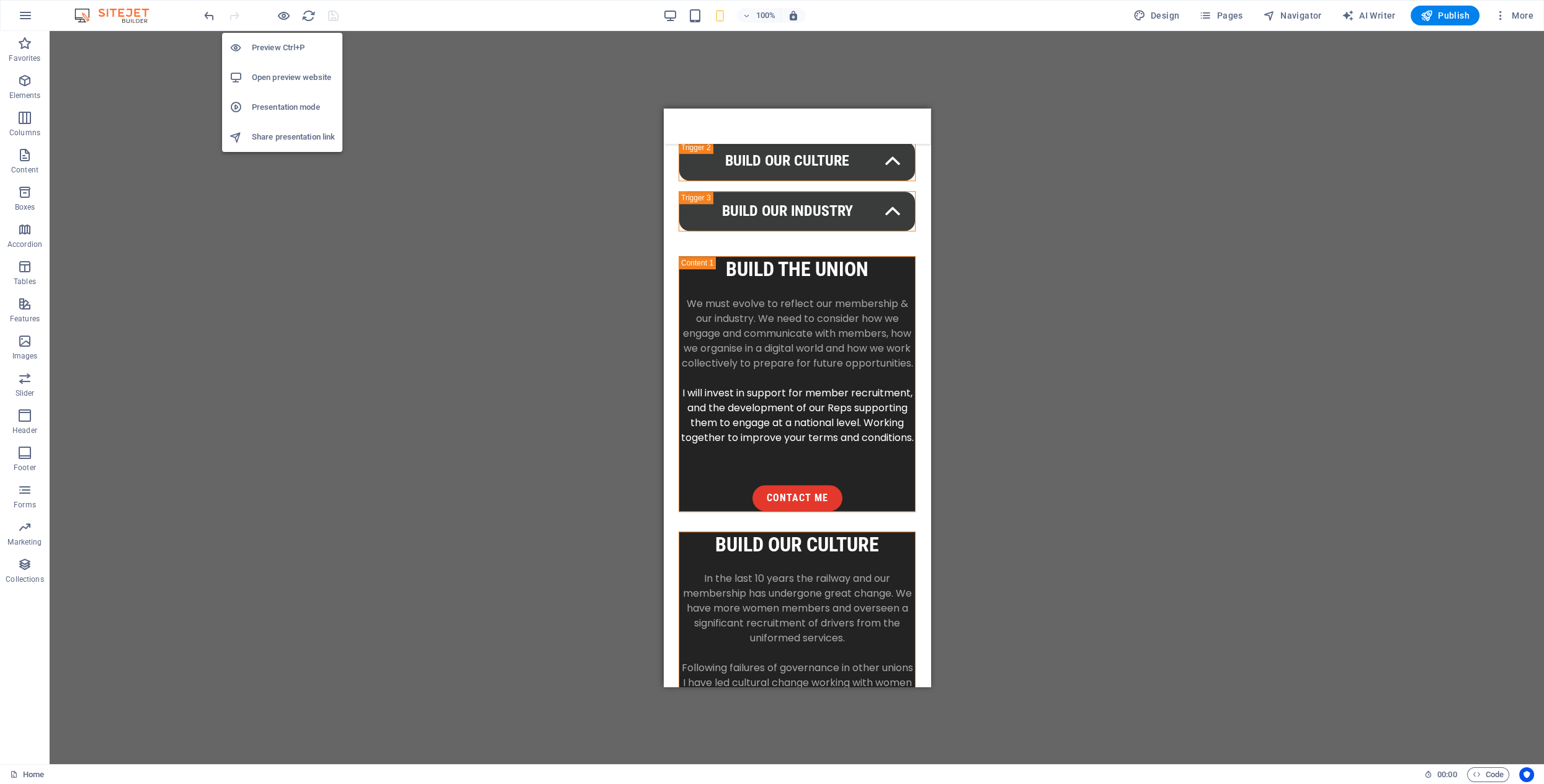
scroll to position [3047, 0]
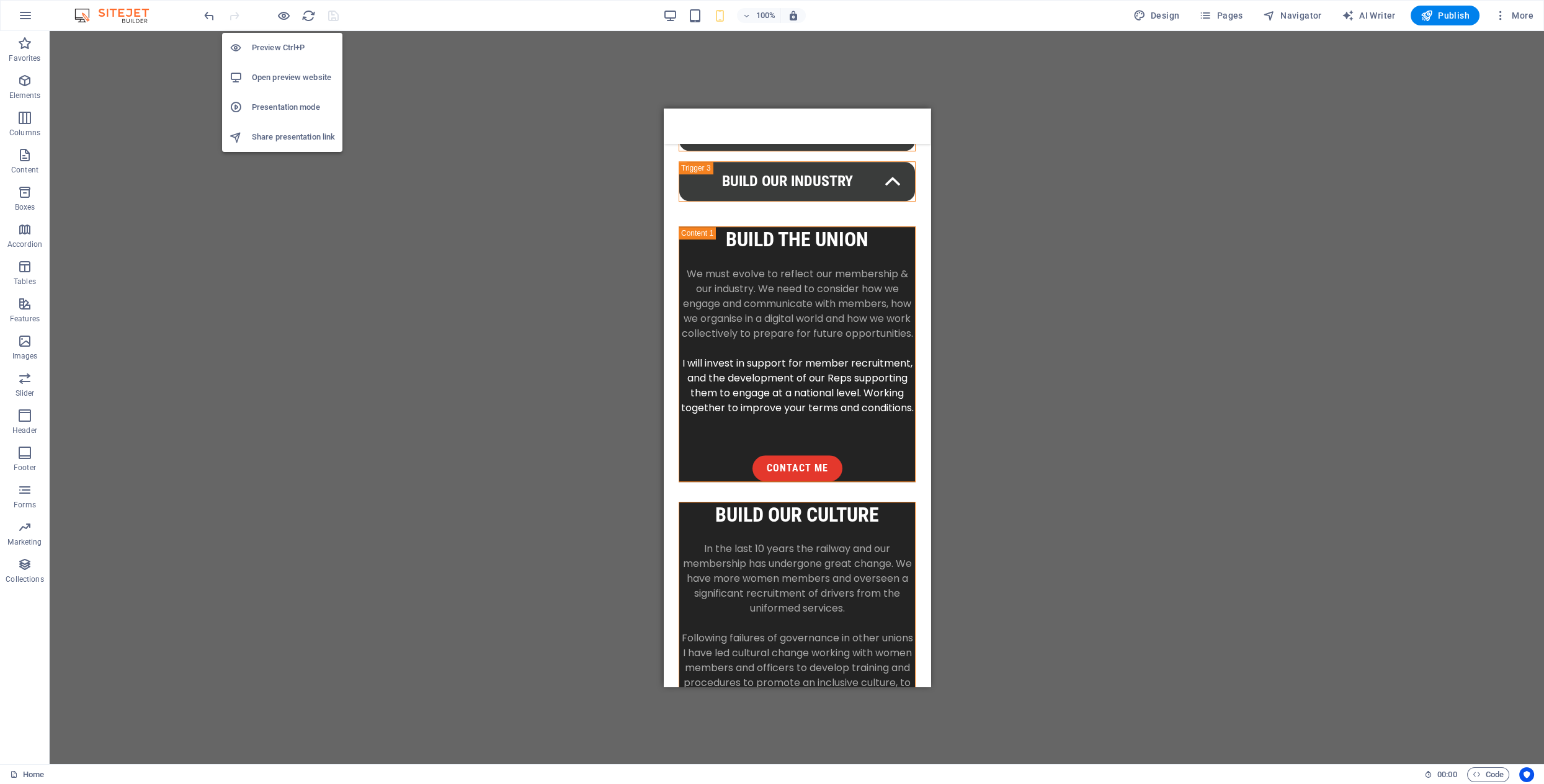
click at [276, 136] on h6 "Share presentation link" at bounding box center [294, 137] width 83 height 15
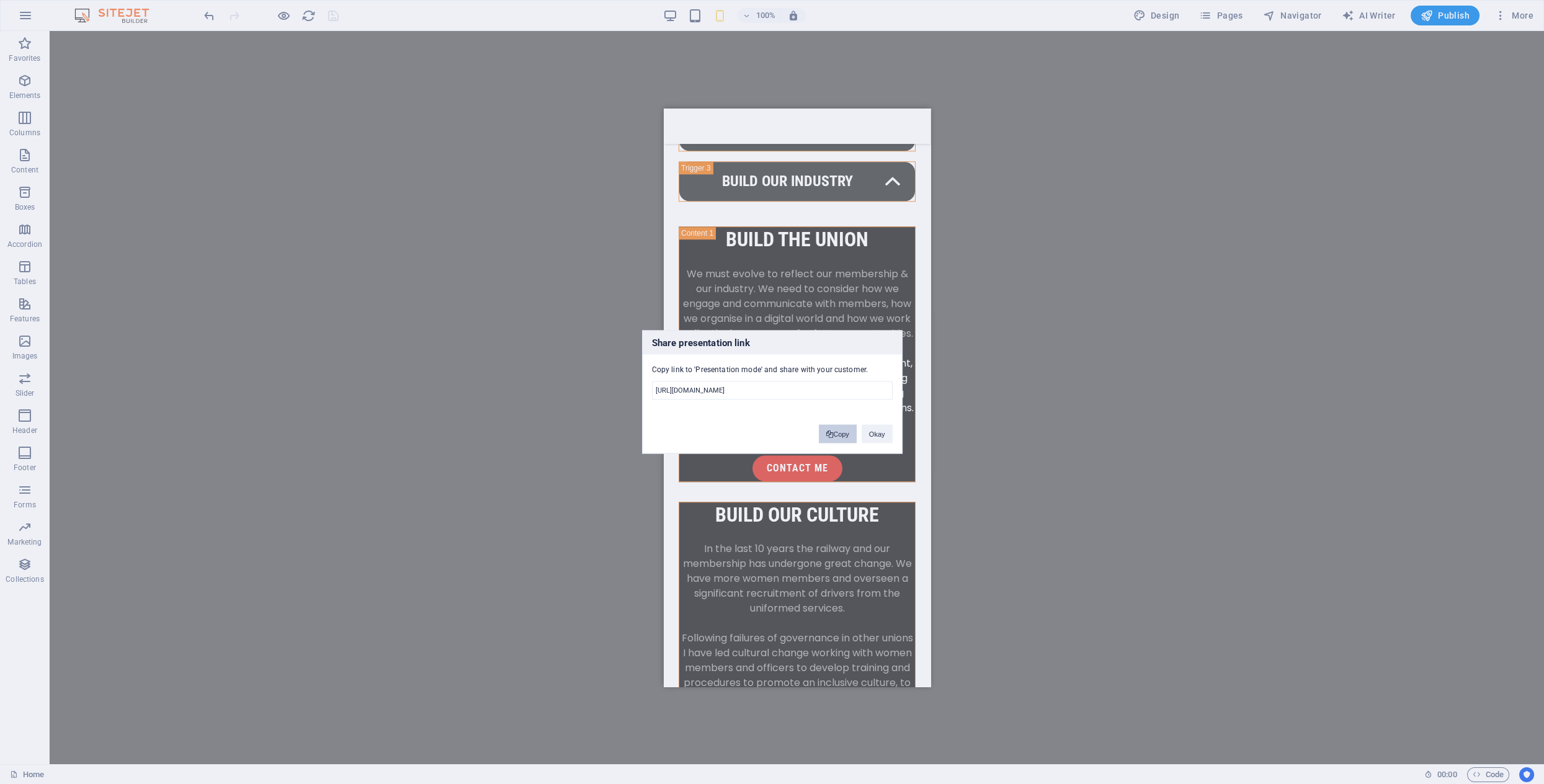
click at [838, 435] on button "Copy" at bounding box center [838, 434] width 38 height 18
